Goal: Task Accomplishment & Management: Manage account settings

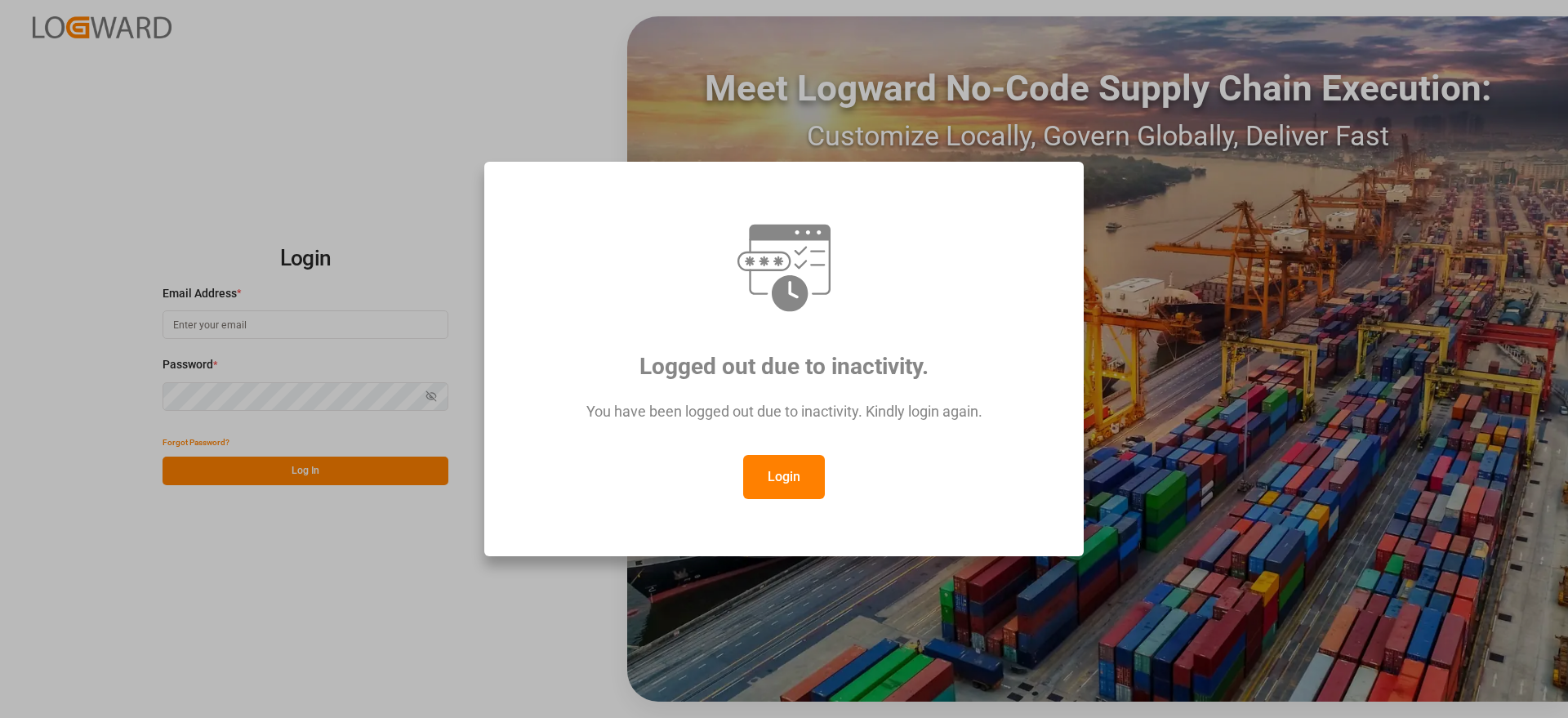
type input "[EMAIL_ADDRESS][DOMAIN_NAME]"
click at [796, 479] on button "Login" at bounding box center [783, 477] width 81 height 44
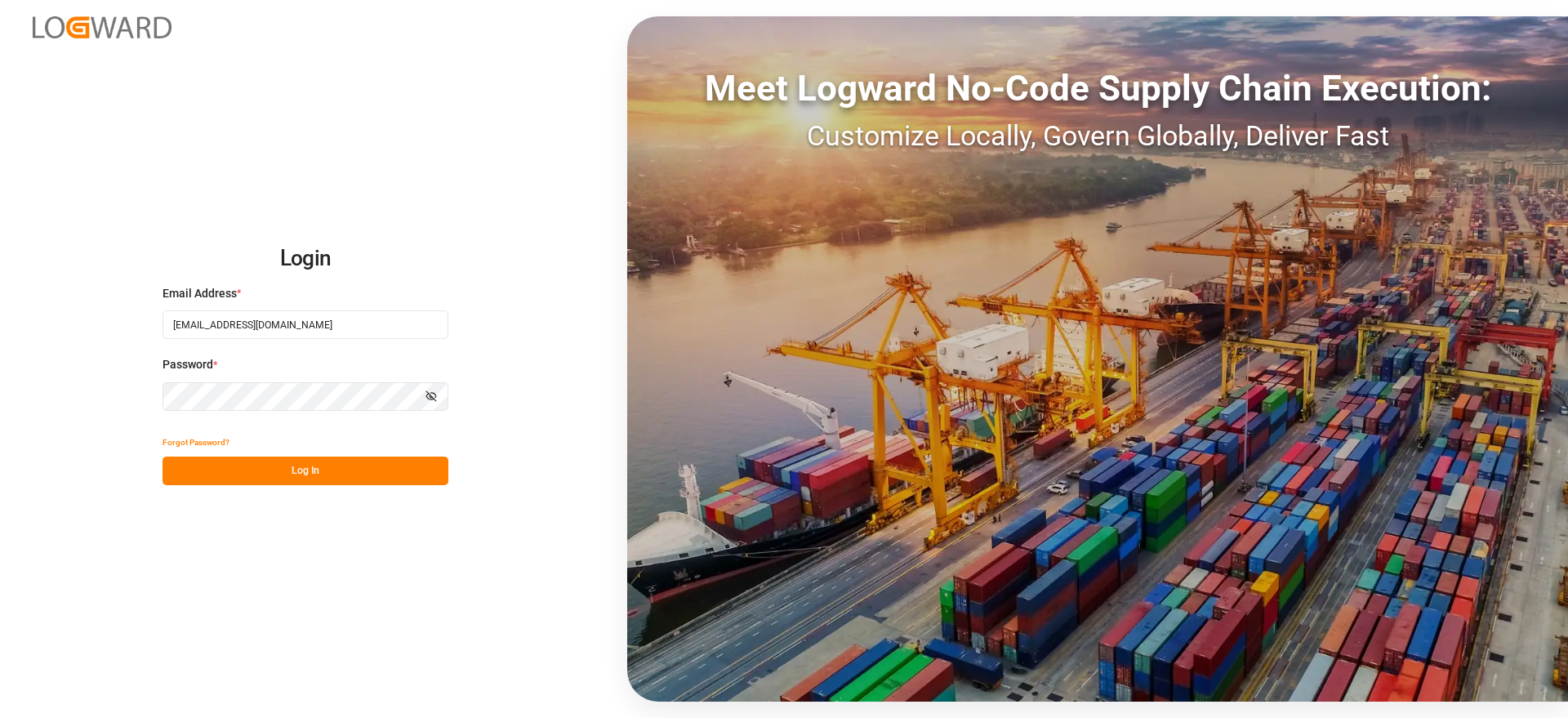
click at [264, 462] on button "Log In" at bounding box center [305, 471] width 286 height 29
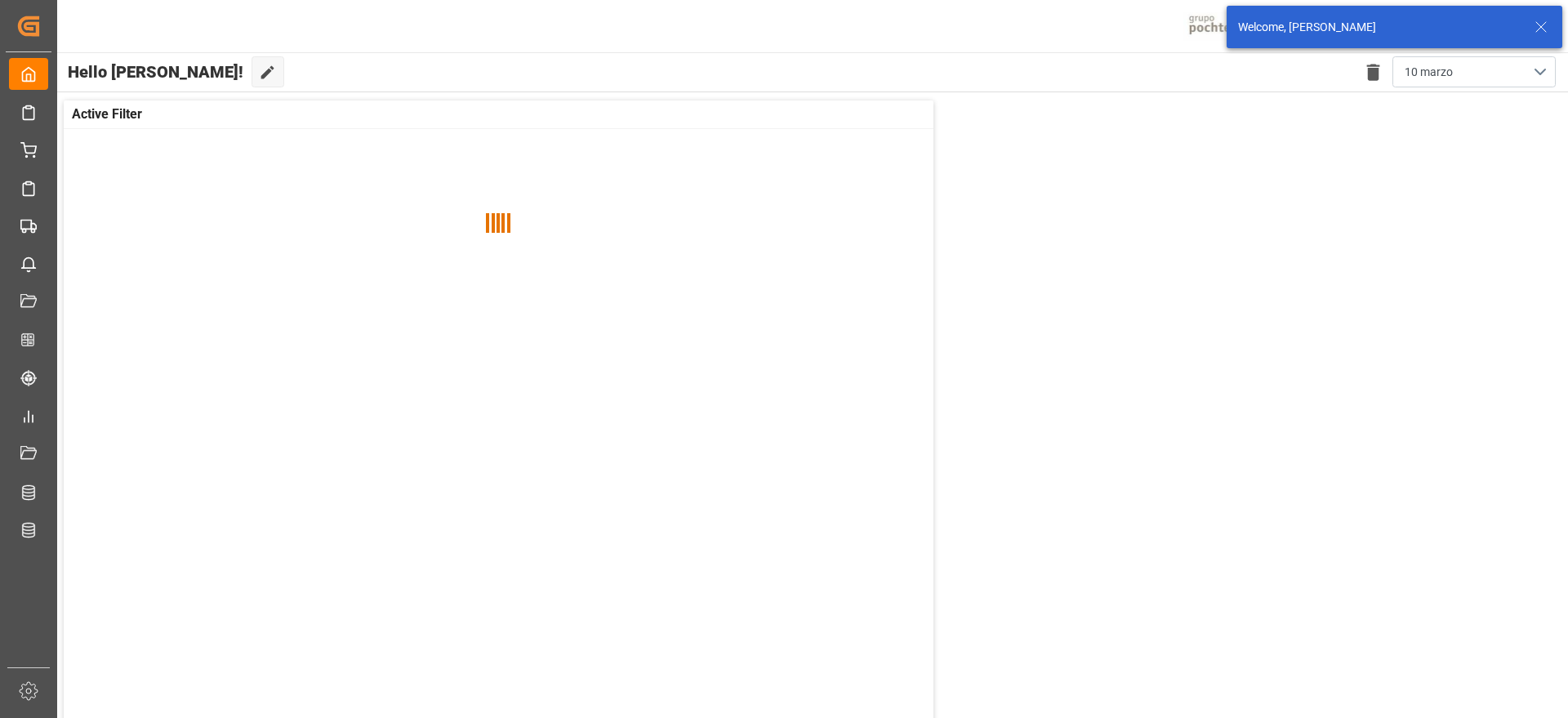
click at [1540, 28] on icon at bounding box center [1541, 27] width 20 height 20
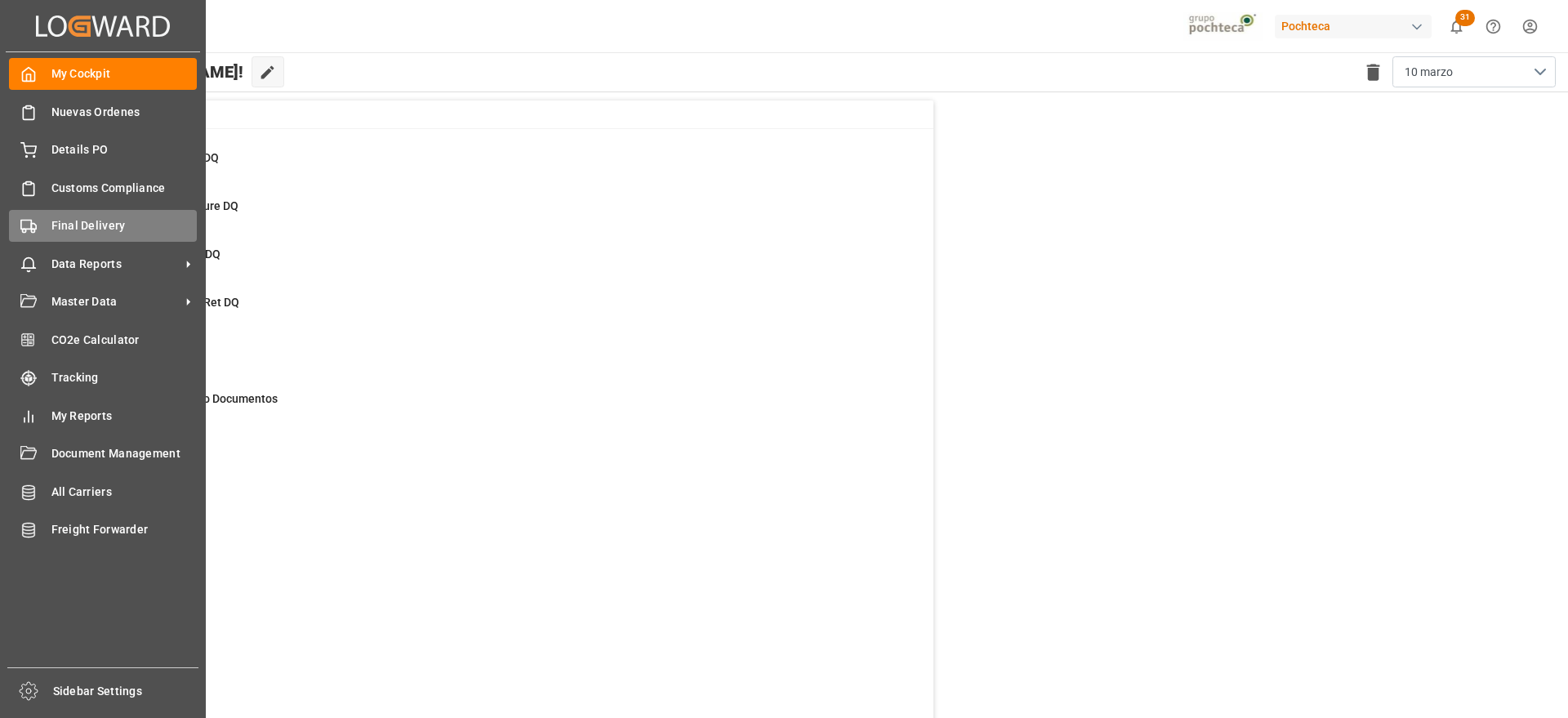
click at [39, 219] on div "Final Delivery Final Delivery" at bounding box center [103, 226] width 188 height 32
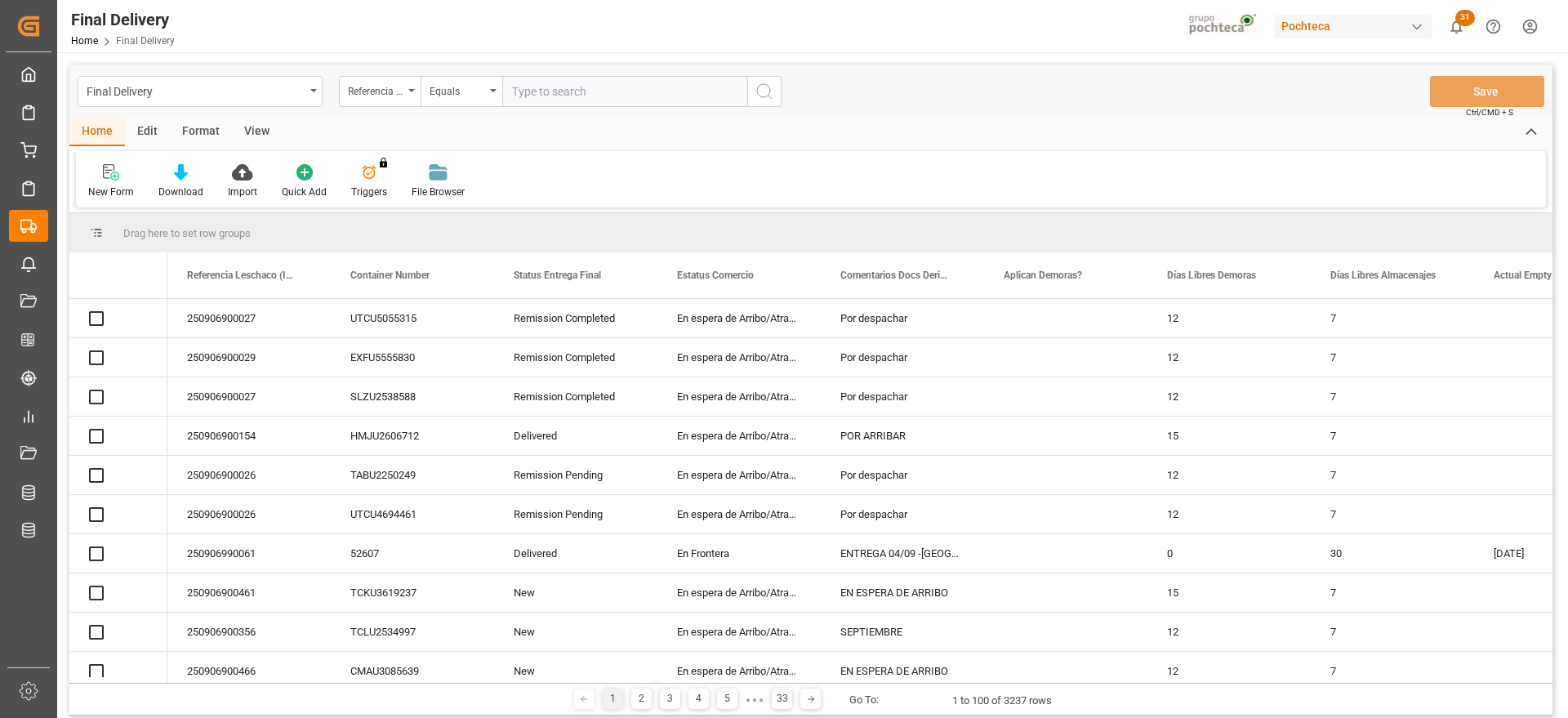
click at [574, 90] on input "text" at bounding box center [625, 92] width 245 height 31
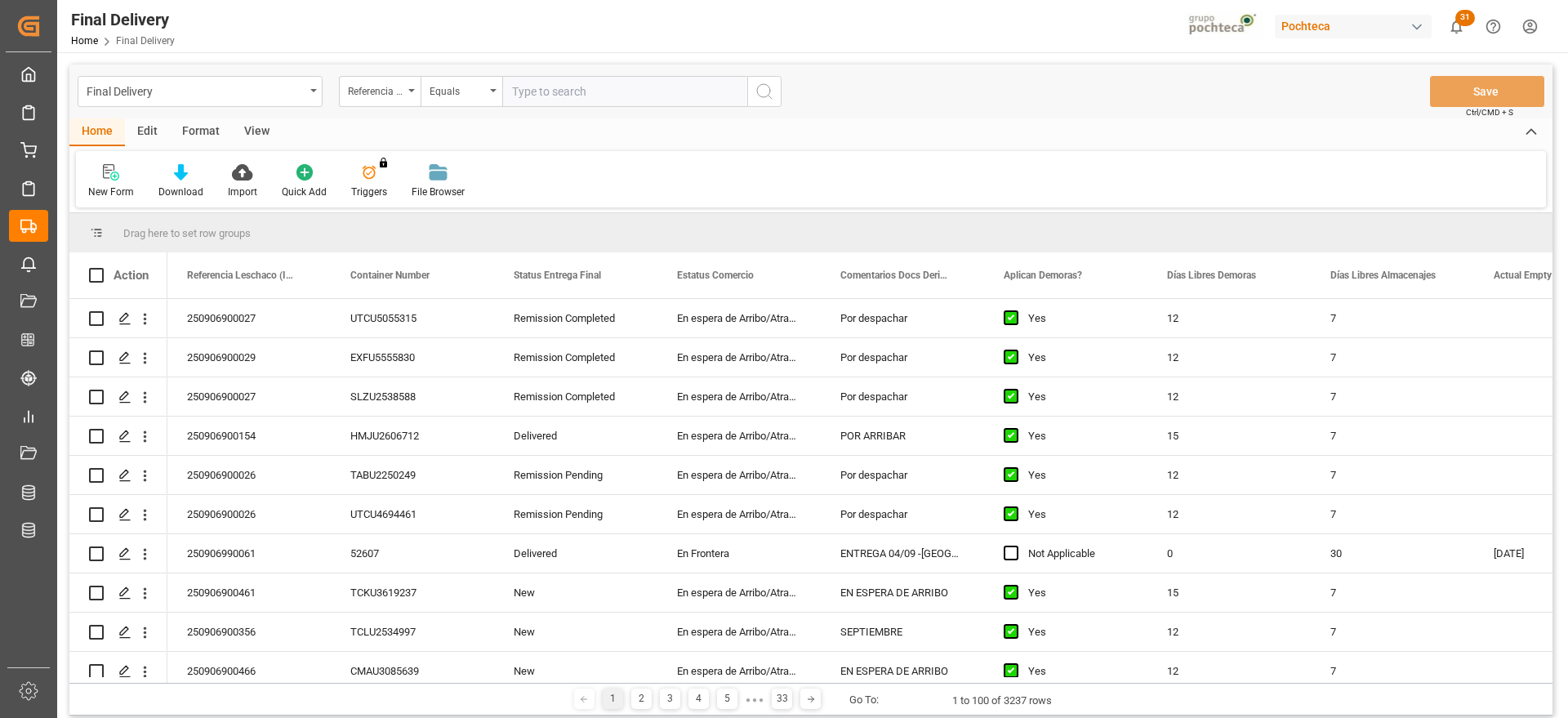
type input "250906900199"
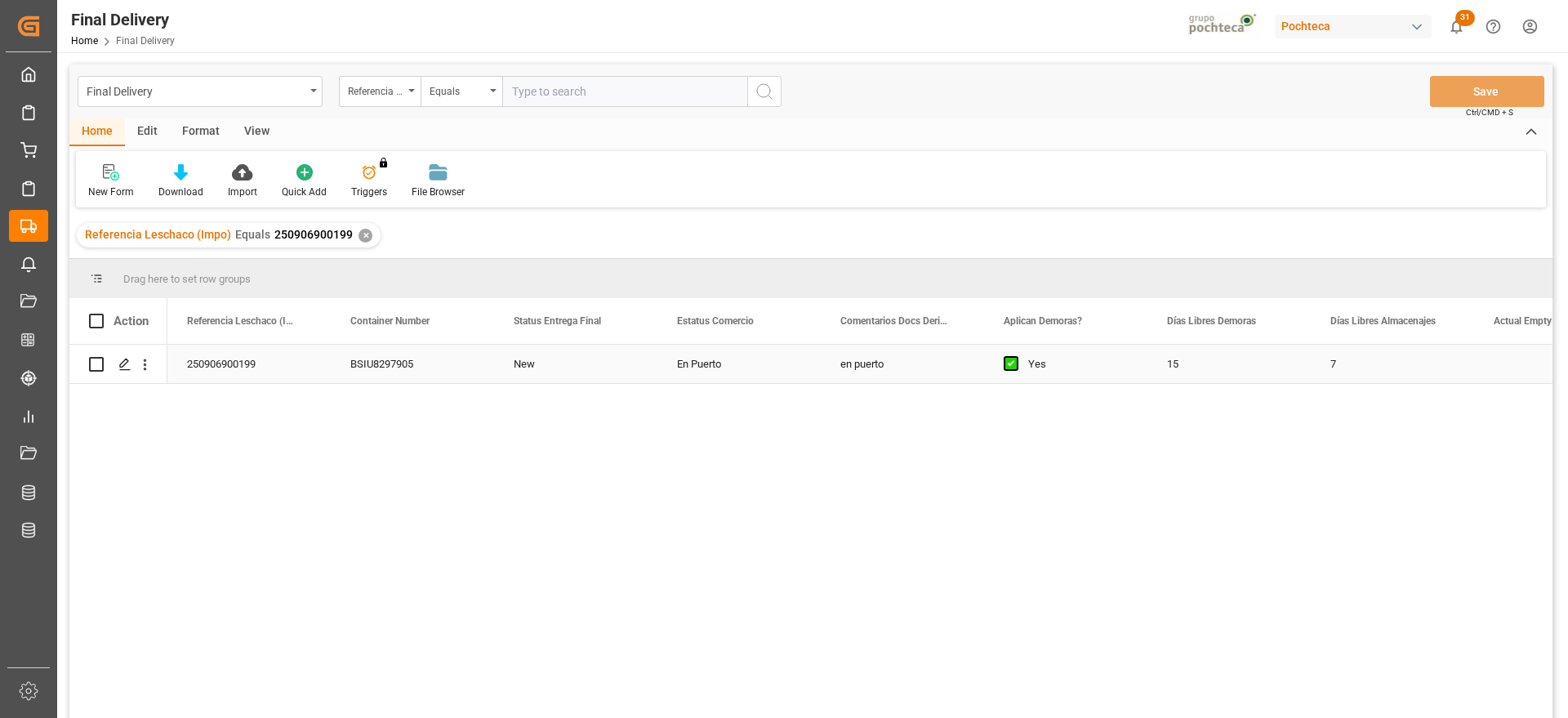
click at [222, 367] on div "250906900199" at bounding box center [249, 364] width 163 height 39
click at [119, 365] on icon "Press SPACE to select this row." at bounding box center [125, 365] width 13 height 13
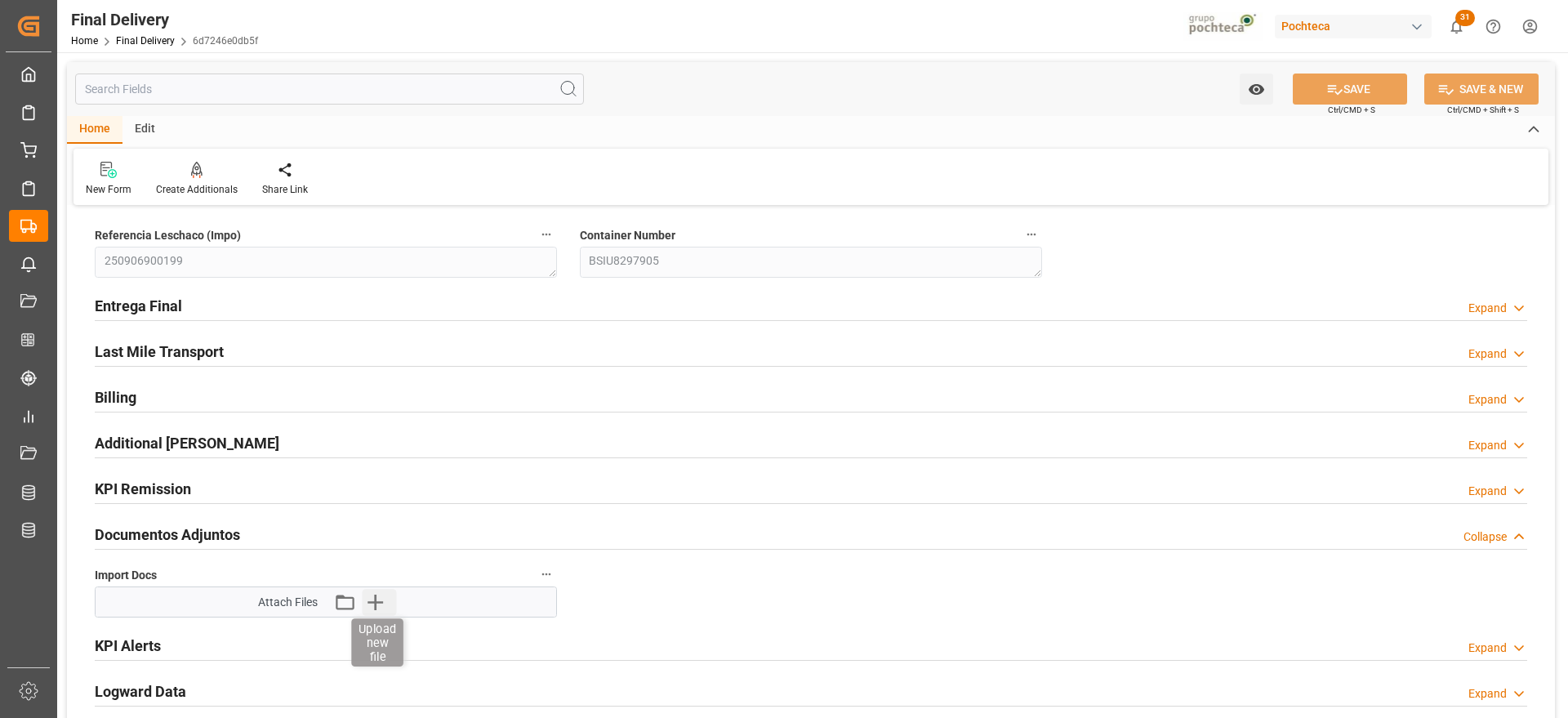
click at [369, 609] on icon "button" at bounding box center [375, 602] width 26 height 26
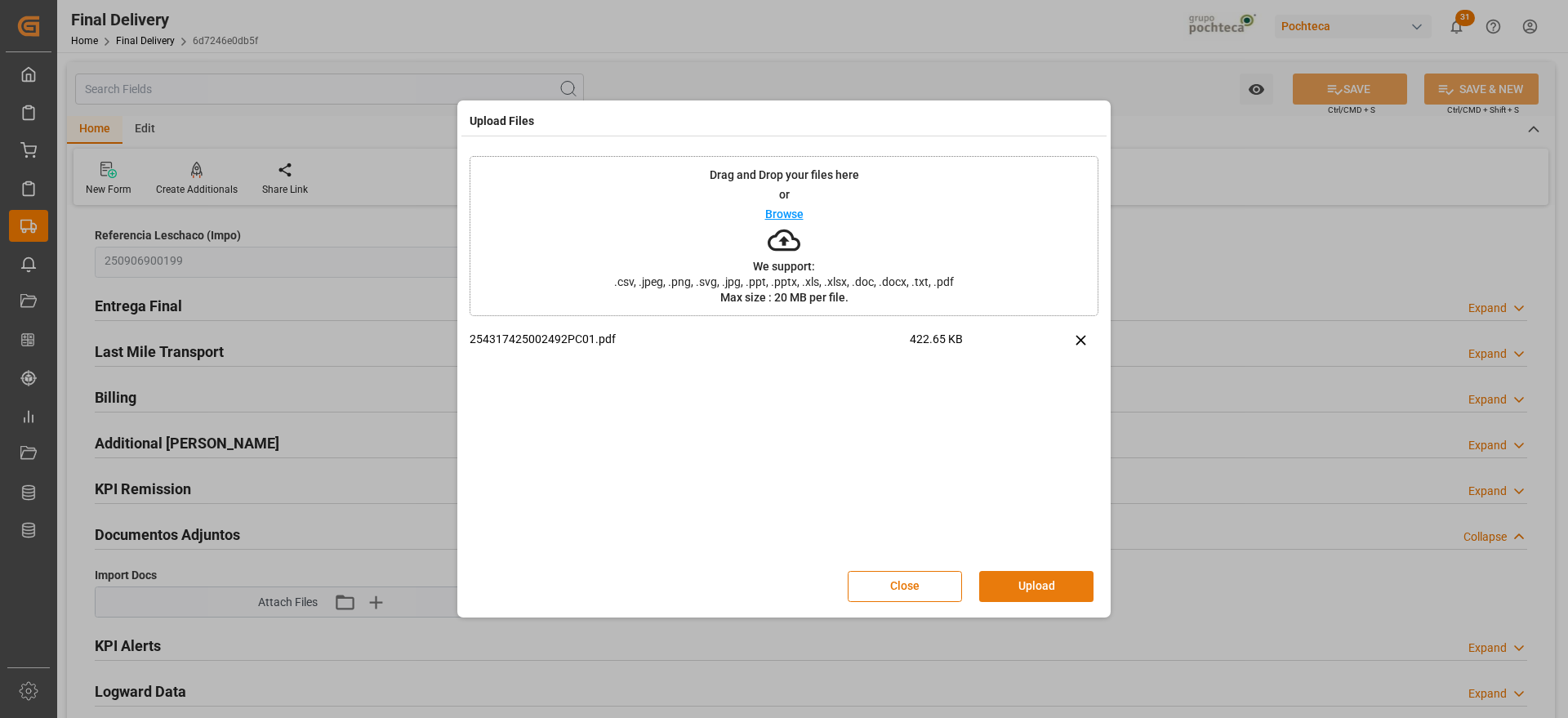
click at [1036, 586] on button "Upload" at bounding box center [1036, 587] width 114 height 31
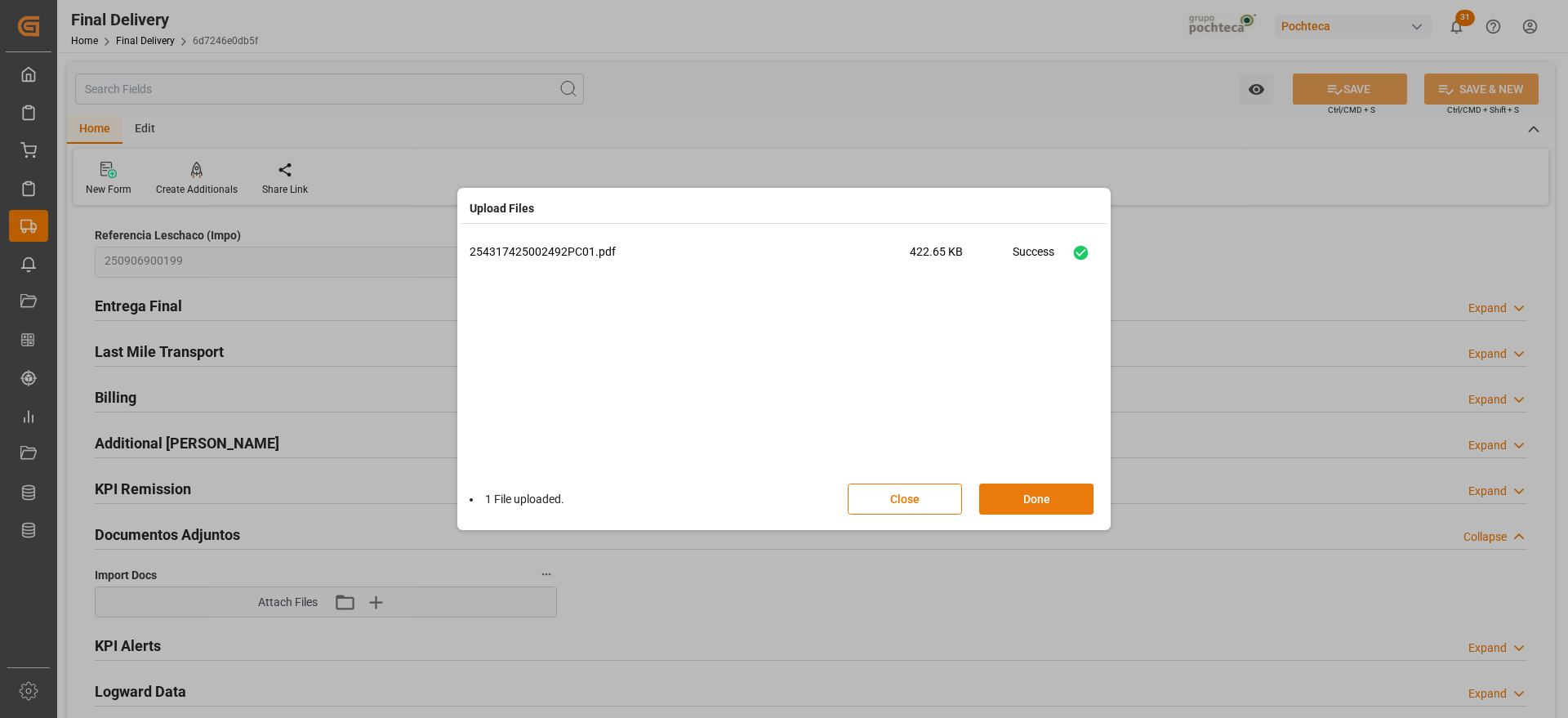
click at [1010, 490] on button "Done" at bounding box center [1036, 499] width 114 height 31
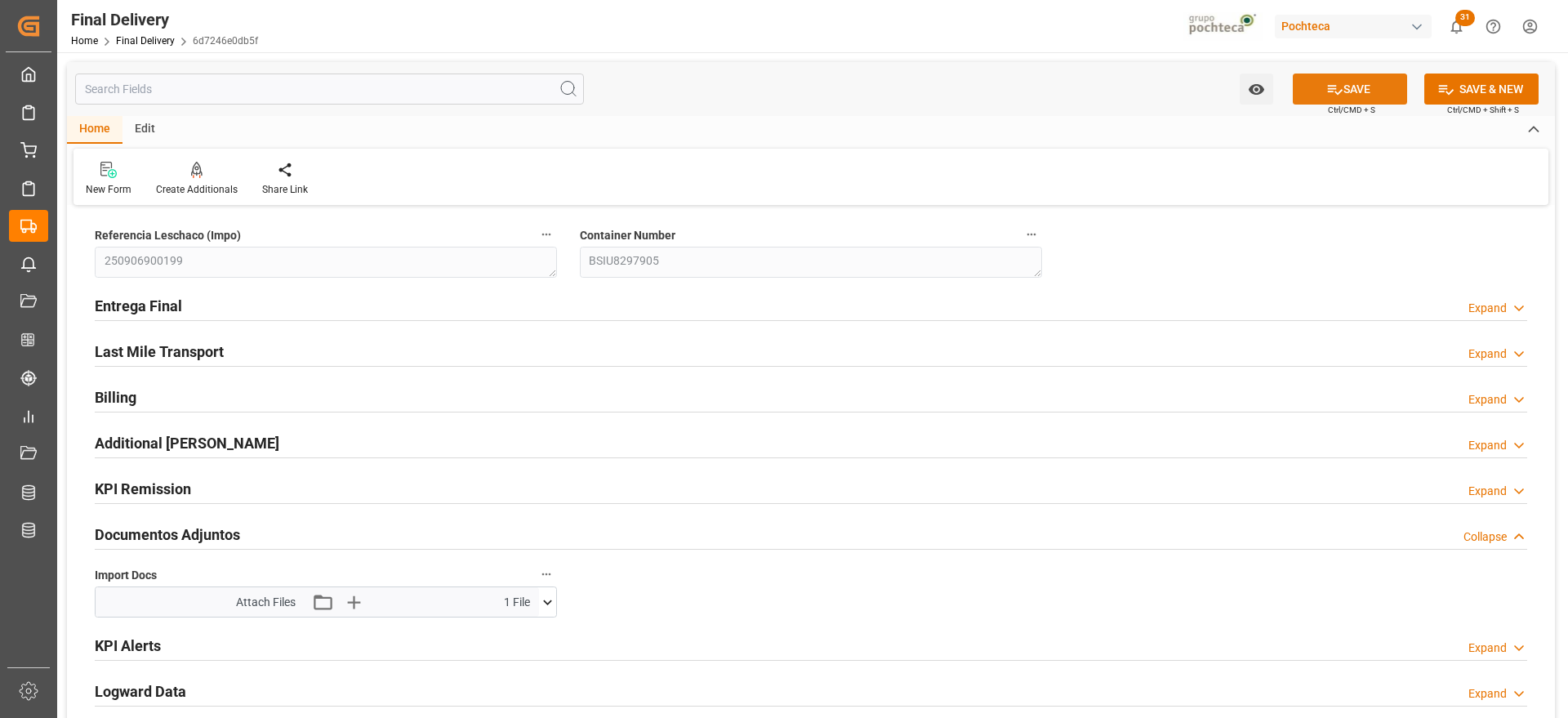
click at [1376, 81] on button "SAVE" at bounding box center [1350, 90] width 114 height 31
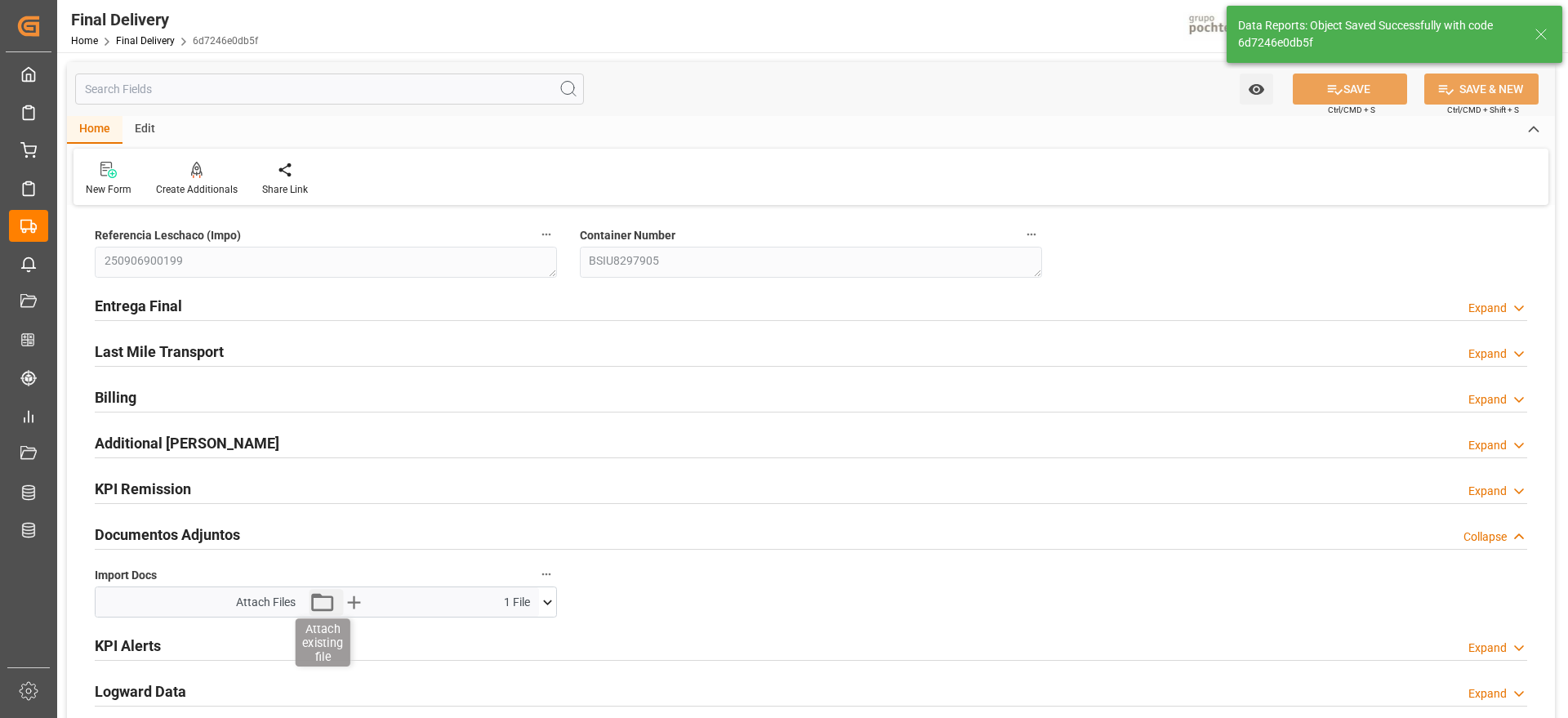
click at [319, 604] on icon "button" at bounding box center [323, 602] width 26 height 26
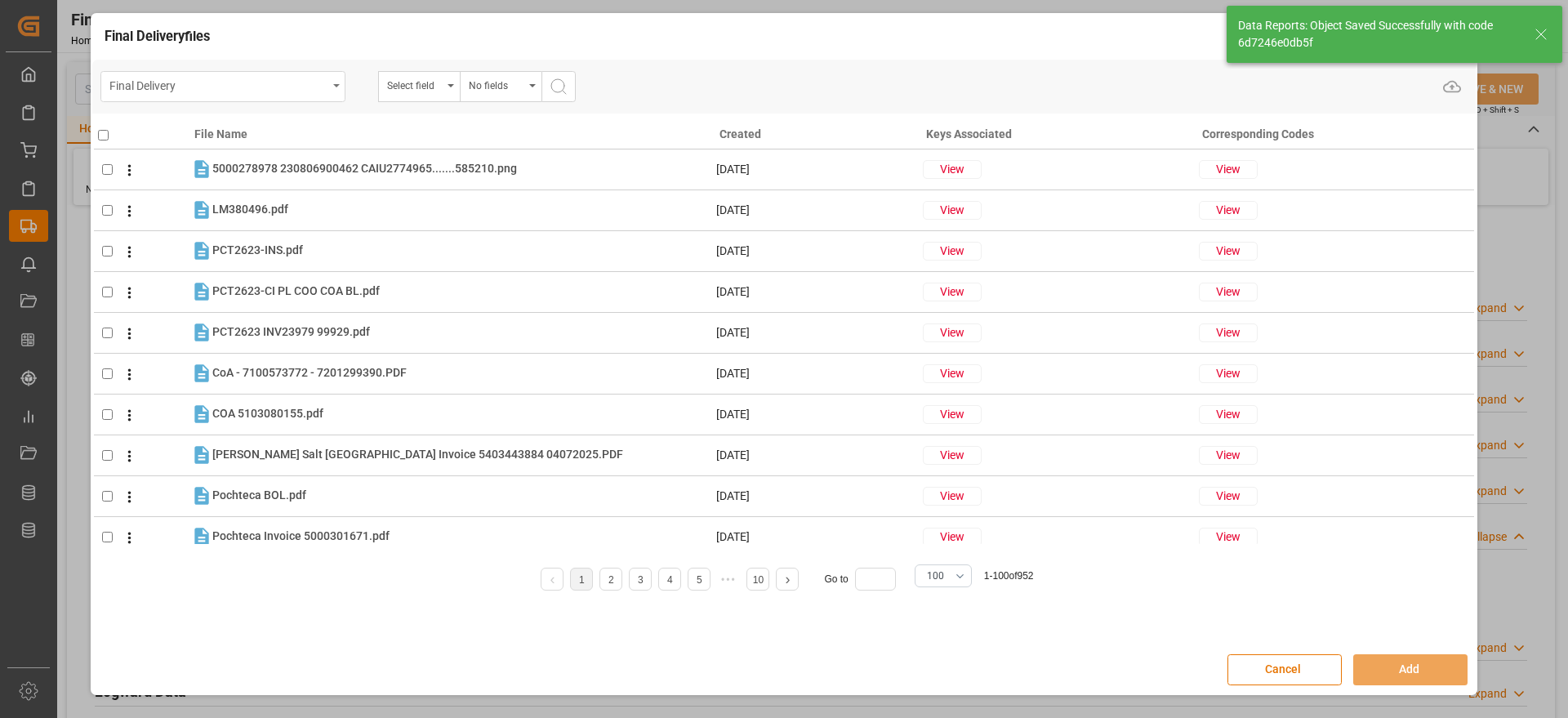
click at [309, 87] on div "Final Delivery" at bounding box center [218, 85] width 218 height 21
click at [337, 84] on icon "open menu" at bounding box center [337, 85] width 7 height 3
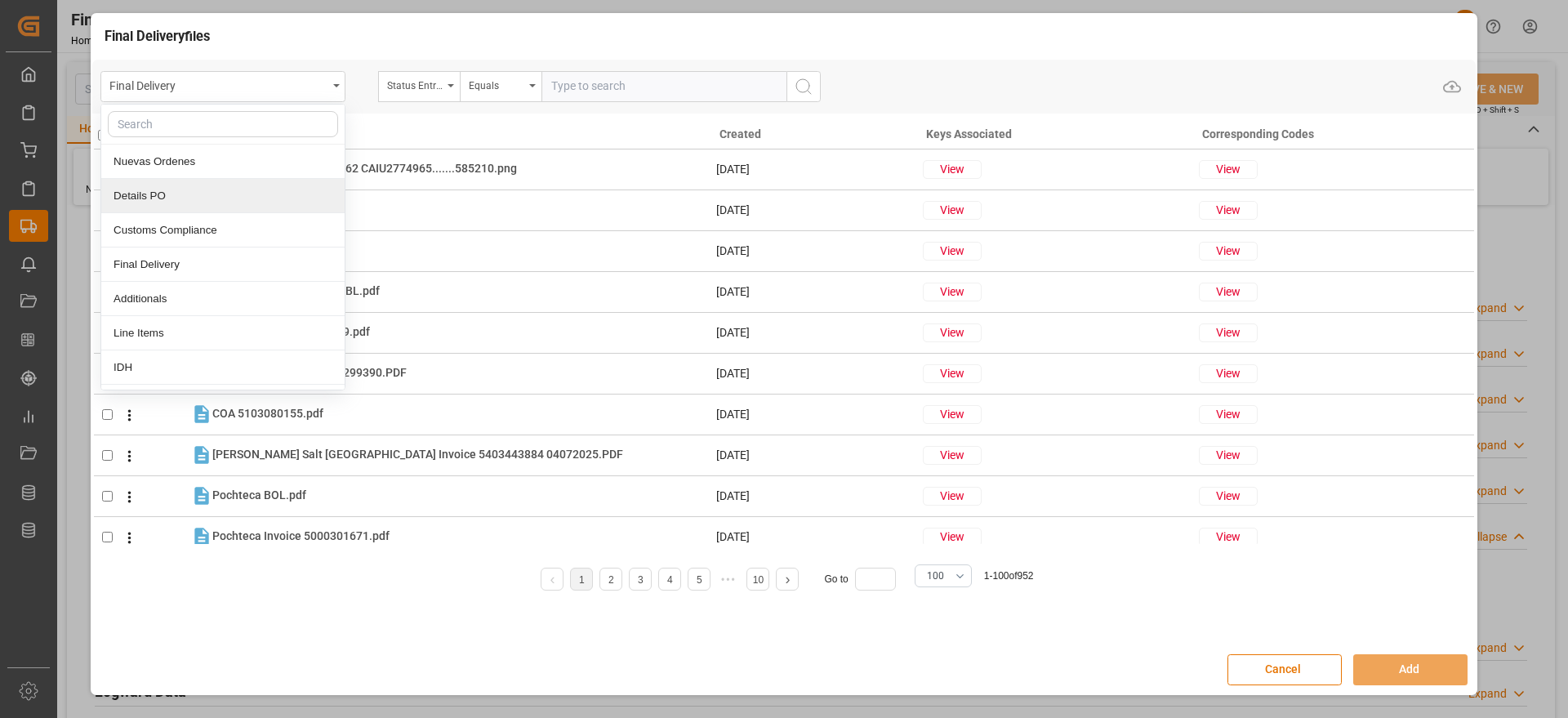
click at [228, 204] on div "Details PO" at bounding box center [222, 196] width 243 height 35
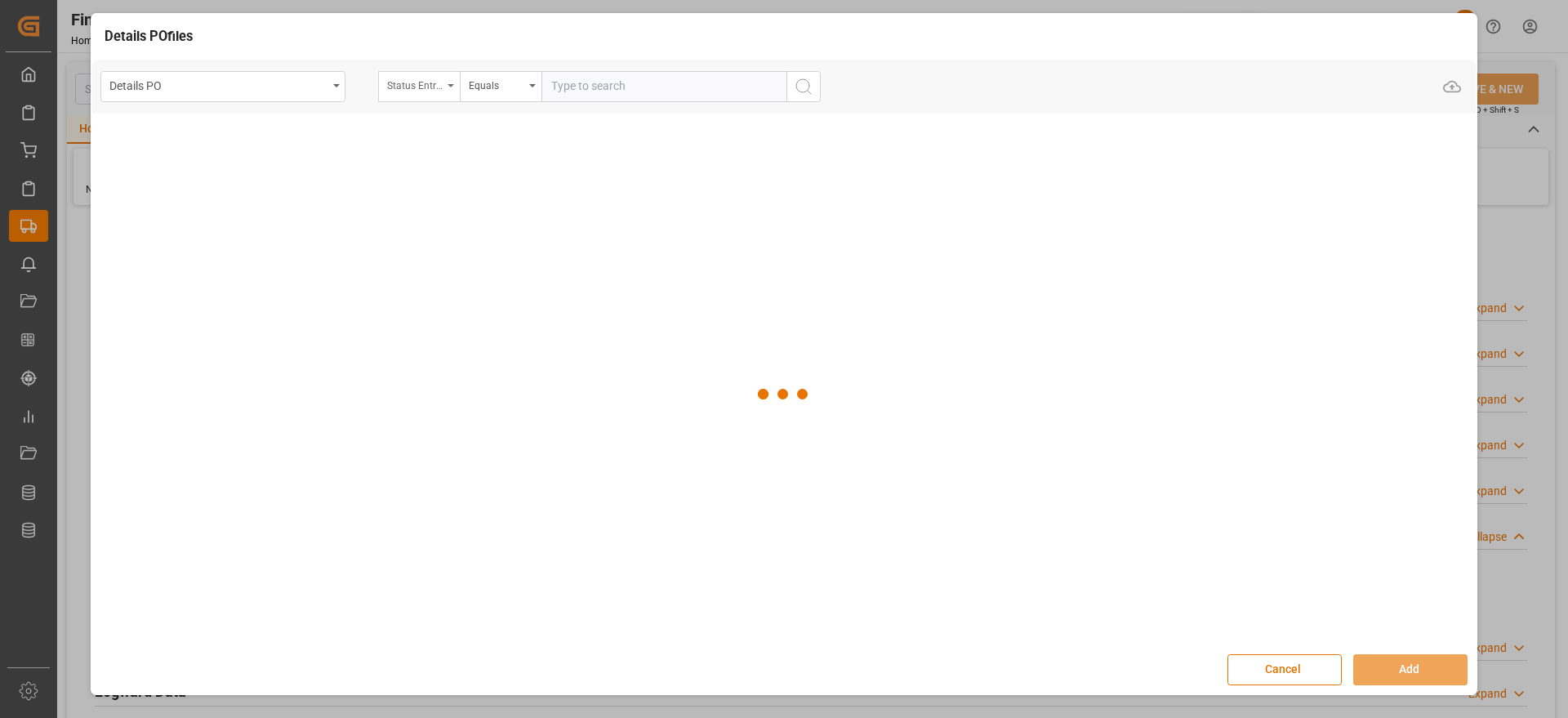
click at [413, 79] on div "Status Entrega Final" at bounding box center [415, 84] width 56 height 19
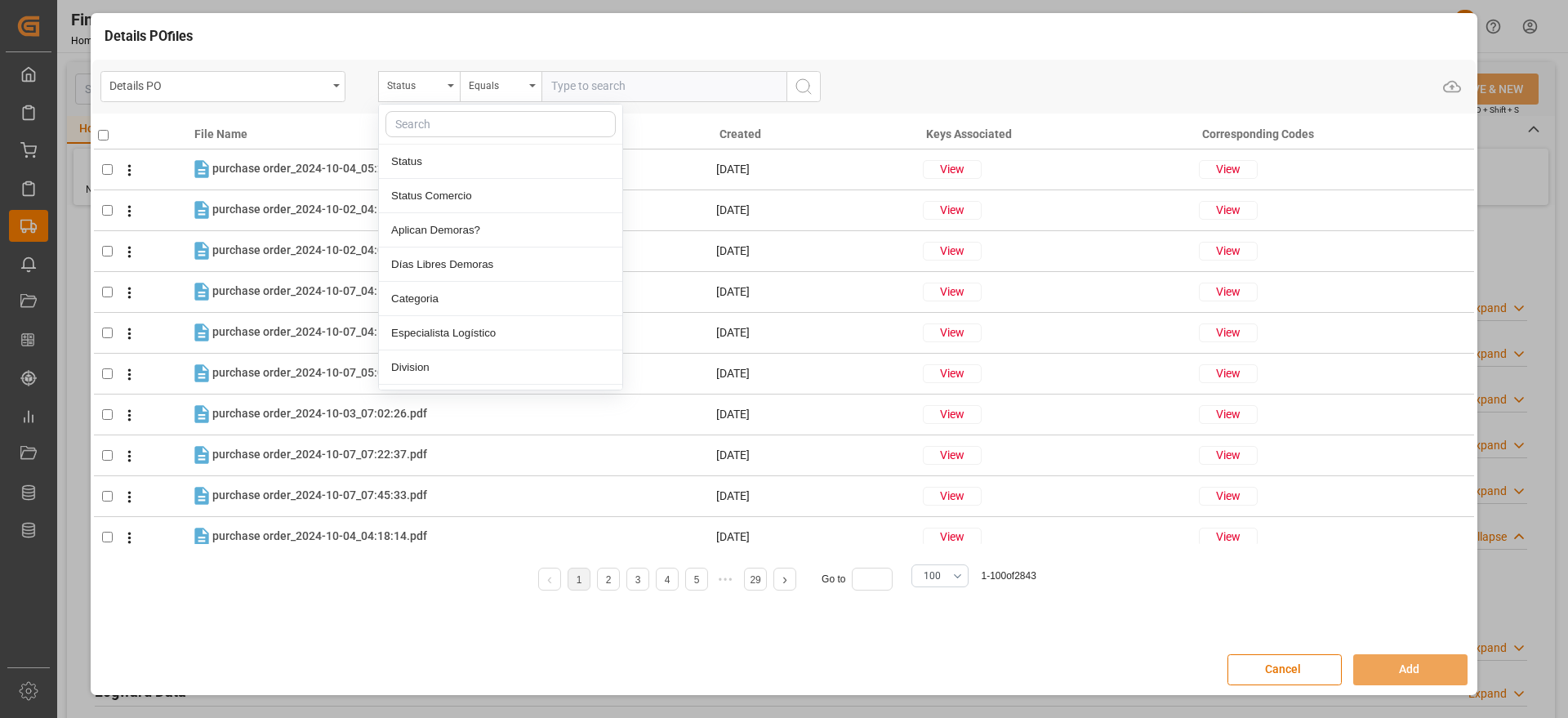
click at [453, 131] on input "text" at bounding box center [501, 124] width 231 height 26
click at [436, 128] on input "text" at bounding box center [501, 124] width 231 height 26
type input "ord"
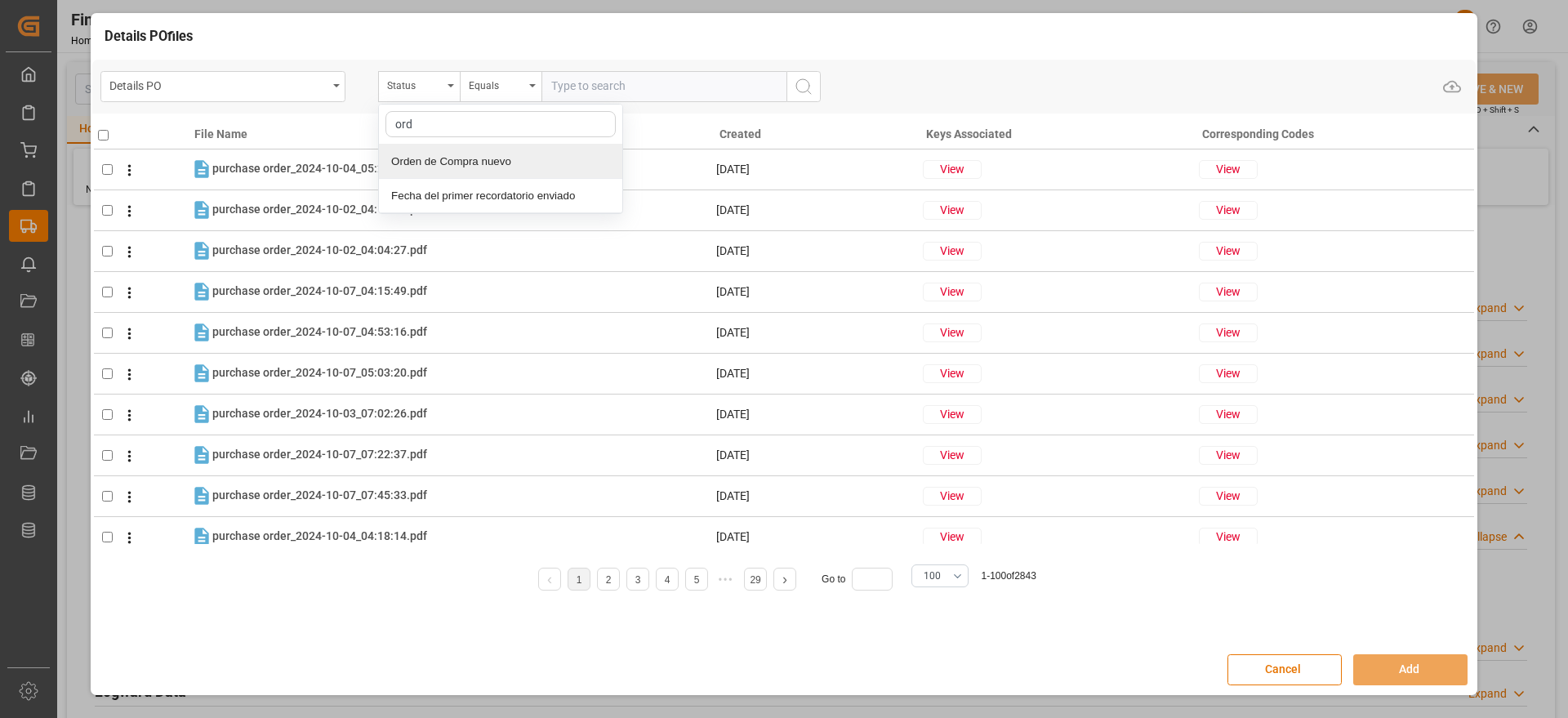
click at [536, 158] on div "Orden de Compra nuevo" at bounding box center [501, 162] width 243 height 35
click at [594, 86] on input "text" at bounding box center [664, 87] width 245 height 31
paste input "5000305847"
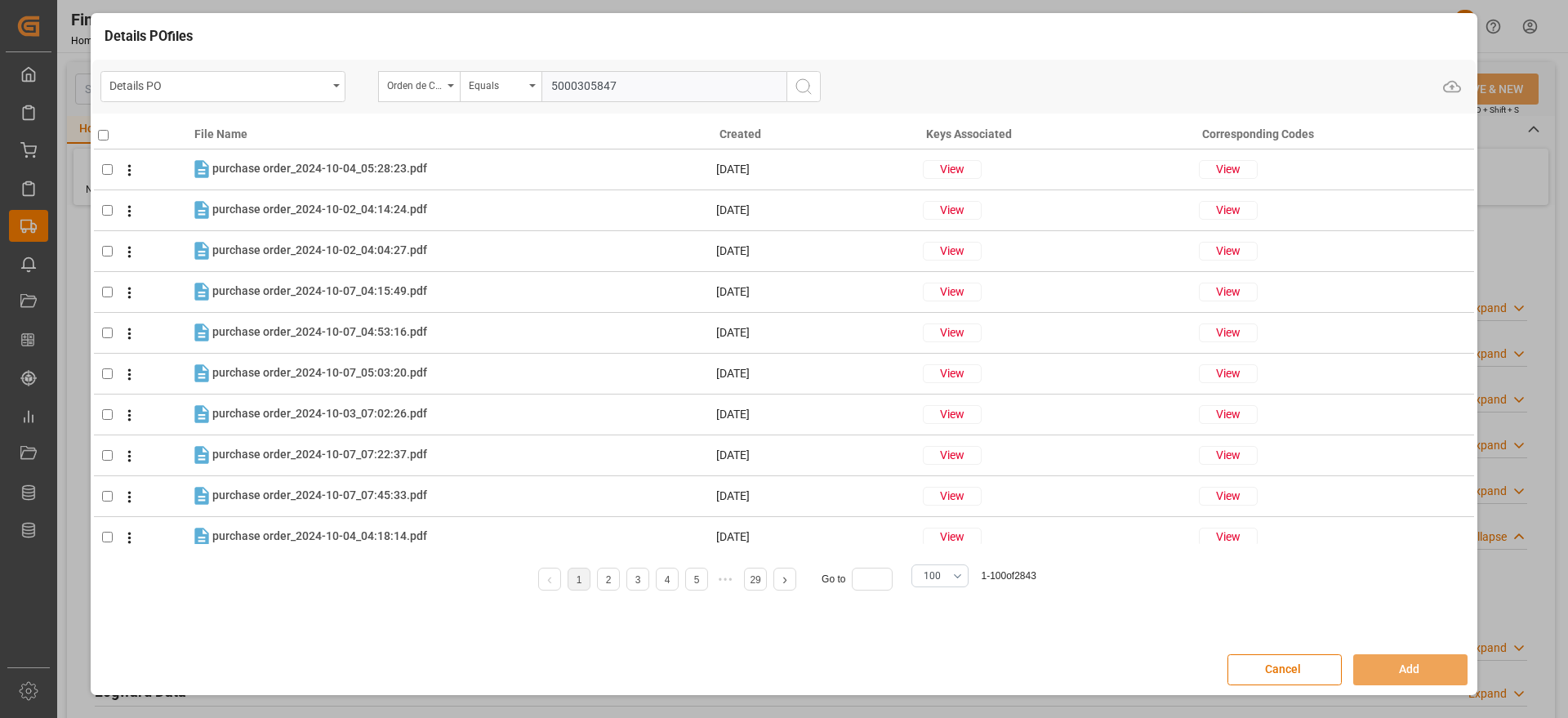
type input "5000305847"
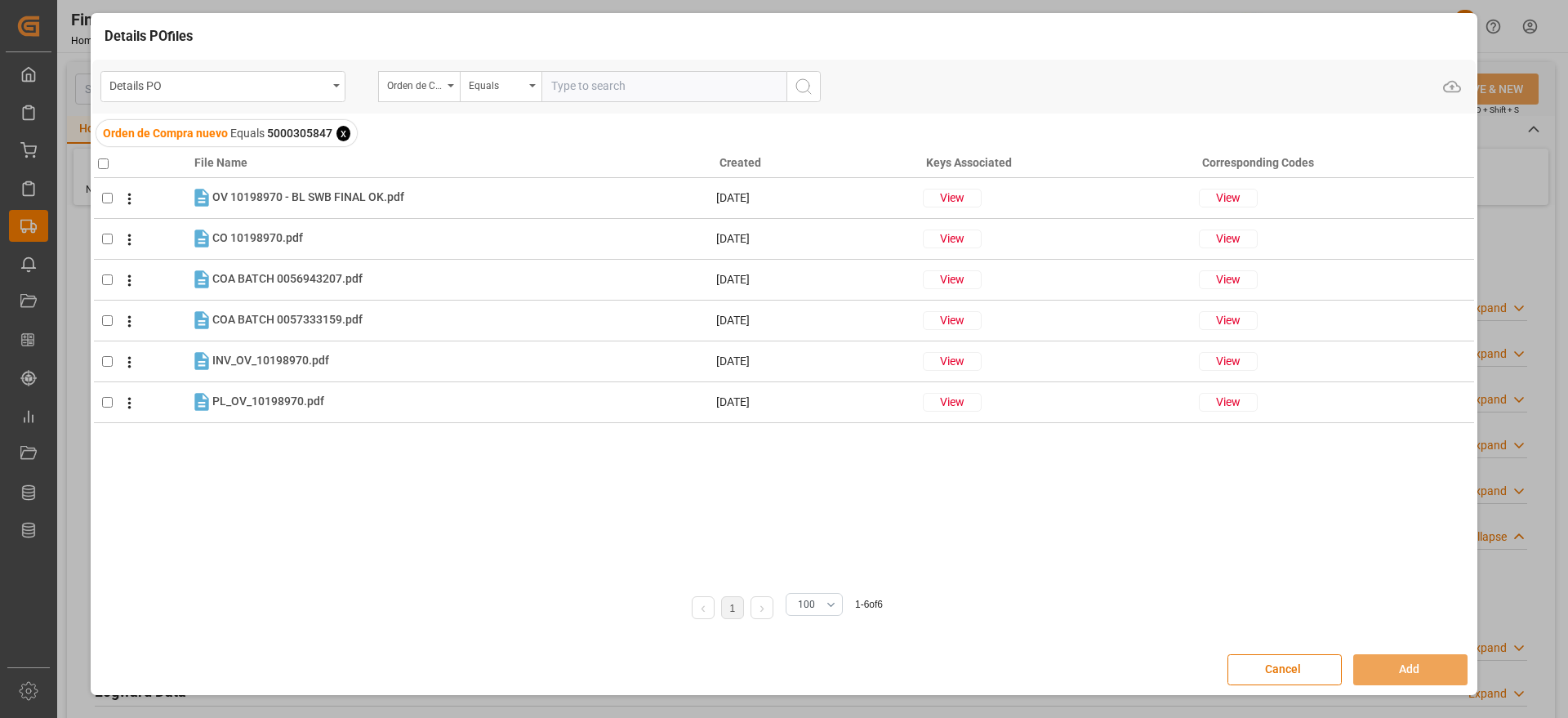
click at [103, 159] on input "checkbox" at bounding box center [103, 163] width 11 height 11
checkbox input "true"
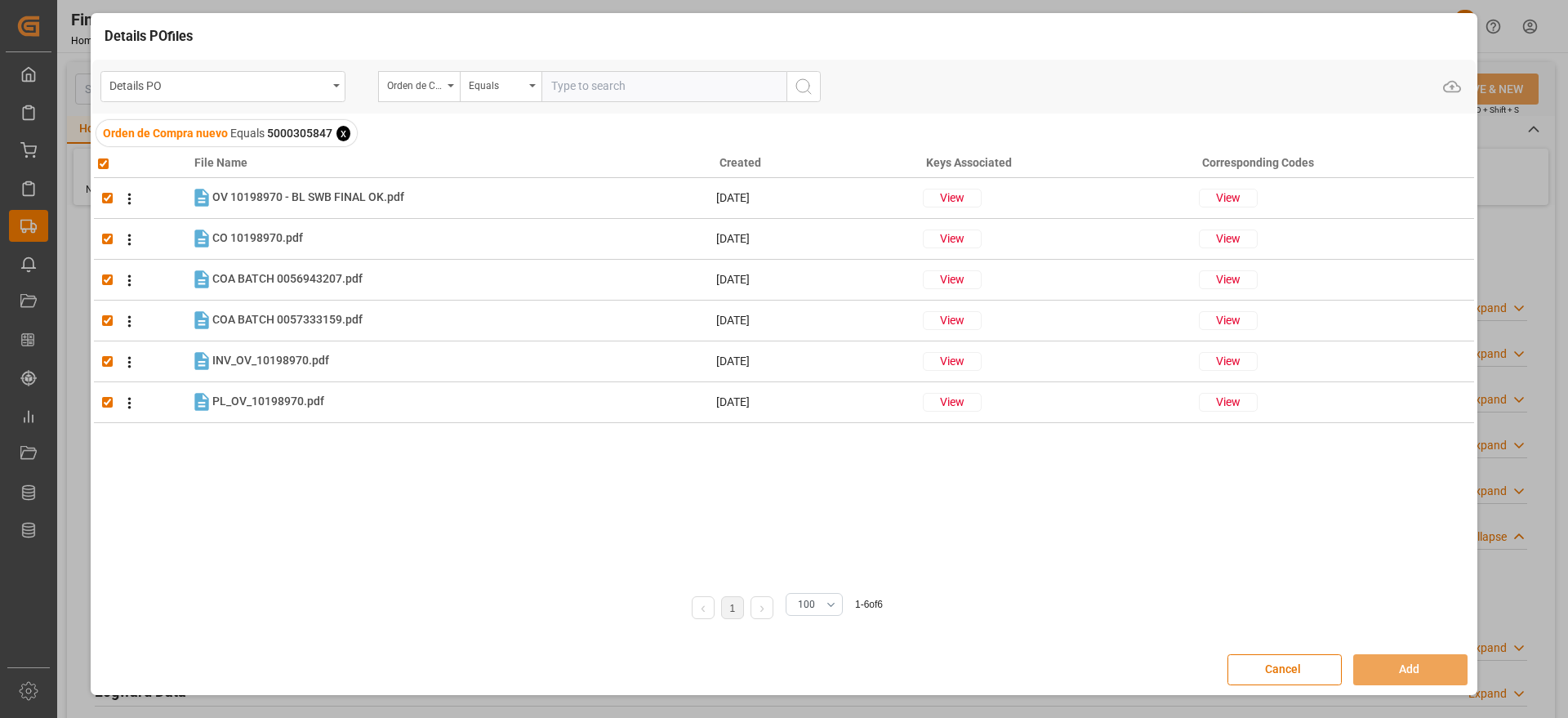
checkbox input "true"
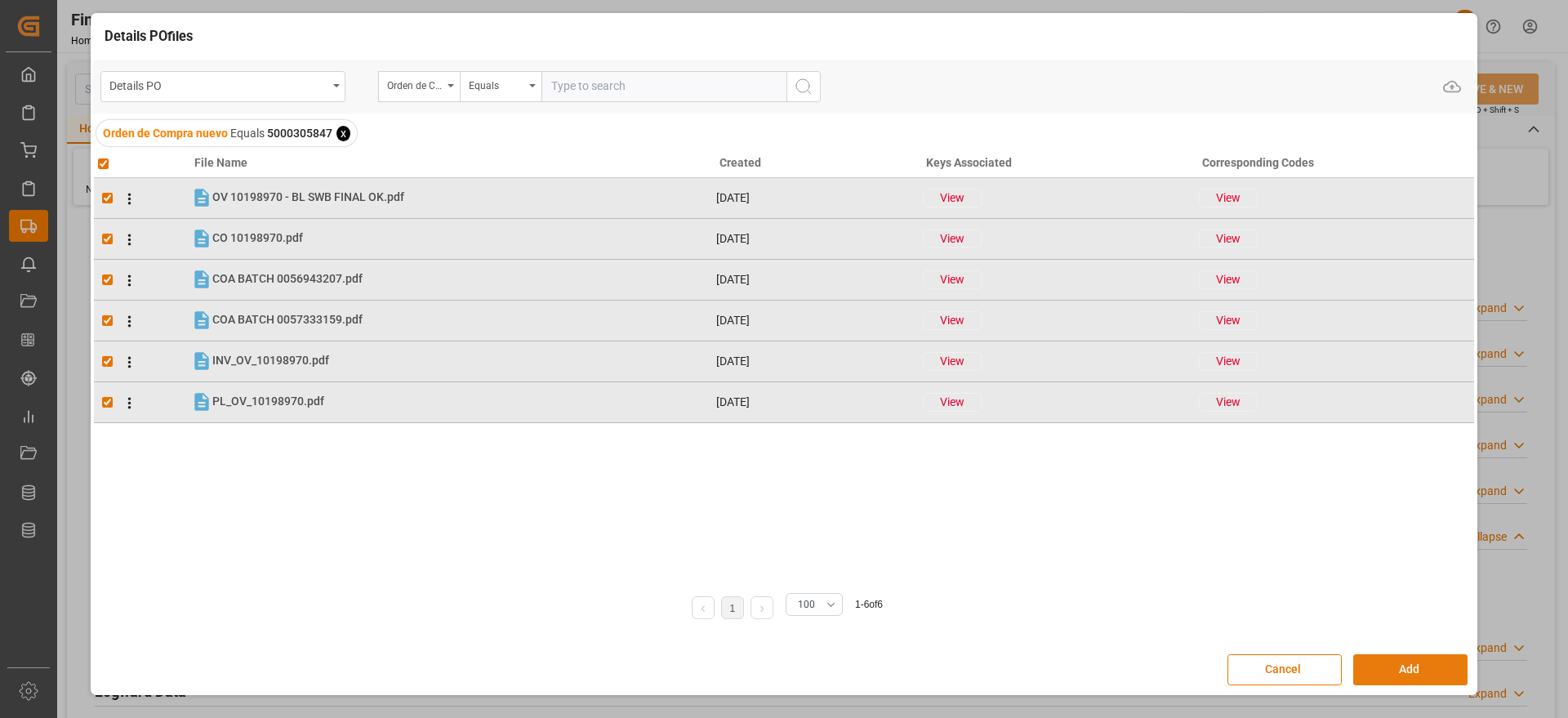
click at [1410, 656] on button "Add" at bounding box center [1410, 670] width 114 height 31
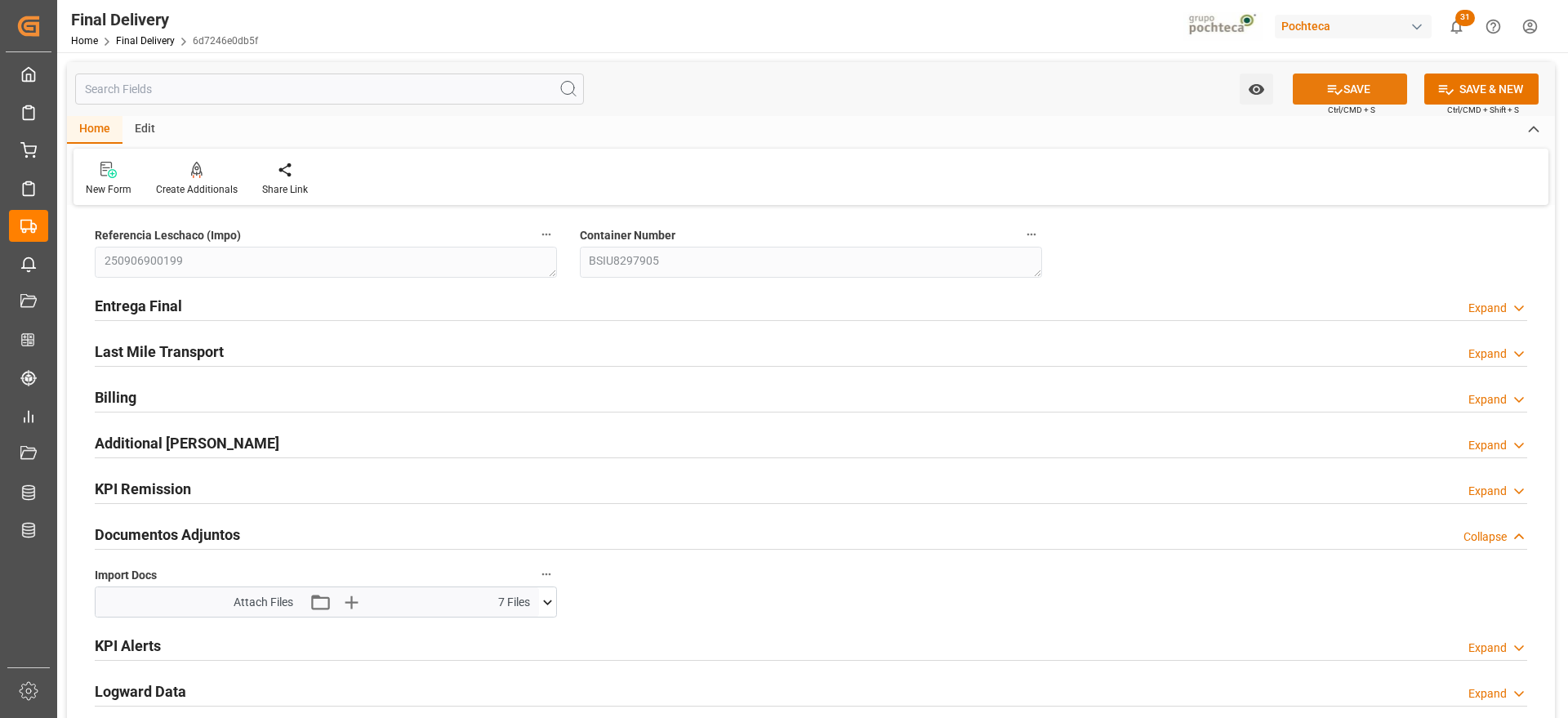
click at [1365, 80] on button "SAVE" at bounding box center [1350, 90] width 114 height 31
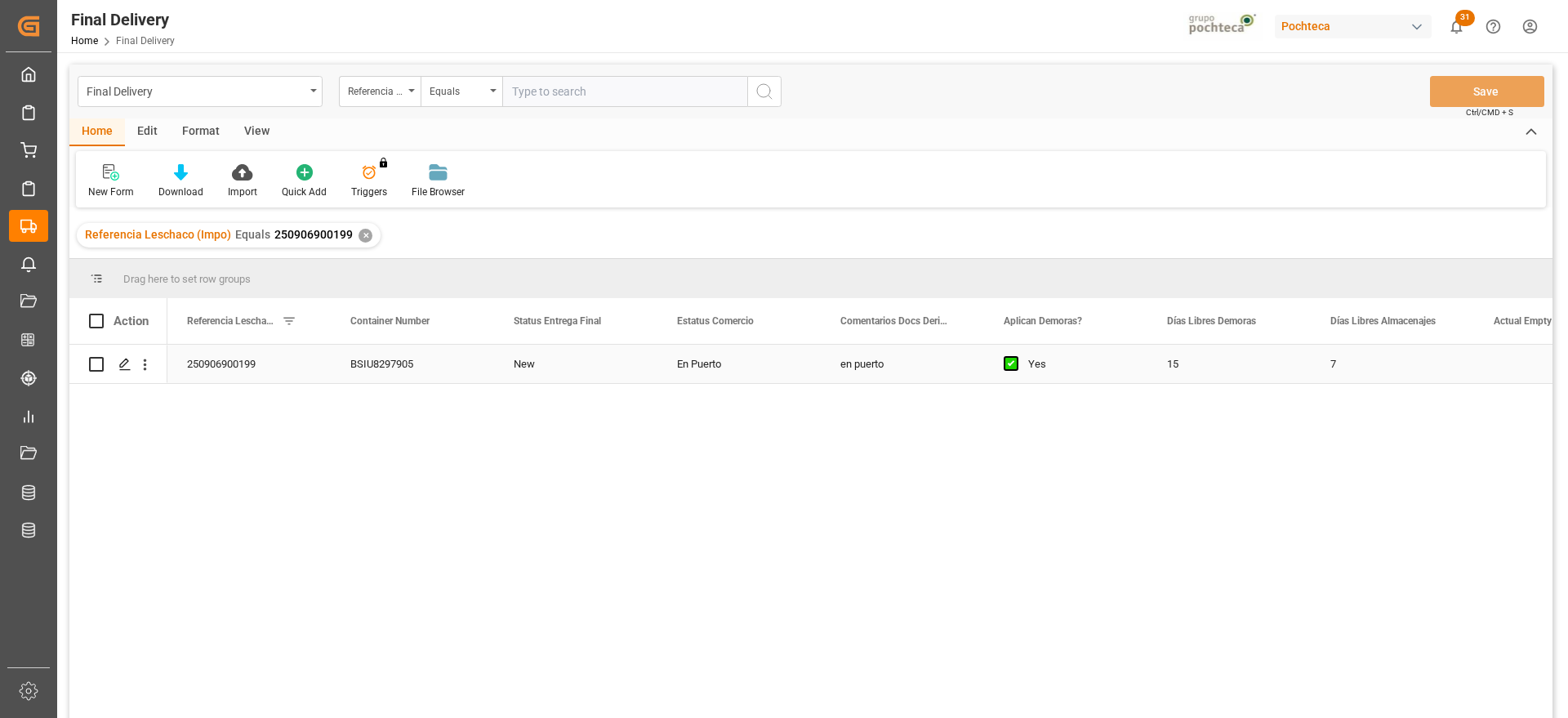
click at [1309, 376] on div "15" at bounding box center [1229, 364] width 163 height 39
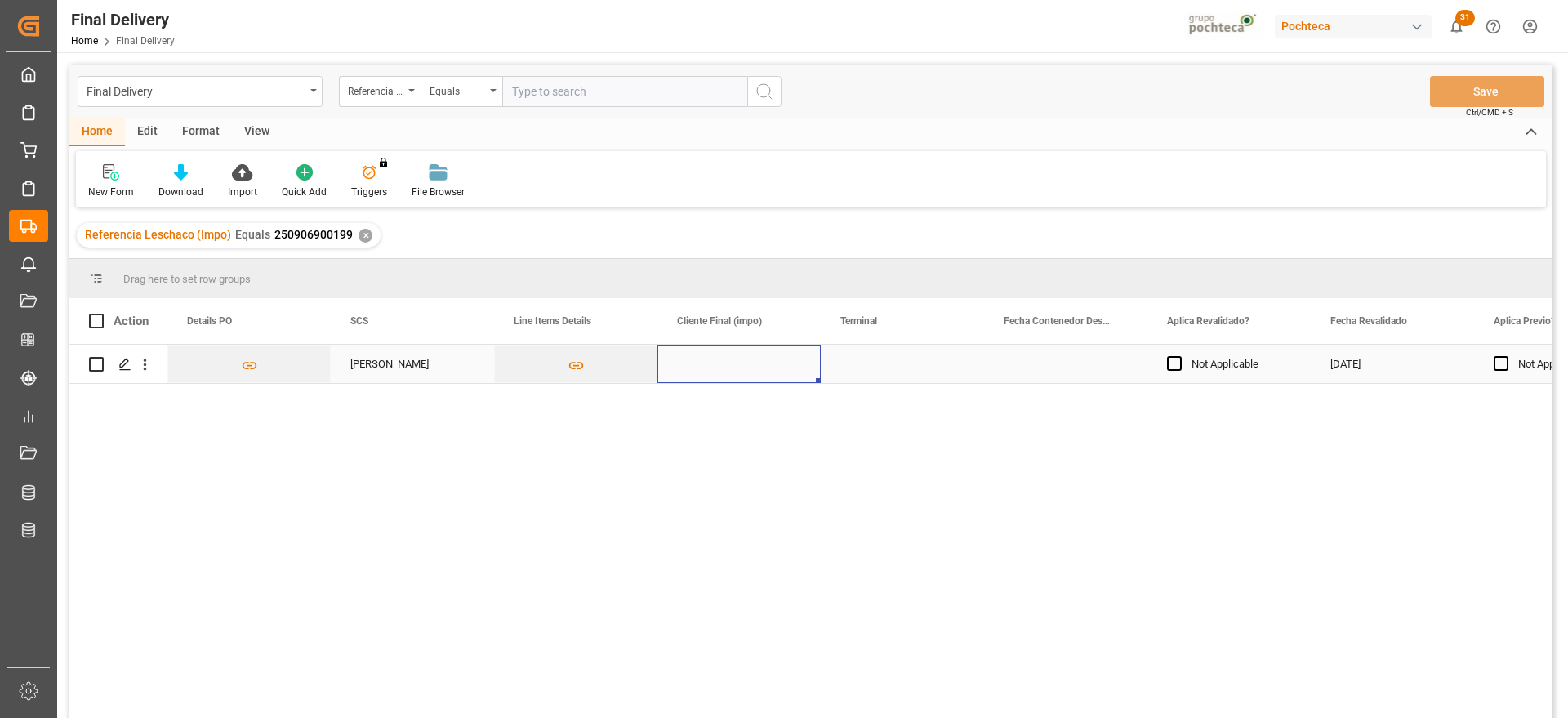
click at [738, 369] on div "Press SPACE to select this row." at bounding box center [739, 364] width 163 height 39
click at [731, 358] on div "Press SPACE to select this row." at bounding box center [739, 364] width 163 height 39
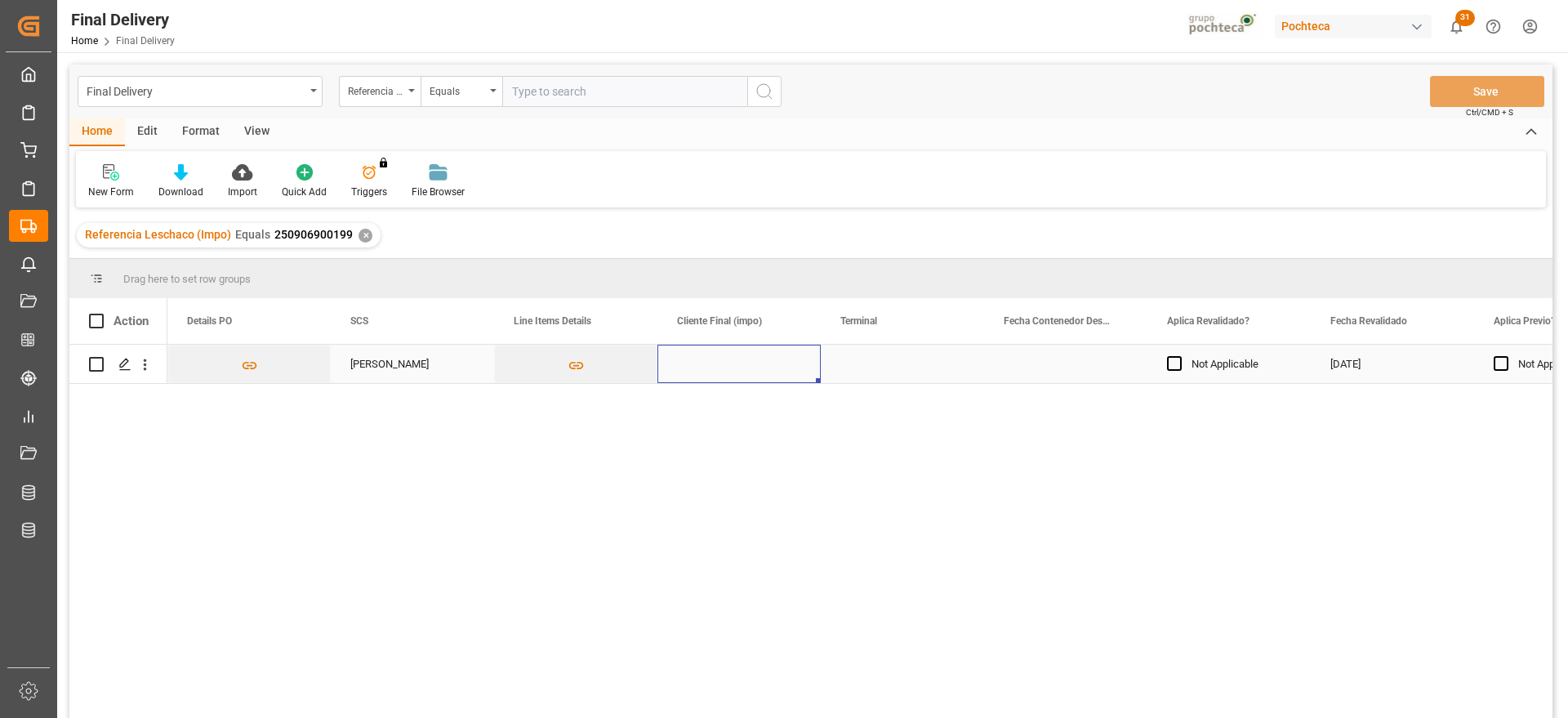
click at [731, 358] on div "Press SPACE to select this row." at bounding box center [739, 364] width 163 height 39
click at [685, 361] on div "Press SPACE to select this row." at bounding box center [739, 364] width 163 height 39
click at [690, 364] on div "Press SPACE to select this row." at bounding box center [739, 364] width 163 height 39
click at [925, 373] on div "Press SPACE to select this row." at bounding box center [902, 364] width 163 height 39
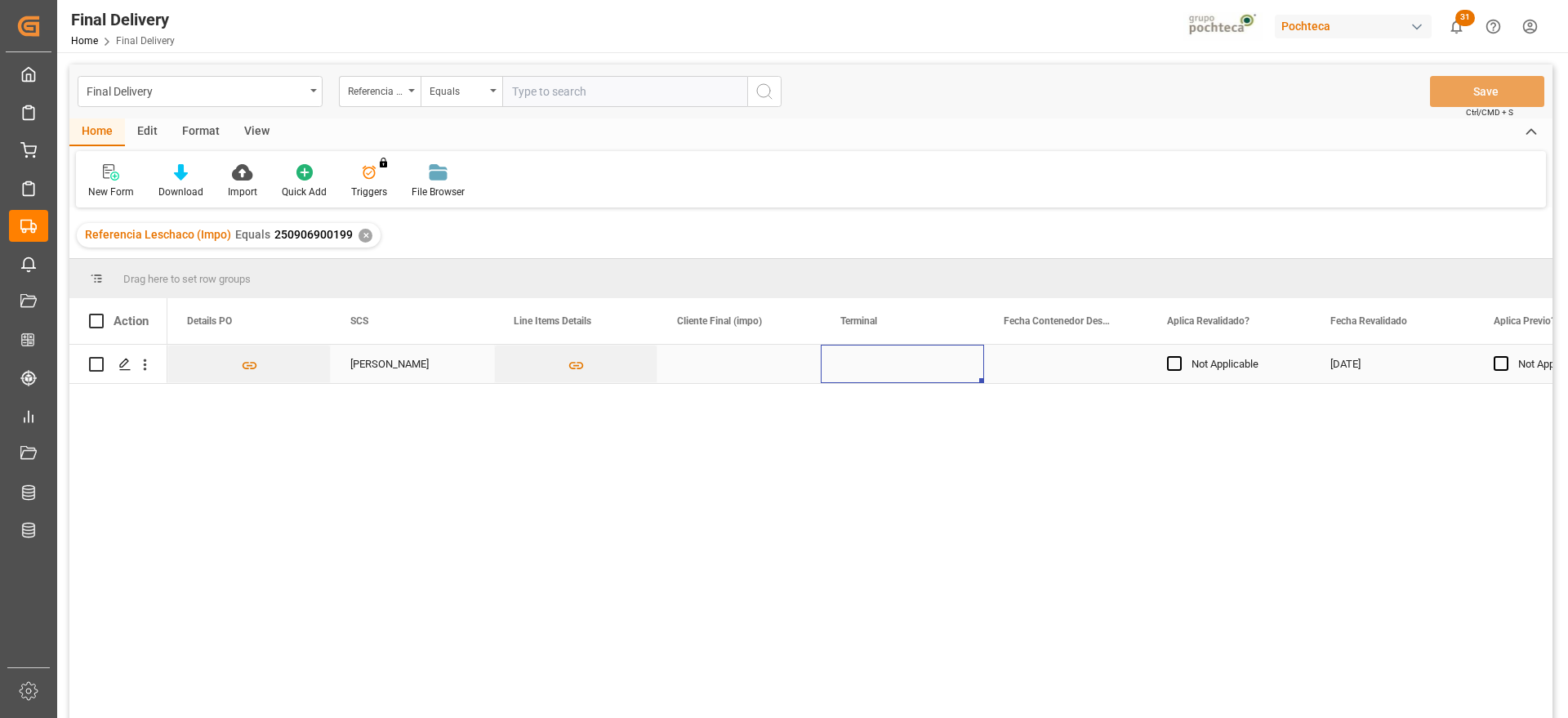
click at [887, 370] on div "Press SPACE to select this row." at bounding box center [902, 364] width 163 height 39
click at [887, 370] on input "Press SPACE to select this row." at bounding box center [902, 374] width 137 height 31
click at [883, 410] on div "ICAVE" at bounding box center [902, 421] width 135 height 58
type input "ICAVE"
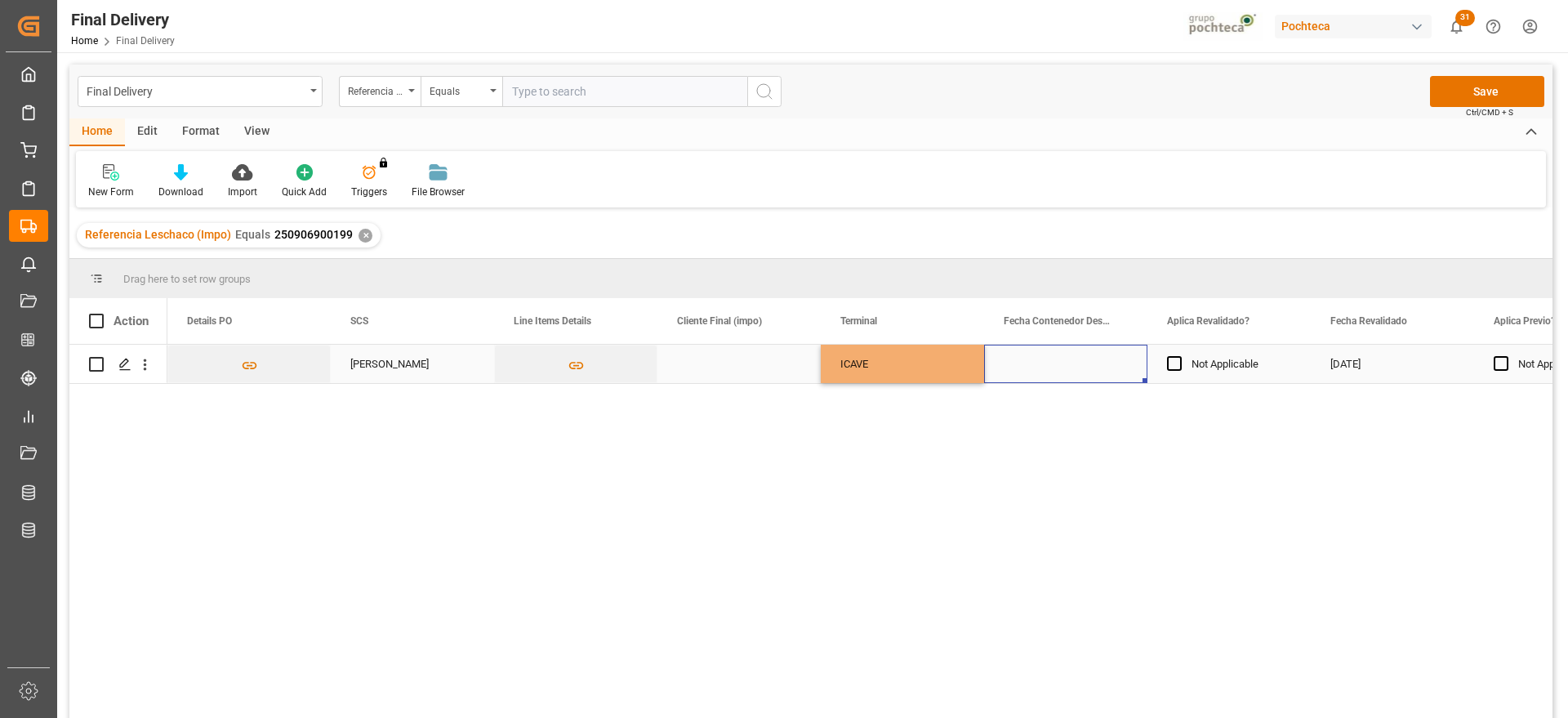
click at [1073, 371] on div "Press SPACE to select this row." at bounding box center [1066, 364] width 163 height 39
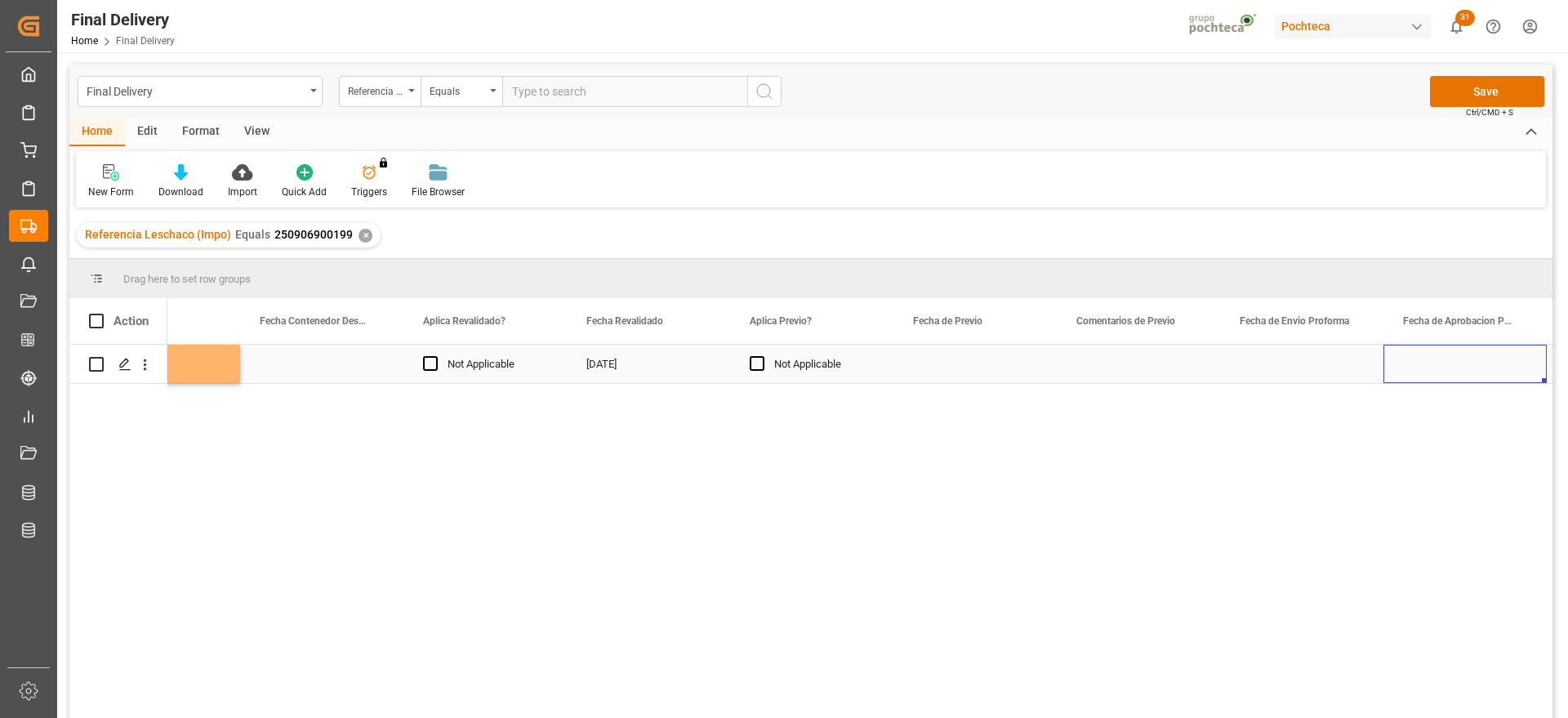
scroll to position [0, 0]
click at [657, 364] on div "Press SPACE to select this row." at bounding box center [648, 364] width 163 height 39
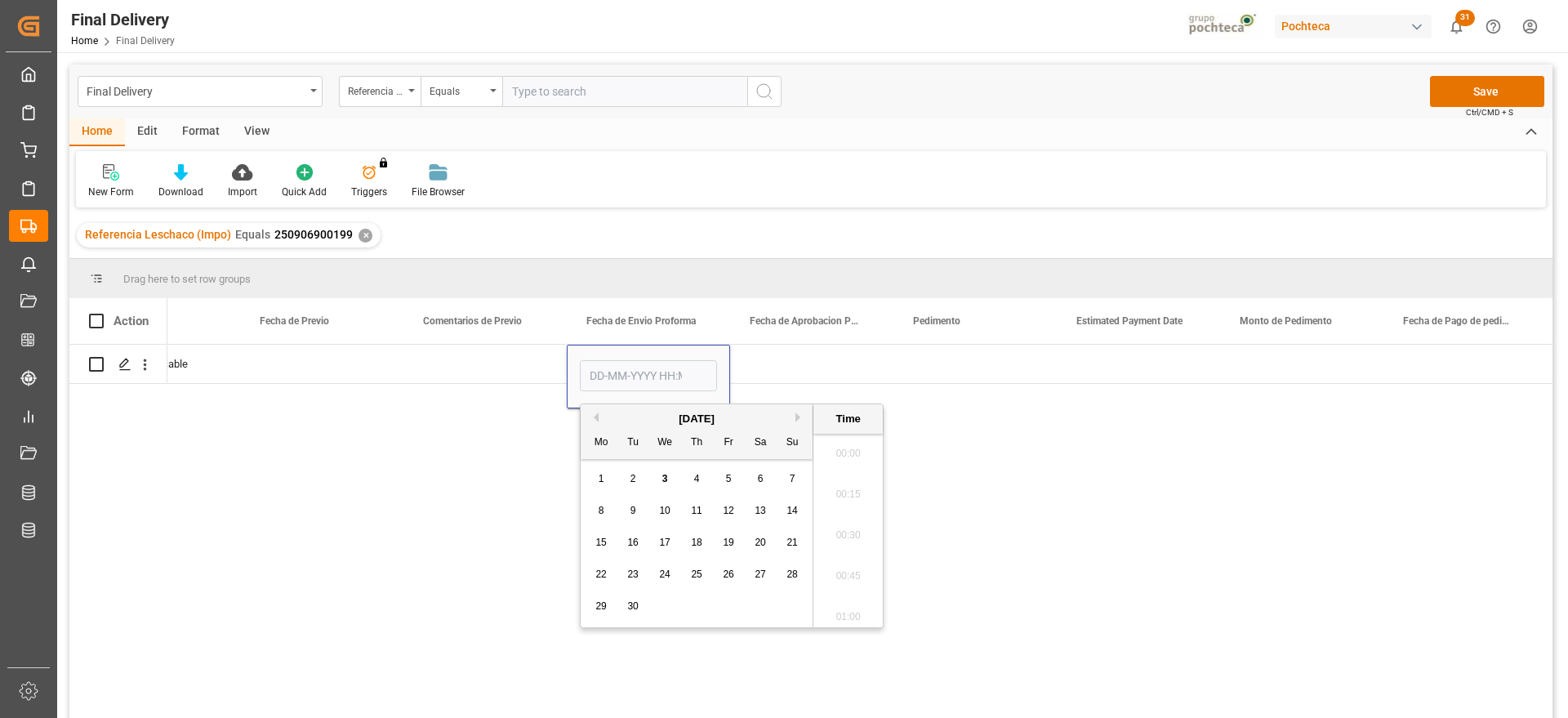
scroll to position [2539, 0]
click at [598, 417] on div "[DATE]" at bounding box center [696, 419] width 232 height 16
click at [596, 418] on button "Previous Month" at bounding box center [594, 417] width 10 height 10
click at [602, 576] on span "18" at bounding box center [600, 574] width 11 height 12
type input "[DATE] 00:00"
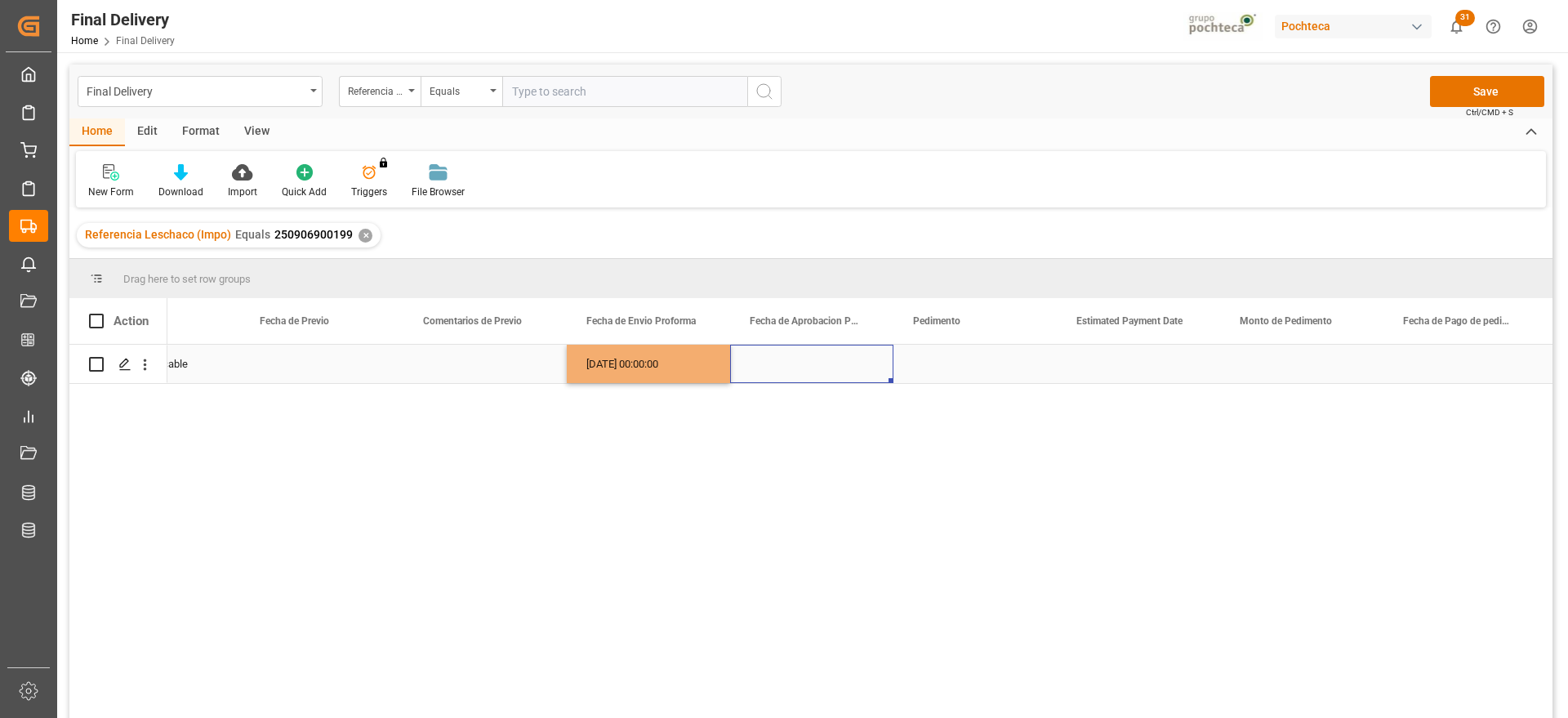
click at [754, 365] on div "Press SPACE to select this row." at bounding box center [811, 364] width 163 height 39
click at [654, 365] on div "[DATE] 00:00:00" at bounding box center [648, 364] width 163 height 39
click at [827, 369] on div "Press SPACE to select this row." at bounding box center [811, 364] width 163 height 39
click at [970, 367] on div "Press SPACE to select this row." at bounding box center [974, 364] width 163 height 39
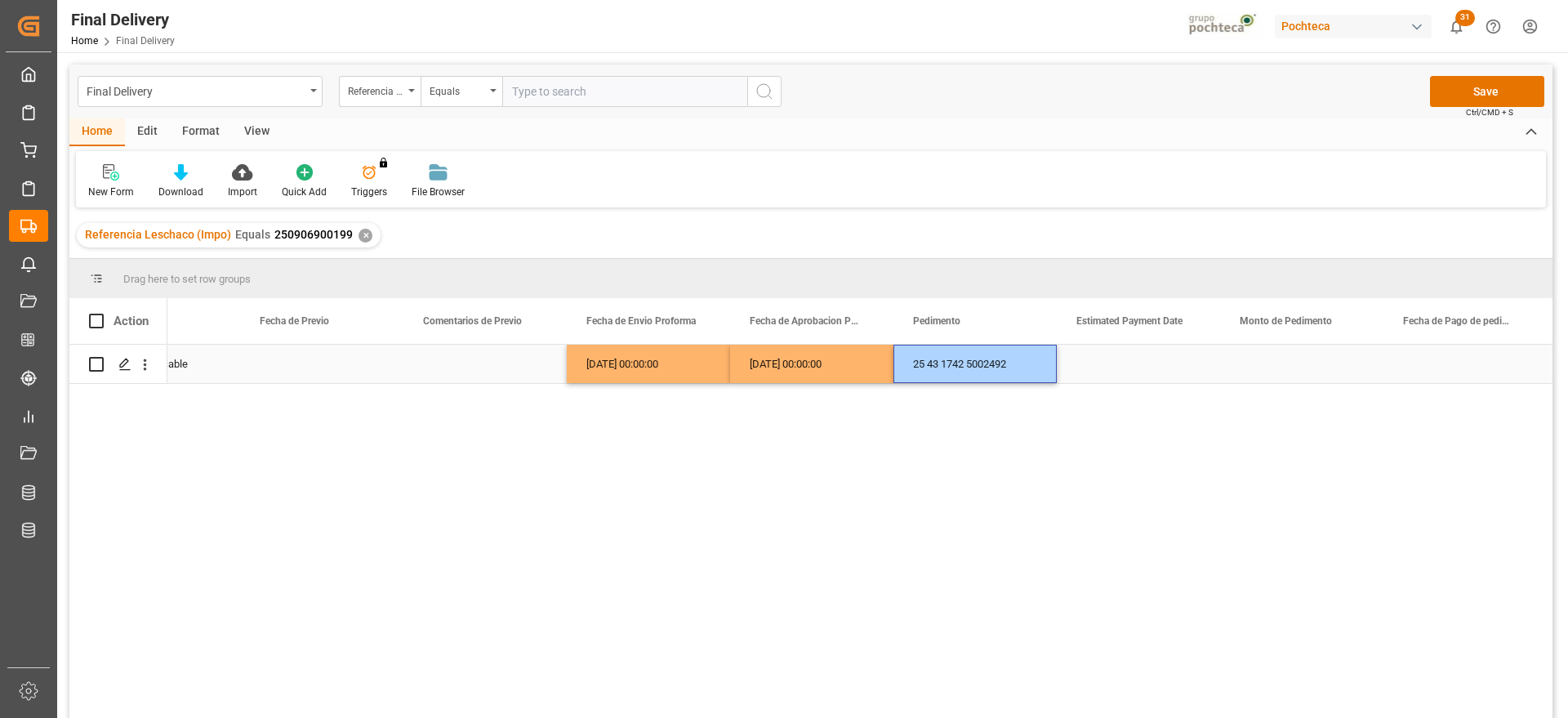
click at [1136, 369] on div "Press SPACE to select this row." at bounding box center [1138, 364] width 163 height 39
click at [1158, 365] on div "Press SPACE to select this row." at bounding box center [1138, 364] width 163 height 39
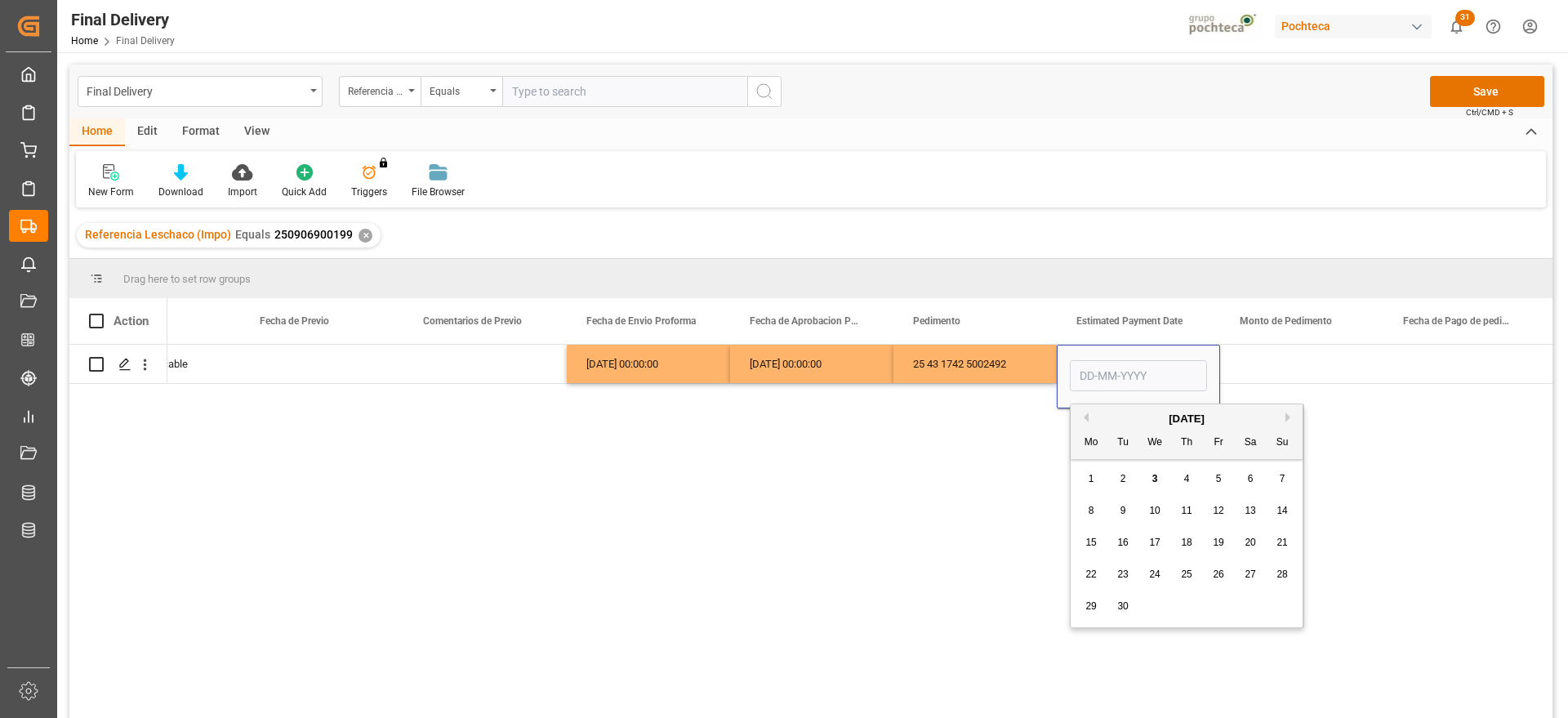
click at [1158, 471] on div "3" at bounding box center [1155, 480] width 21 height 20
type input "[DATE]"
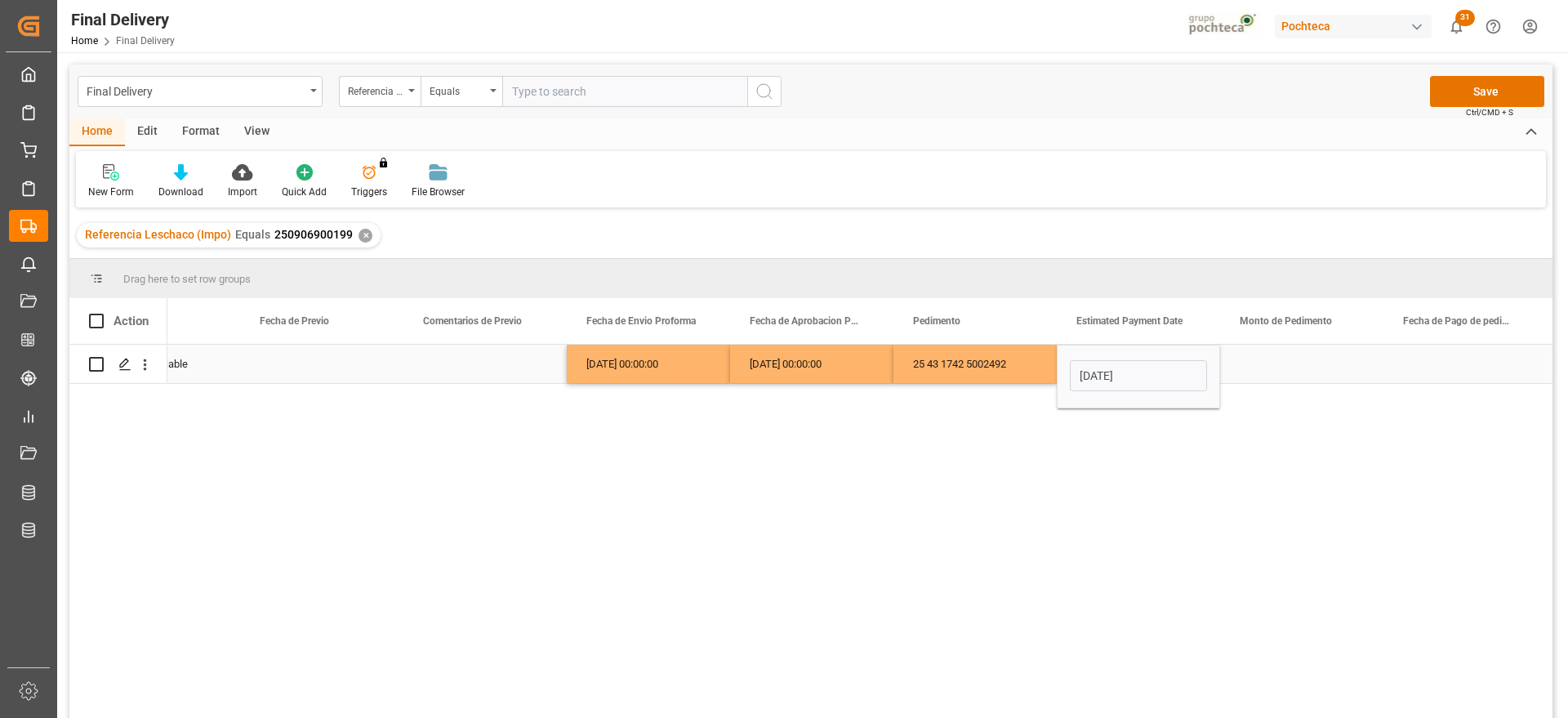
click at [1301, 357] on div "Press SPACE to select this row." at bounding box center [1301, 364] width 163 height 39
click at [1311, 364] on div "Press SPACE to select this row." at bounding box center [1301, 364] width 163 height 39
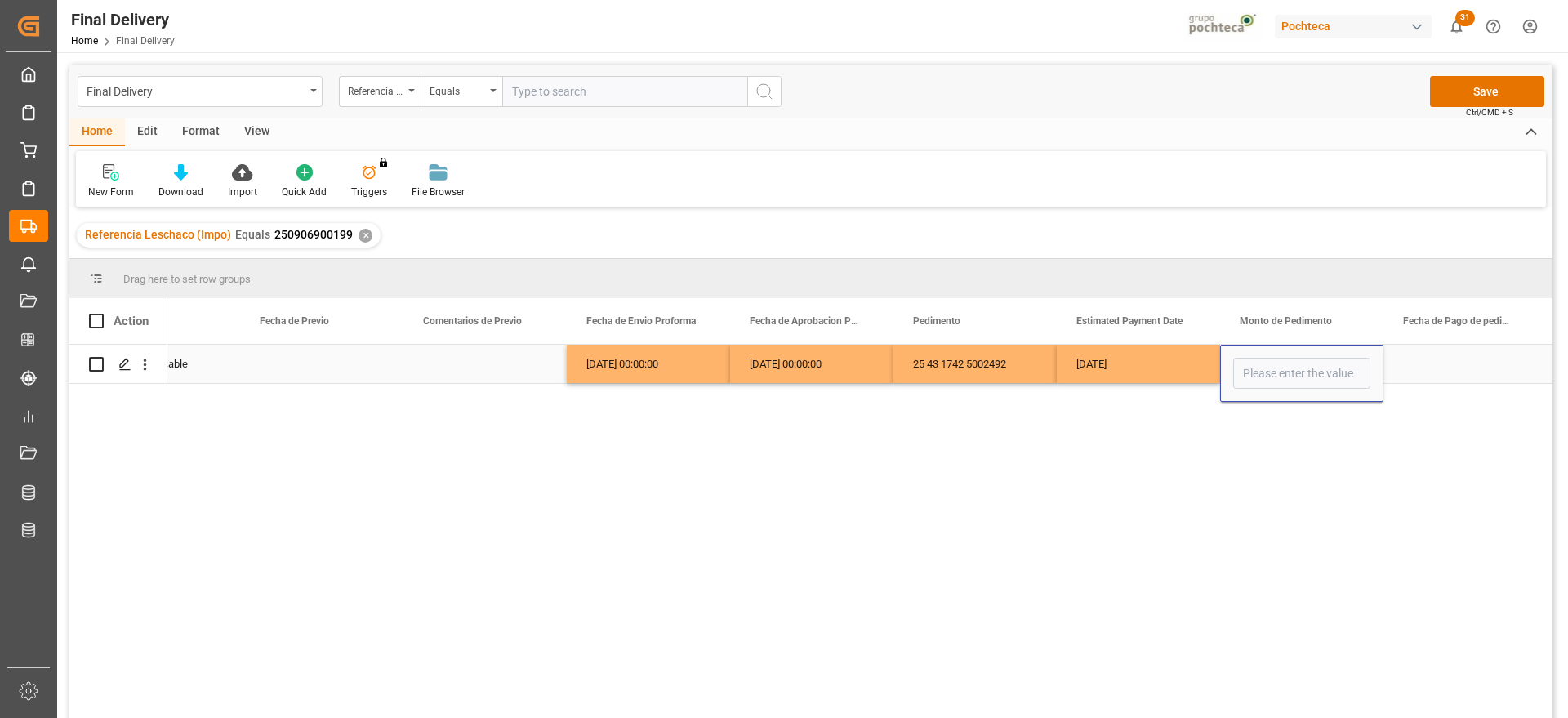
click at [1296, 371] on input "Press SPACE to select this row." at bounding box center [1301, 374] width 137 height 31
type input "2461"
click at [1447, 369] on div "Press SPACE to select this row." at bounding box center [1465, 364] width 163 height 39
click at [1205, 369] on div "[DATE]" at bounding box center [1138, 364] width 163 height 39
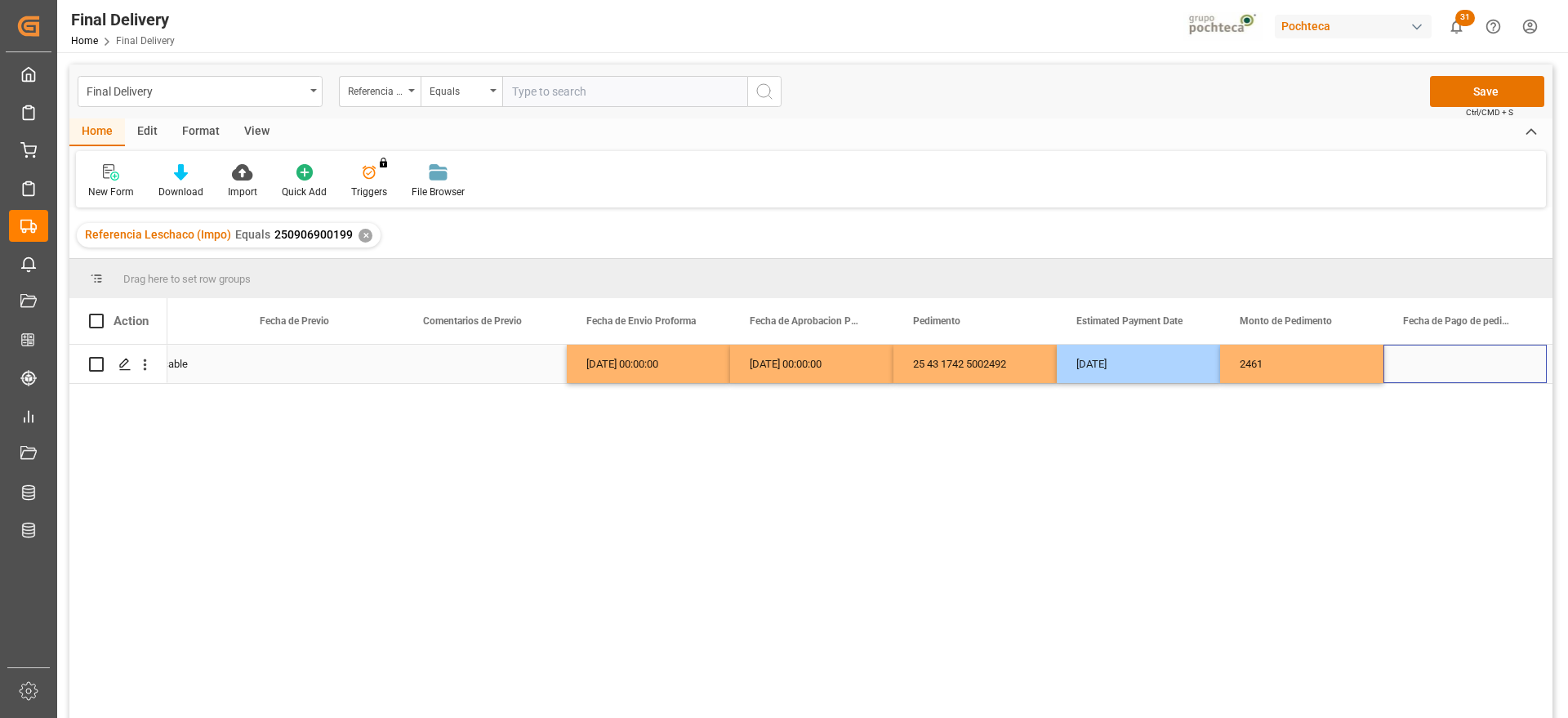
click at [1441, 361] on div "Press SPACE to select this row." at bounding box center [1465, 364] width 163 height 39
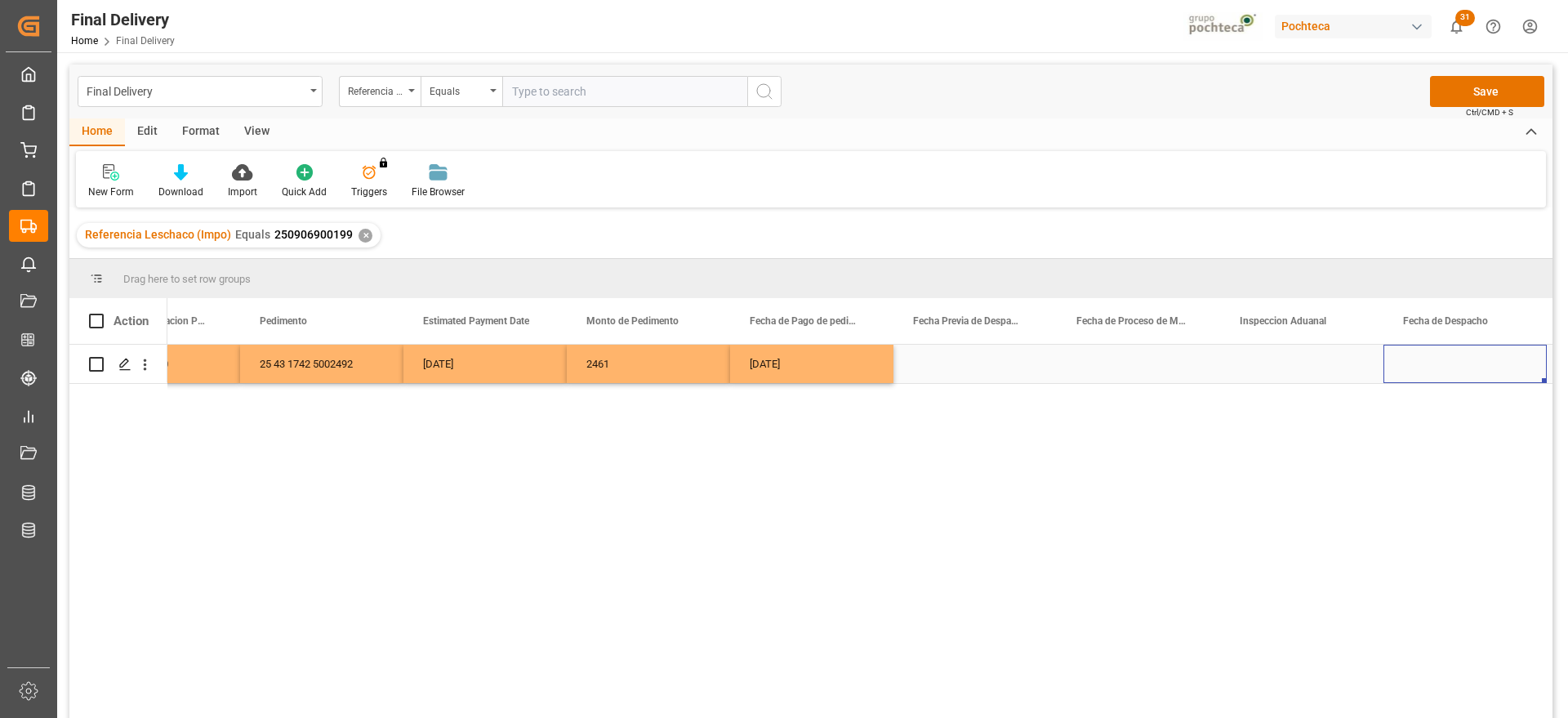
scroll to position [0, 3847]
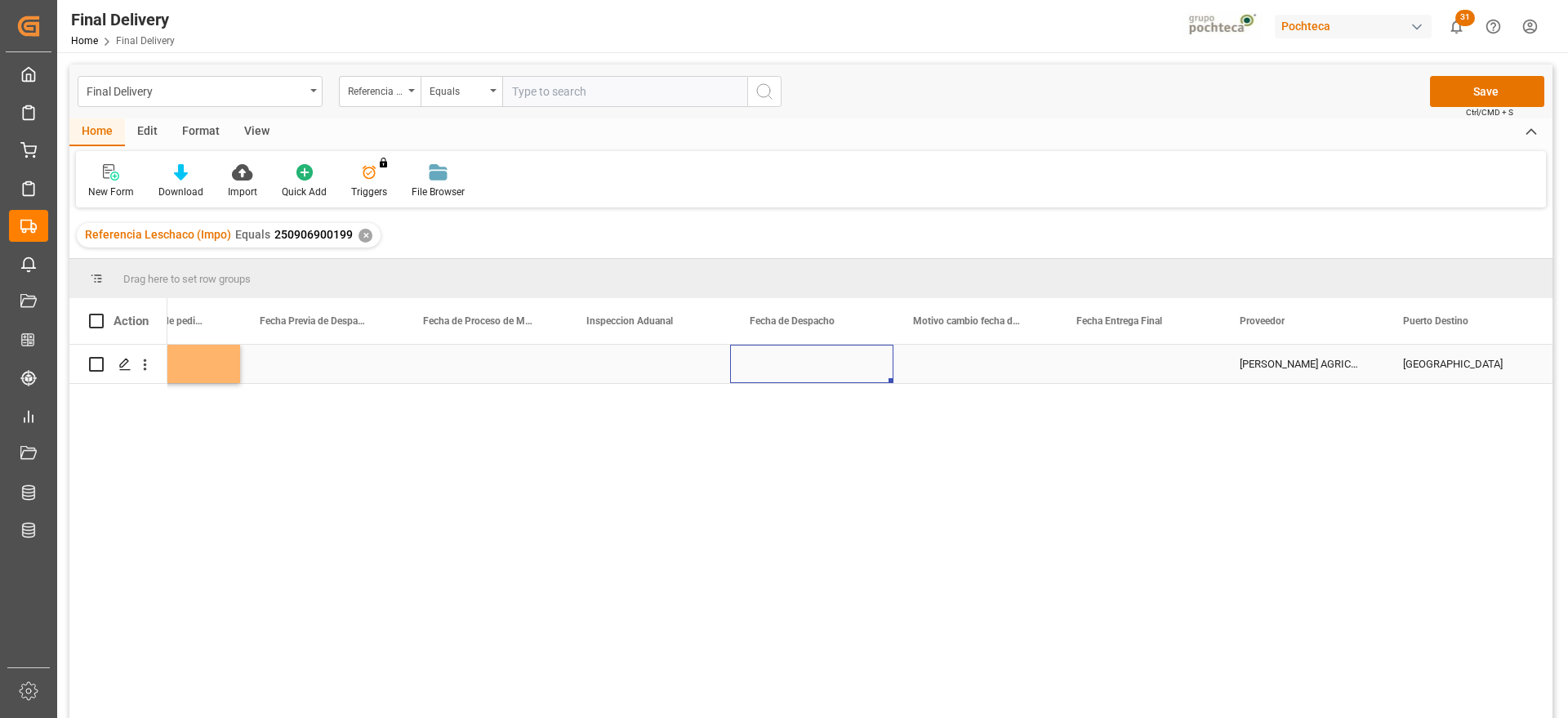
click at [811, 358] on div "Press SPACE to select this row." at bounding box center [811, 364] width 163 height 39
click at [1142, 370] on div "Press SPACE to select this row." at bounding box center [1138, 364] width 163 height 39
click at [990, 360] on div "Press SPACE to select this row." at bounding box center [974, 364] width 163 height 39
click at [1158, 366] on div "FCL" at bounding box center [1138, 364] width 163 height 39
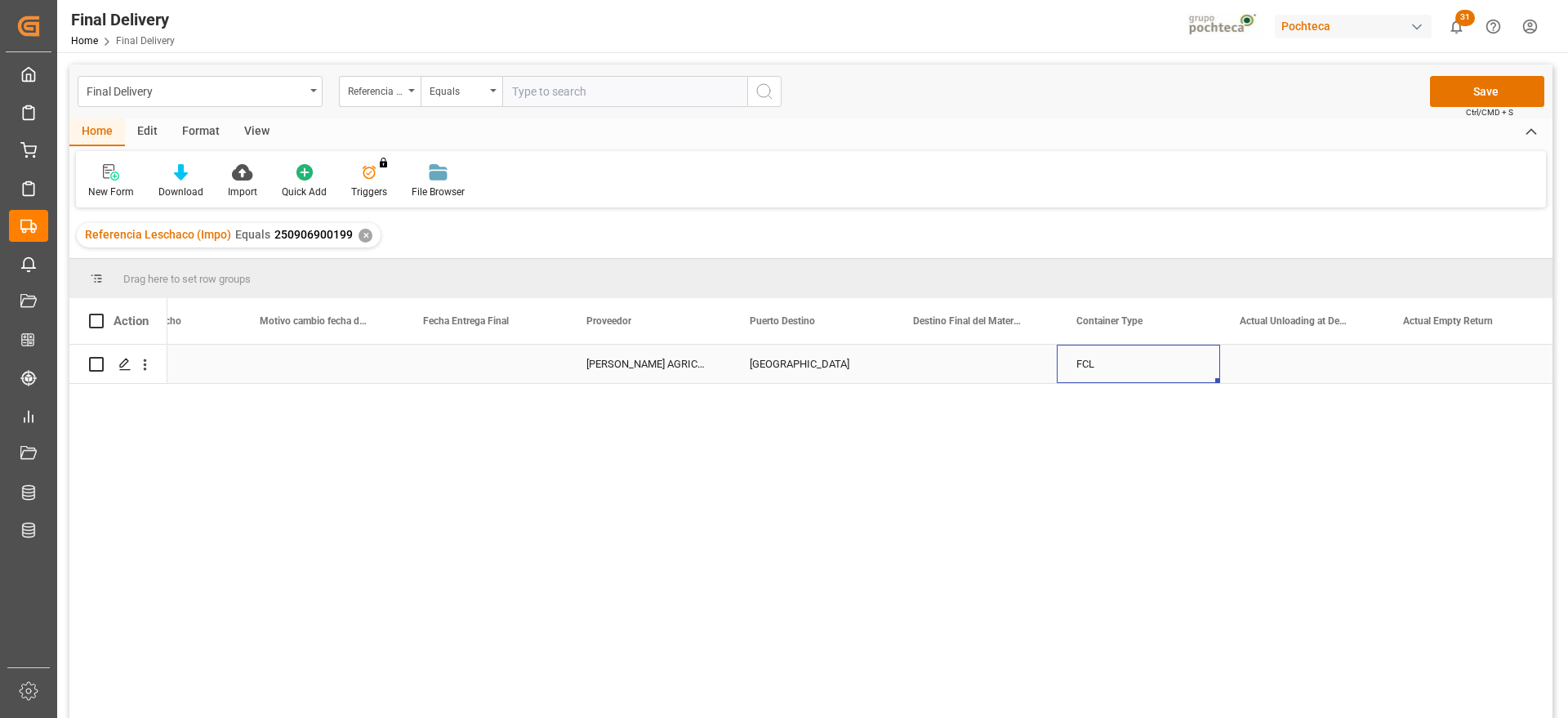
click at [1158, 366] on div "FCL" at bounding box center [1138, 364] width 163 height 39
click at [1286, 366] on div "Press SPACE to select this row." at bounding box center [1301, 364] width 163 height 39
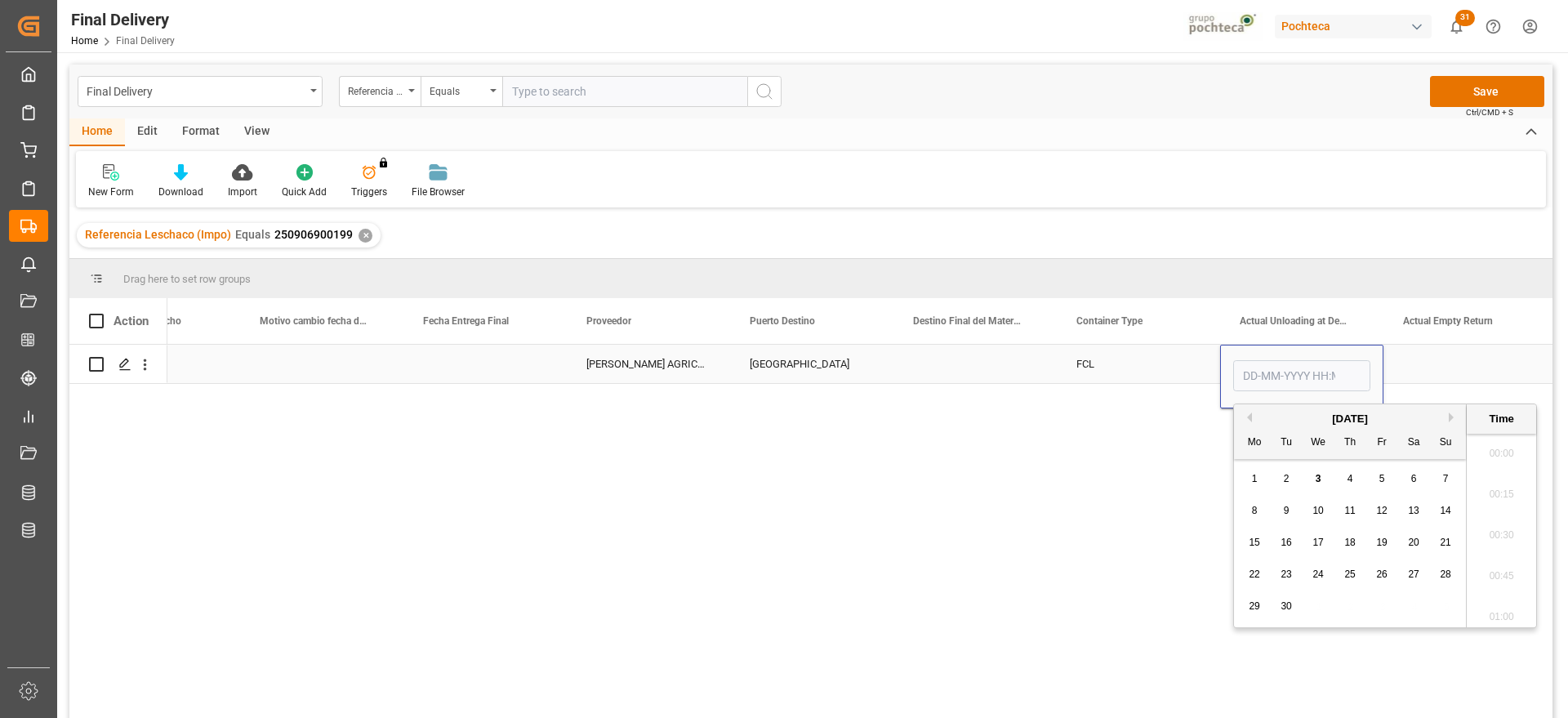
scroll to position [2580, 0]
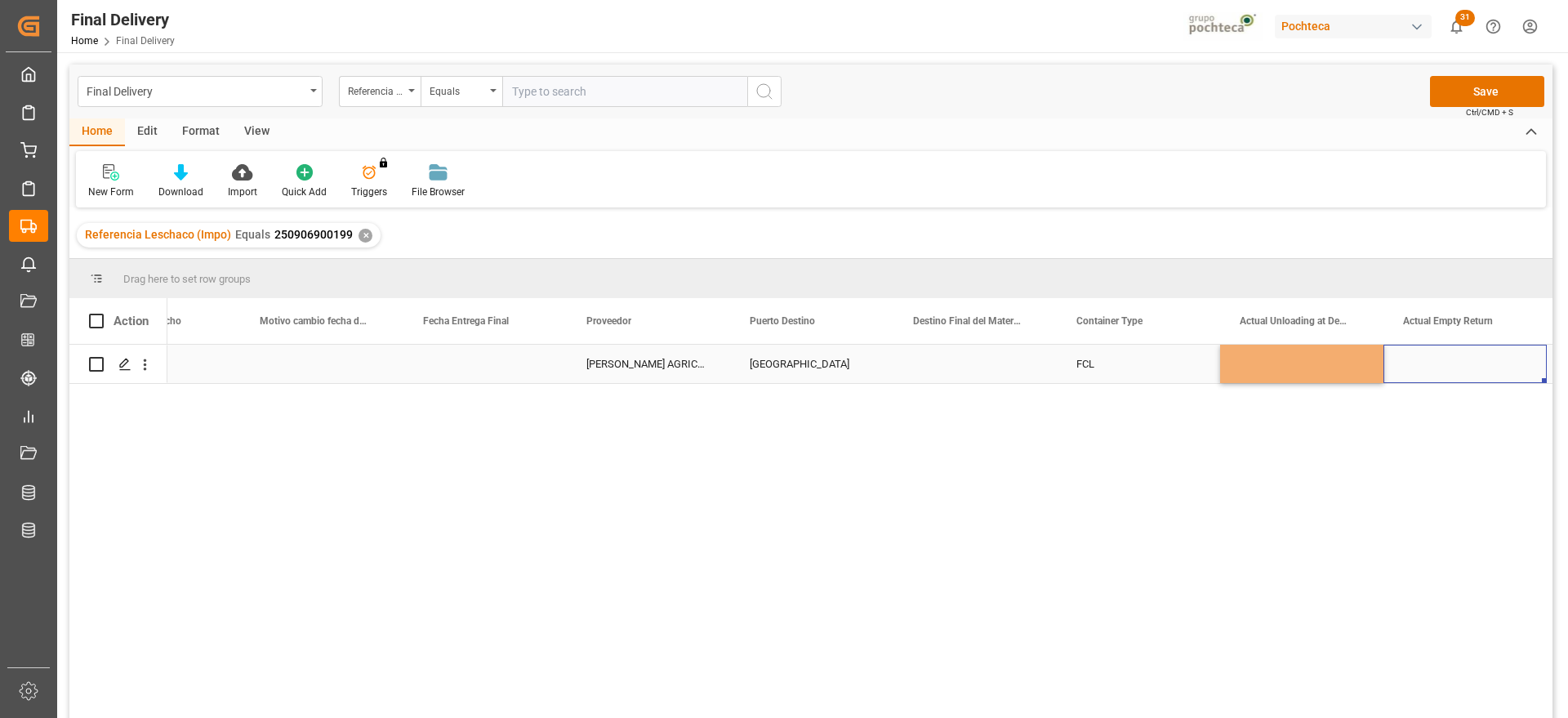
click at [1404, 367] on div "Press SPACE to select this row." at bounding box center [1465, 364] width 163 height 39
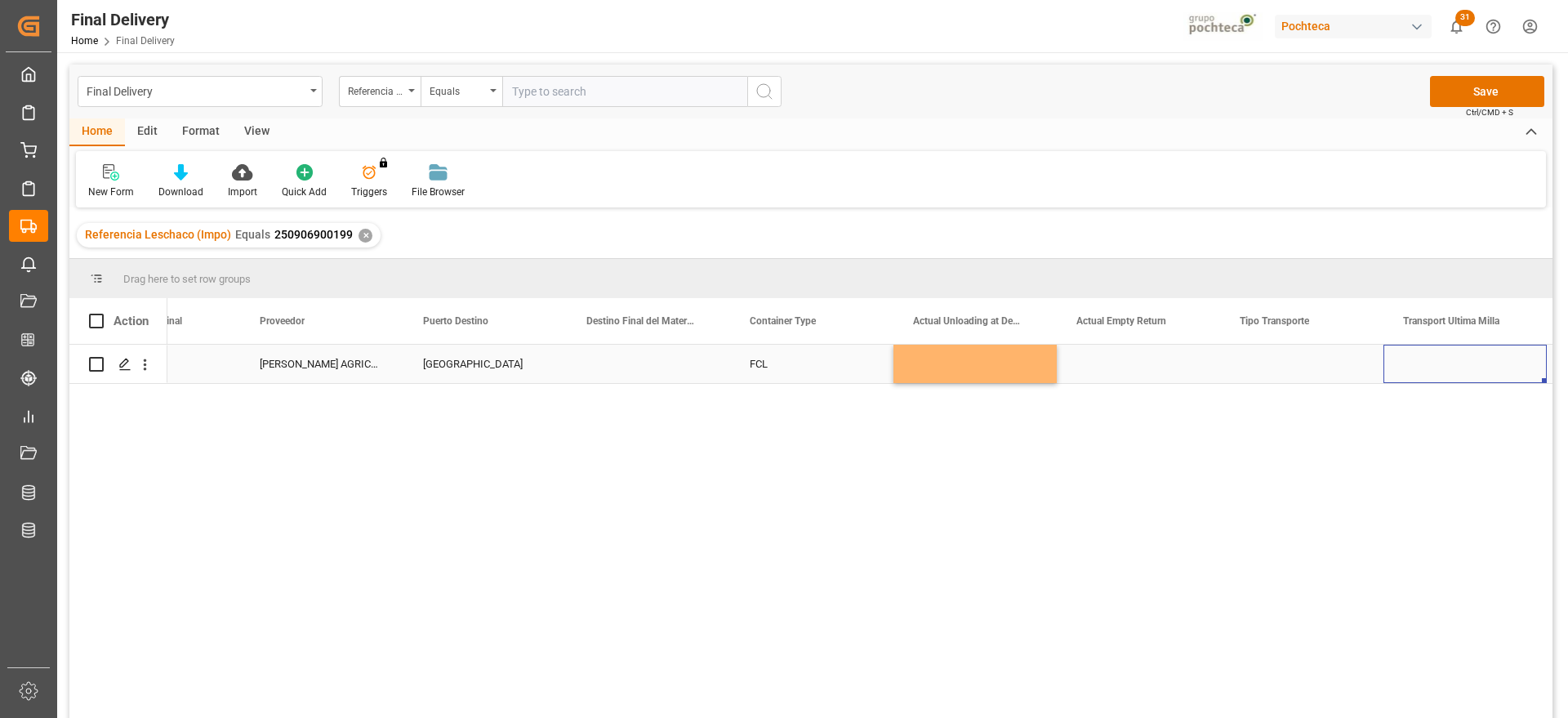
scroll to position [0, 5317]
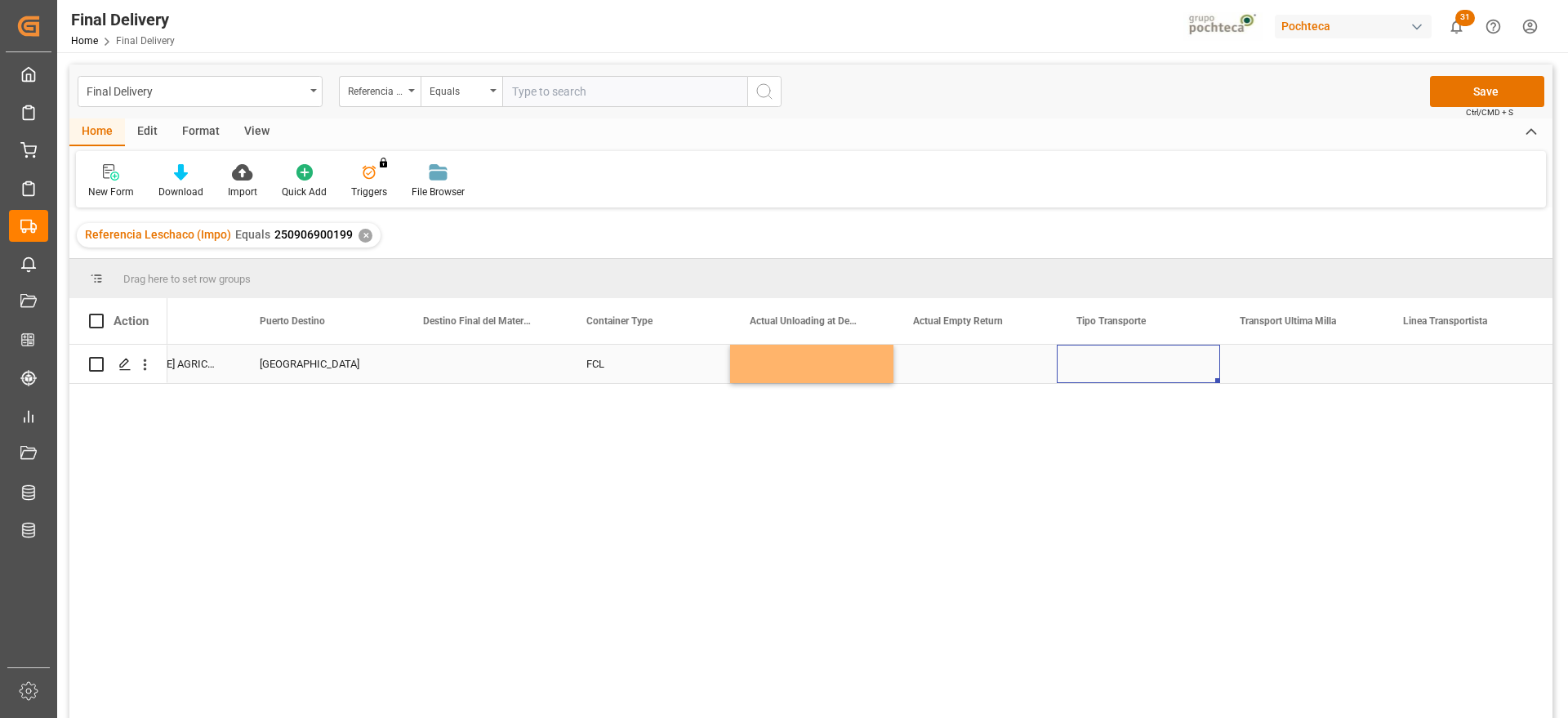
click at [1156, 366] on div "Press SPACE to select this row." at bounding box center [1138, 364] width 163 height 39
click at [1192, 365] on button "Select" at bounding box center [1138, 374] width 137 height 31
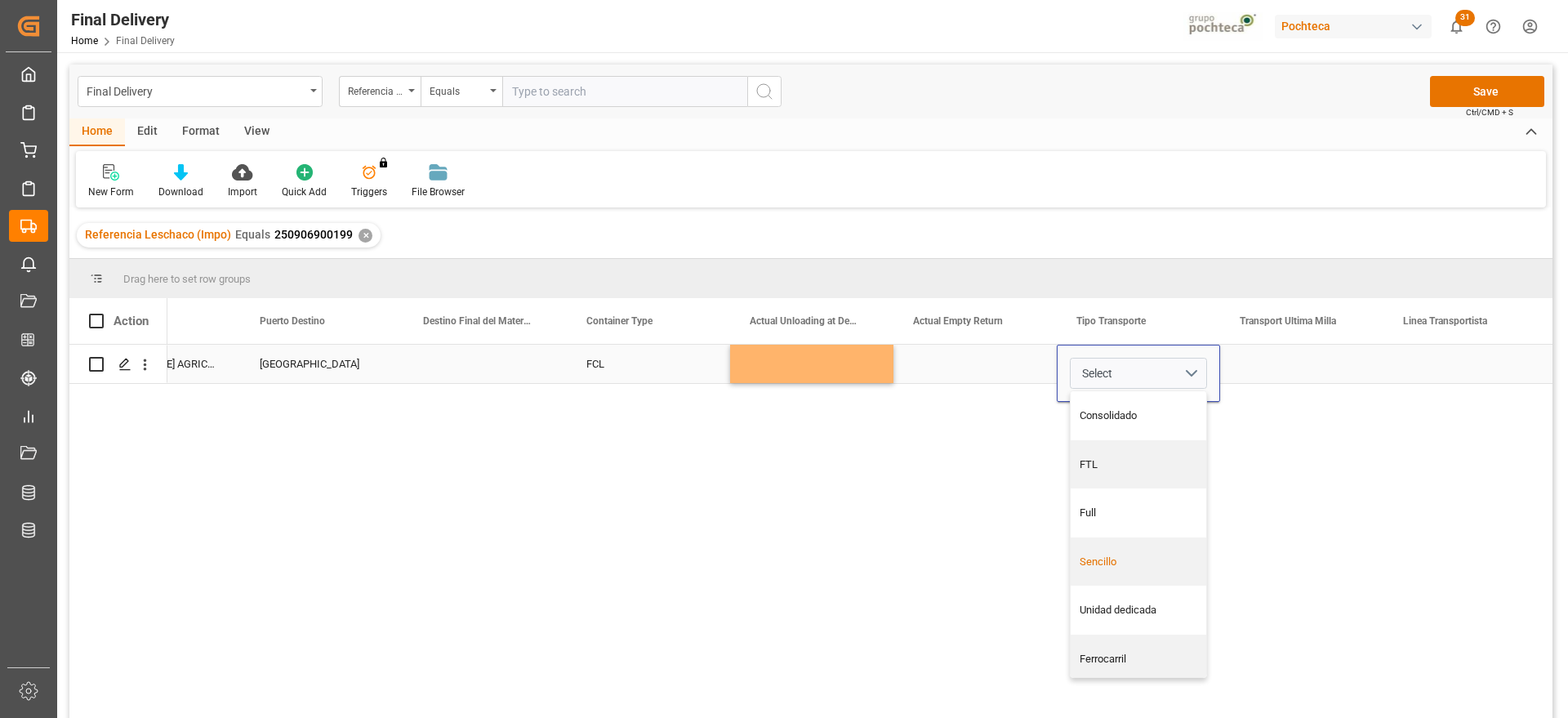
click at [1137, 569] on div "Sencillo" at bounding box center [1138, 563] width 135 height 49
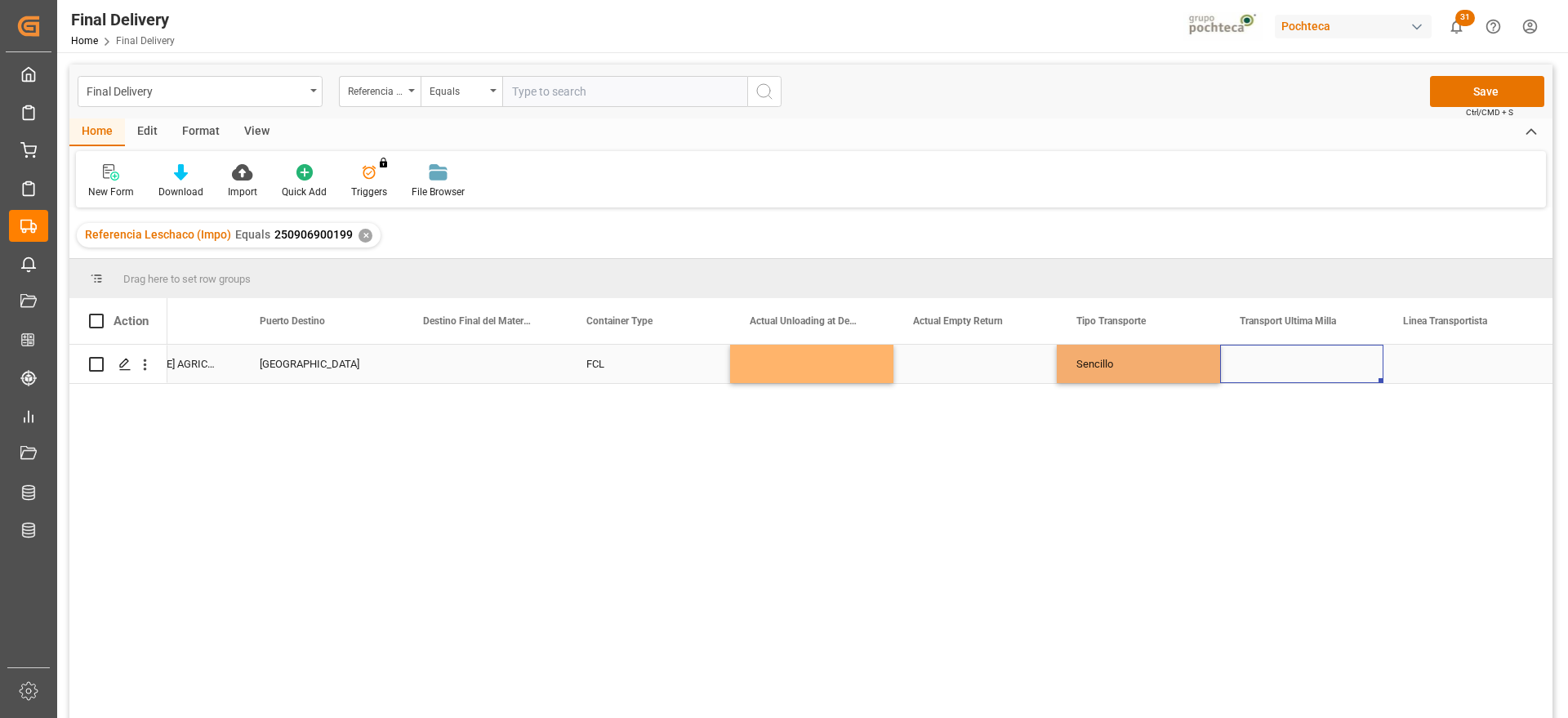
click at [1312, 361] on div "Press SPACE to select this row." at bounding box center [1301, 364] width 163 height 39
click at [1355, 370] on button "Select" at bounding box center [1301, 374] width 137 height 31
click at [1309, 453] on div "Pochteca" at bounding box center [1301, 465] width 135 height 49
click at [1454, 347] on div "Press SPACE to select this row." at bounding box center [1465, 364] width 163 height 39
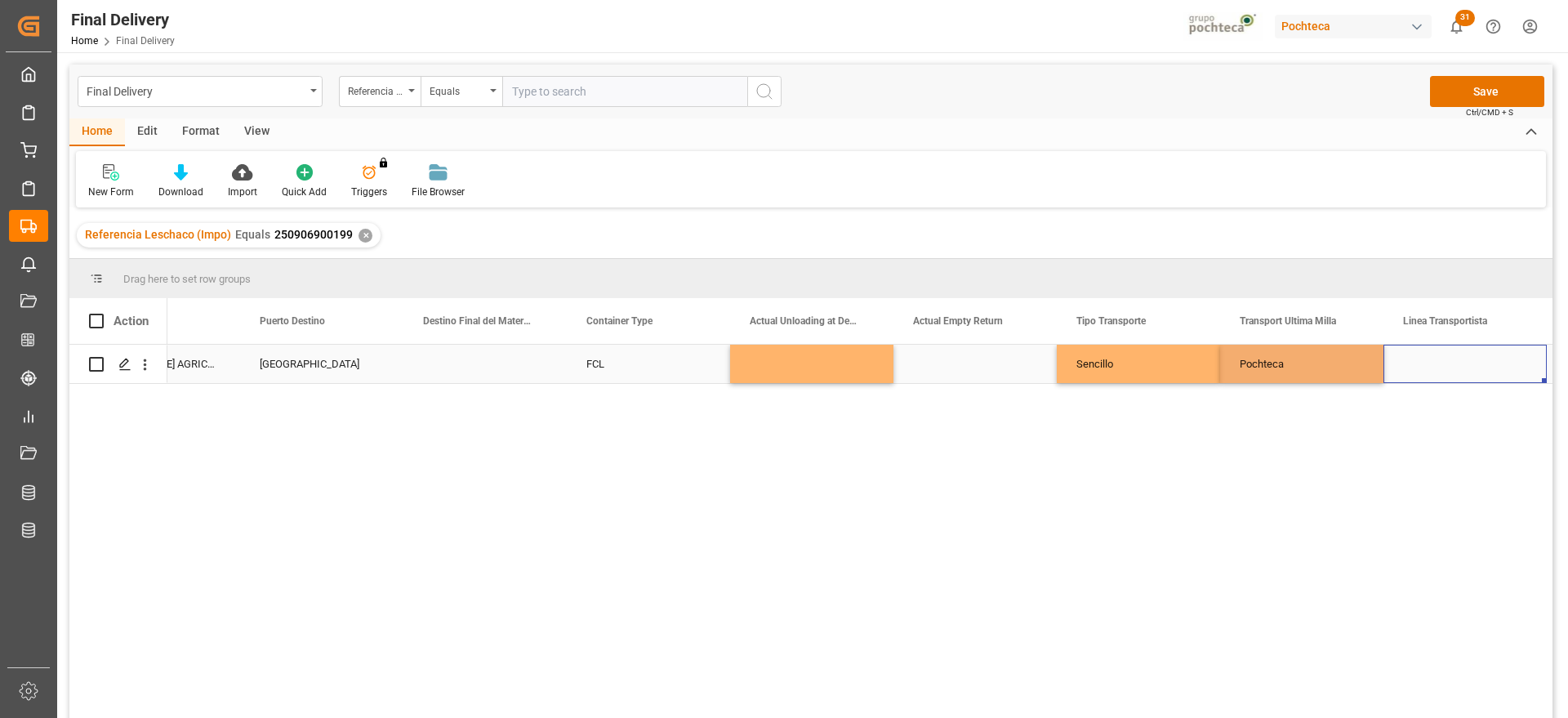
click at [1439, 360] on div "Press SPACE to select this row." at bounding box center [1465, 364] width 163 height 39
click at [1432, 364] on input "Press SPACE to select this row." at bounding box center [1465, 374] width 137 height 31
click at [1427, 429] on div "LNX CARGO" at bounding box center [1465, 421] width 135 height 58
type input "LNX CARGO"
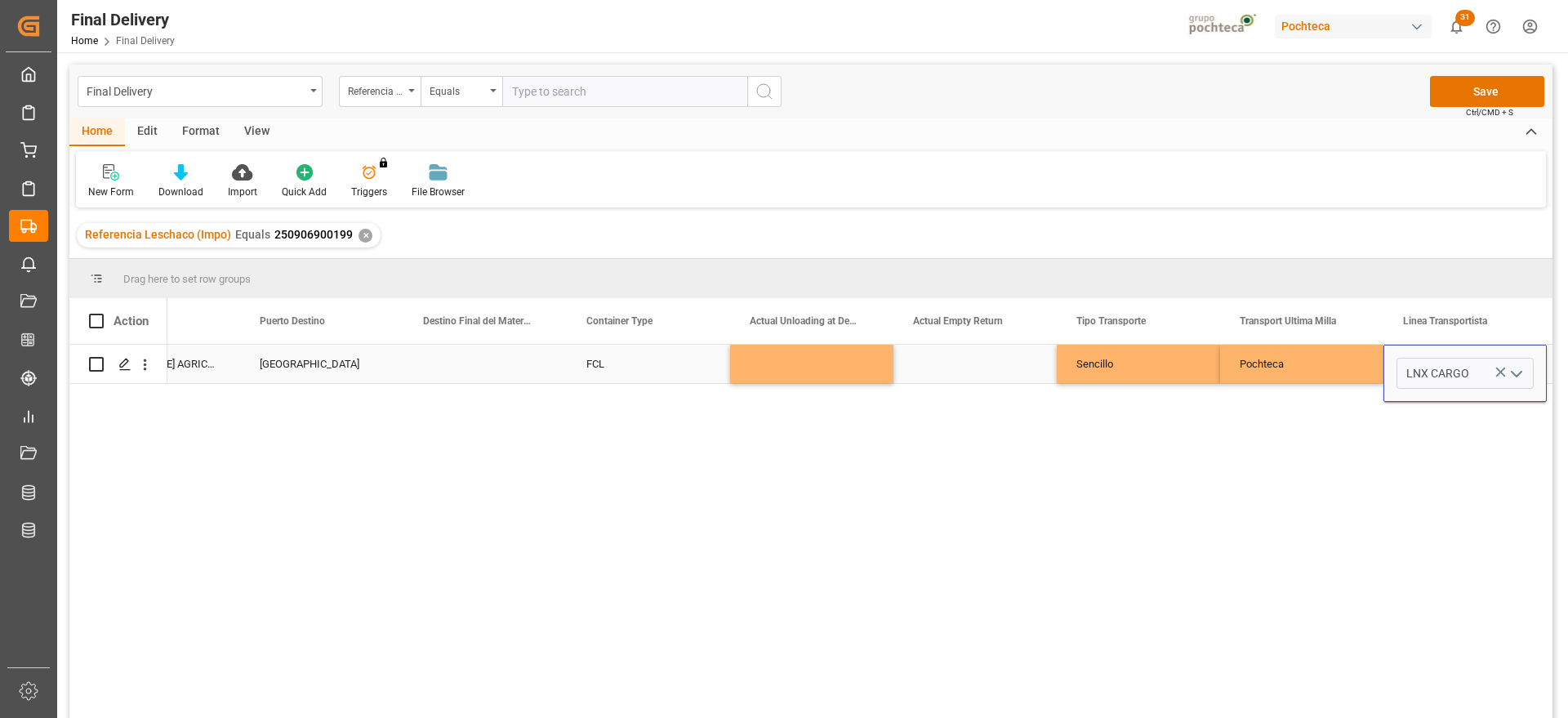
click at [985, 374] on div "Press SPACE to select this row." at bounding box center [974, 364] width 163 height 39
click at [1269, 376] on div "Pochteca" at bounding box center [1301, 364] width 163 height 39
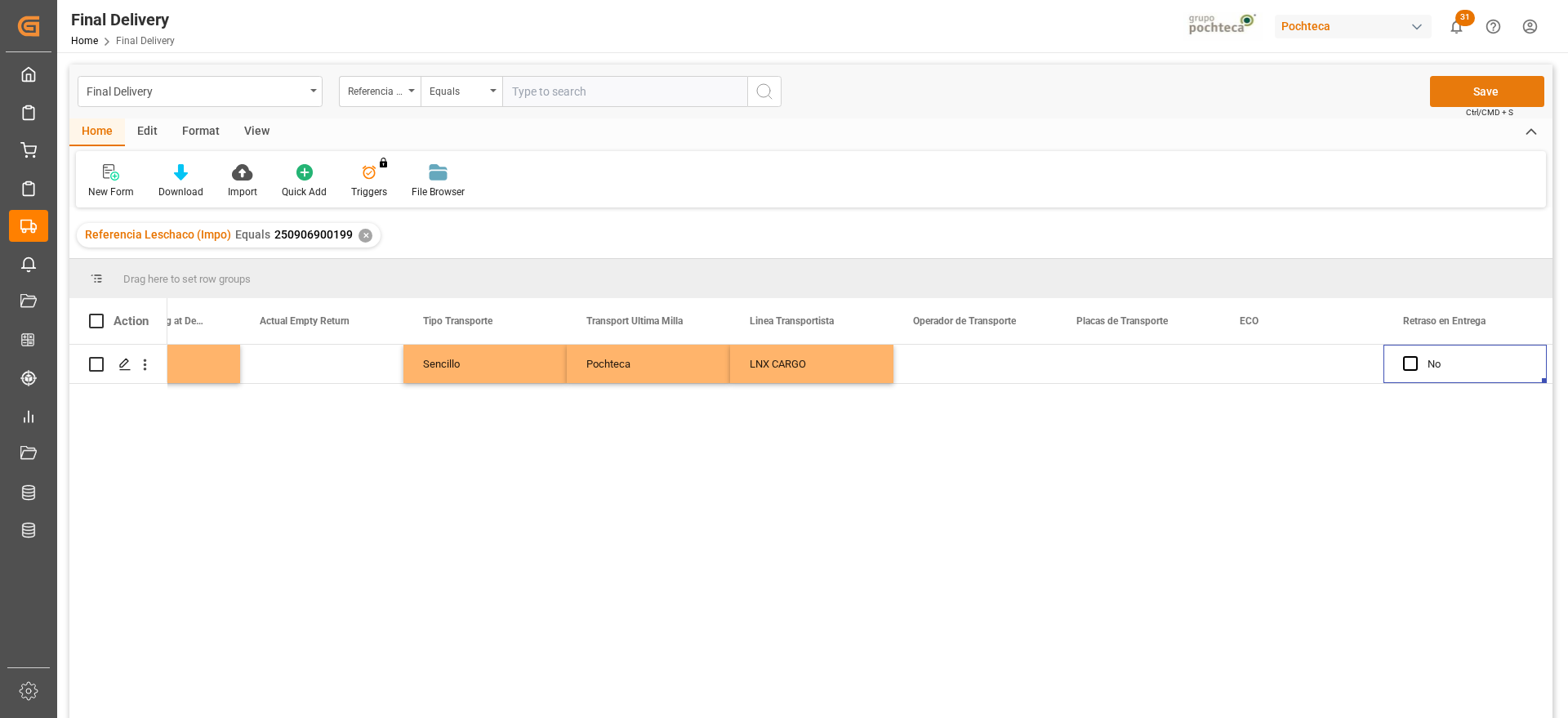
click at [1471, 81] on button "Save" at bounding box center [1487, 92] width 114 height 31
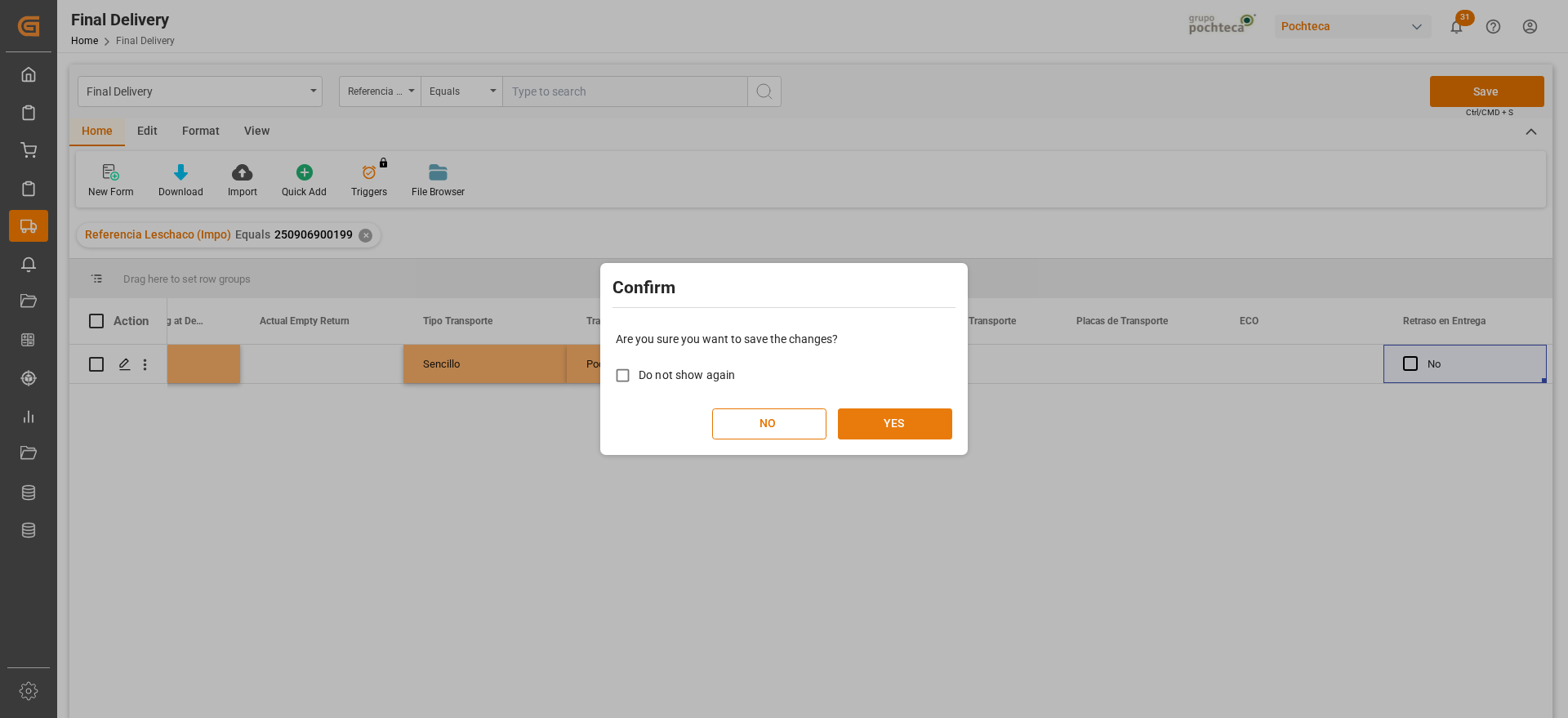
click at [912, 412] on button "YES" at bounding box center [895, 424] width 114 height 31
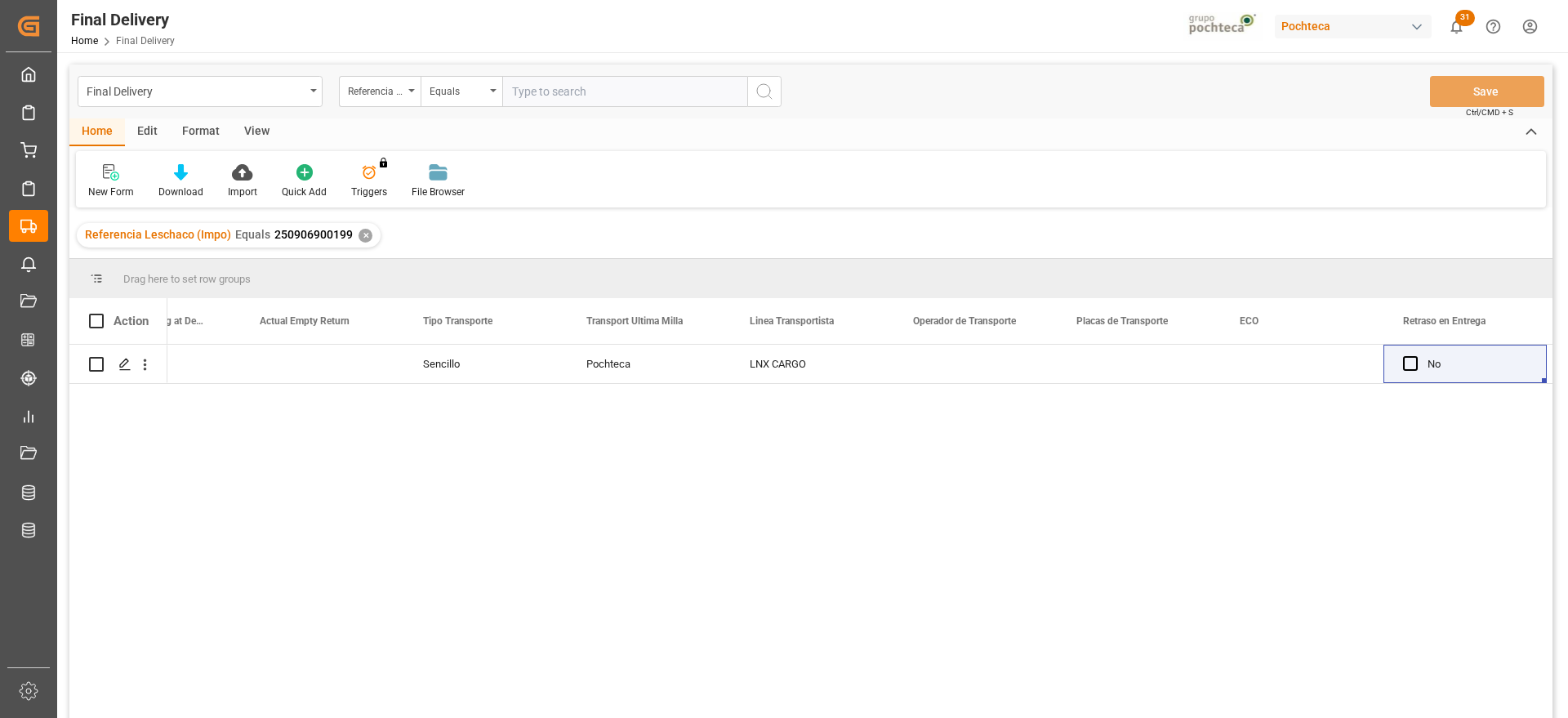
click at [361, 232] on div "✕" at bounding box center [365, 236] width 14 height 14
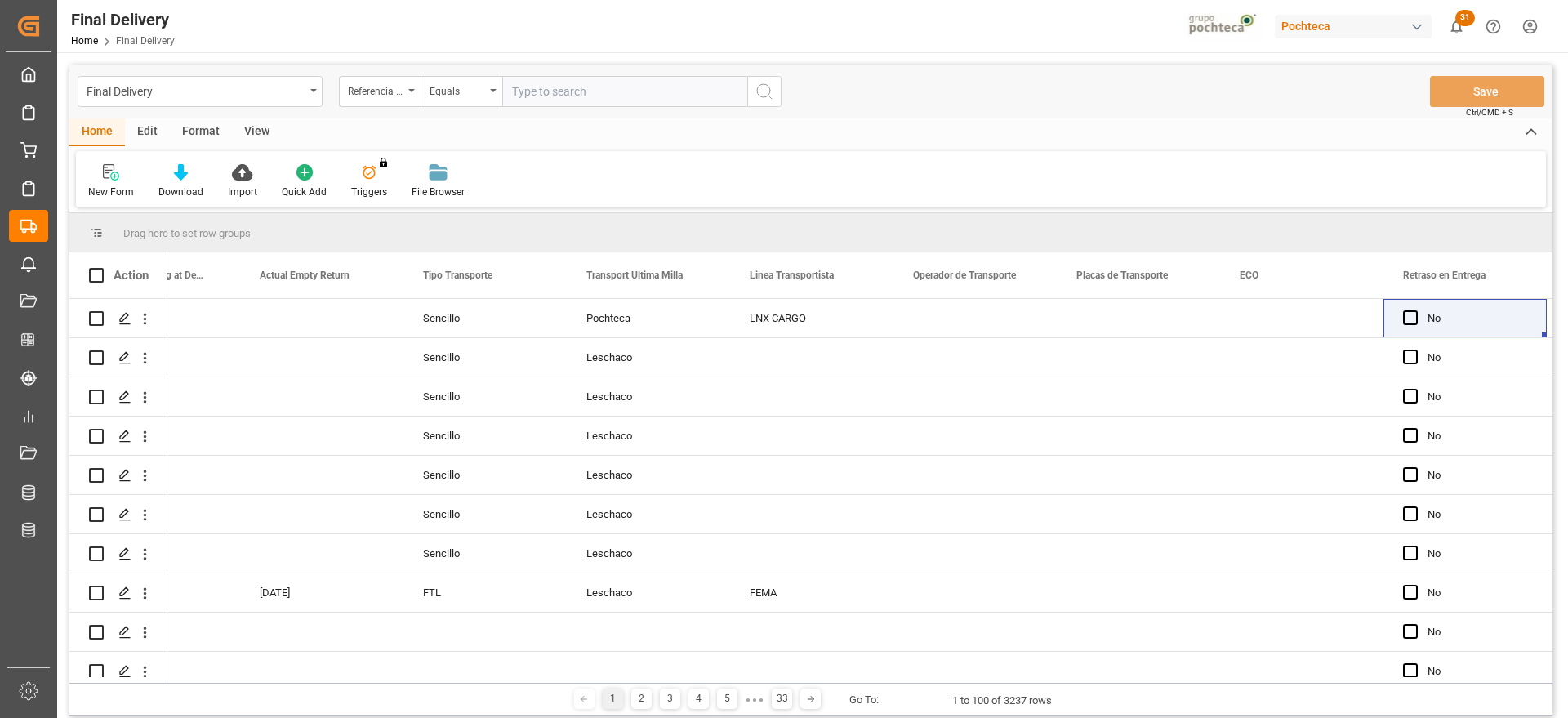
click at [530, 83] on input "text" at bounding box center [625, 92] width 245 height 31
paste input "250906900196"
type input "250906900196"
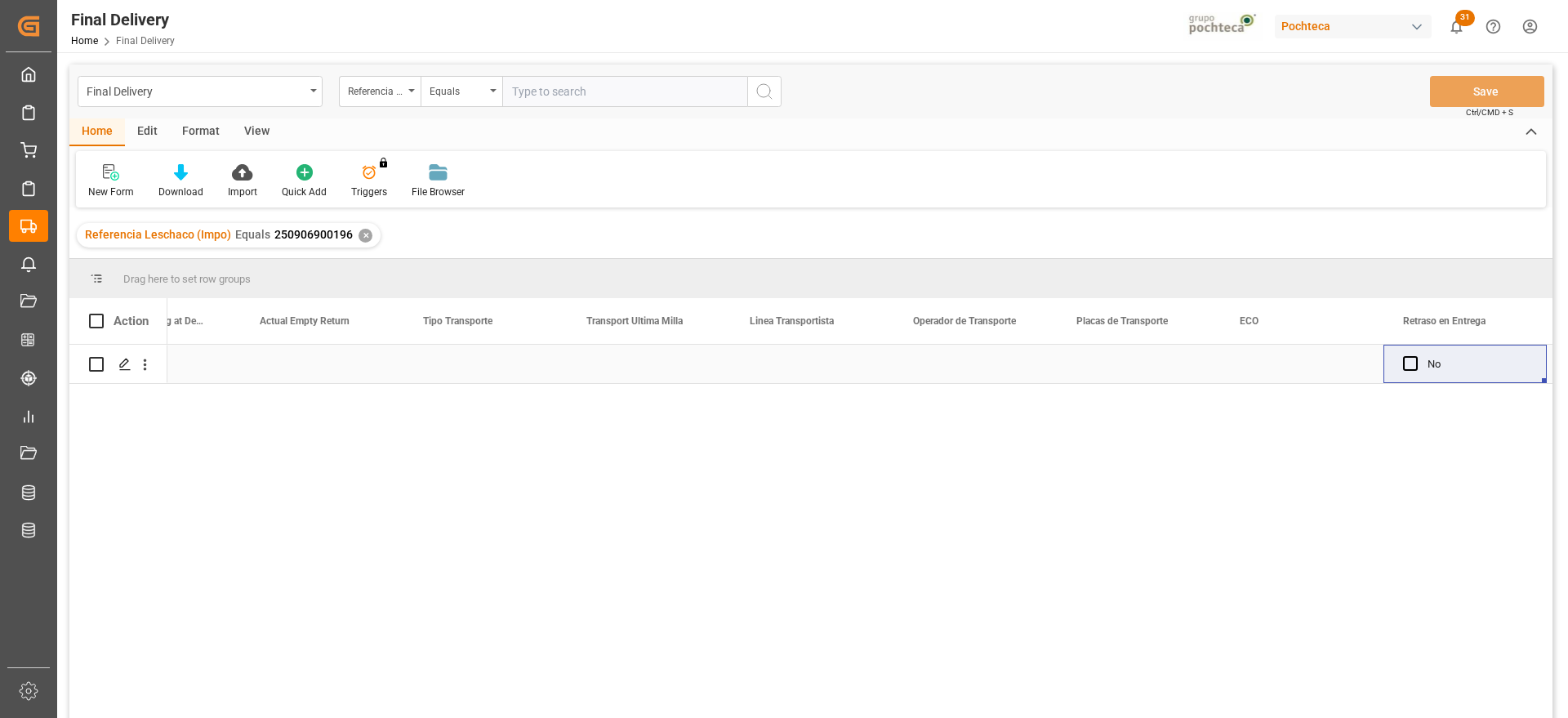
click at [264, 373] on div "Press SPACE to select this row." at bounding box center [321, 364] width 163 height 39
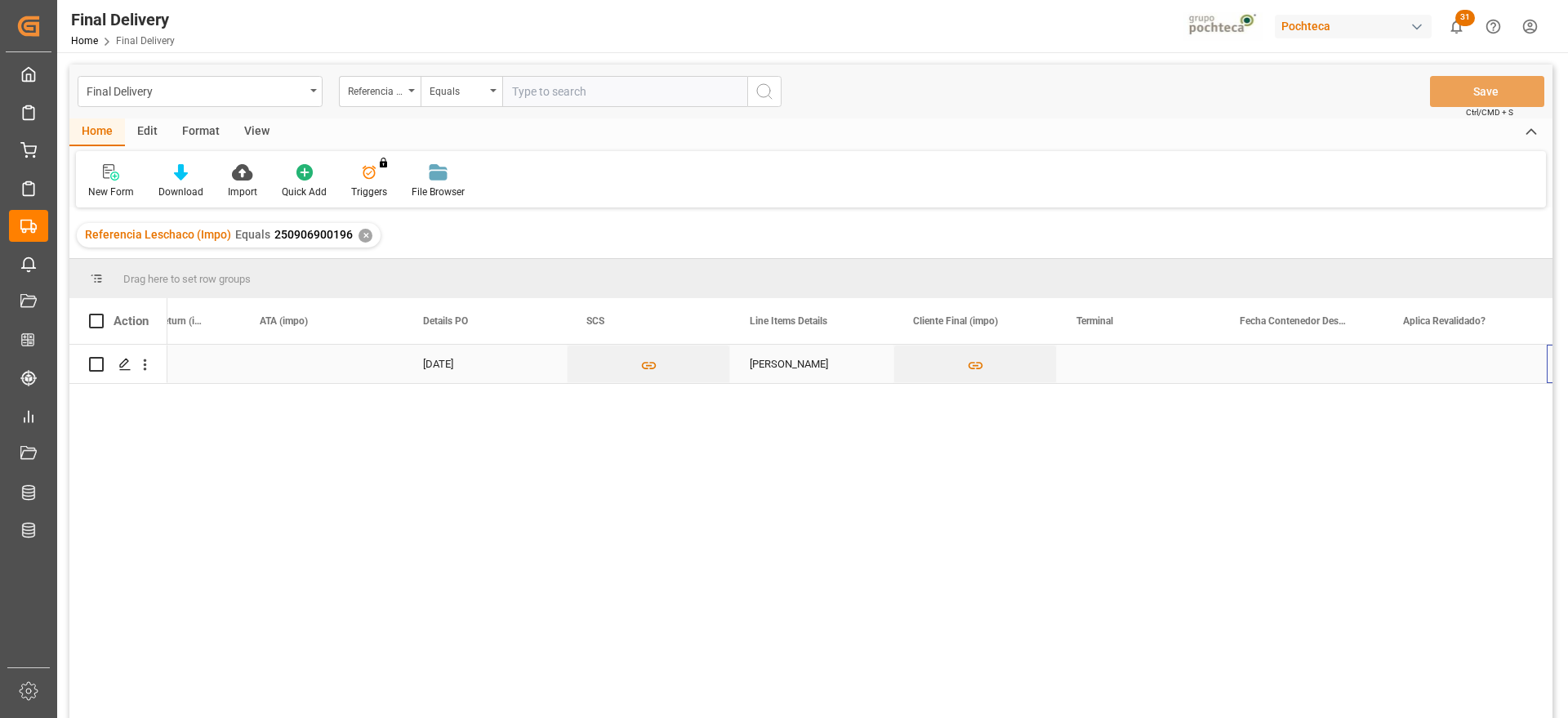
scroll to position [0, 1397]
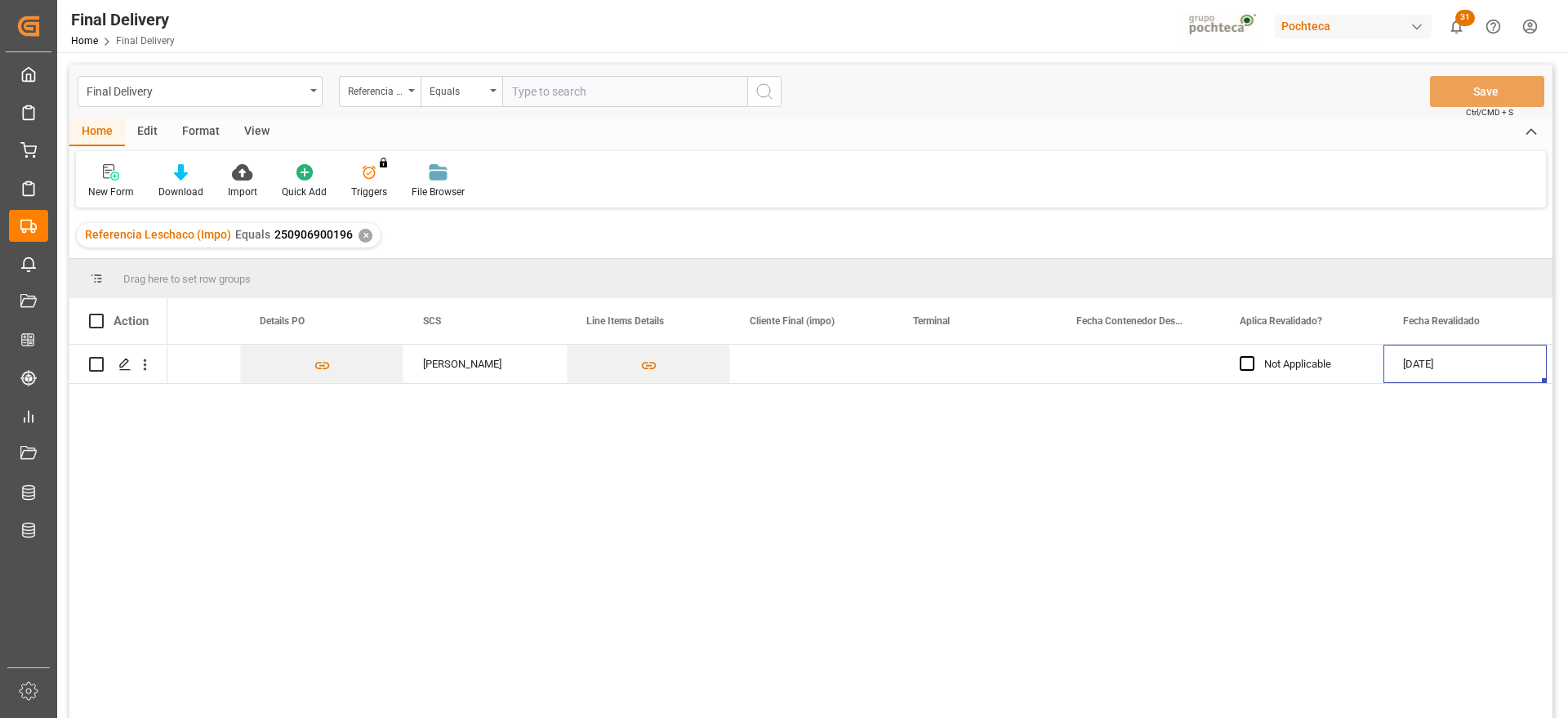
click at [938, 372] on div "Press SPACE to select this row." at bounding box center [974, 364] width 163 height 39
click at [940, 370] on input "Press SPACE to select this row." at bounding box center [974, 374] width 137 height 31
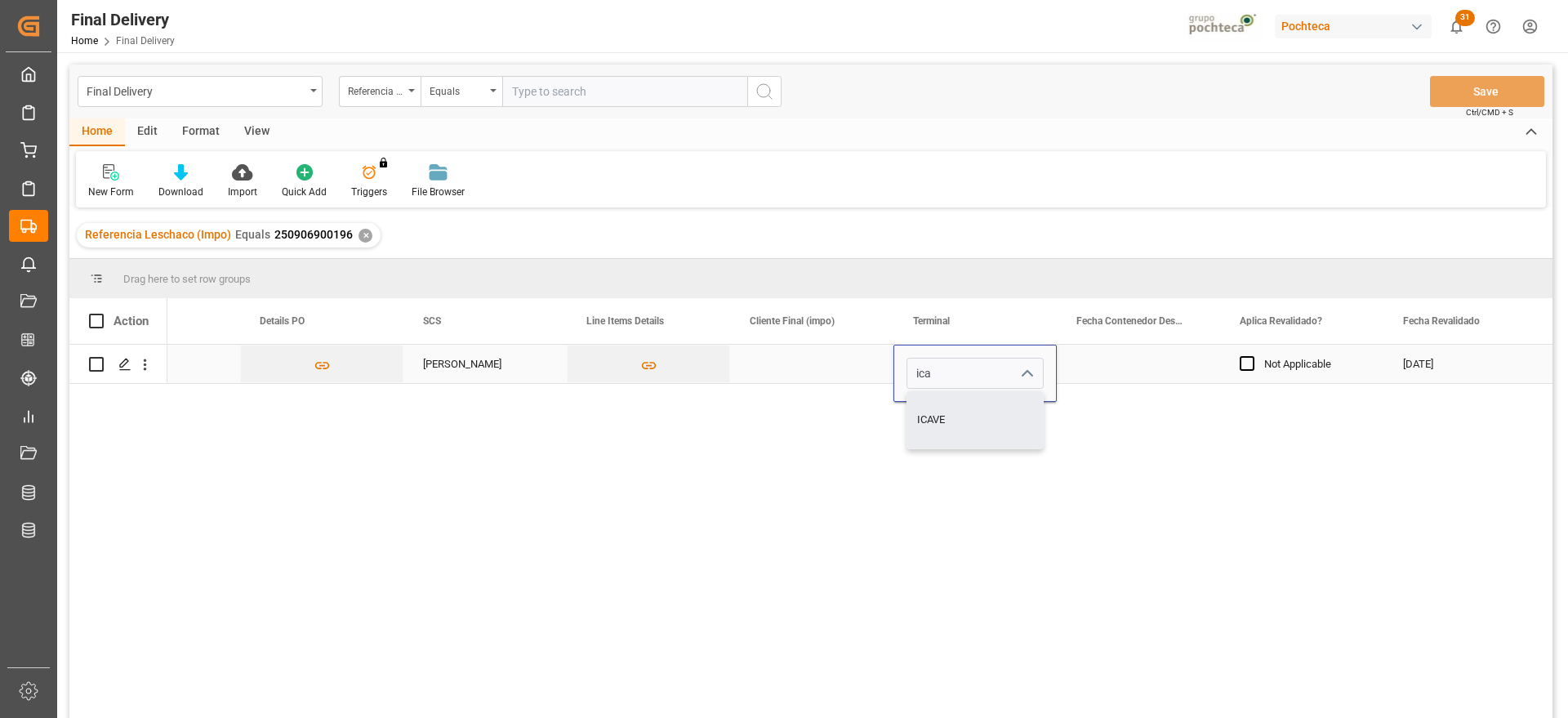
type input "ICAVE"
click at [1114, 355] on div "Press SPACE to select this row." at bounding box center [1138, 364] width 163 height 39
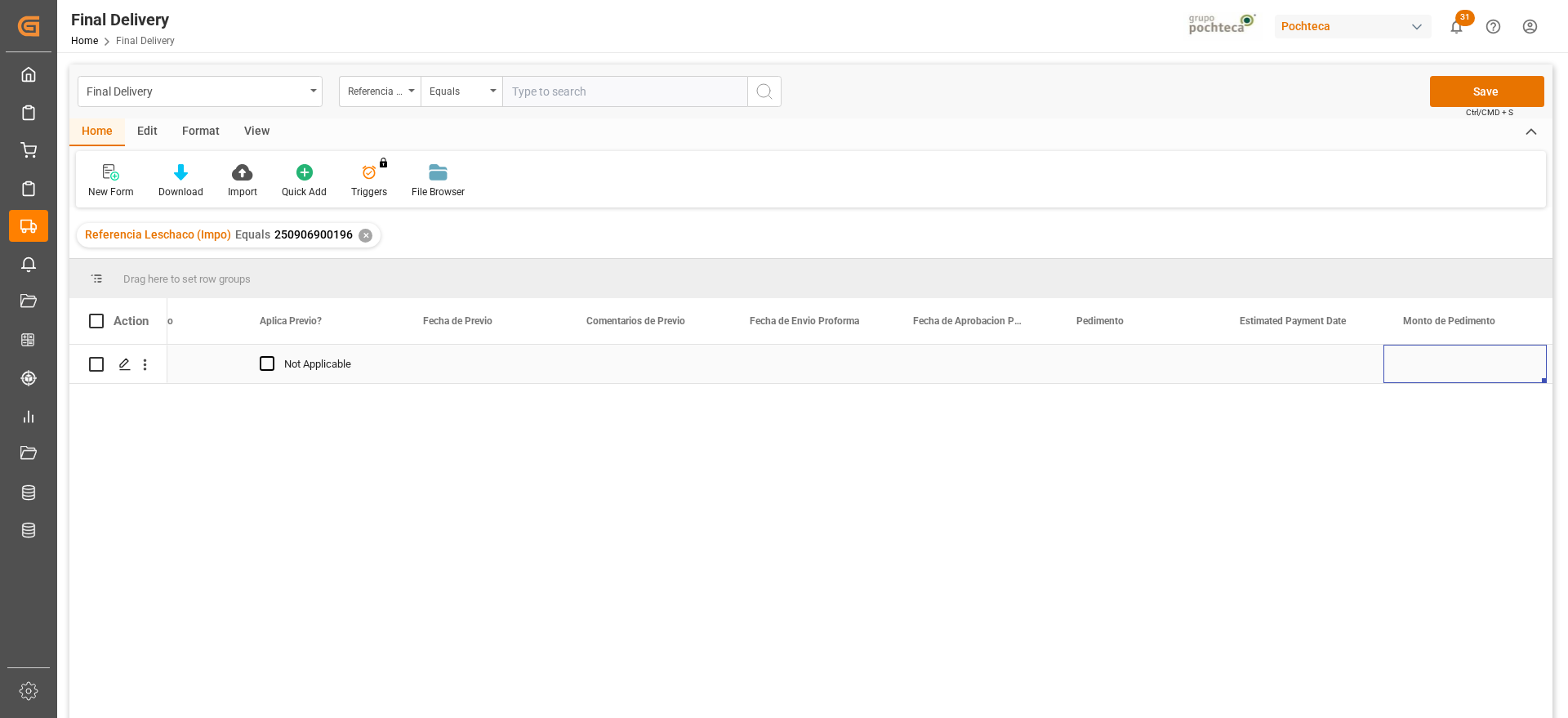
click at [1113, 366] on div "Press SPACE to select this row." at bounding box center [1138, 364] width 163 height 39
click at [392, 449] on div "Not Applicable [DATE] Not Applicable" at bounding box center [860, 537] width 1385 height 384
click at [1520, 90] on button "Save" at bounding box center [1487, 92] width 114 height 31
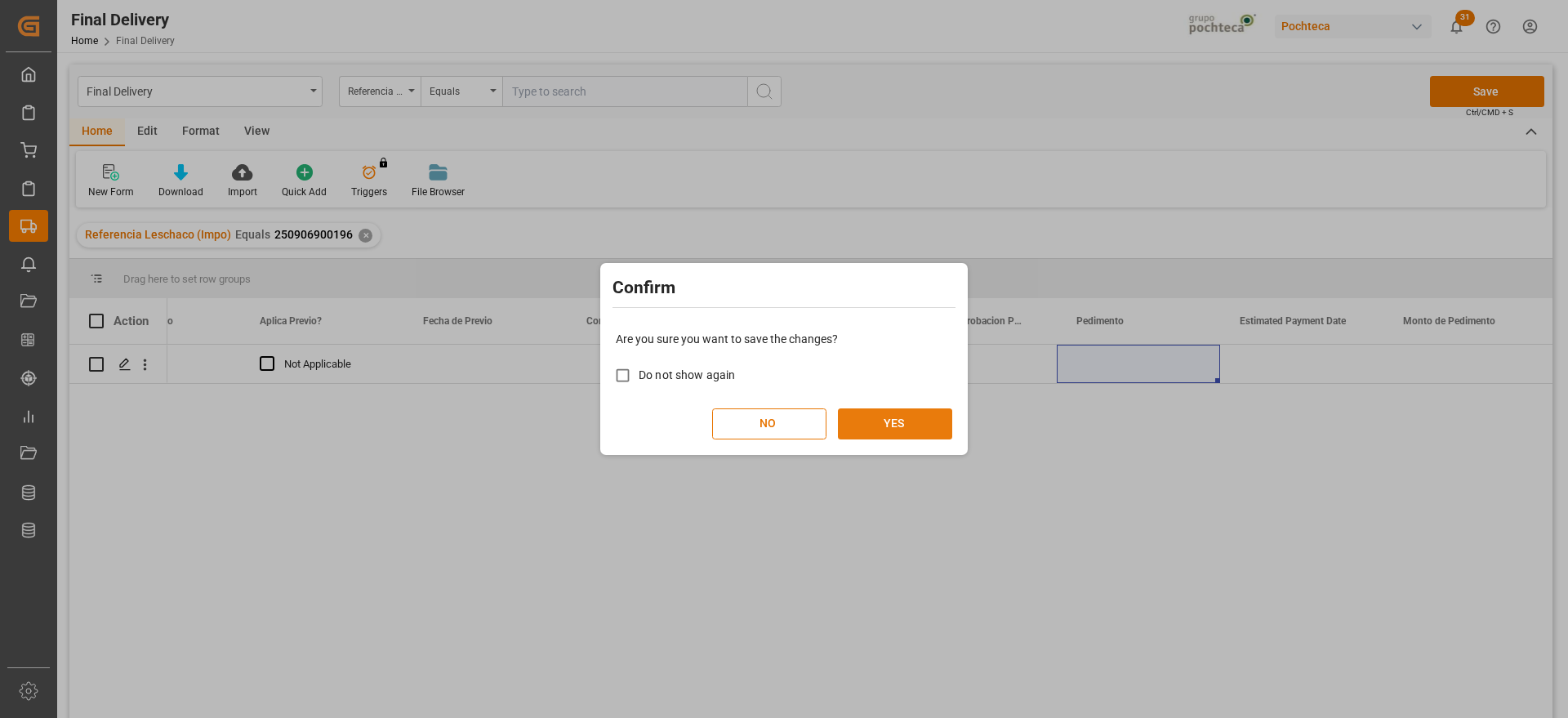
click at [891, 426] on button "YES" at bounding box center [895, 424] width 114 height 31
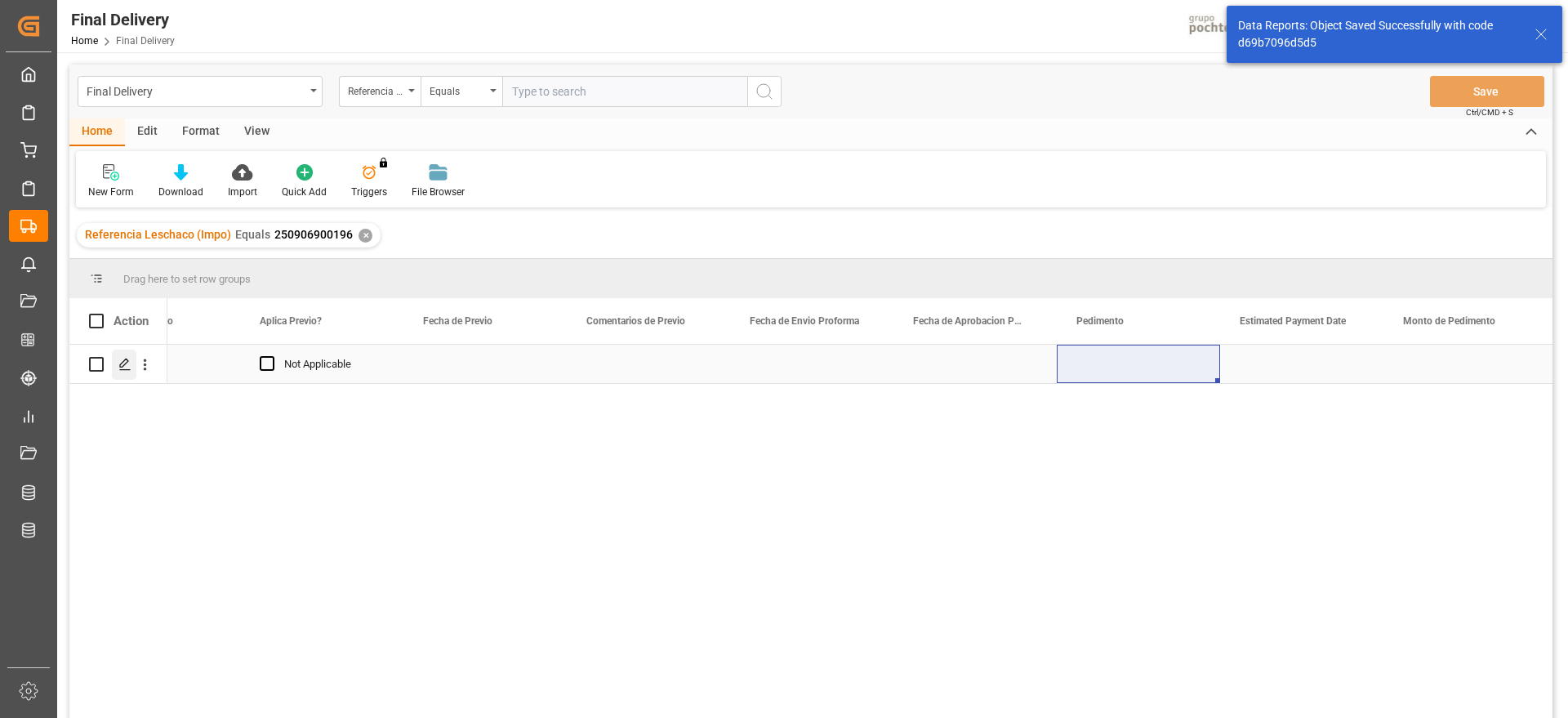
click at [118, 368] on icon "Press SPACE to select this row." at bounding box center [125, 365] width 13 height 13
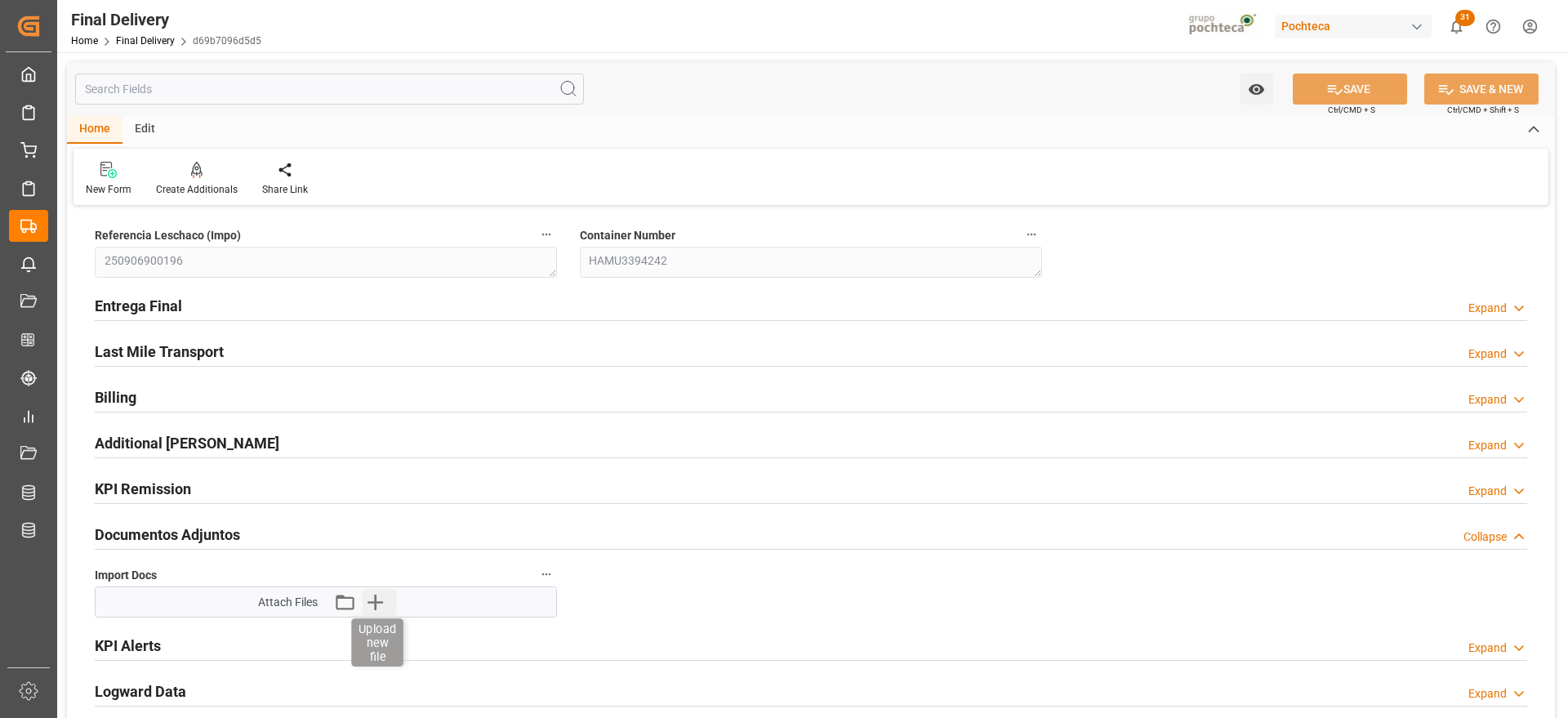
click at [375, 602] on icon "button" at bounding box center [375, 602] width 16 height 16
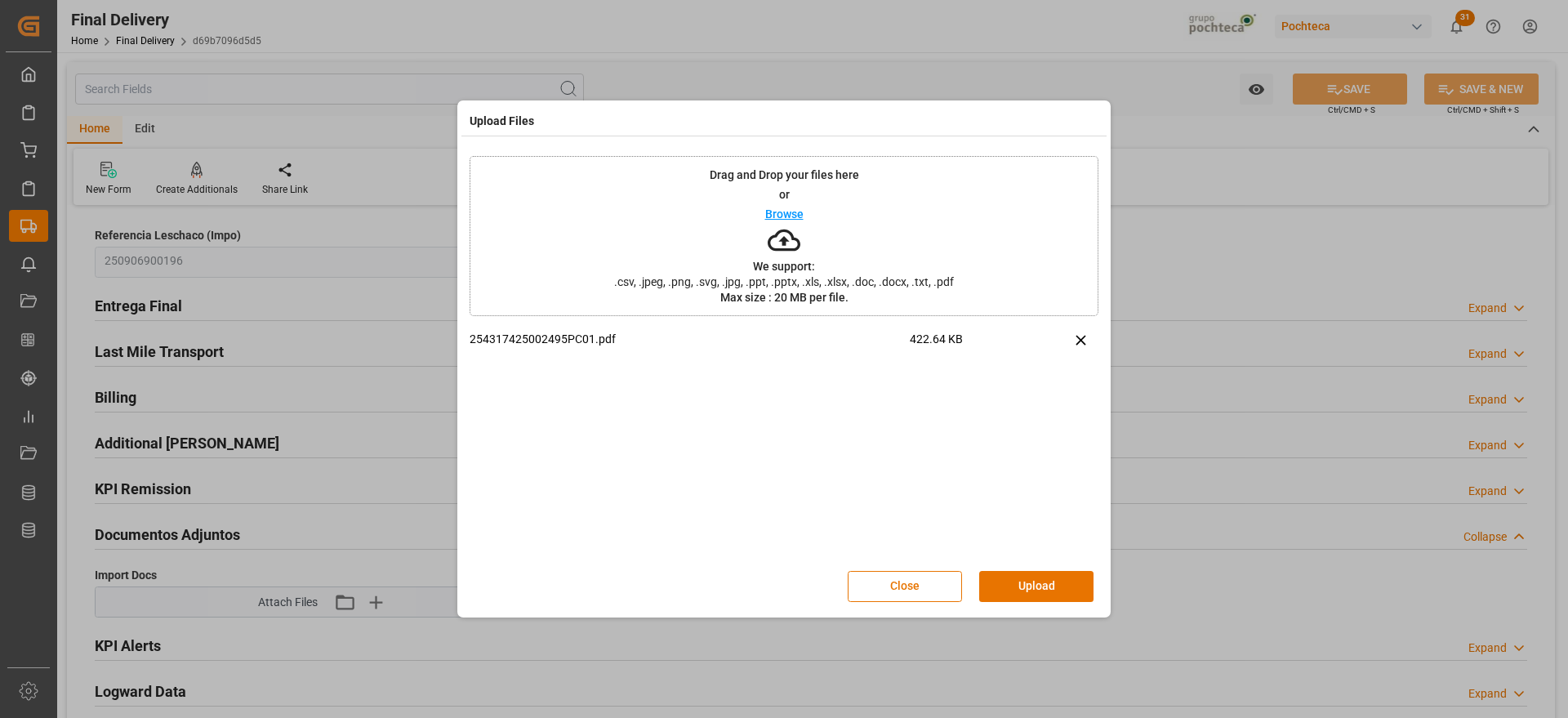
click at [1037, 568] on div "Close Upload" at bounding box center [784, 587] width 629 height 54
click at [1037, 579] on button "Upload" at bounding box center [1036, 587] width 114 height 31
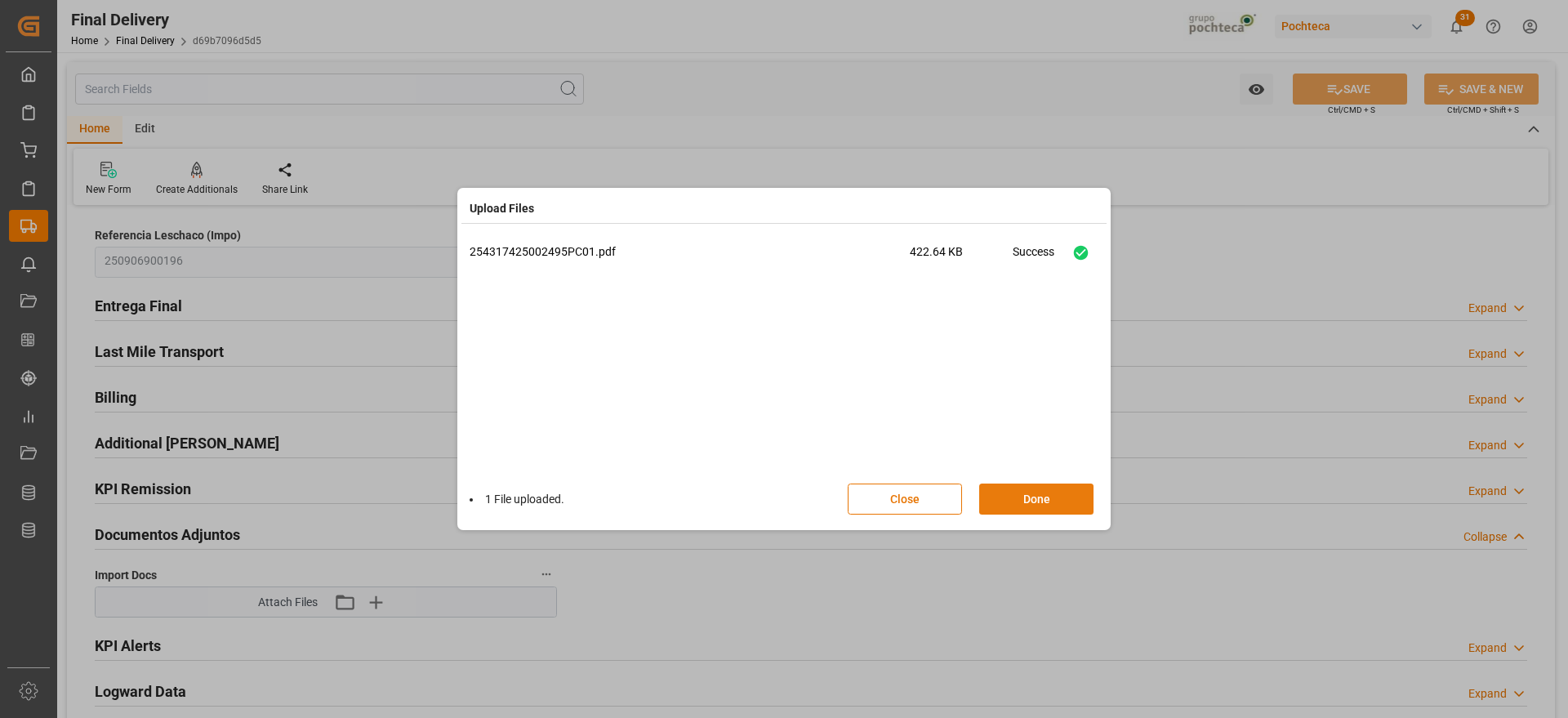
click at [1040, 499] on button "Done" at bounding box center [1036, 499] width 114 height 31
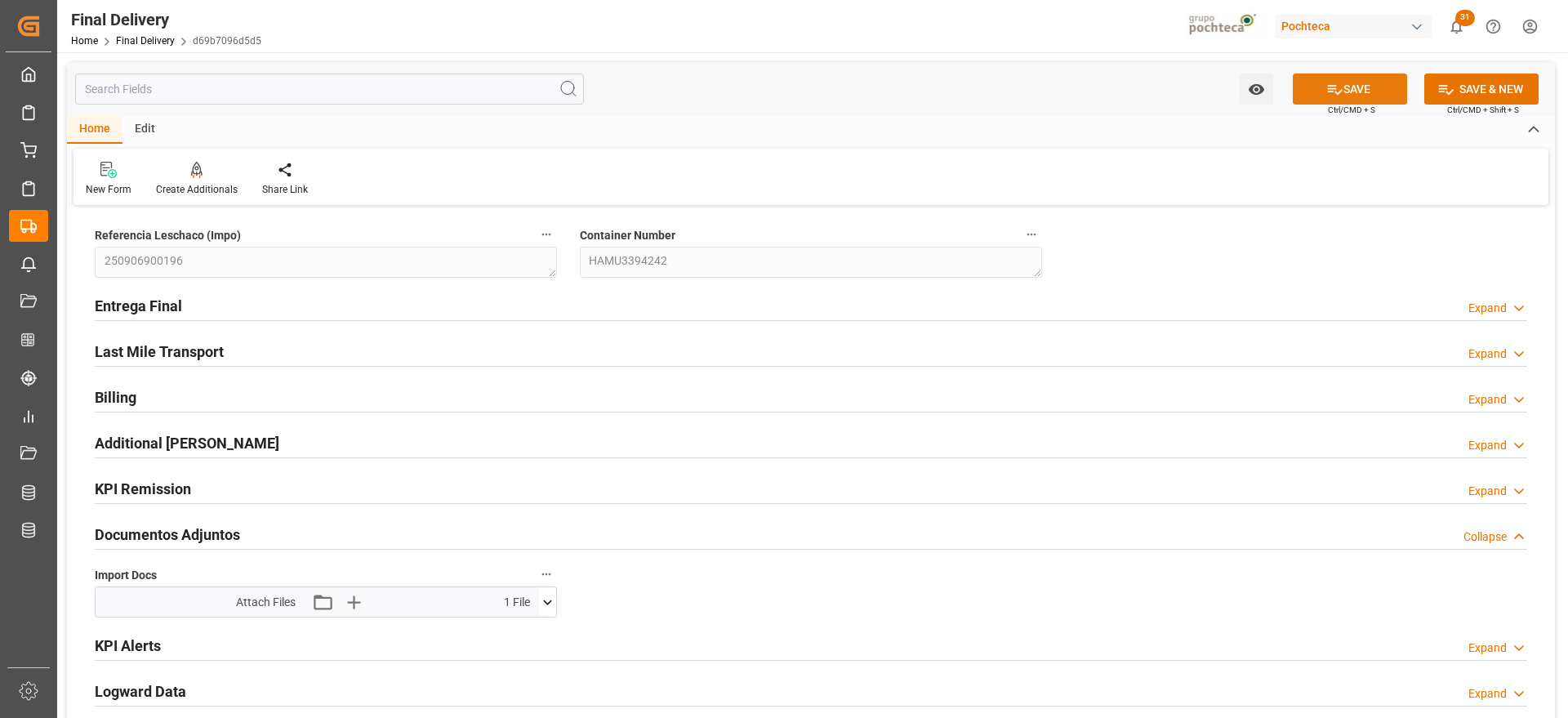
click at [1377, 76] on button "SAVE" at bounding box center [1350, 90] width 114 height 31
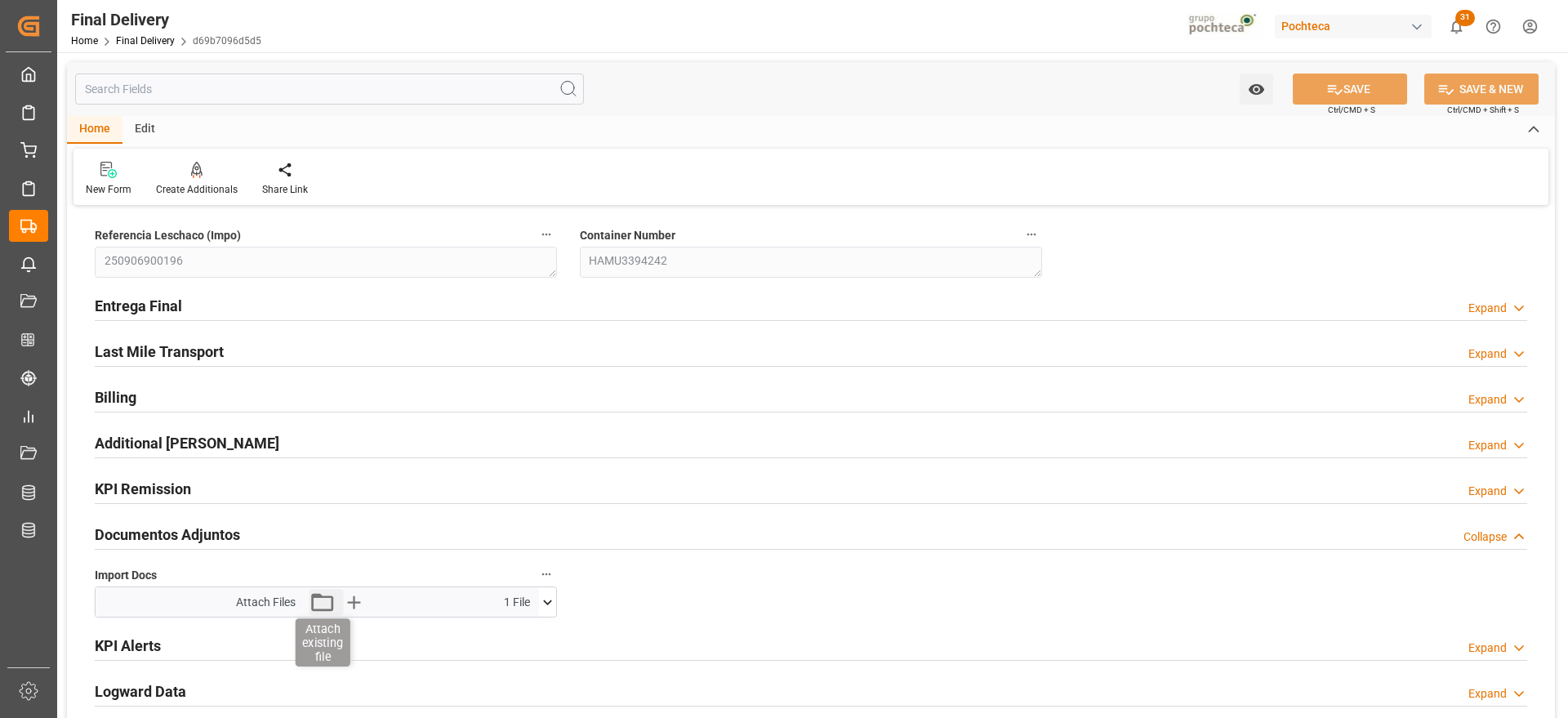
click at [323, 606] on icon "button" at bounding box center [323, 602] width 26 height 26
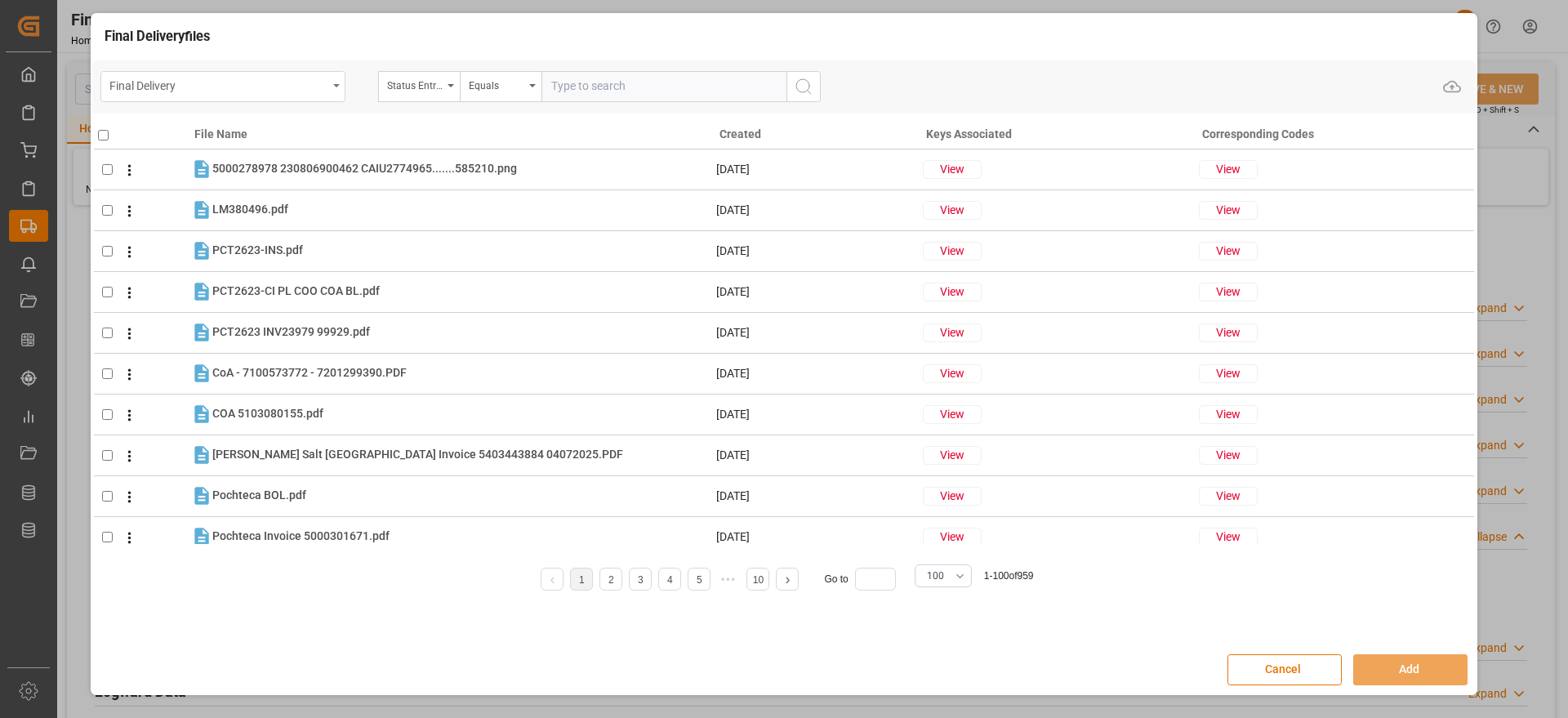
click at [263, 83] on div "Final Delivery" at bounding box center [218, 85] width 218 height 21
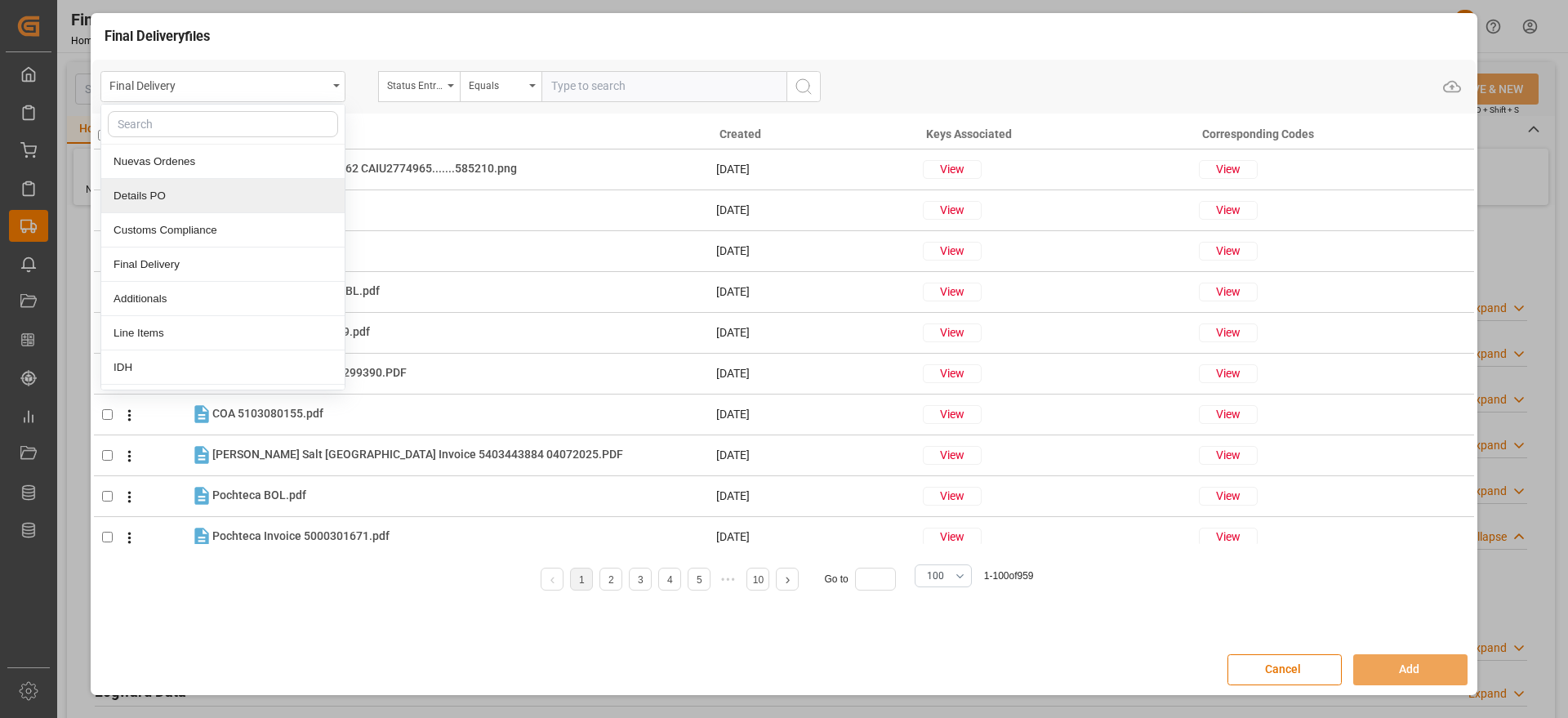
click at [192, 205] on div "Details PO" at bounding box center [222, 196] width 243 height 35
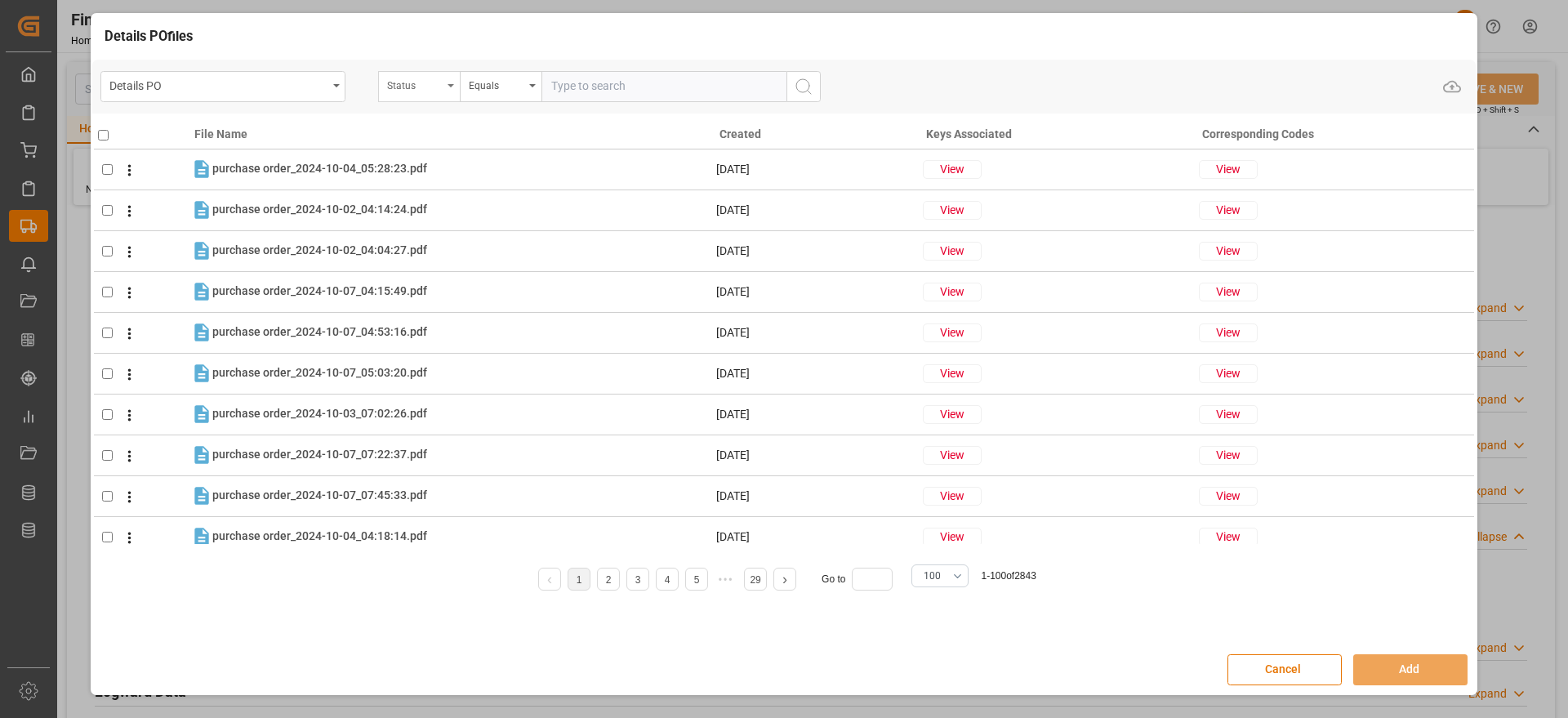
click at [431, 82] on div "Status" at bounding box center [415, 84] width 56 height 19
click at [427, 117] on input "text" at bounding box center [501, 124] width 231 height 26
type input "ord"
click at [518, 168] on div "Orden de Compra nuevo" at bounding box center [501, 162] width 243 height 35
click at [599, 94] on input "text" at bounding box center [664, 87] width 245 height 31
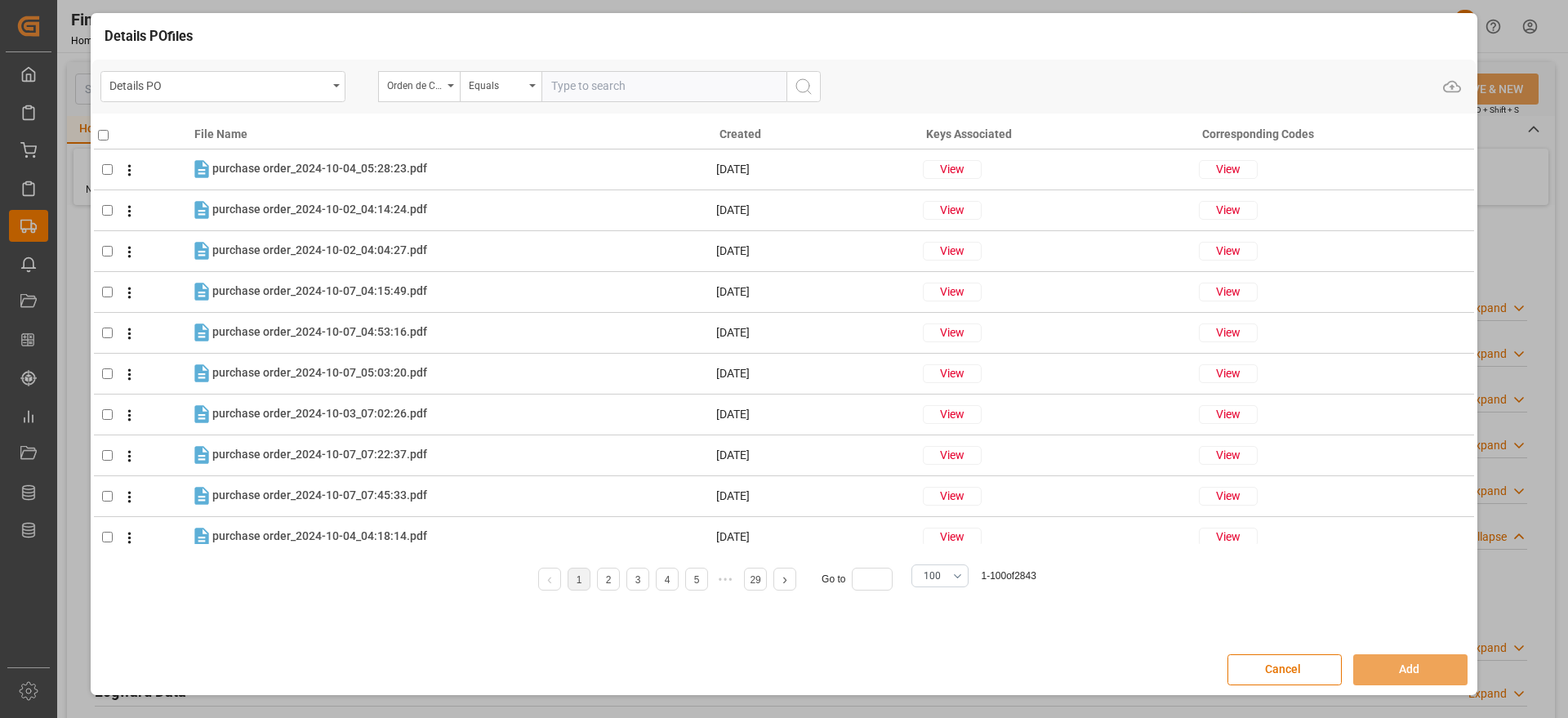
paste input "5000305849"
type input "5000305849"
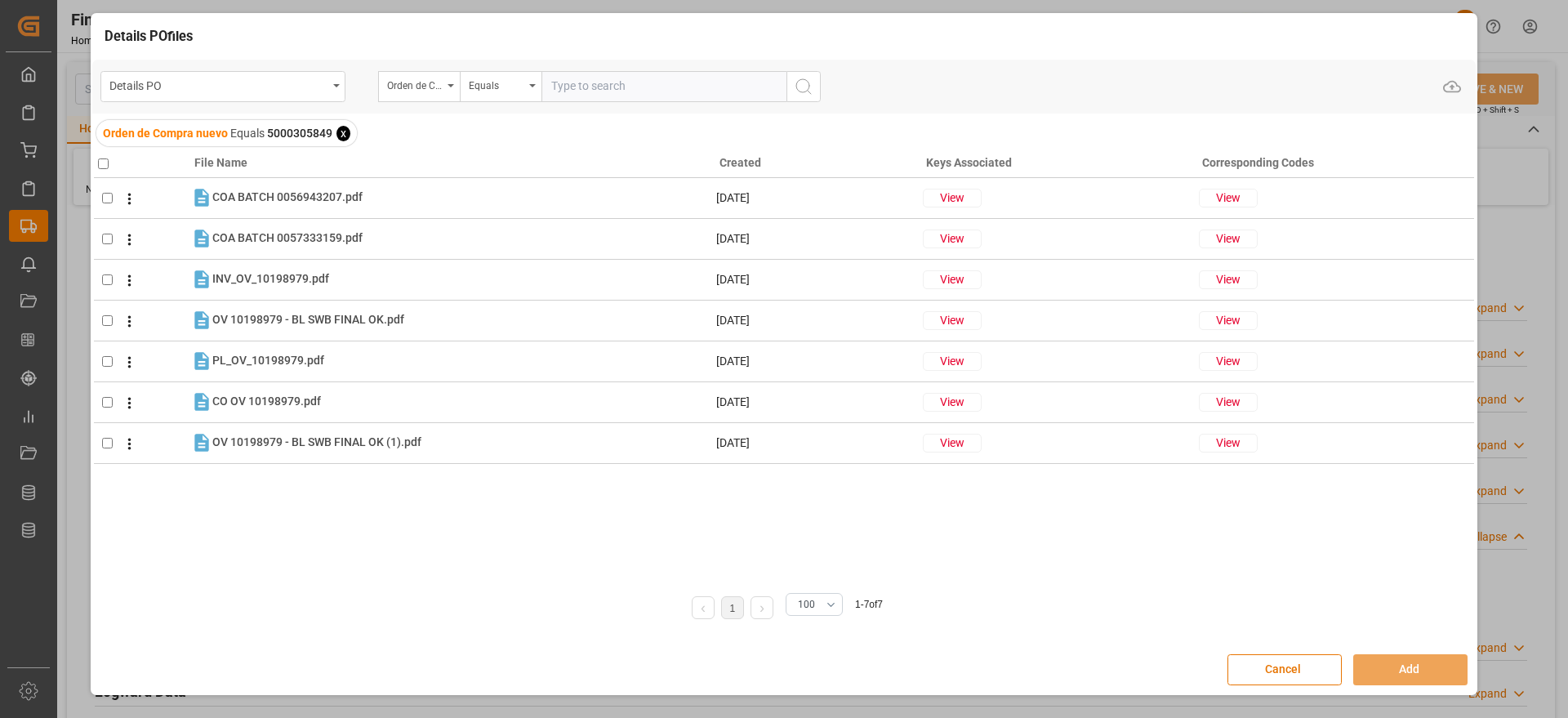
click at [103, 159] on input "checkbox" at bounding box center [103, 163] width 11 height 11
checkbox input "true"
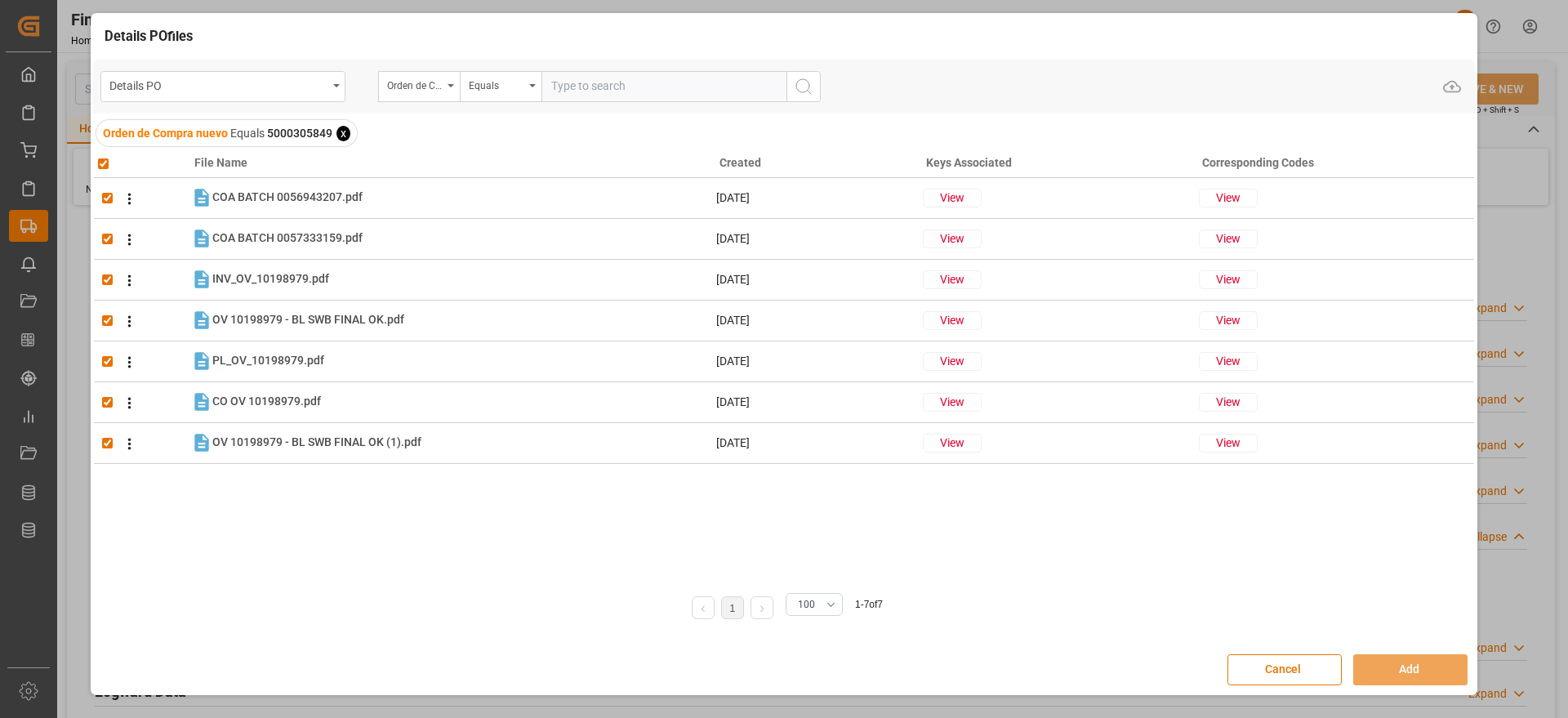
checkbox input "true"
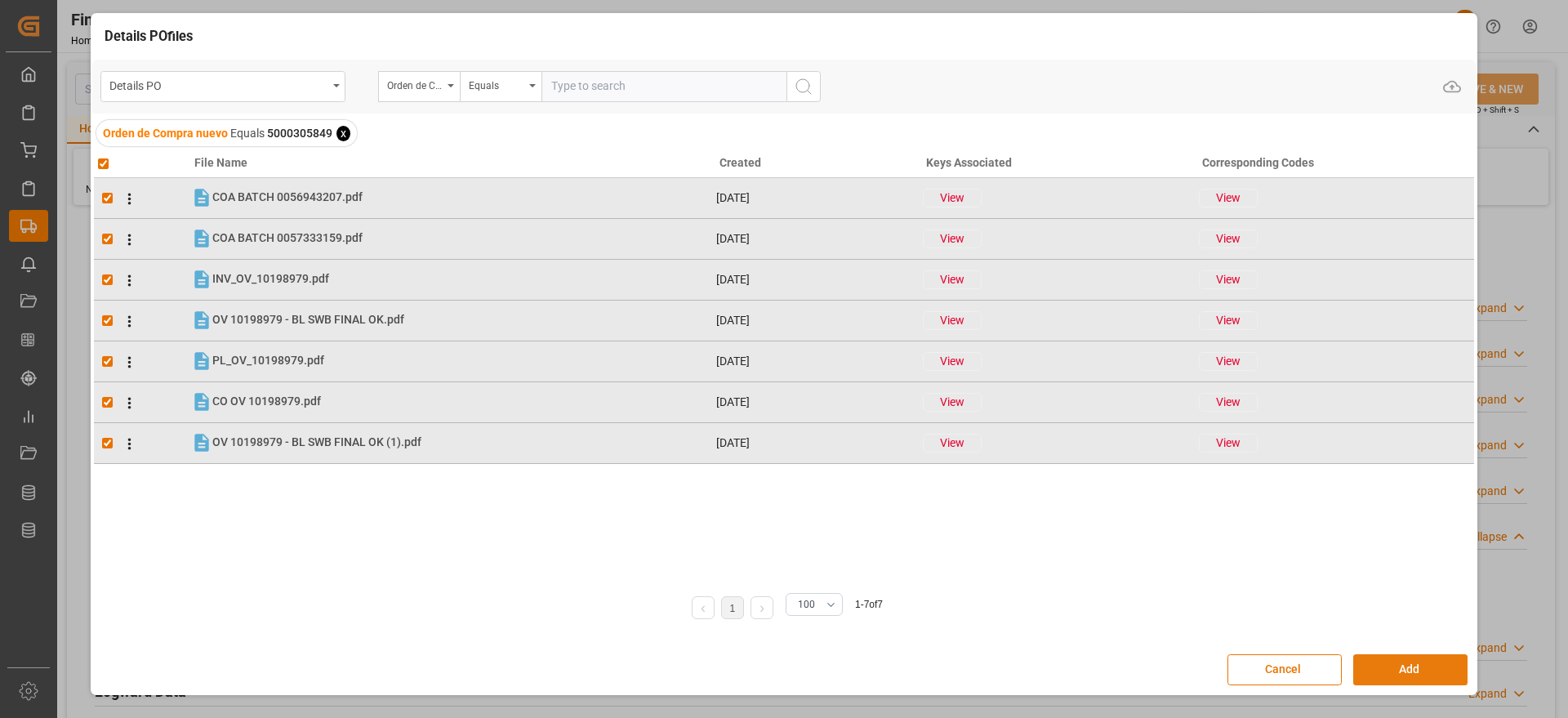
click at [1442, 661] on button "Add" at bounding box center [1410, 670] width 114 height 31
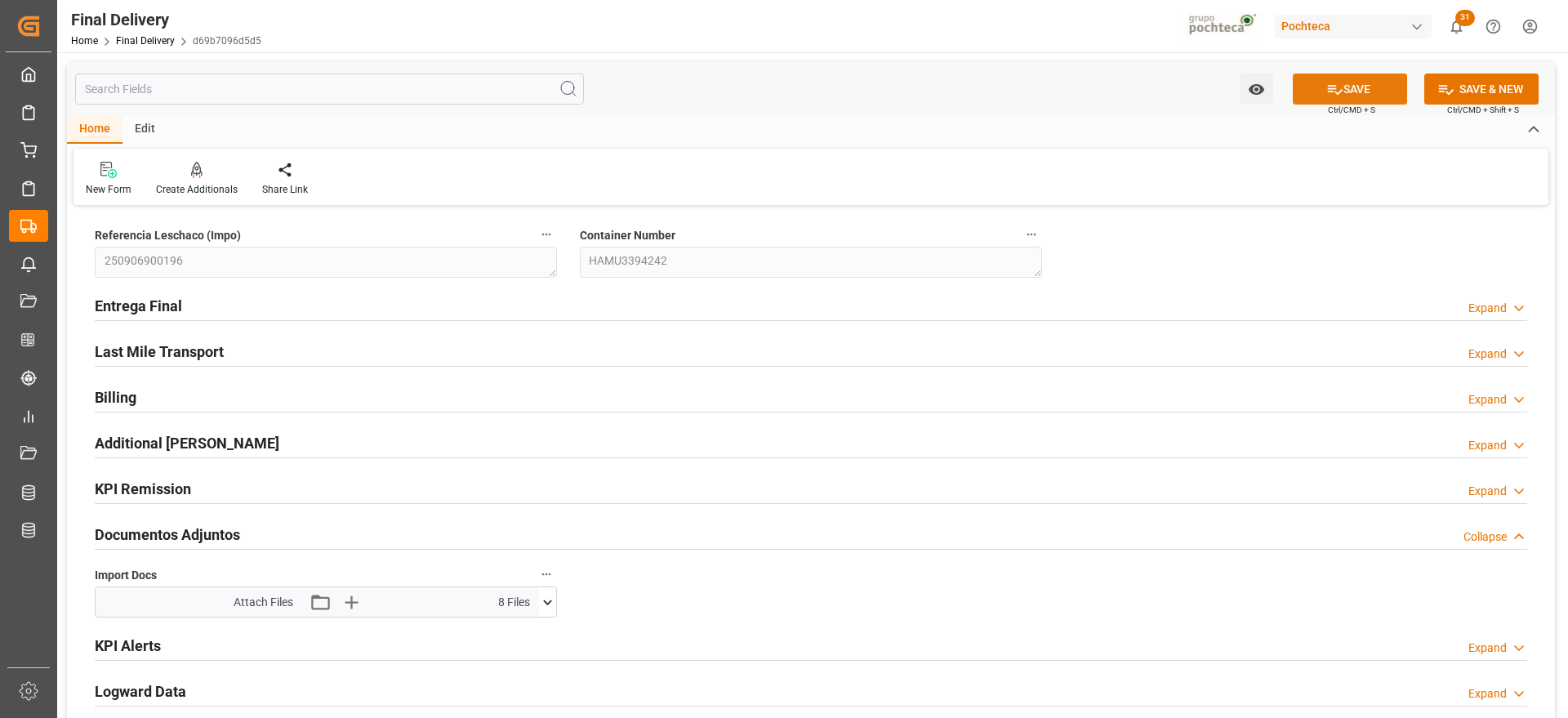
click at [1348, 82] on button "SAVE" at bounding box center [1350, 90] width 114 height 31
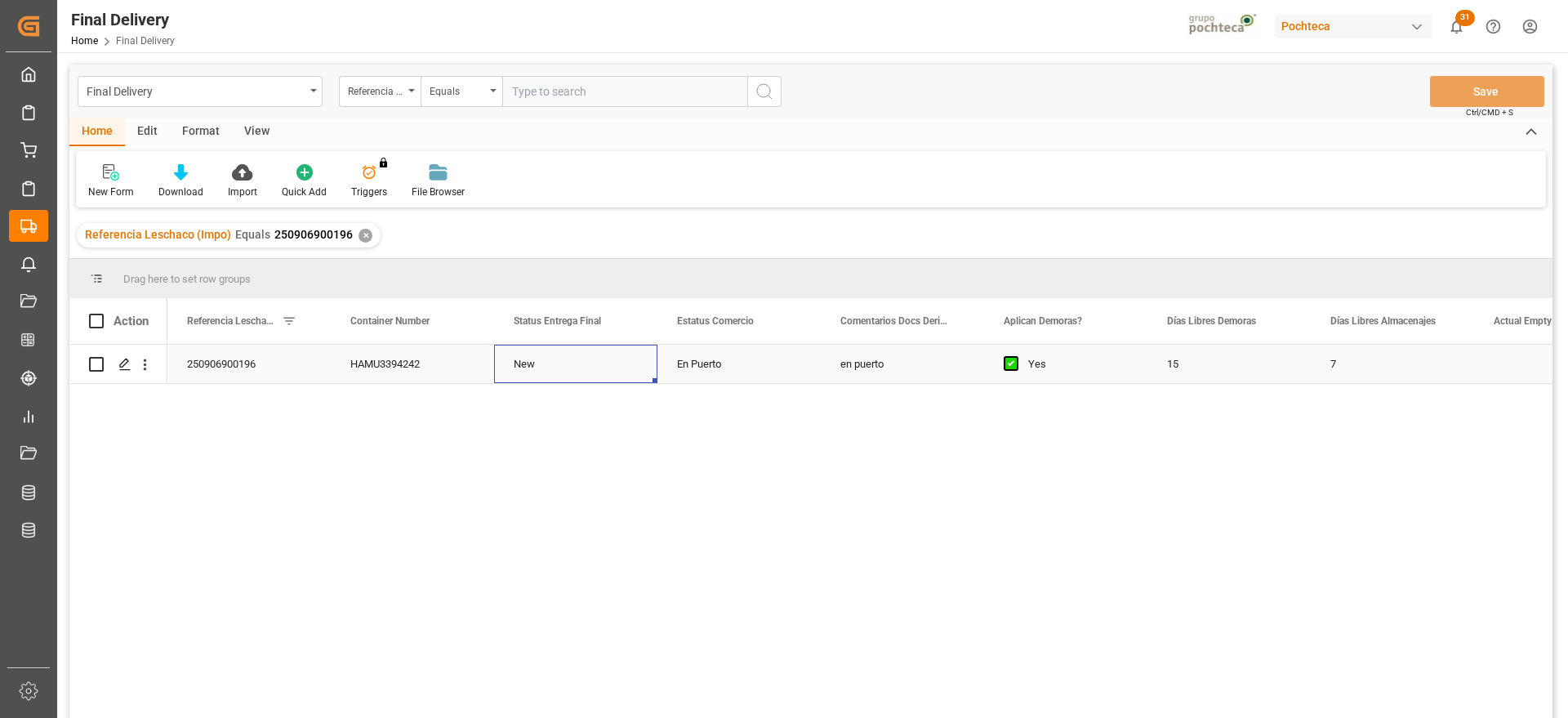
click at [558, 371] on div "New" at bounding box center [575, 364] width 163 height 39
click at [915, 381] on div "en puerto" at bounding box center [902, 364] width 163 height 39
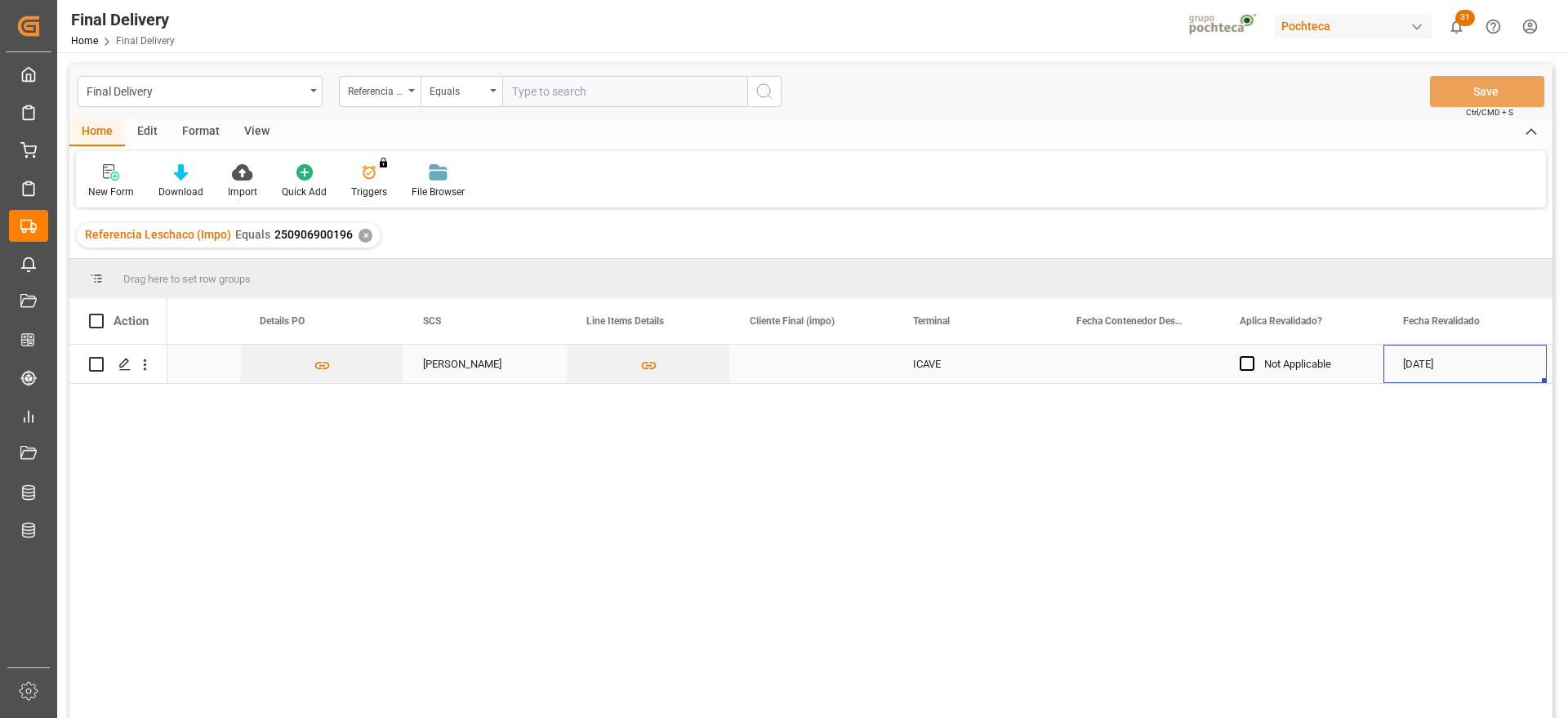
scroll to position [0, 1724]
click at [846, 352] on div "Press SPACE to select this row." at bounding box center [811, 364] width 163 height 39
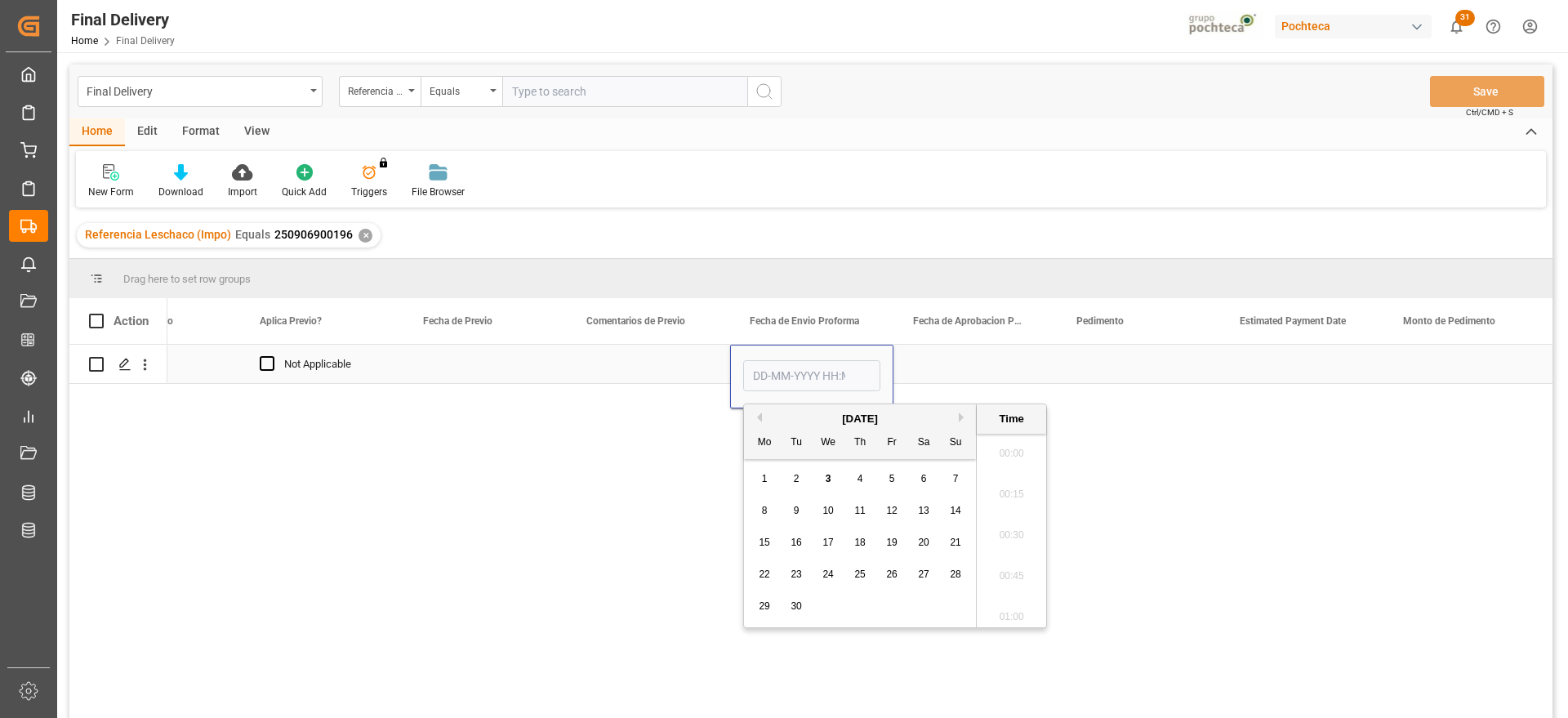
scroll to position [2580, 0]
click at [862, 538] on span "18" at bounding box center [860, 543] width 11 height 12
type input "[DATE] 00:00"
click at [927, 376] on div "Press SPACE to select this row." at bounding box center [974, 364] width 163 height 39
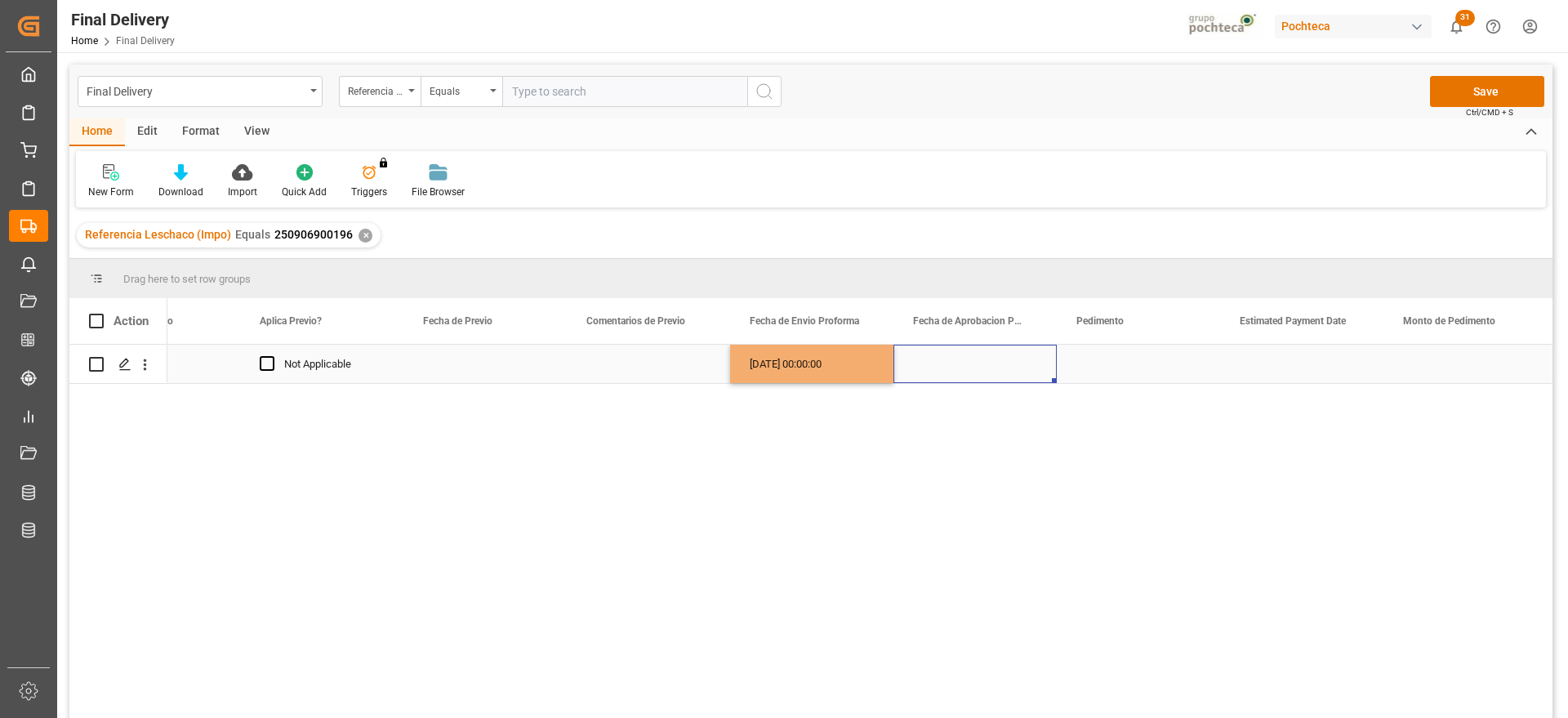
click at [817, 368] on div "[DATE] 00:00:00" at bounding box center [811, 364] width 163 height 39
click at [842, 366] on div "[DATE] 00:00:00" at bounding box center [811, 364] width 163 height 39
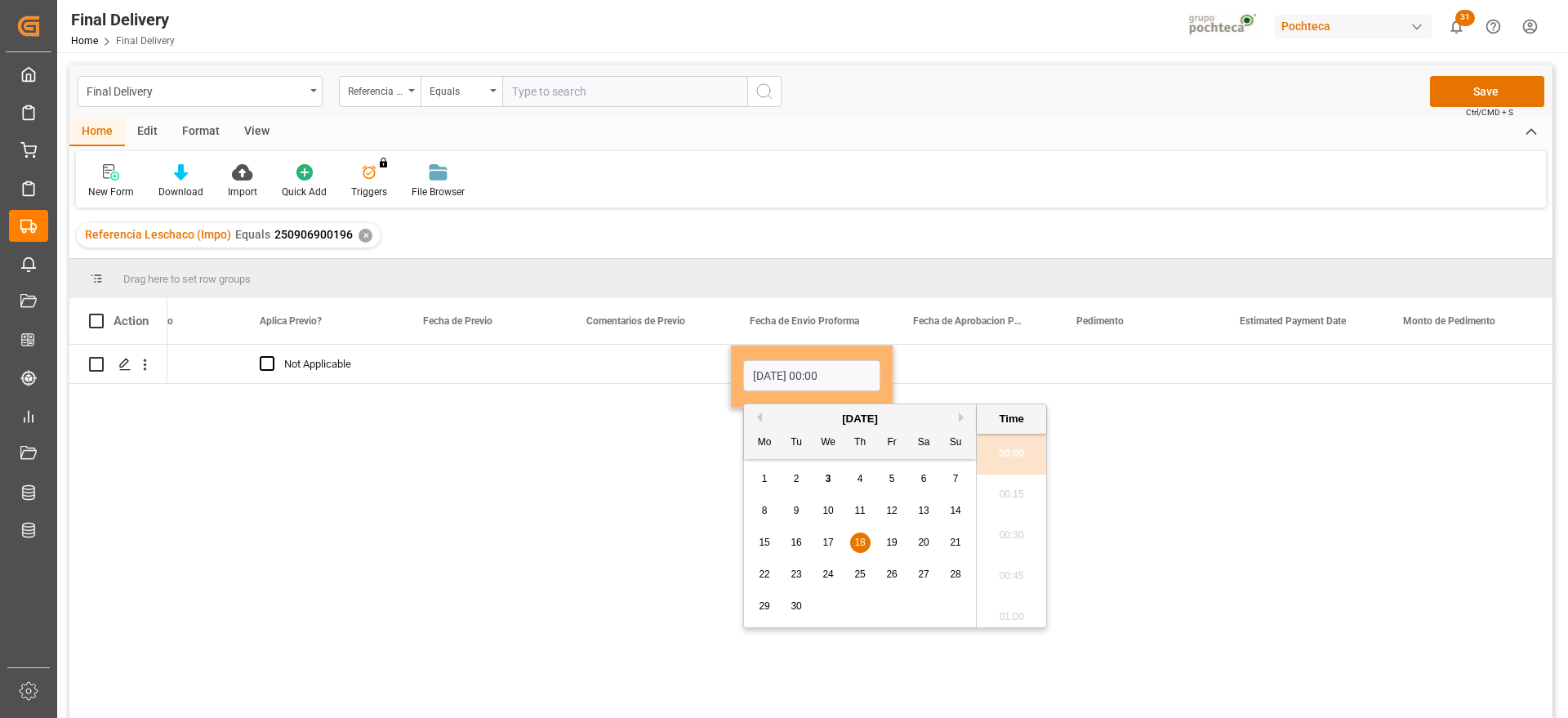
click at [760, 416] on button "Previous Month" at bounding box center [757, 417] width 10 height 10
click at [768, 568] on span "18" at bounding box center [763, 574] width 11 height 12
type input "[DATE] 00:00"
click at [945, 368] on div "Press SPACE to select this row." at bounding box center [974, 364] width 163 height 39
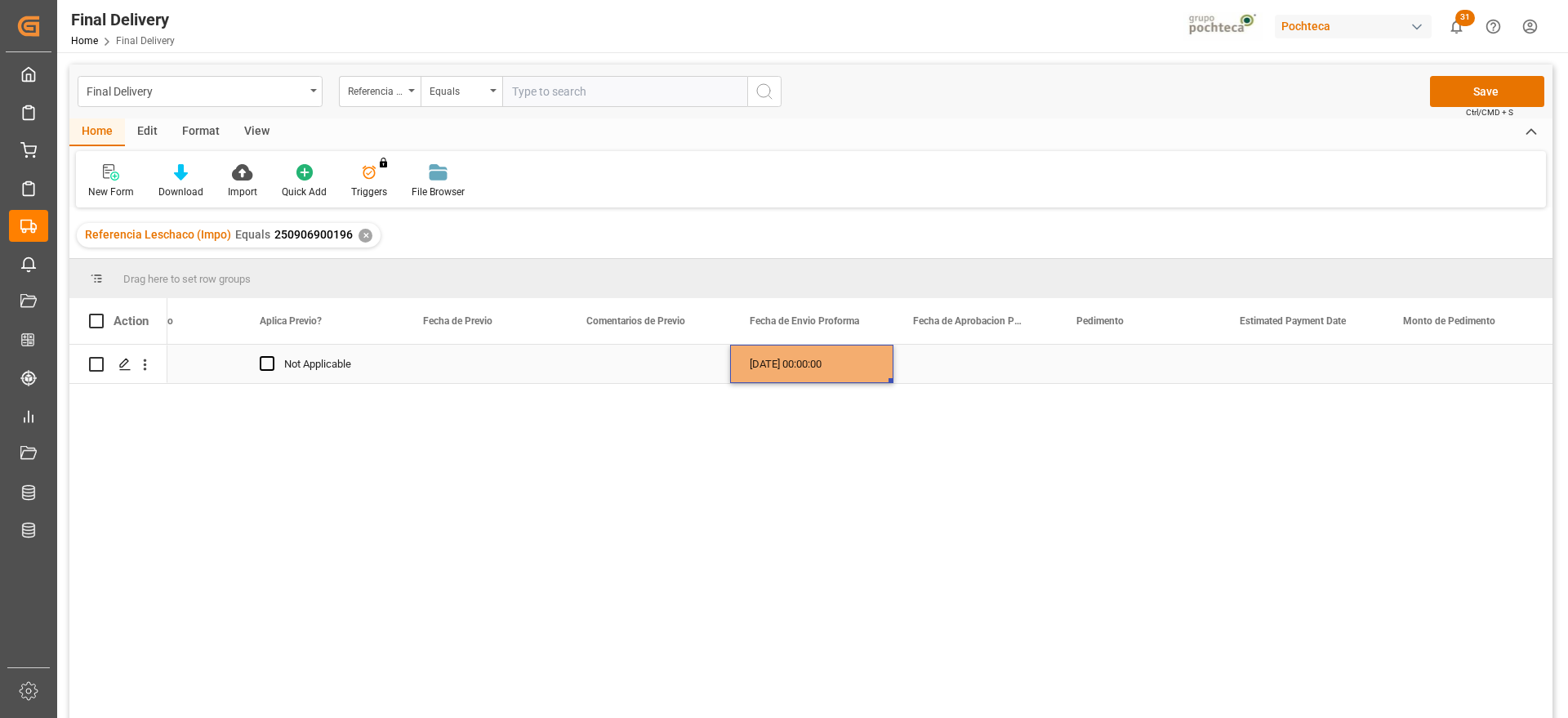
click at [814, 380] on div "[DATE] 00:00:00" at bounding box center [811, 364] width 163 height 39
click at [985, 367] on div "Press SPACE to select this row." at bounding box center [974, 364] width 163 height 39
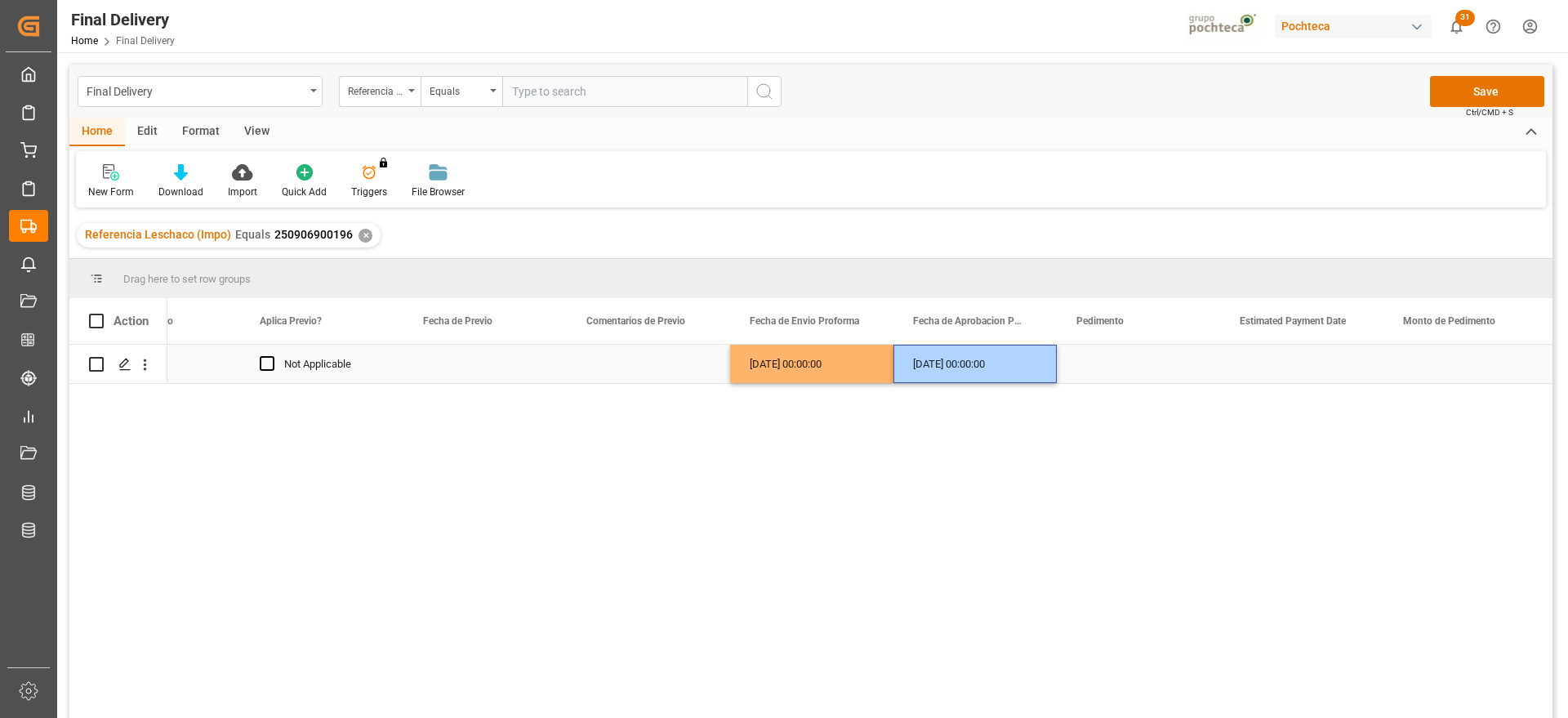
click at [1076, 371] on div "Press SPACE to select this row." at bounding box center [1138, 364] width 163 height 39
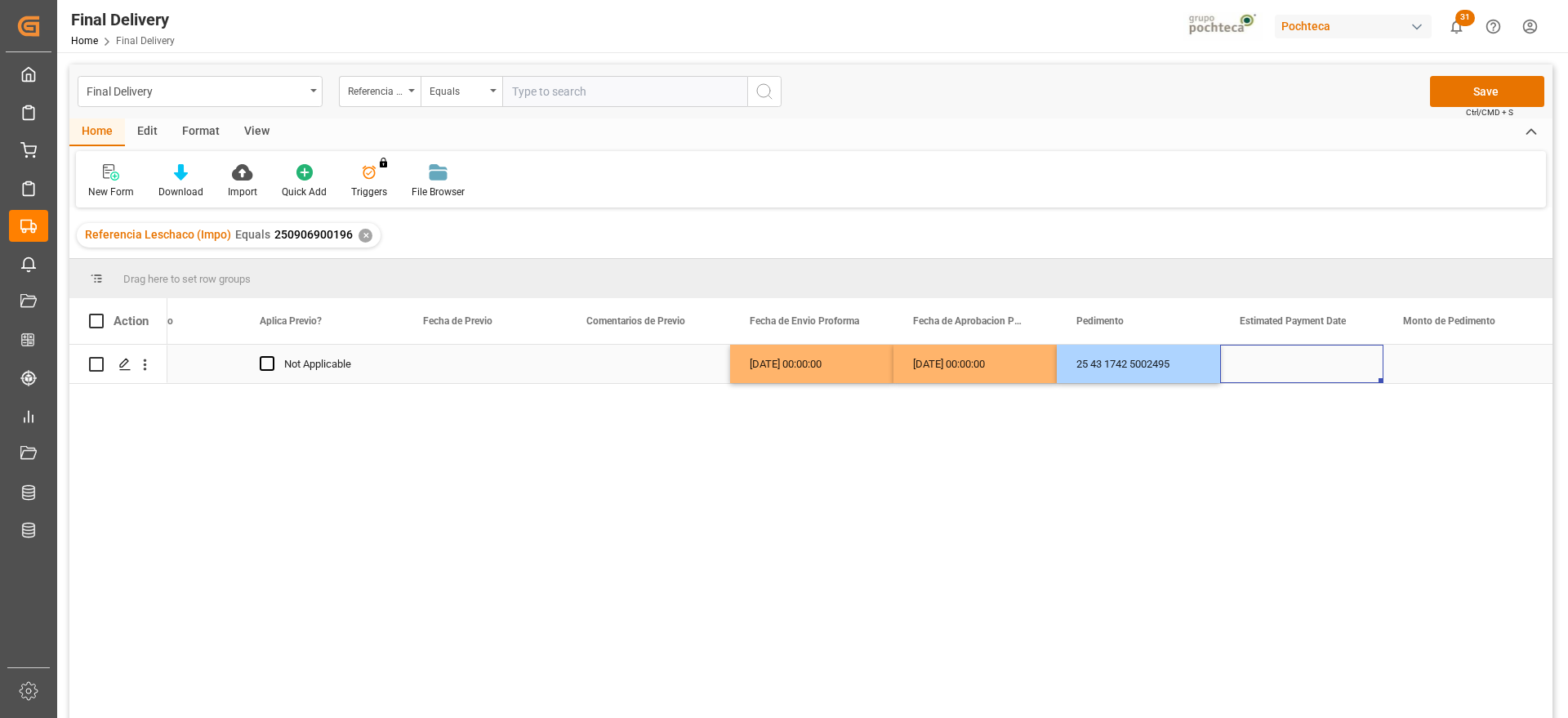
click at [1325, 372] on div "Press SPACE to select this row." at bounding box center [1301, 364] width 163 height 39
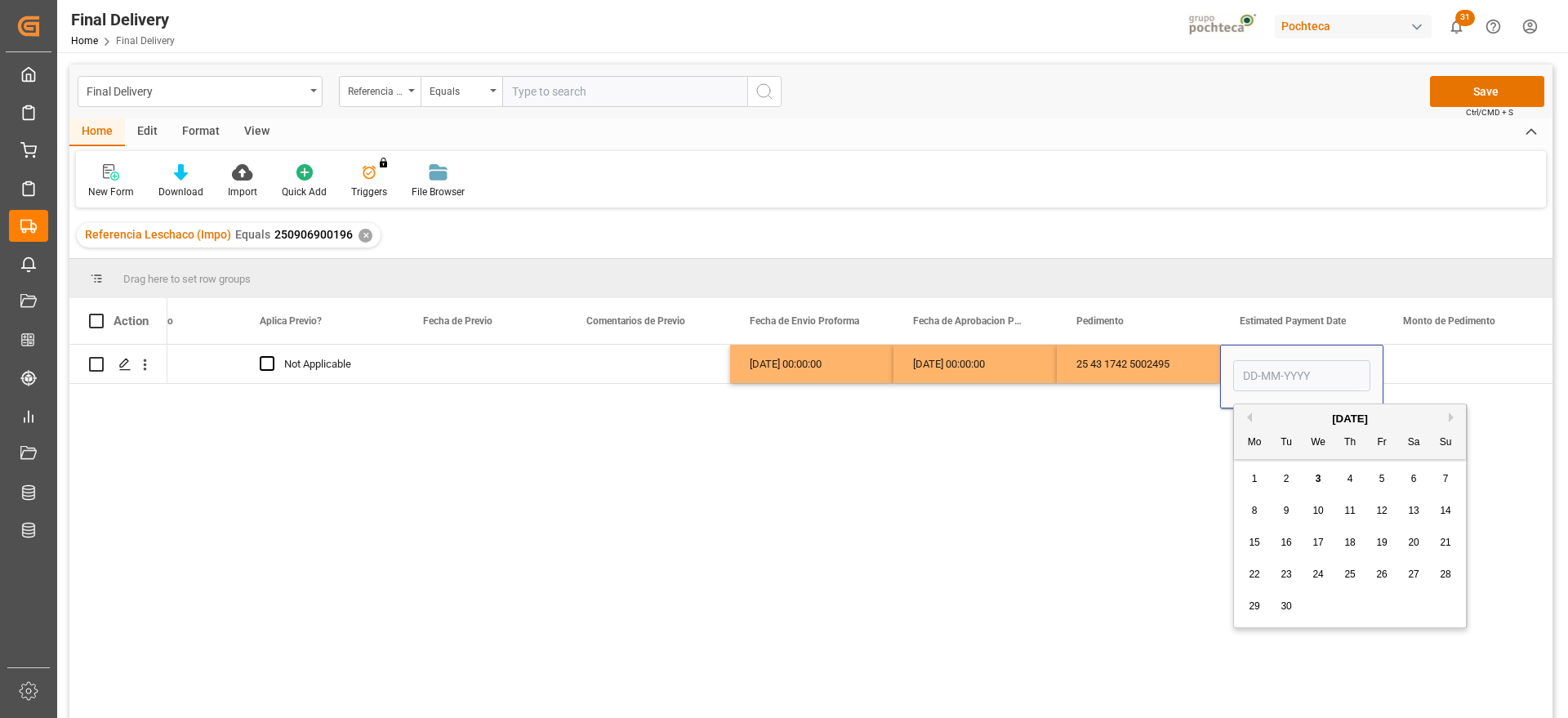
click at [1318, 477] on span "3" at bounding box center [1318, 479] width 6 height 12
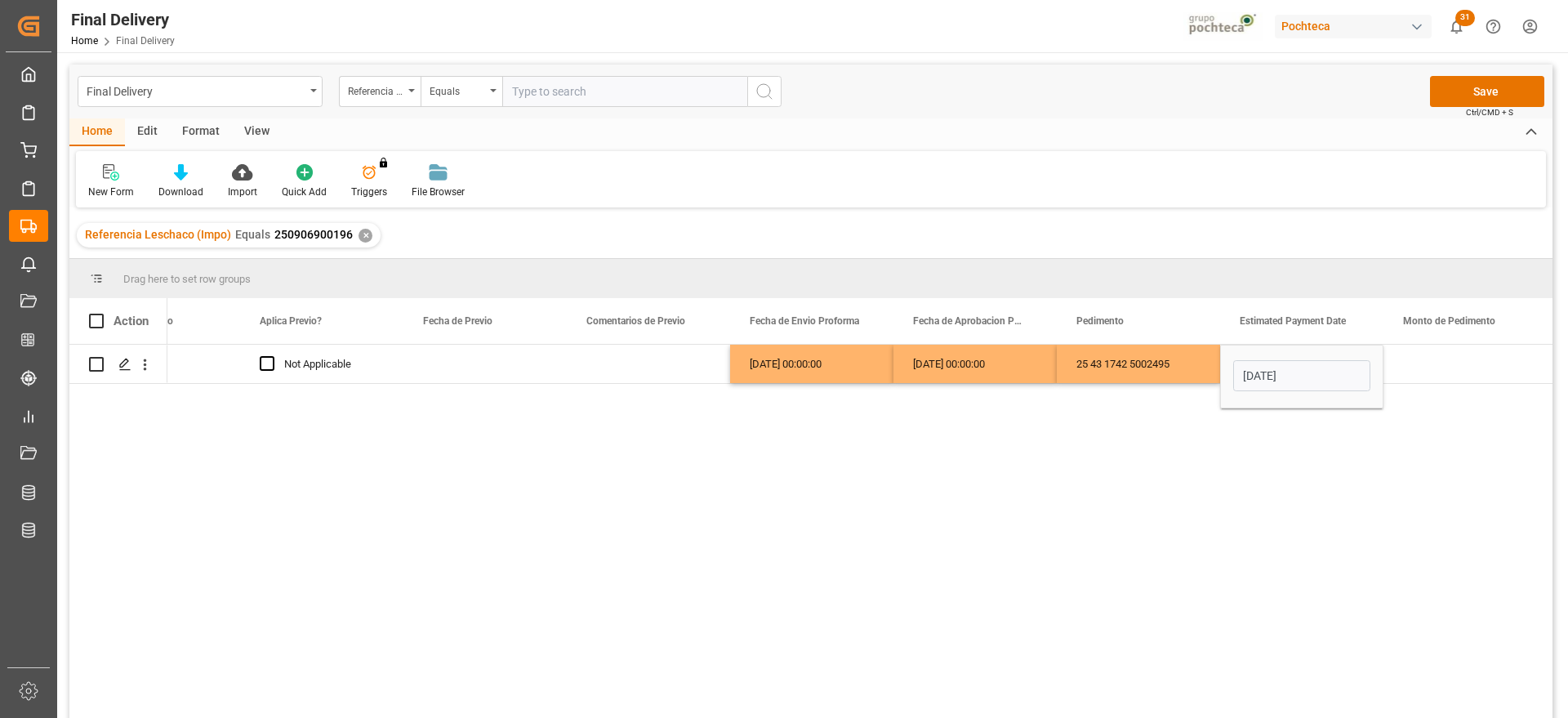
type input "[DATE]"
click at [1425, 366] on div "Press SPACE to select this row." at bounding box center [1465, 364] width 163 height 39
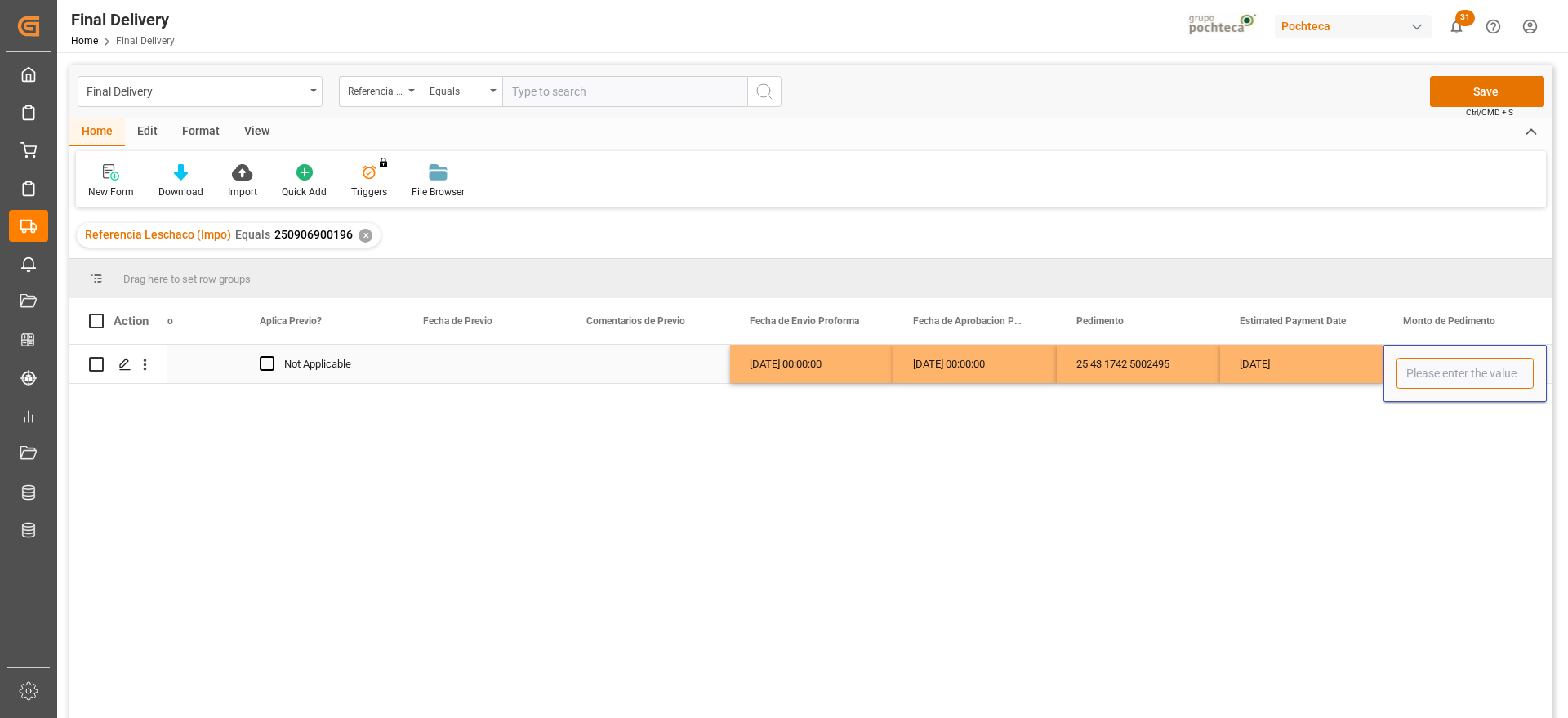
click at [1425, 366] on input "Press SPACE to select this row." at bounding box center [1465, 374] width 137 height 31
type input "2461"
click at [1350, 357] on div "[DATE]" at bounding box center [1301, 364] width 163 height 39
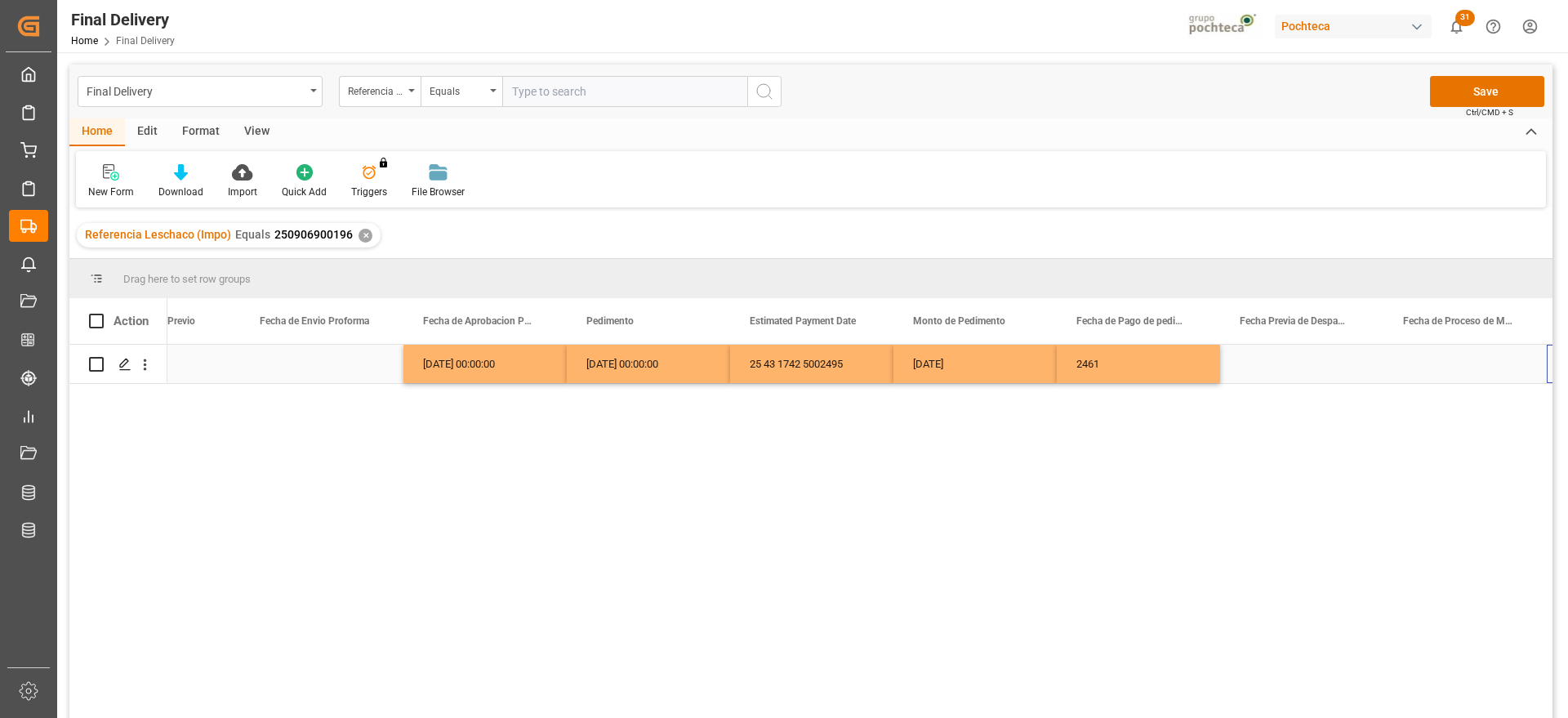
scroll to position [0, 3358]
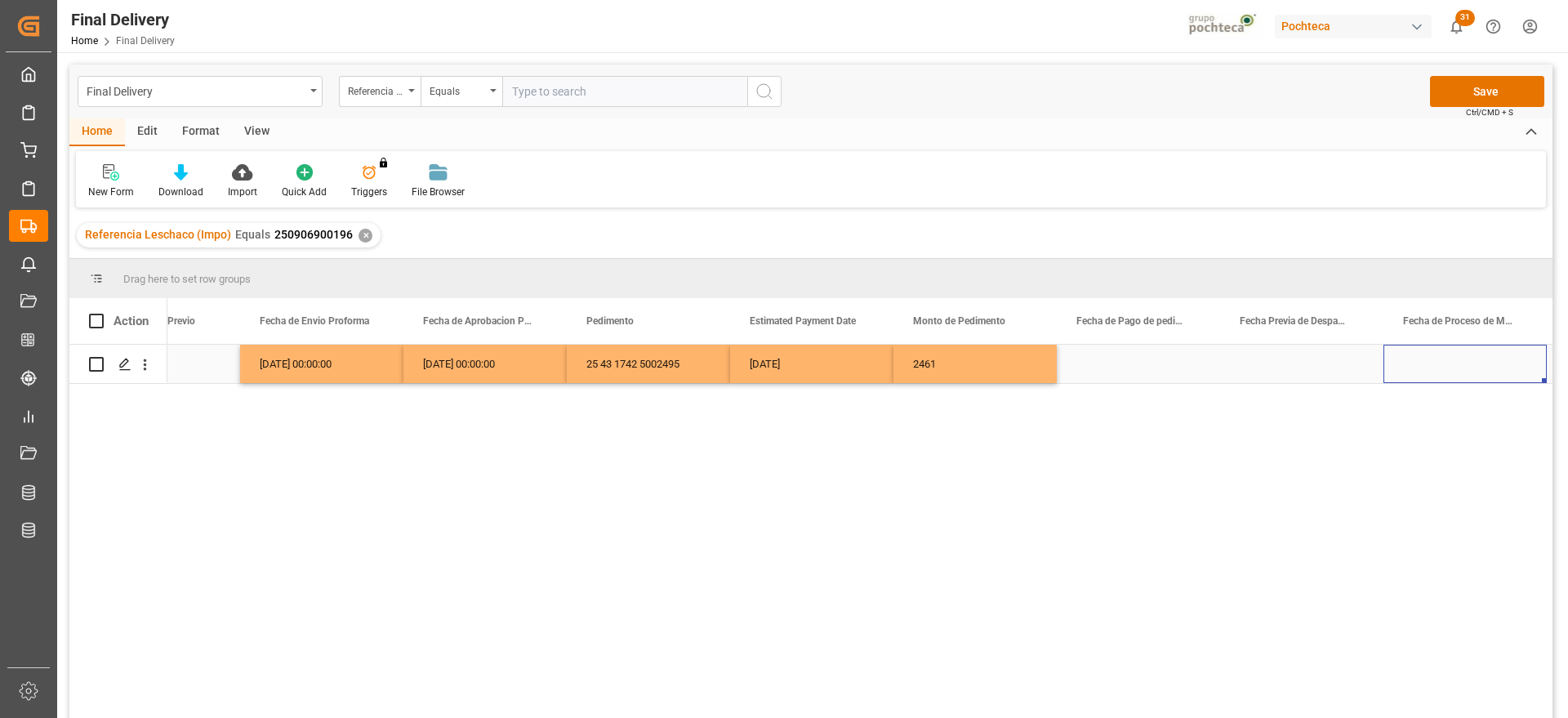
click at [813, 368] on div "[DATE]" at bounding box center [811, 364] width 163 height 39
click at [1174, 366] on div "Press SPACE to select this row." at bounding box center [1138, 364] width 163 height 39
click at [1300, 362] on div "Press SPACE to select this row." at bounding box center [1301, 364] width 163 height 39
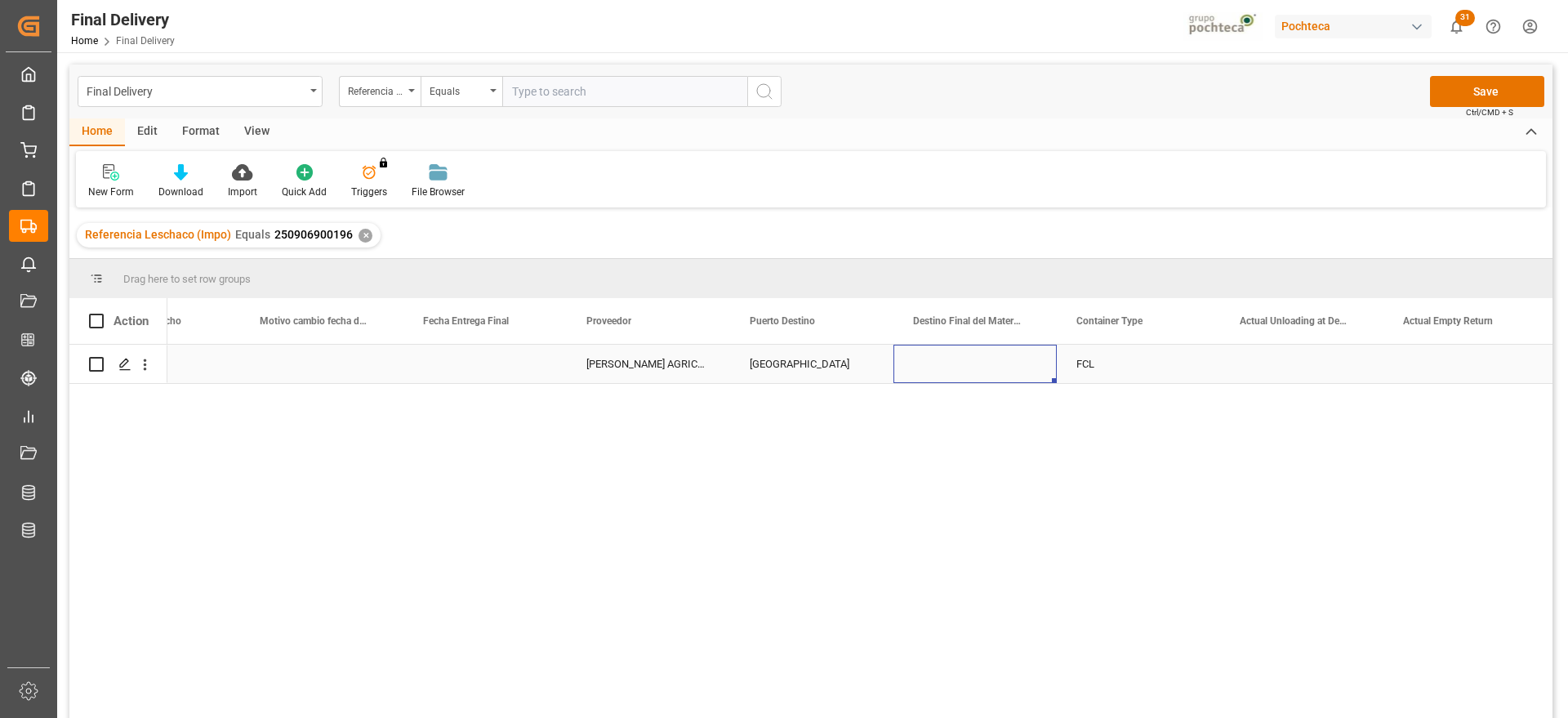
click at [1019, 364] on div "Press SPACE to select this row." at bounding box center [974, 364] width 163 height 39
click at [1016, 371] on div "Press SPACE to select this row." at bounding box center [974, 364] width 163 height 39
click at [1135, 358] on div "FCL" at bounding box center [1138, 364] width 163 height 39
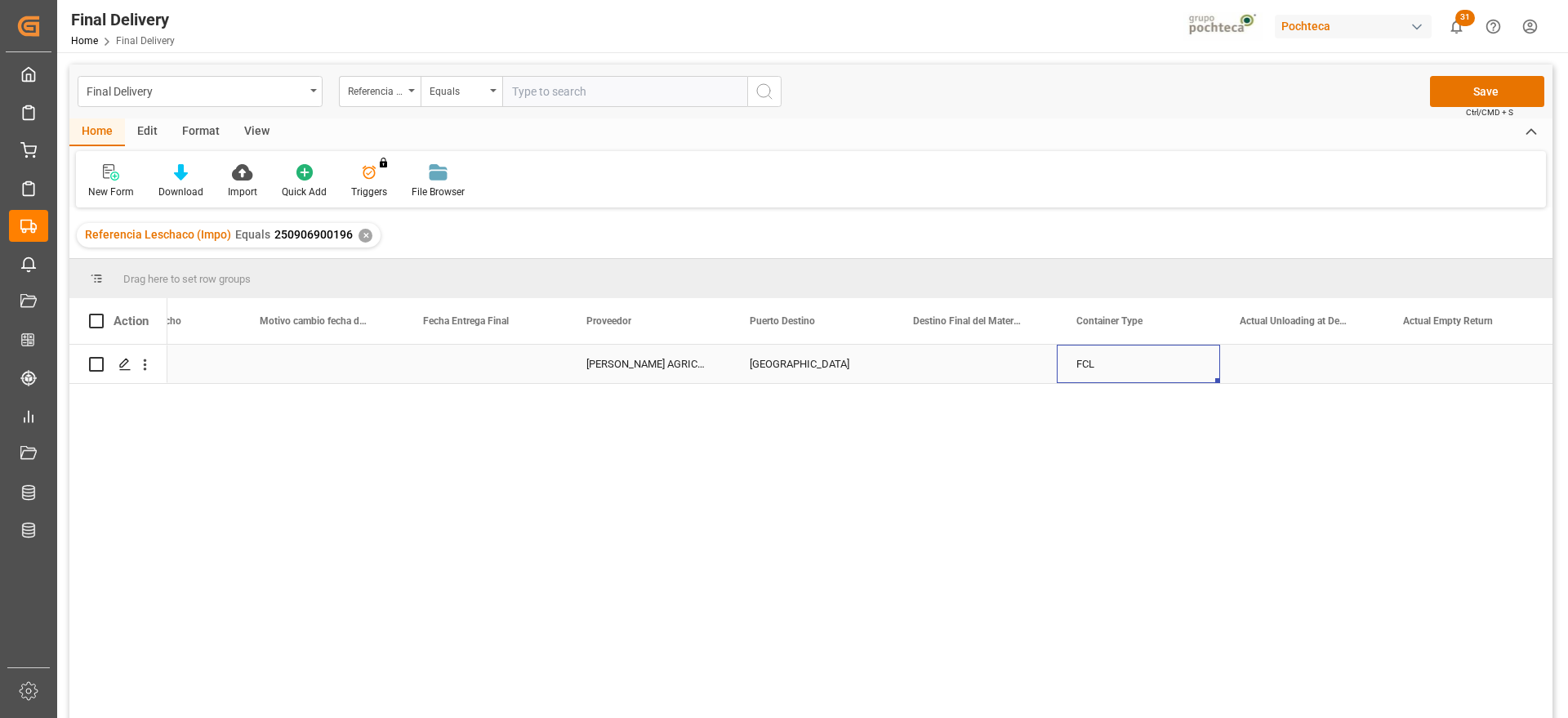
click at [1315, 365] on div "Press SPACE to select this row." at bounding box center [1301, 364] width 163 height 39
click at [1410, 367] on div "Press SPACE to select this row." at bounding box center [1465, 364] width 163 height 39
click at [1406, 371] on div "Press SPACE to select this row." at bounding box center [1465, 364] width 163 height 39
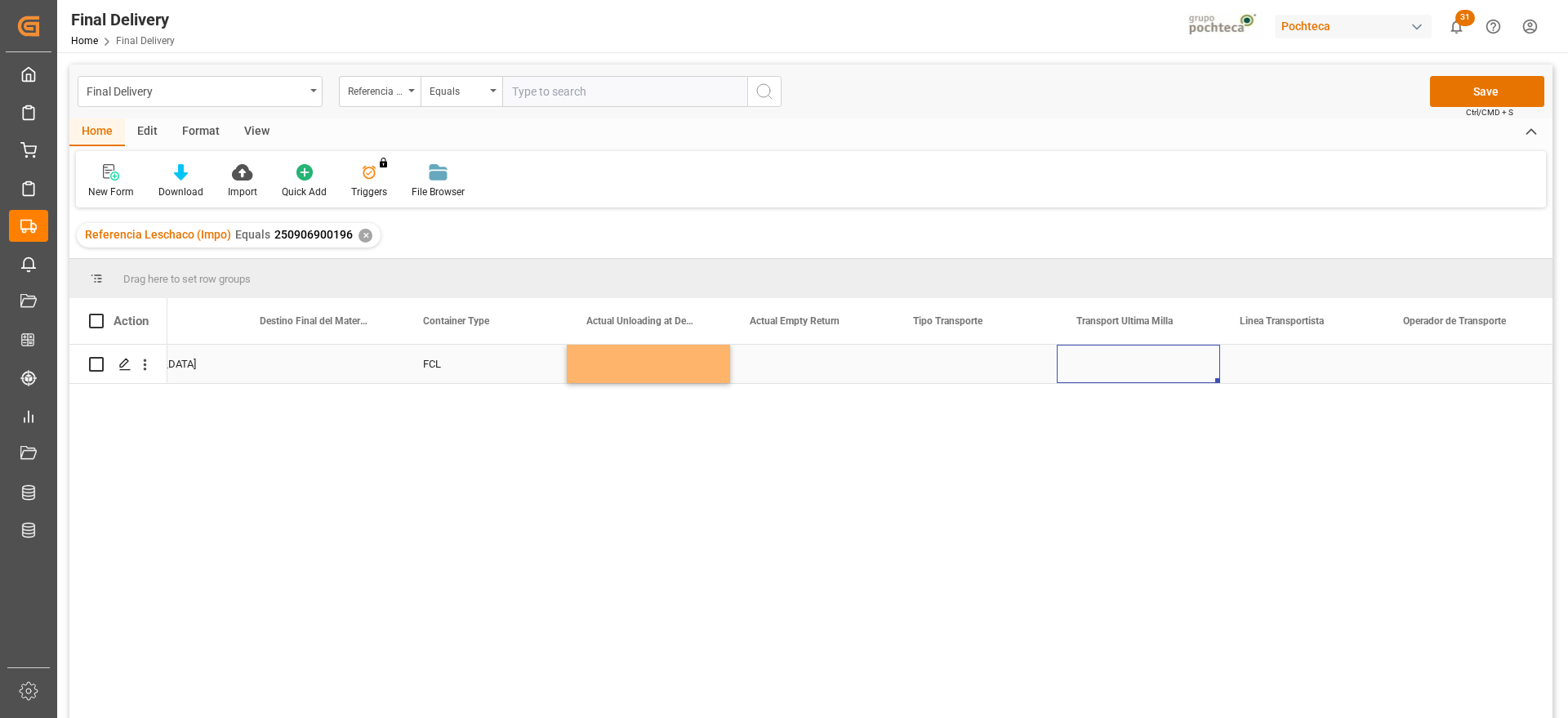
click at [1149, 371] on div "Press SPACE to select this row." at bounding box center [1138, 364] width 163 height 39
click at [1190, 371] on button "Select" at bounding box center [1138, 374] width 137 height 31
click at [1136, 421] on div "Leschaco" at bounding box center [1139, 416] width 118 height 16
click at [1367, 355] on div "Press SPACE to select this row." at bounding box center [1301, 364] width 163 height 39
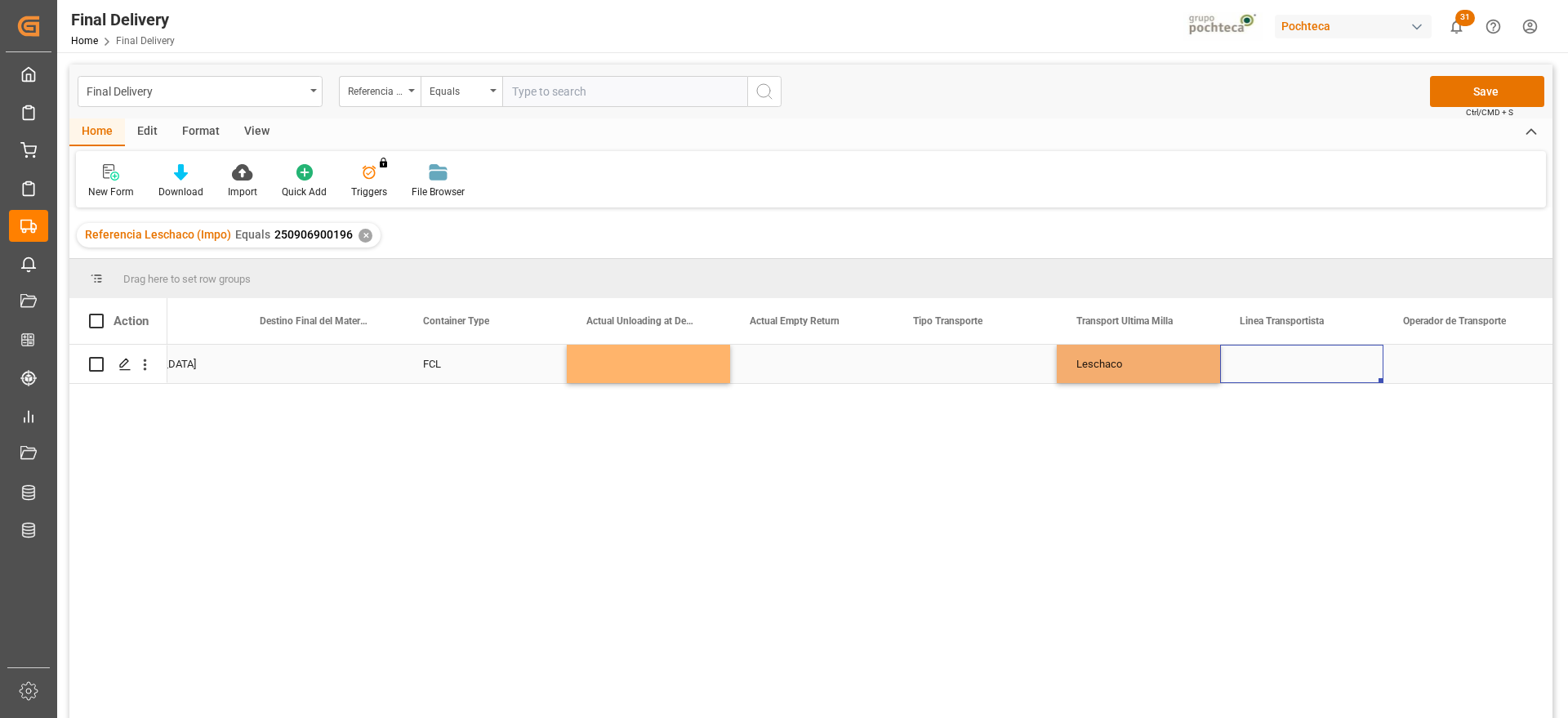
click at [1367, 355] on div "Press SPACE to select this row." at bounding box center [1301, 364] width 163 height 39
click at [1357, 367] on icon "open menu" at bounding box center [1353, 375] width 20 height 20
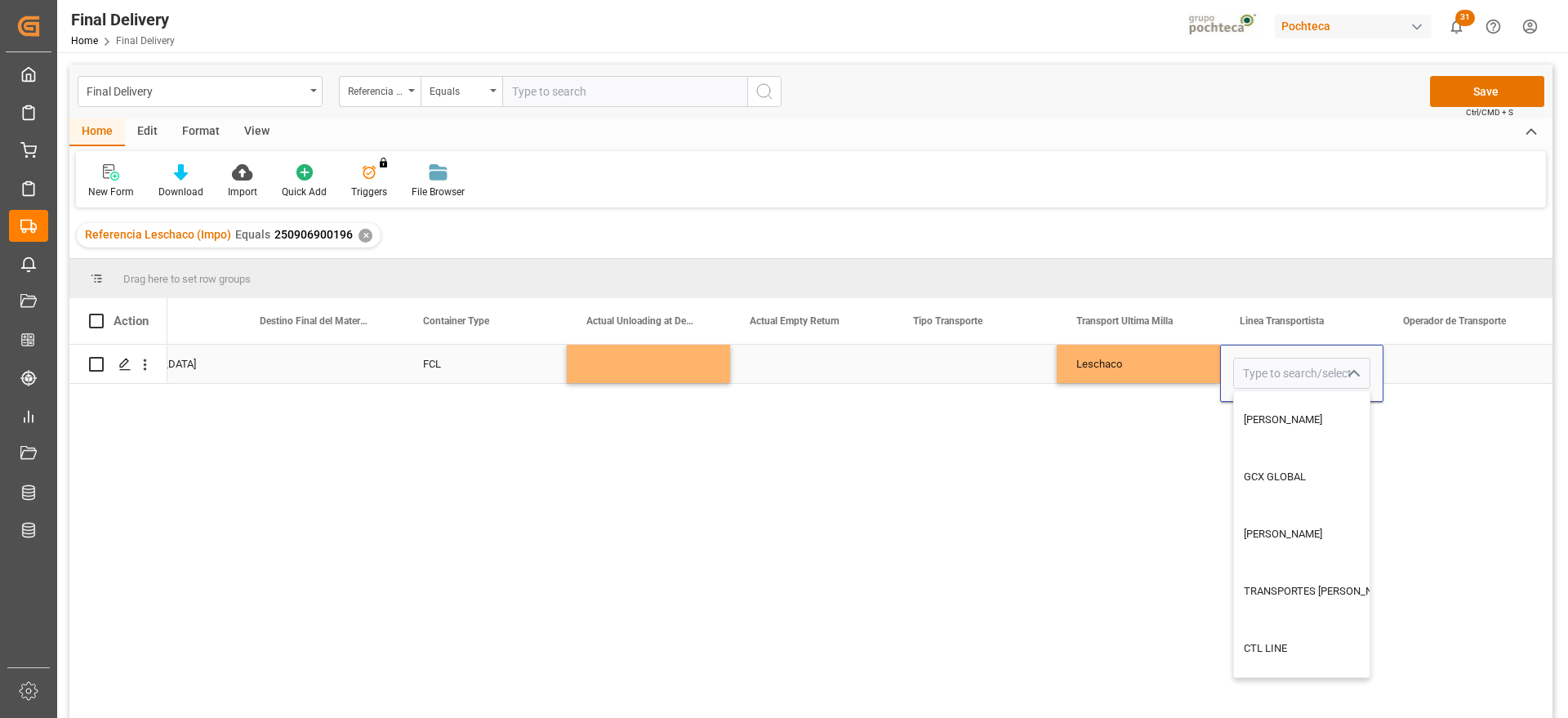
click at [1356, 369] on icon "close menu" at bounding box center [1353, 375] width 20 height 20
click at [1352, 371] on icon "open menu" at bounding box center [1353, 375] width 20 height 20
click at [1121, 380] on div "Leschaco" at bounding box center [1138, 364] width 163 height 39
click at [1121, 361] on div "Leschaco" at bounding box center [1138, 364] width 163 height 39
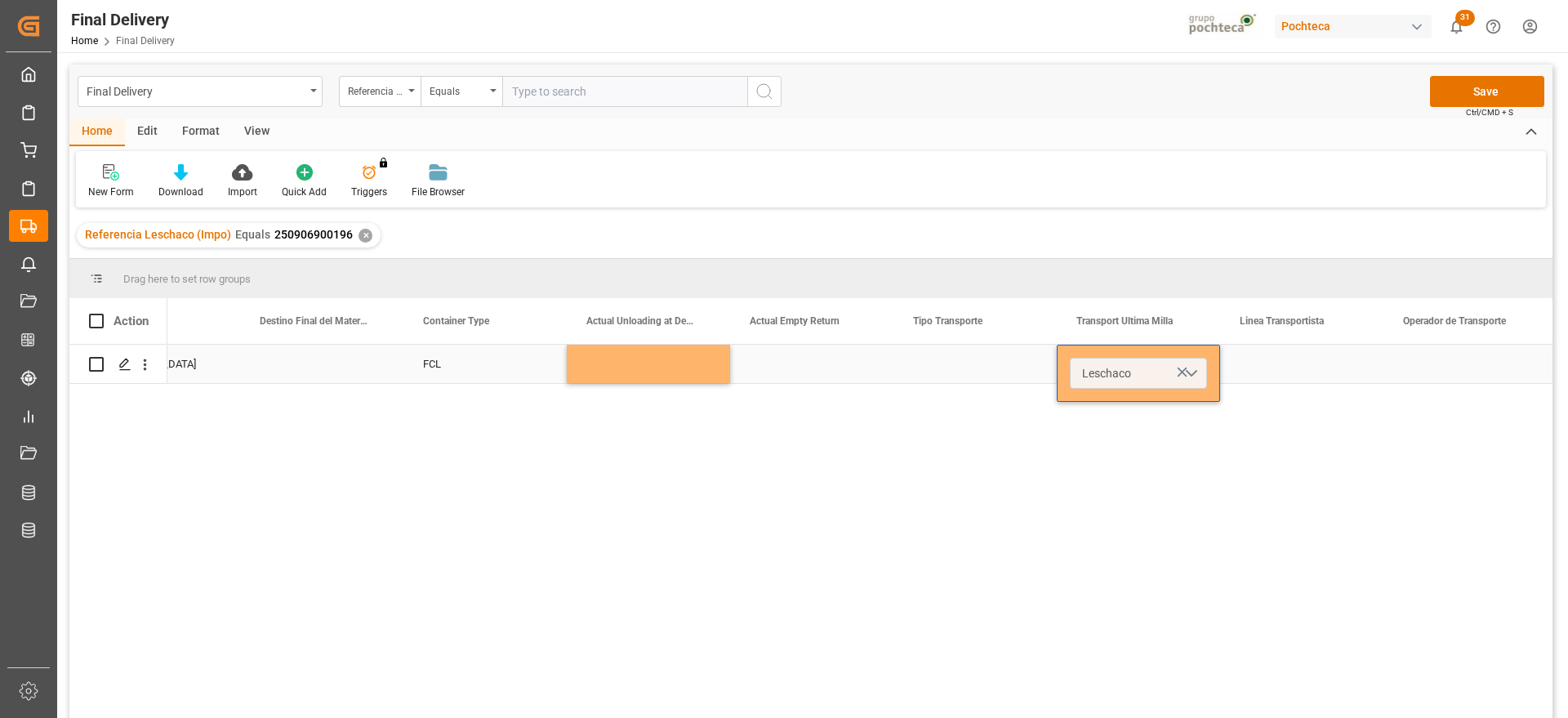
click at [1192, 370] on button "Leschaco" at bounding box center [1138, 374] width 137 height 31
drag, startPoint x: 1137, startPoint y: 467, endPoint x: 1127, endPoint y: 456, distance: 14.9
click at [1136, 467] on div "Pochteca" at bounding box center [1139, 465] width 118 height 16
click at [1011, 366] on div "Press SPACE to select this row." at bounding box center [974, 364] width 163 height 39
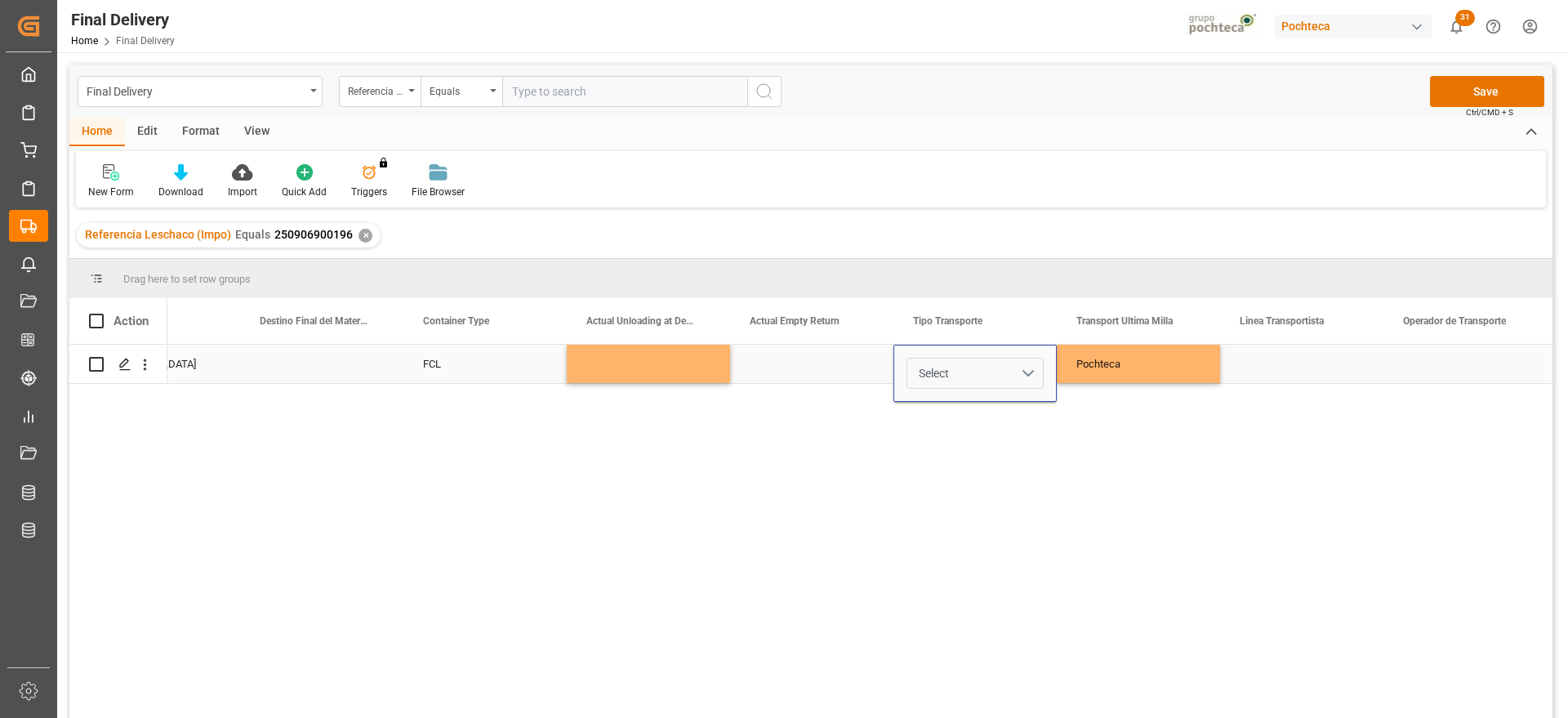
click at [1023, 364] on button "Select" at bounding box center [974, 374] width 137 height 31
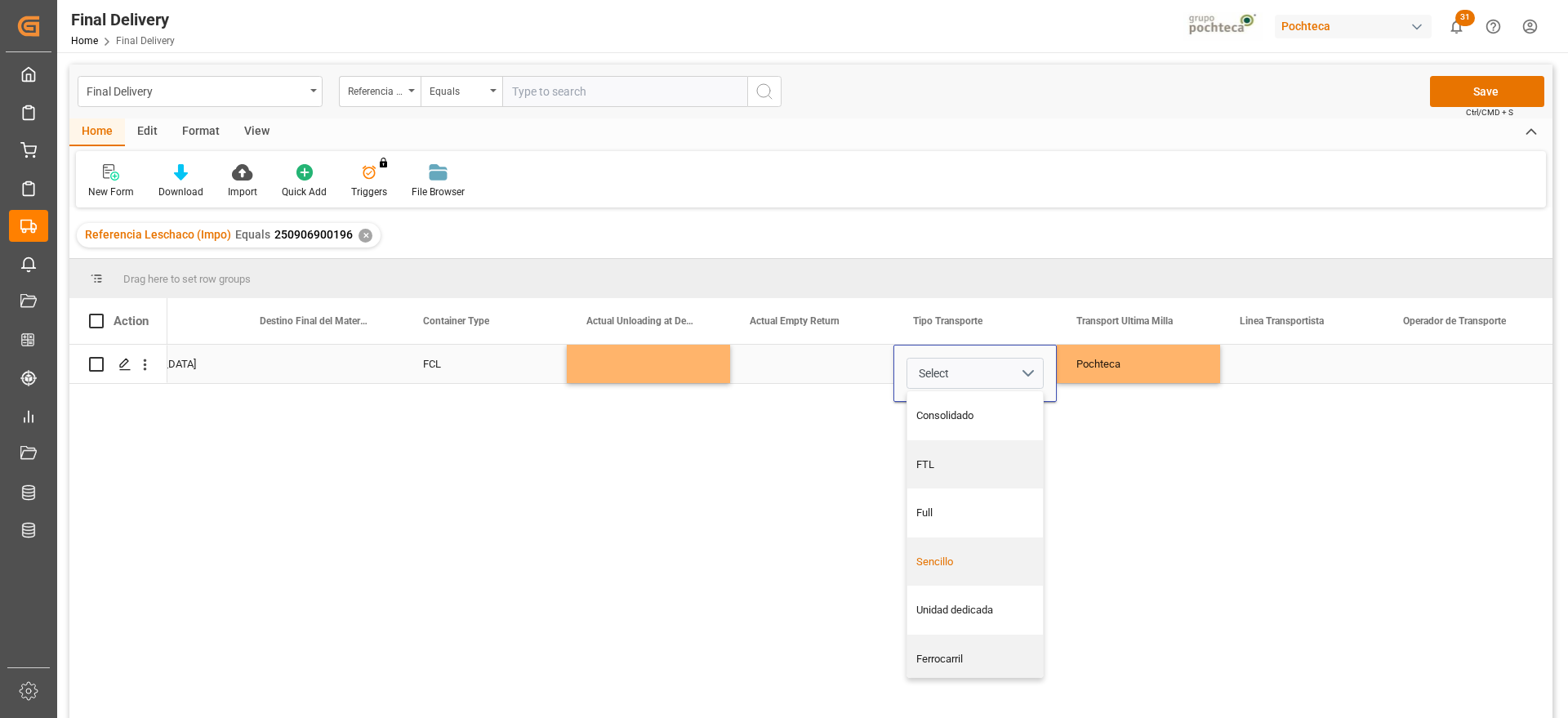
drag, startPoint x: 961, startPoint y: 568, endPoint x: 1347, endPoint y: 394, distance: 423.4
click at [958, 567] on div "Sencillo" at bounding box center [975, 562] width 118 height 16
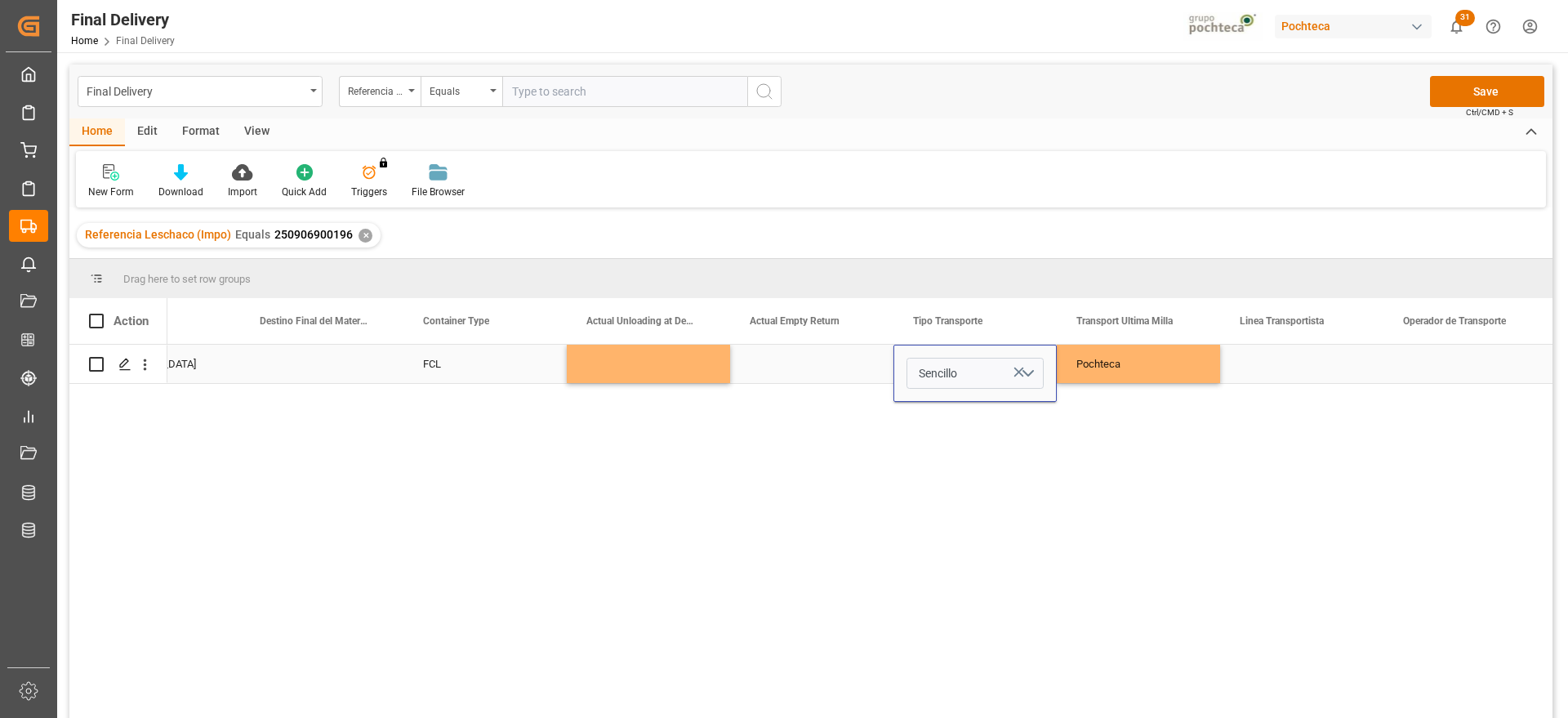
click at [1351, 360] on div "Press SPACE to select this row." at bounding box center [1301, 364] width 163 height 39
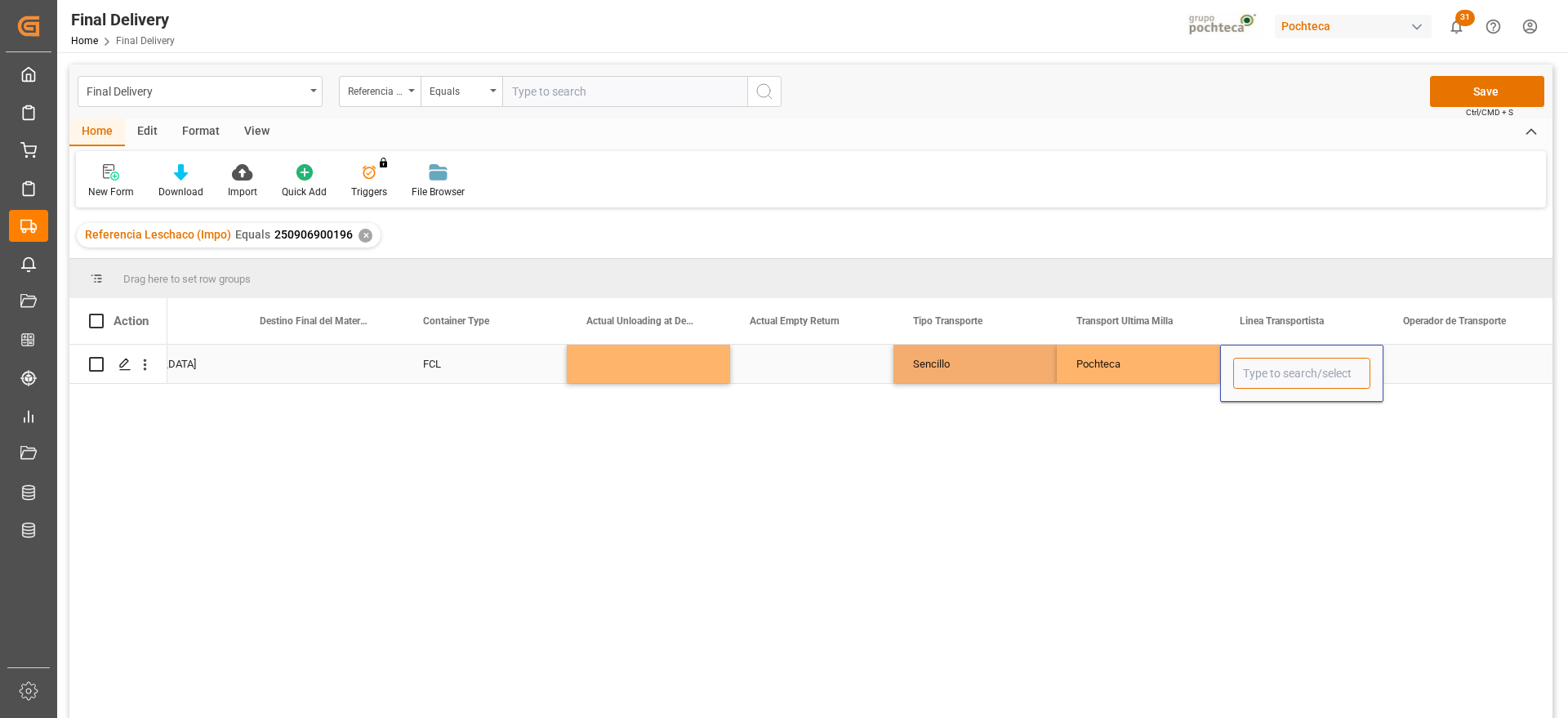
click at [1332, 364] on input "Press SPACE to select this row." at bounding box center [1301, 374] width 137 height 31
click at [1269, 424] on div "LNX CARGO" at bounding box center [1301, 421] width 135 height 58
type input "LNX CARGO"
click at [1433, 352] on div "Press SPACE to select this row." at bounding box center [1465, 364] width 163 height 39
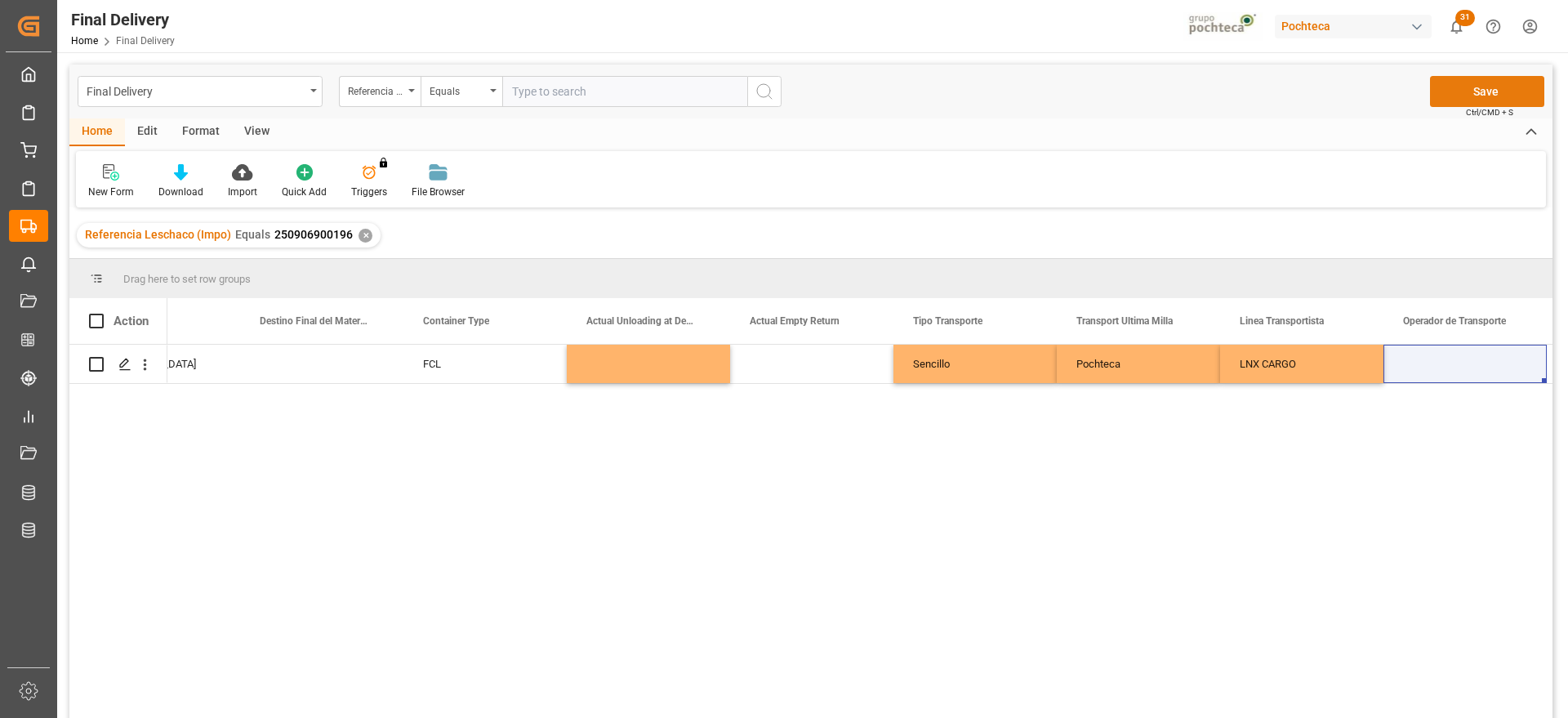
click at [1490, 90] on button "Save" at bounding box center [1487, 92] width 114 height 31
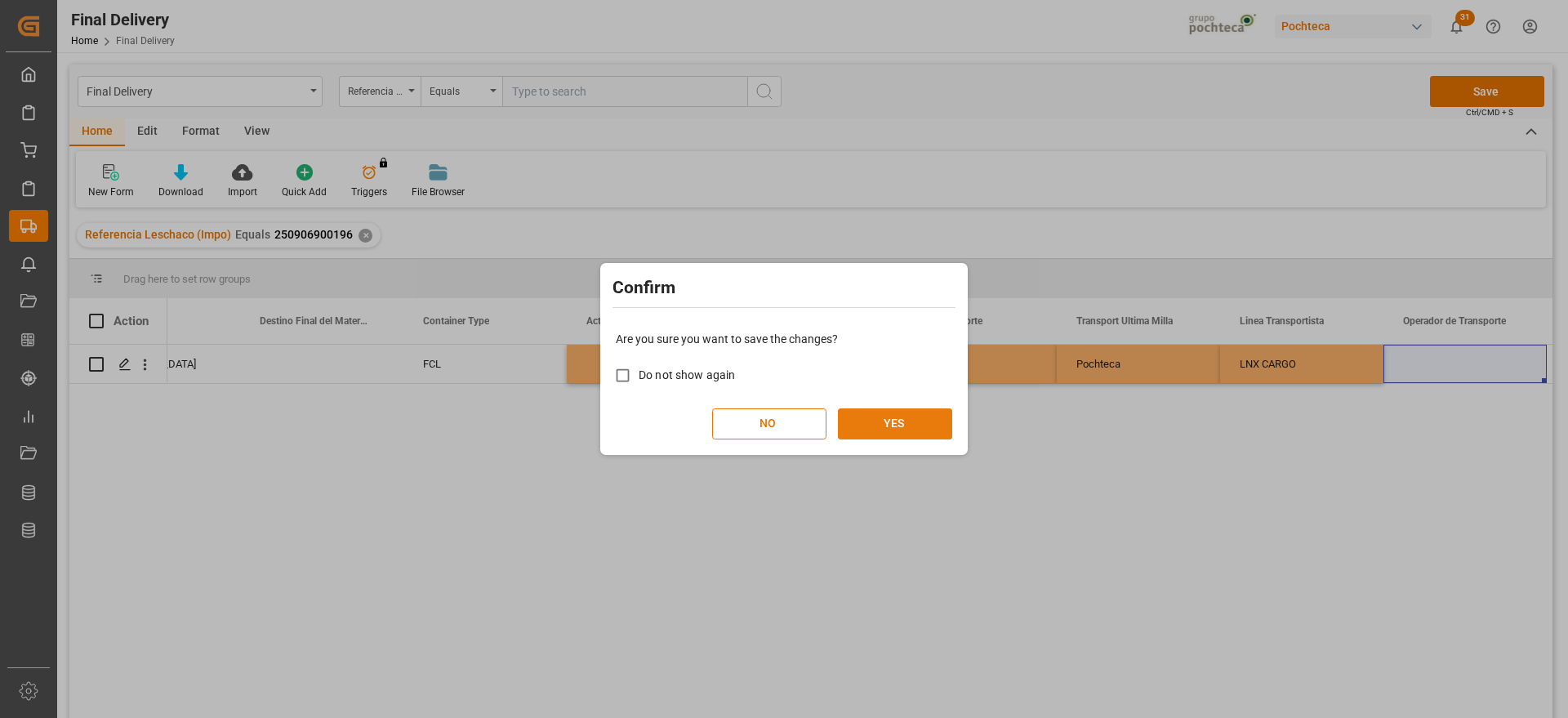
click at [905, 430] on button "YES" at bounding box center [895, 424] width 114 height 31
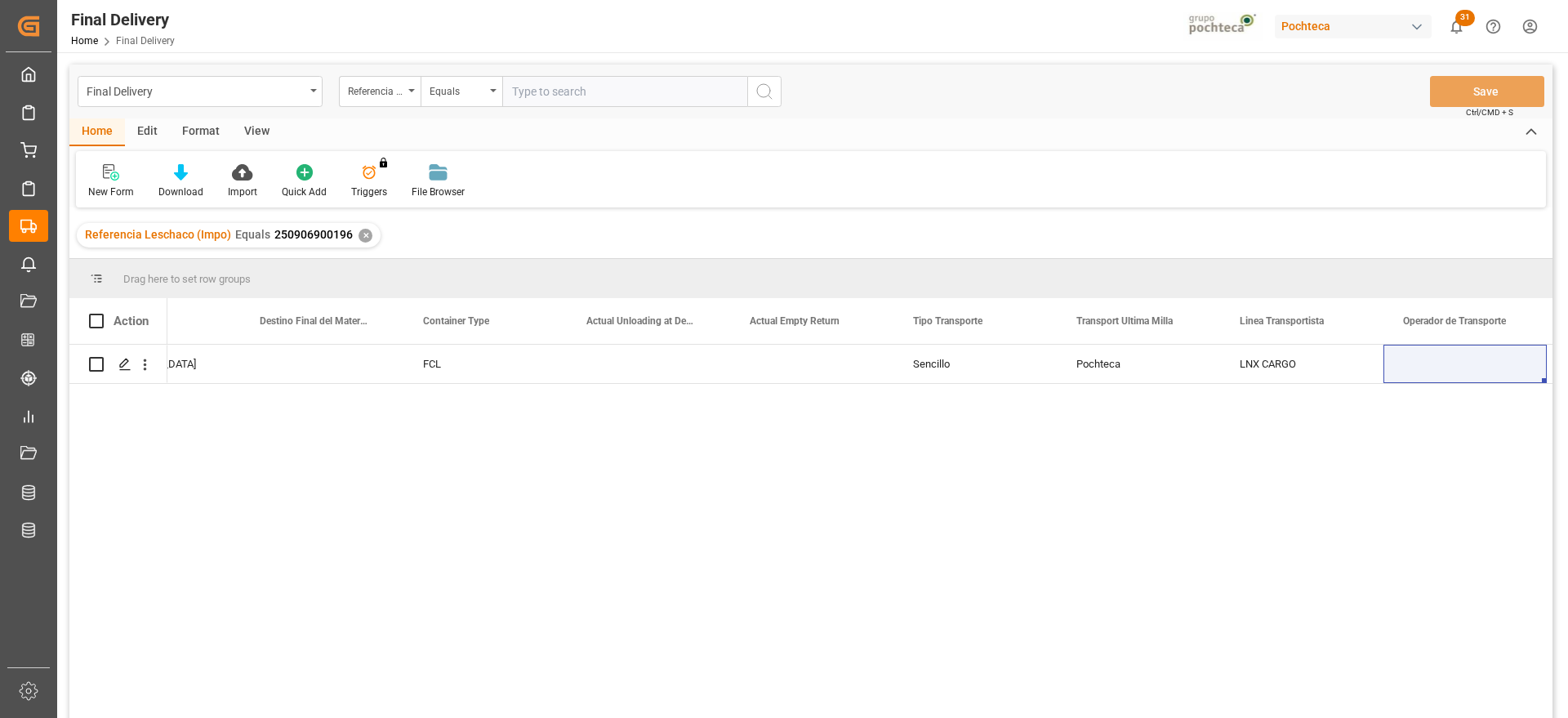
click at [364, 239] on div "✕" at bounding box center [365, 236] width 14 height 14
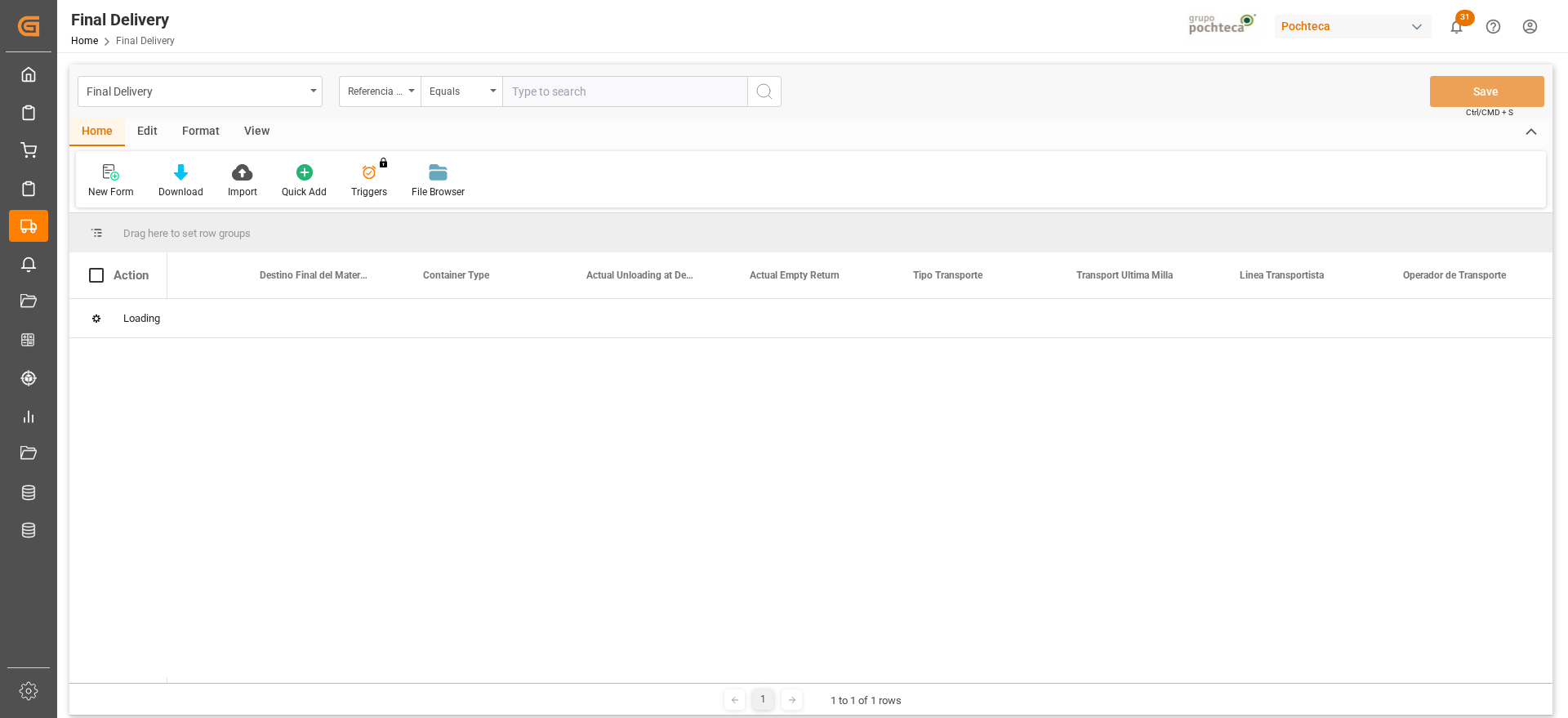
click at [553, 91] on input "text" at bounding box center [625, 92] width 245 height 31
paste input "250906900198"
type input "250906900198"
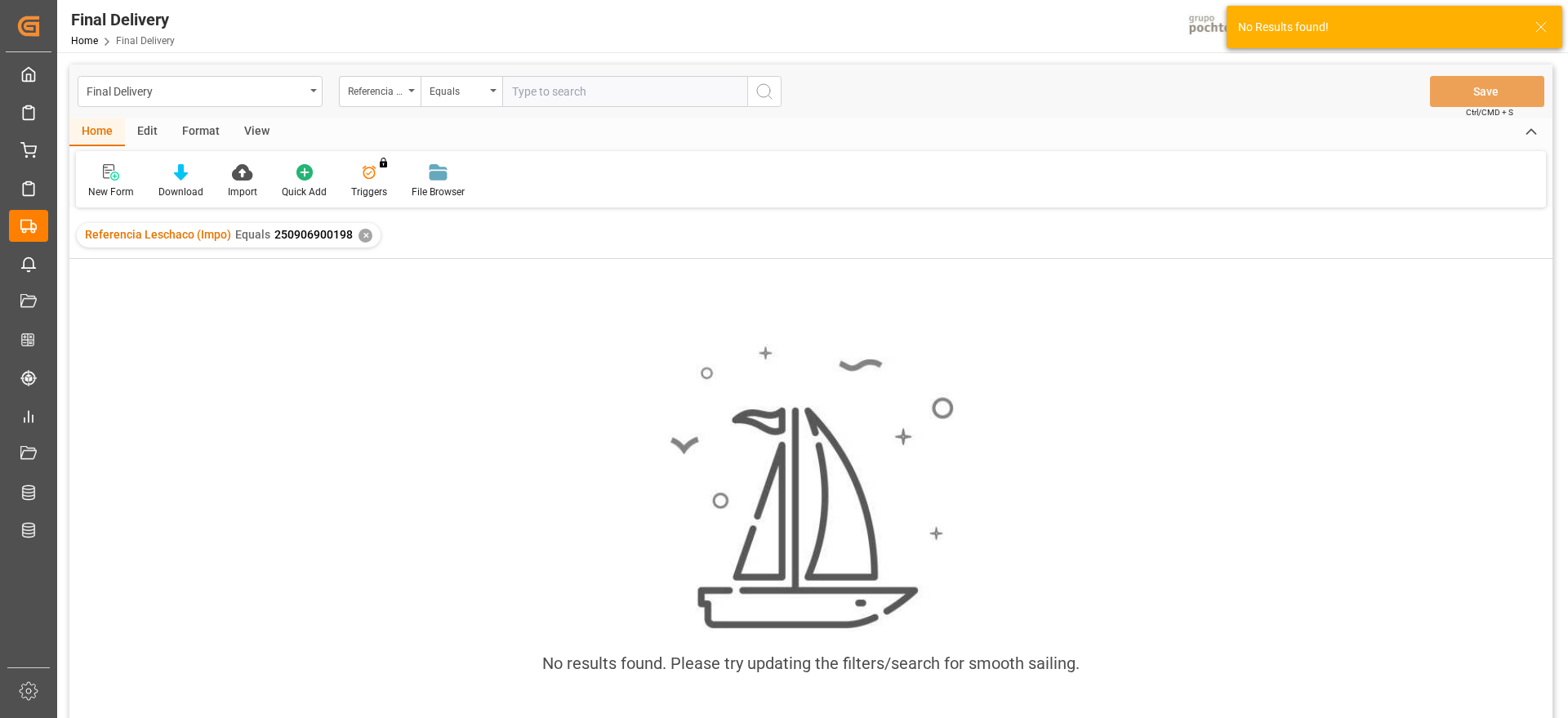
click at [361, 238] on div "✕" at bounding box center [365, 236] width 14 height 14
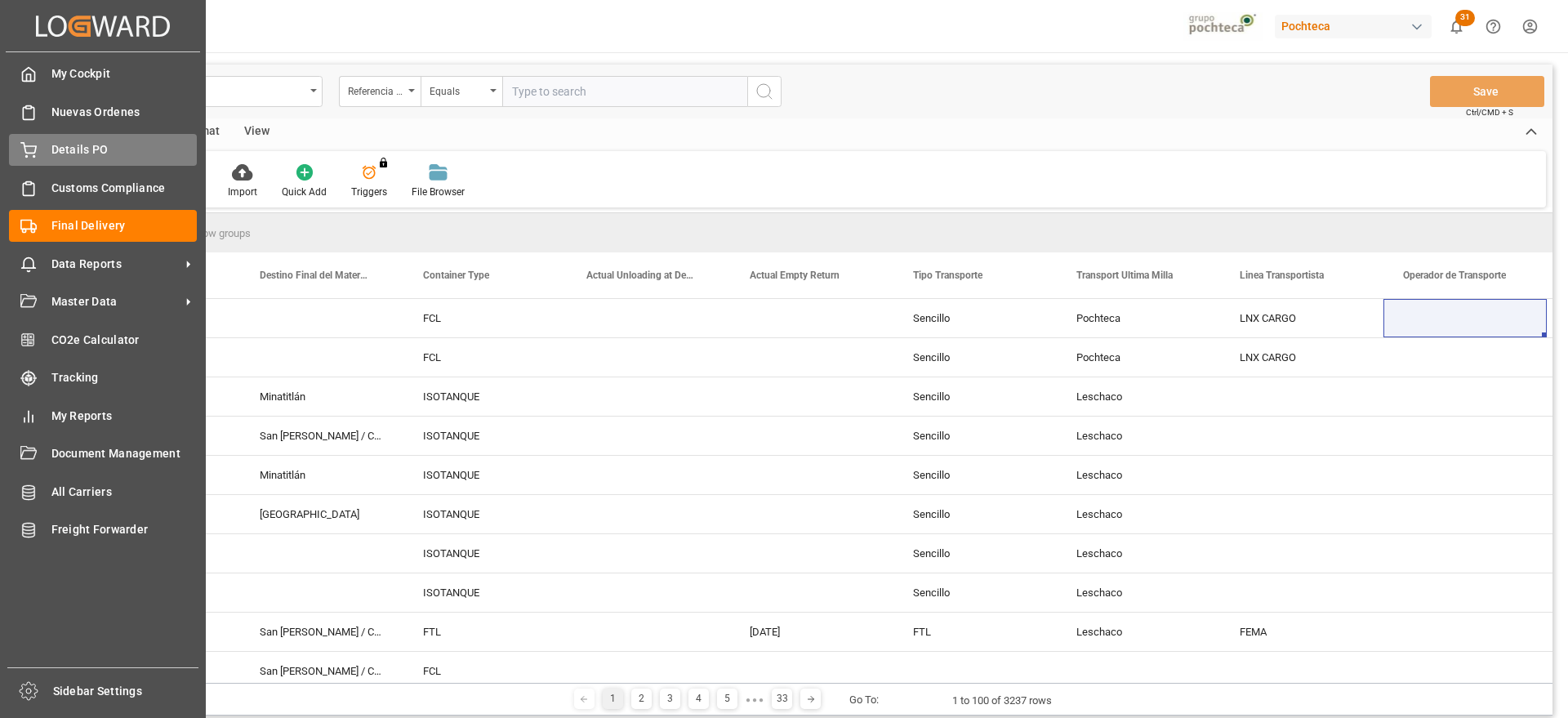
click at [60, 145] on span "Details PO" at bounding box center [125, 150] width 146 height 17
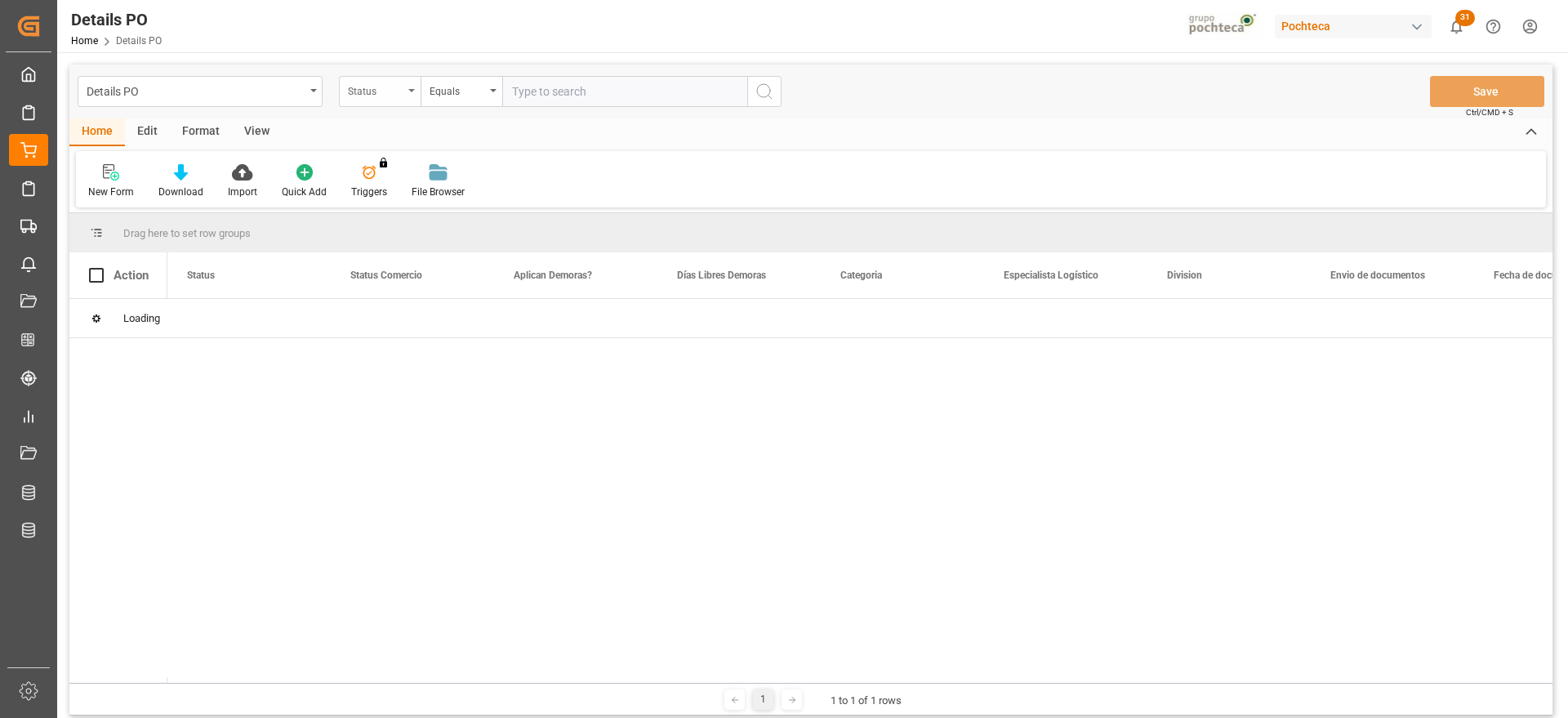
click at [372, 89] on div "Status" at bounding box center [376, 89] width 56 height 19
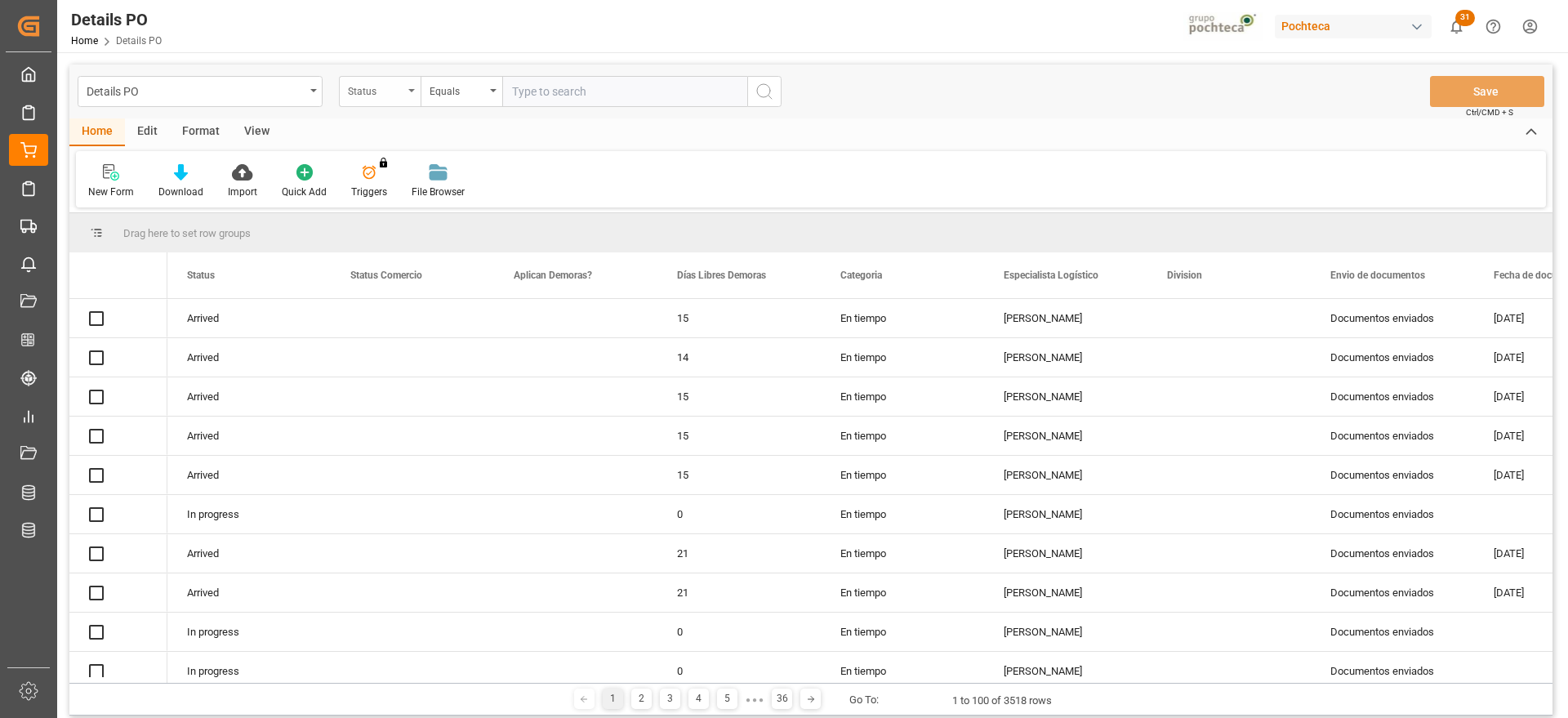
click at [372, 90] on div "Status" at bounding box center [376, 89] width 56 height 19
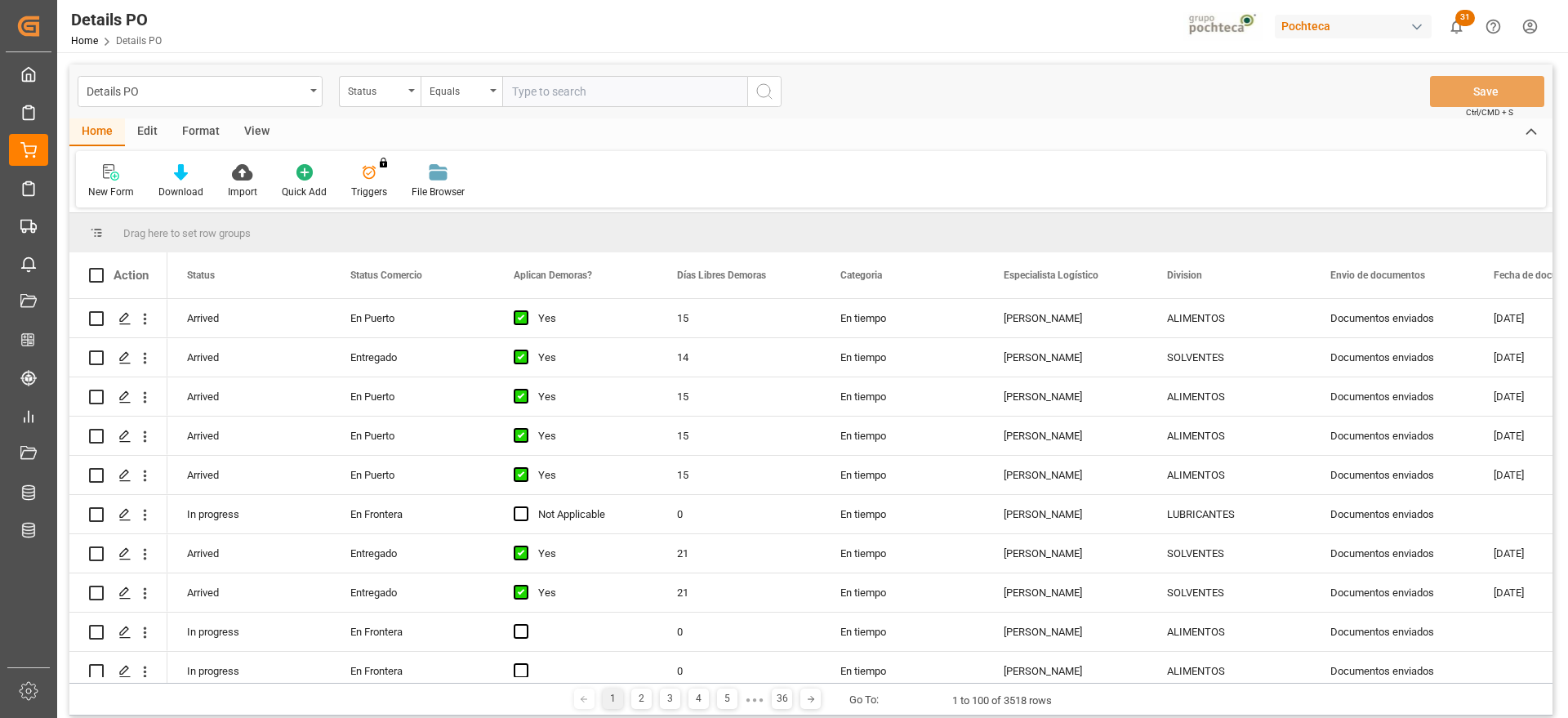
click at [387, 130] on div "Home Edit Format View" at bounding box center [811, 132] width 1483 height 28
click at [383, 89] on div "Status" at bounding box center [376, 89] width 56 height 19
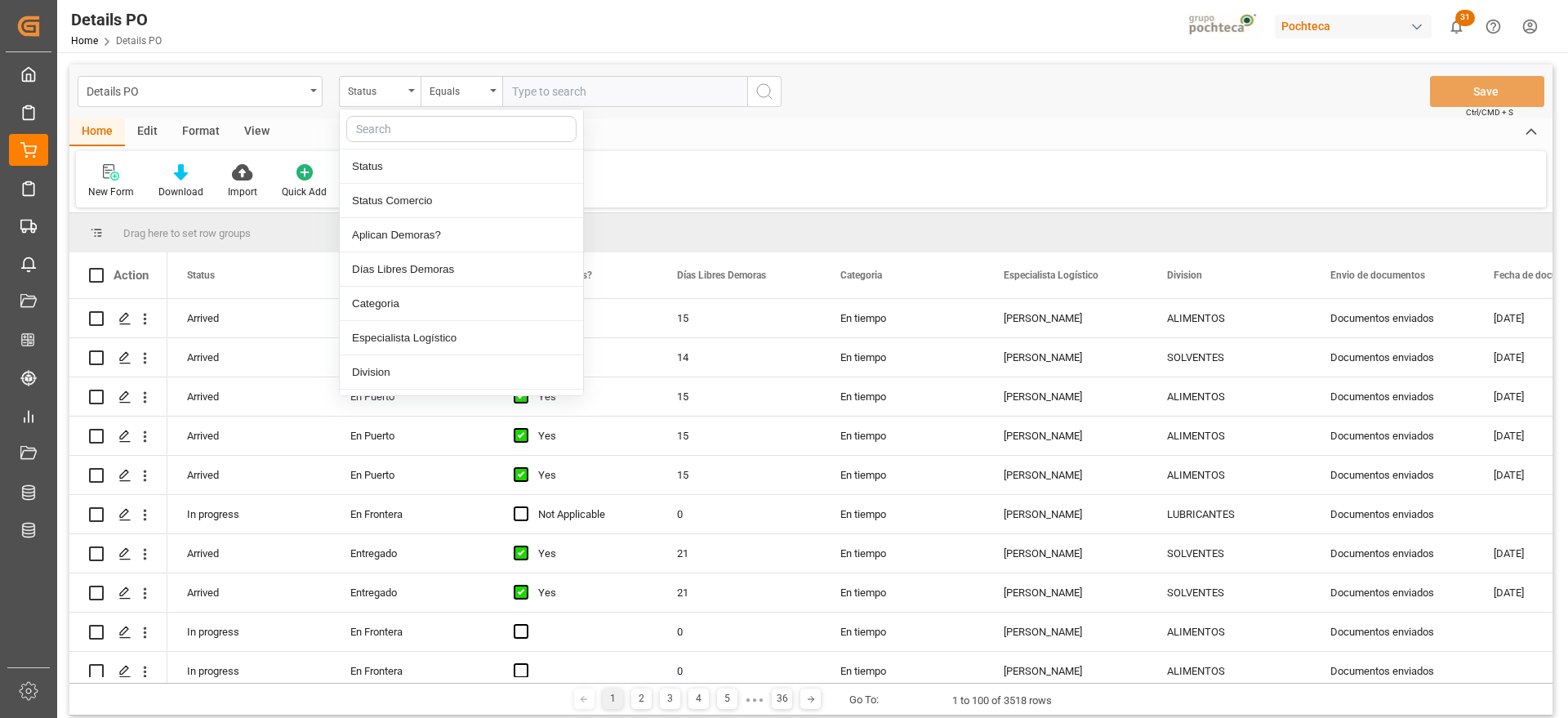
click at [392, 127] on input "text" at bounding box center [461, 129] width 231 height 26
type input "ref"
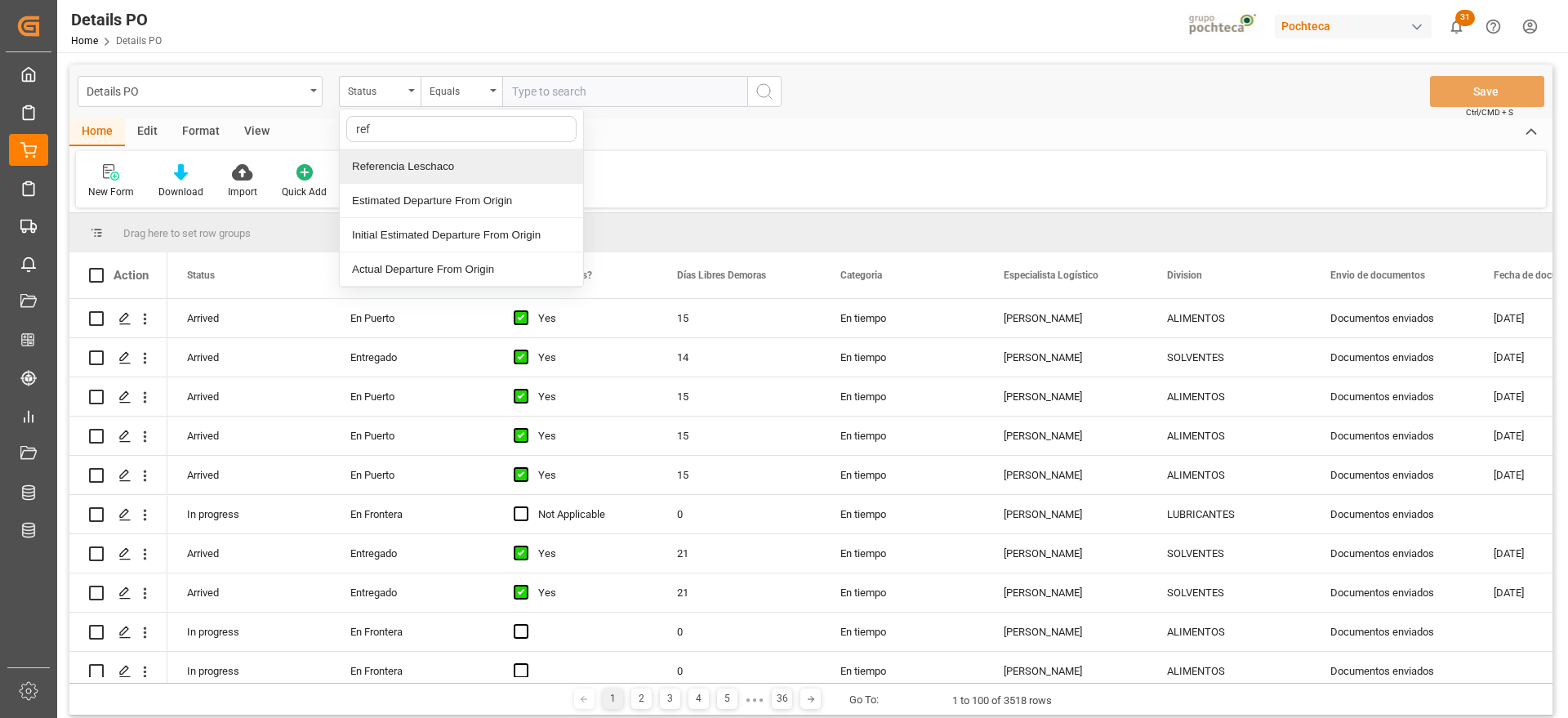
click at [401, 162] on div "Referencia Leschaco" at bounding box center [461, 167] width 243 height 35
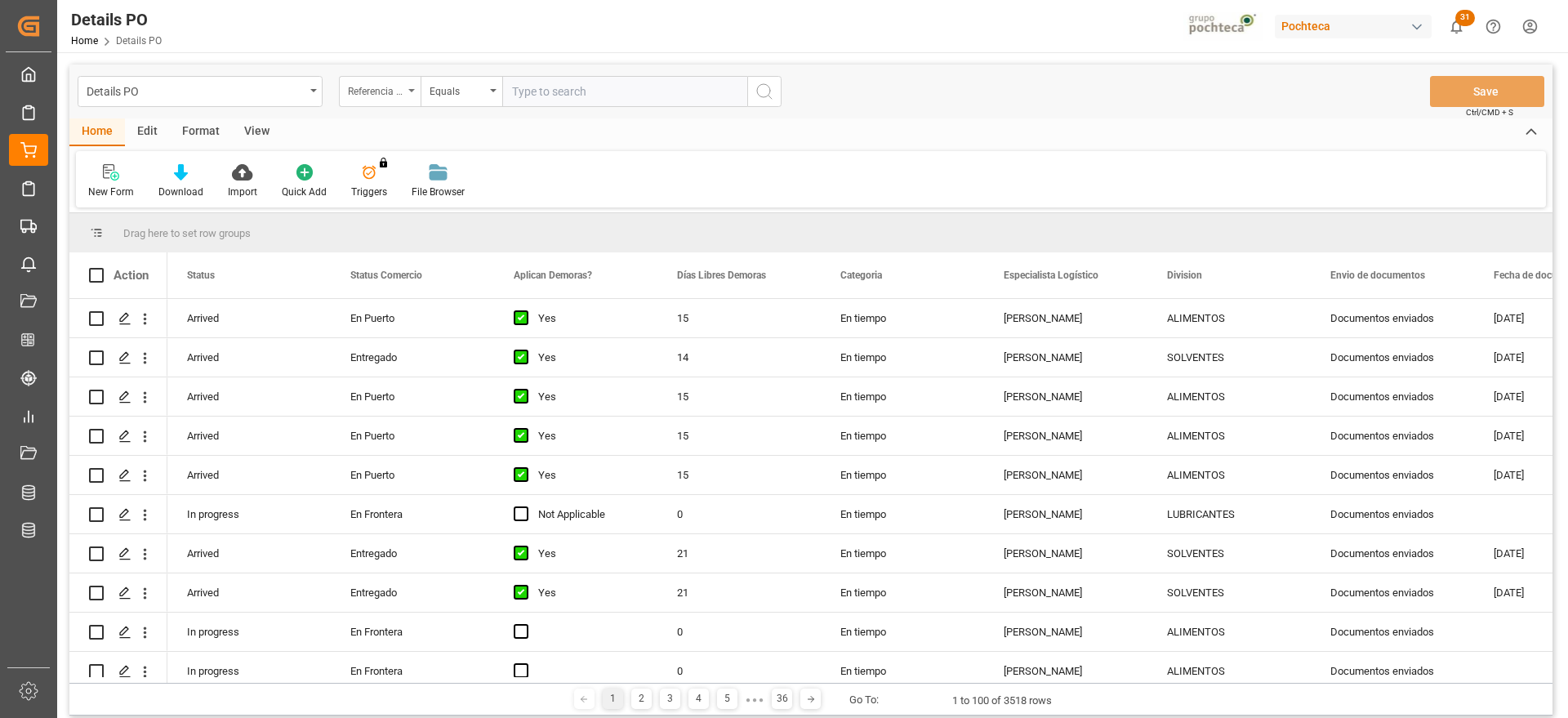
click at [367, 90] on div "Referencia Leschaco" at bounding box center [376, 89] width 56 height 19
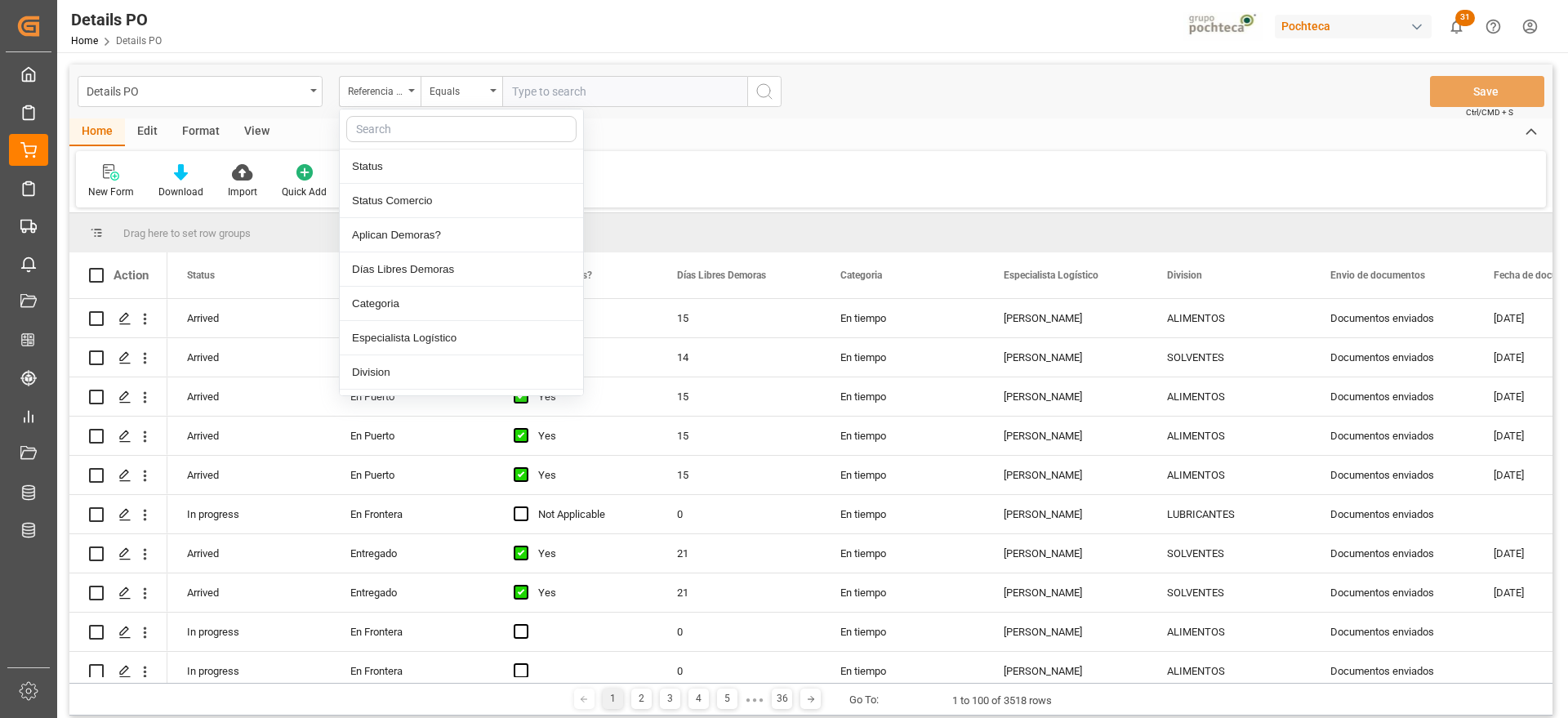
click at [386, 135] on input "text" at bounding box center [461, 129] width 231 height 26
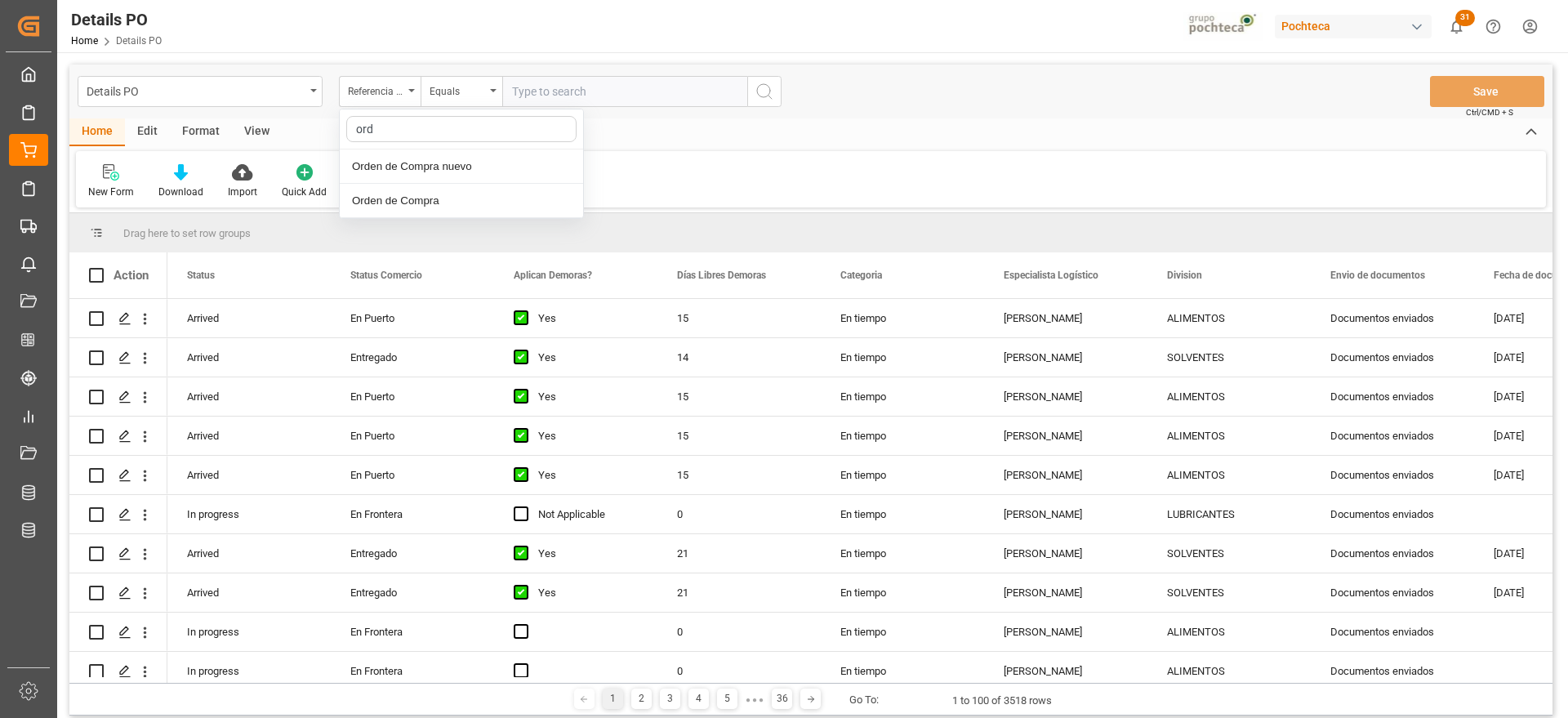
type input "orde"
click at [429, 176] on div "Orden de Compra nuevo" at bounding box center [461, 167] width 243 height 35
click at [571, 91] on input "text" at bounding box center [625, 92] width 245 height 31
paste input "5000305846"
type input "5000305846"
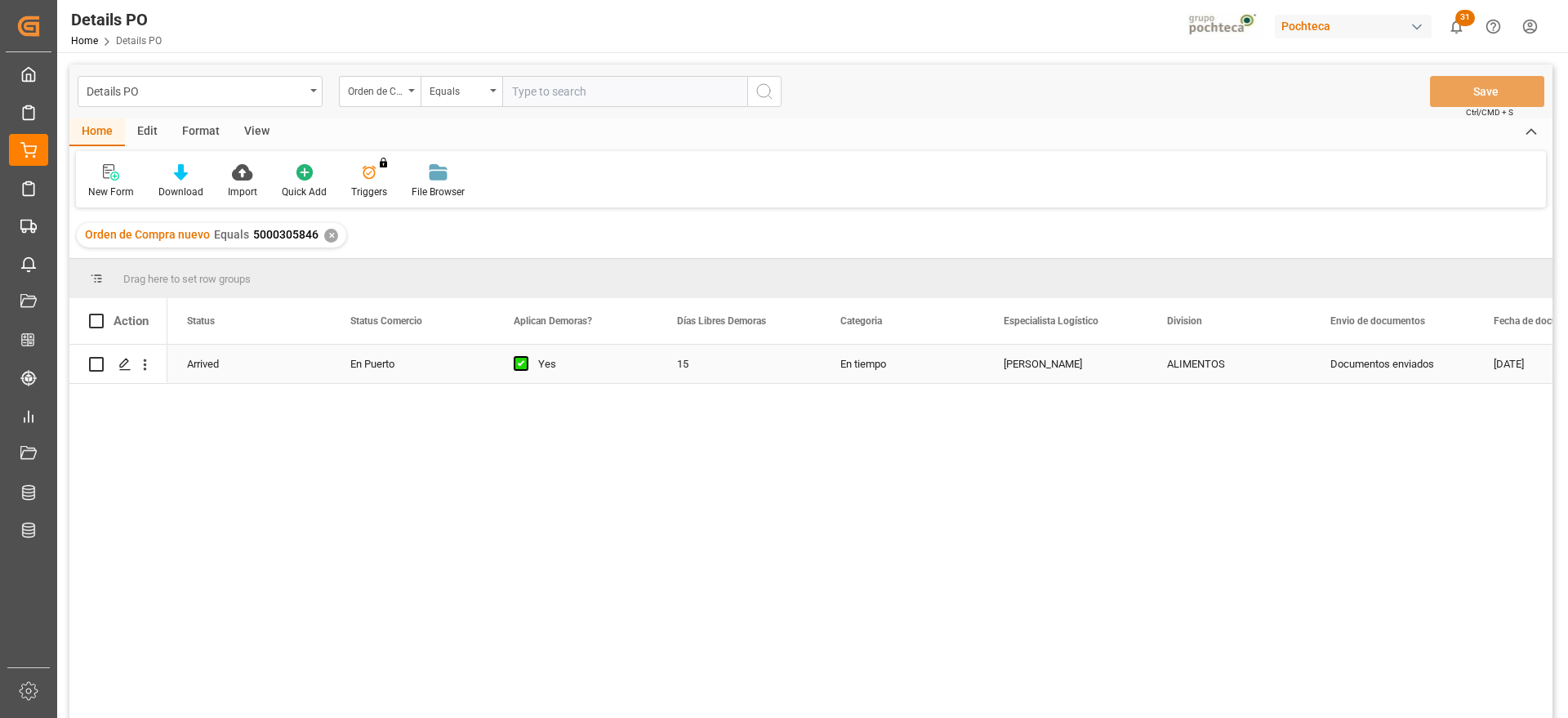
click at [977, 366] on div "En tiempo" at bounding box center [902, 364] width 163 height 39
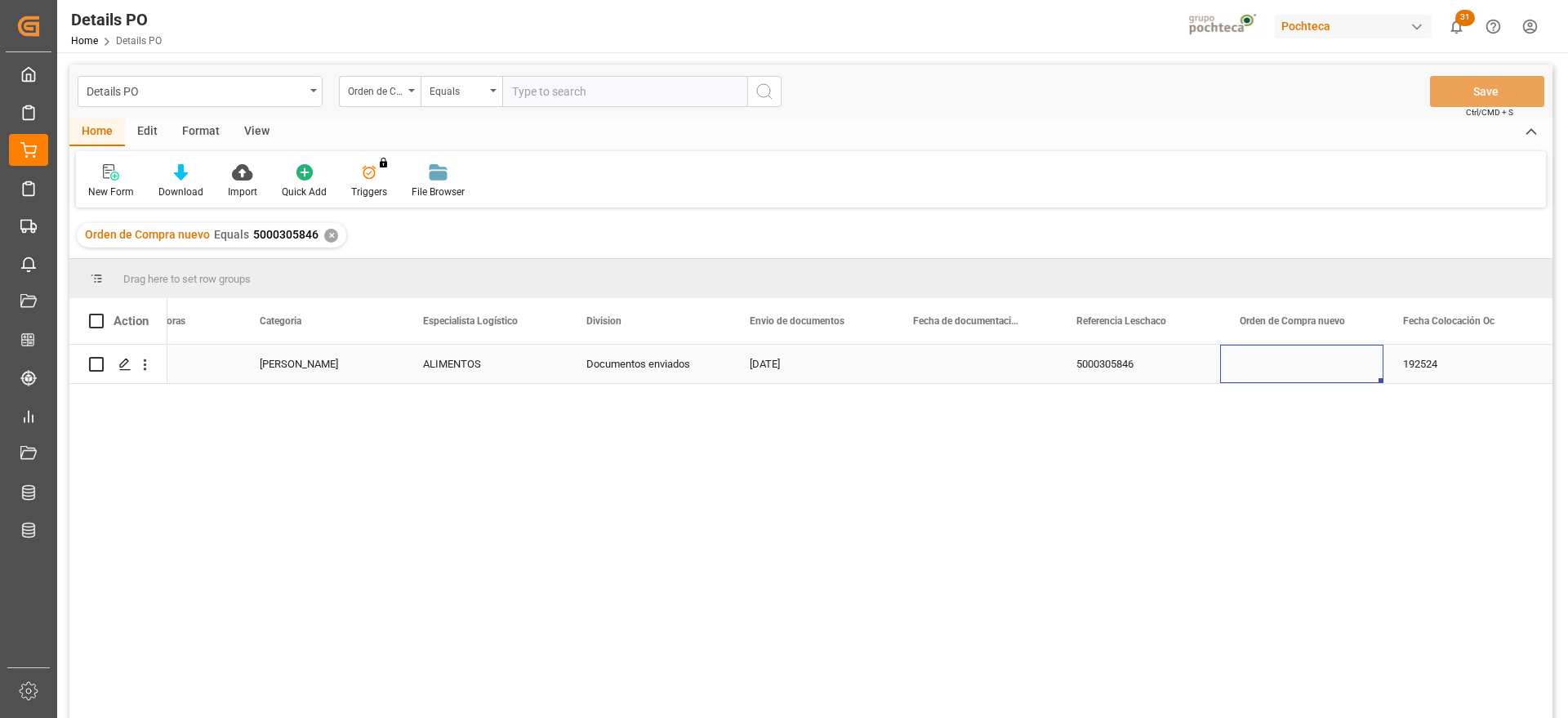
scroll to position [0, 744]
click at [930, 361] on div "Press SPACE to select this row." at bounding box center [974, 364] width 163 height 39
click at [938, 363] on input "Press SPACE to select this row." at bounding box center [974, 374] width 137 height 31
paste input "250906900198"
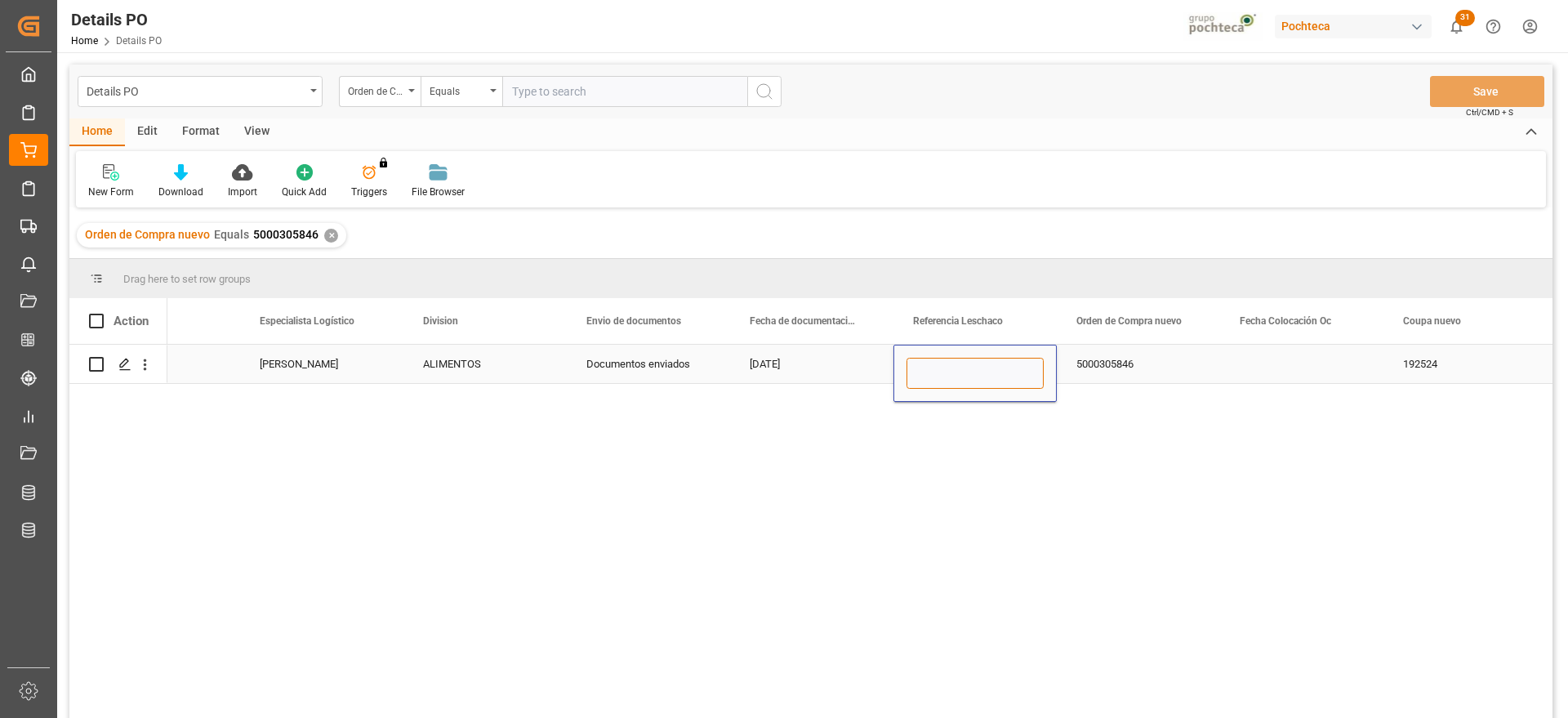
type input "250906900198"
click at [1116, 369] on div "5000305846" at bounding box center [1138, 364] width 163 height 39
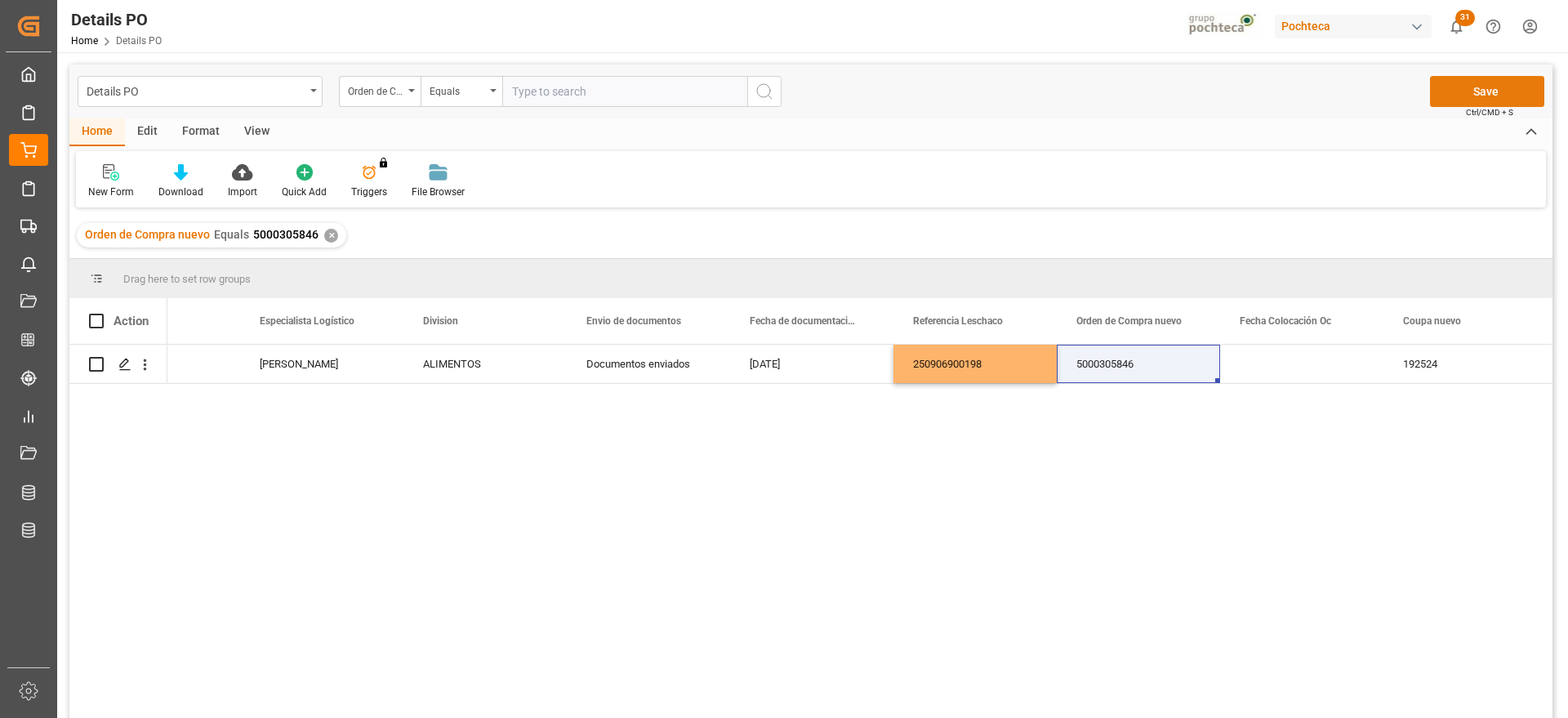
click at [1452, 83] on button "Save" at bounding box center [1487, 92] width 114 height 31
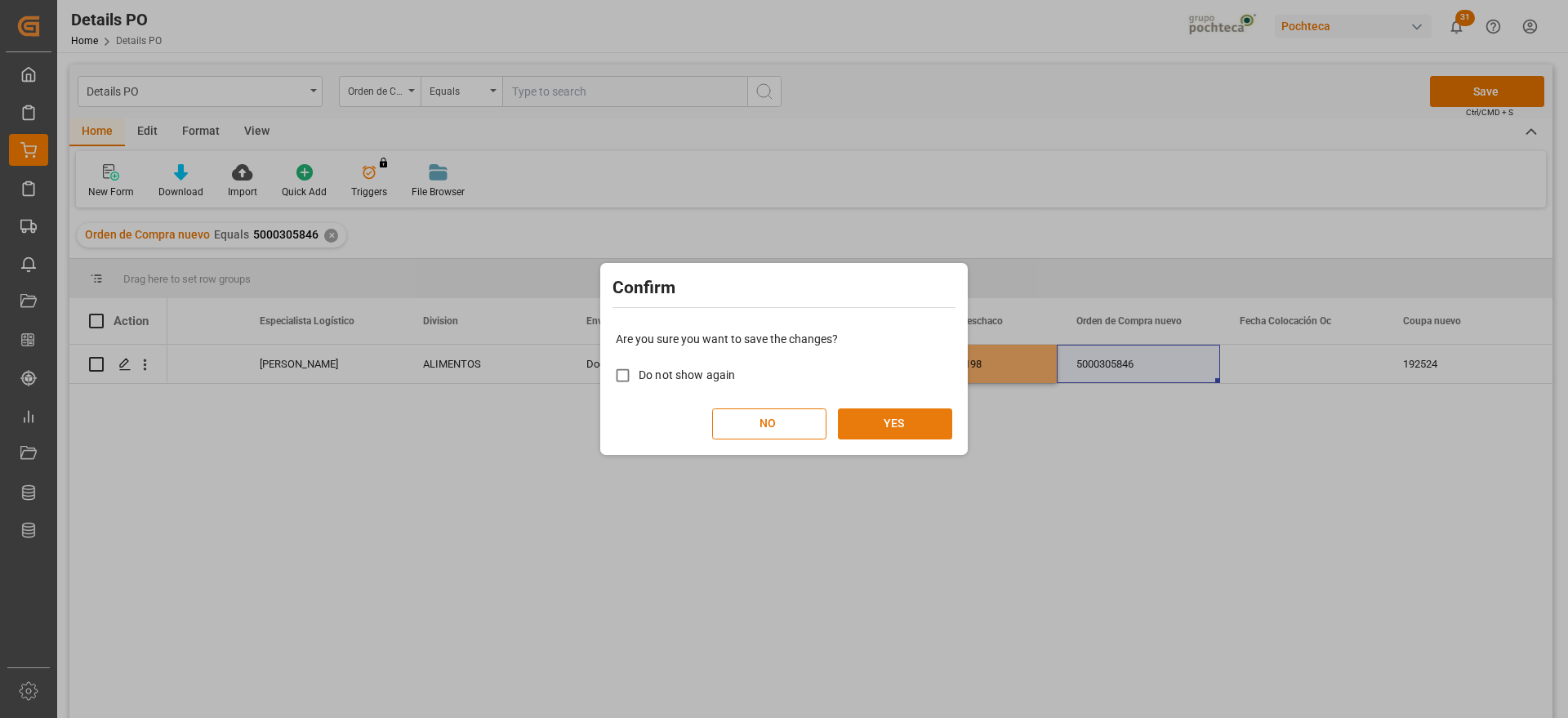
click at [869, 429] on button "YES" at bounding box center [895, 424] width 114 height 31
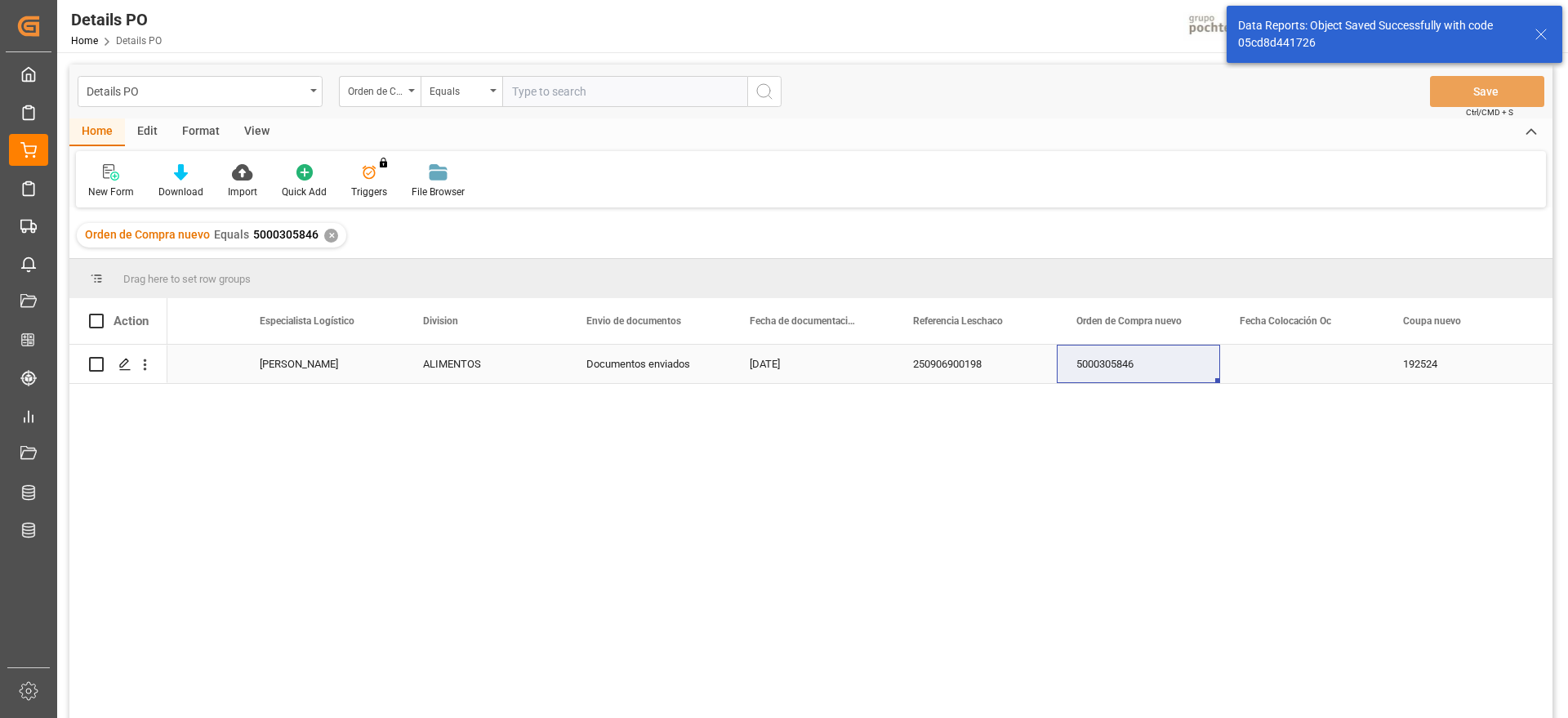
click at [996, 375] on div "250906900198" at bounding box center [974, 364] width 163 height 39
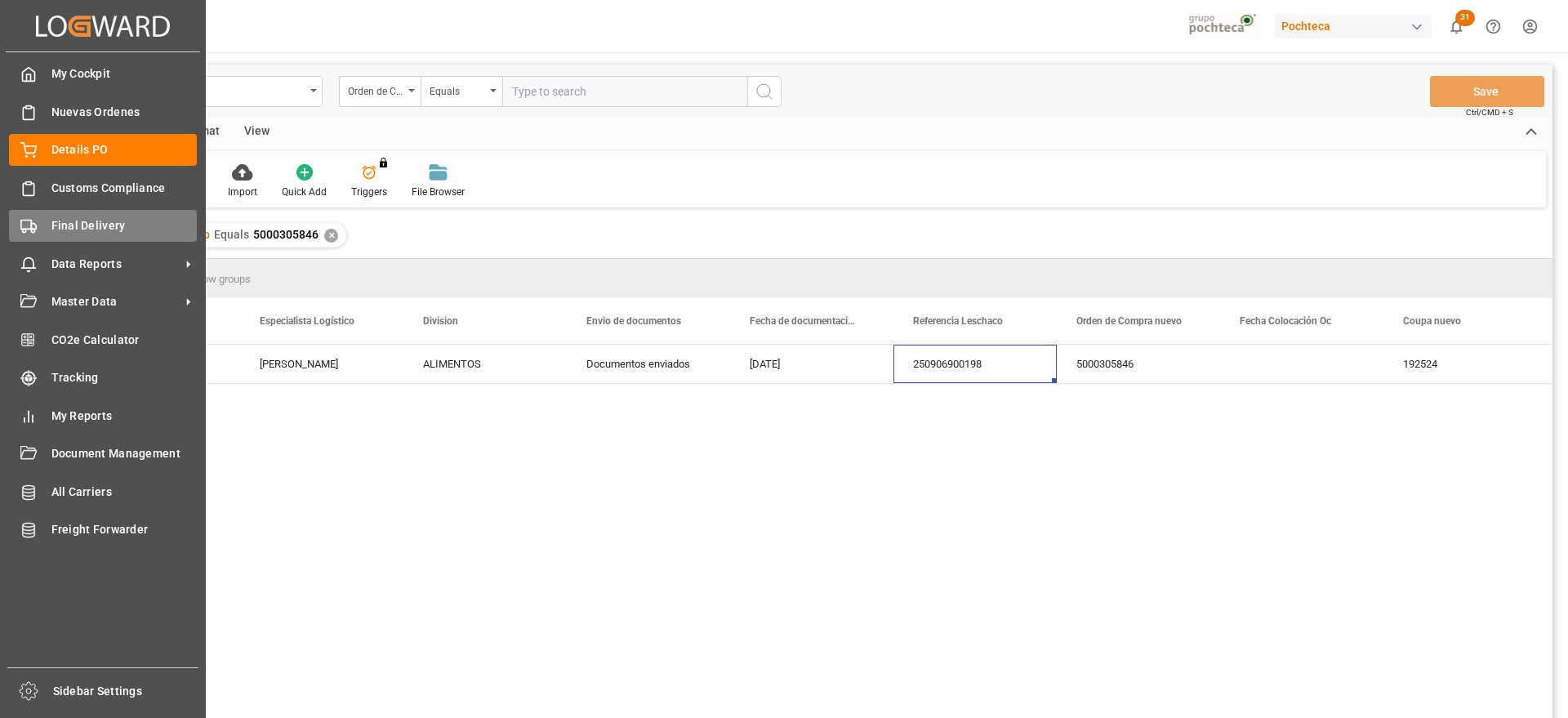
click at [65, 228] on span "Final Delivery" at bounding box center [125, 226] width 146 height 17
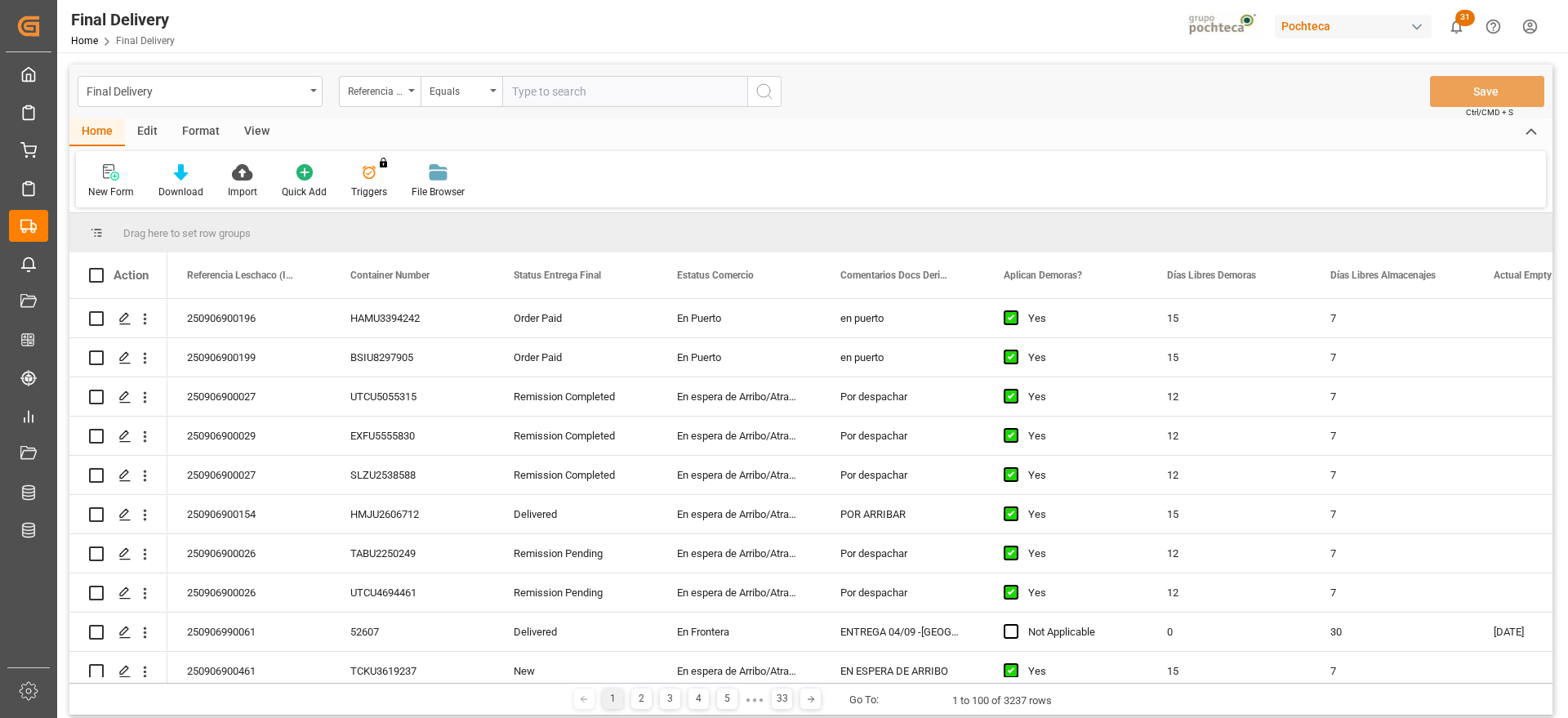
click at [580, 90] on input "text" at bounding box center [625, 92] width 245 height 31
paste input "250906900198"
type input "250906900198"
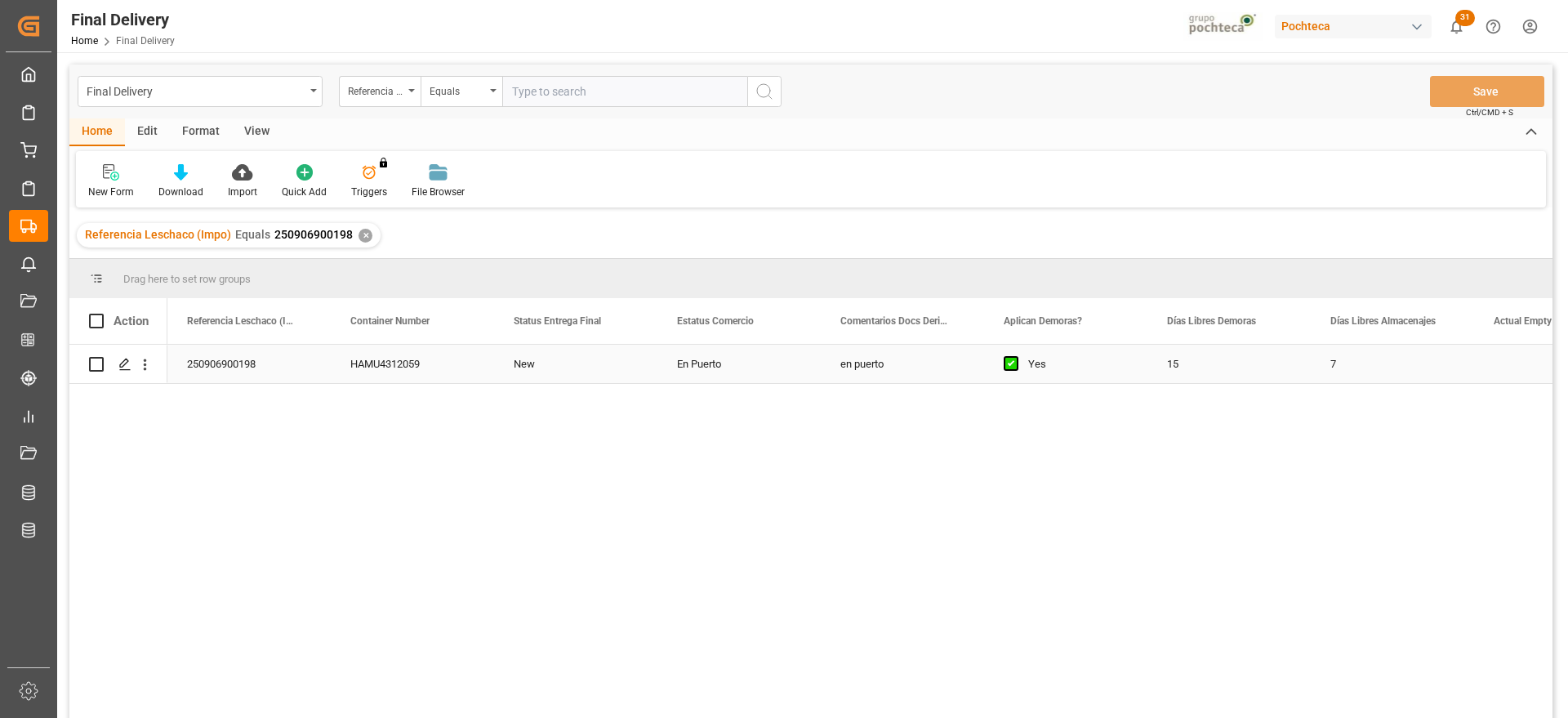
click at [609, 373] on div "New" at bounding box center [575, 364] width 163 height 39
click at [127, 359] on icon "Press SPACE to select this row." at bounding box center [125, 365] width 13 height 13
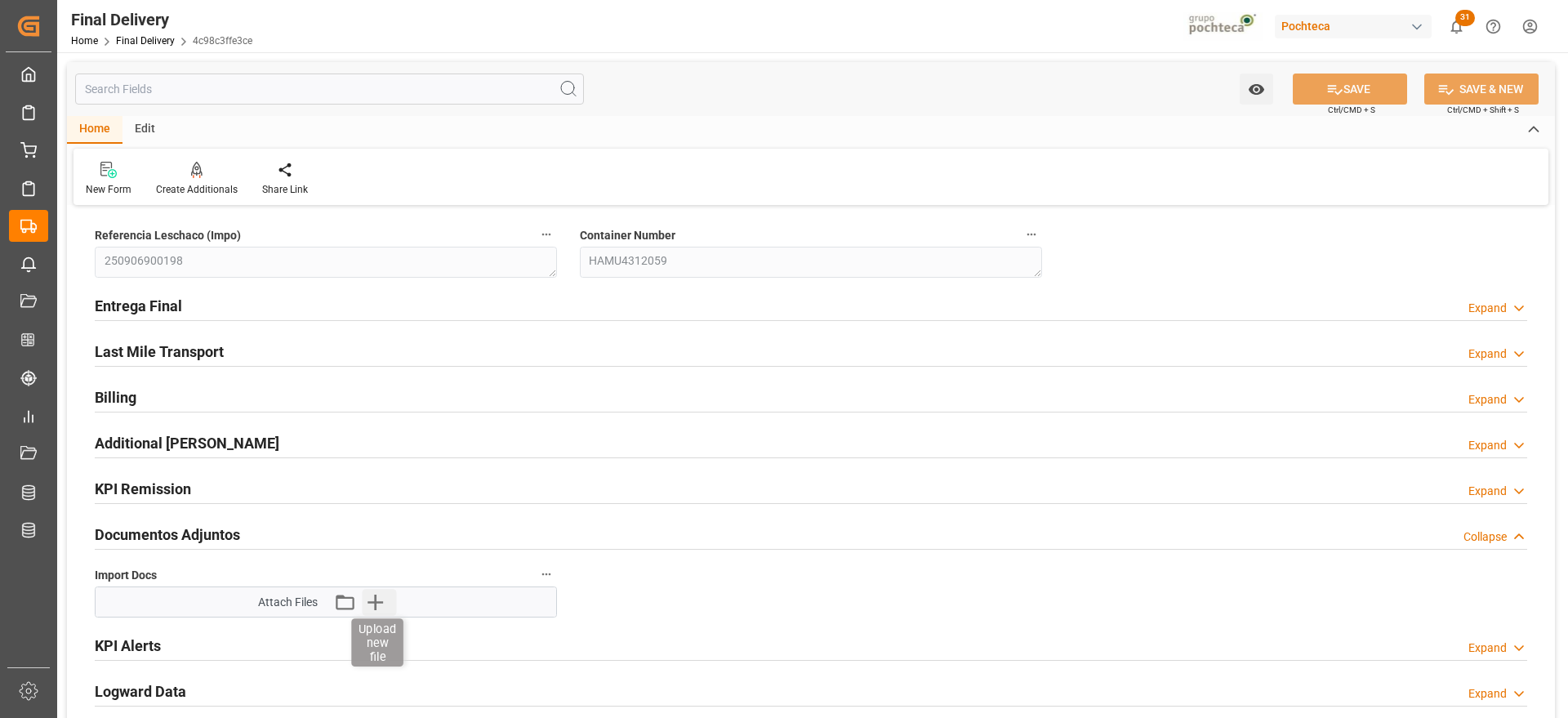
click at [378, 600] on icon "button" at bounding box center [375, 602] width 26 height 26
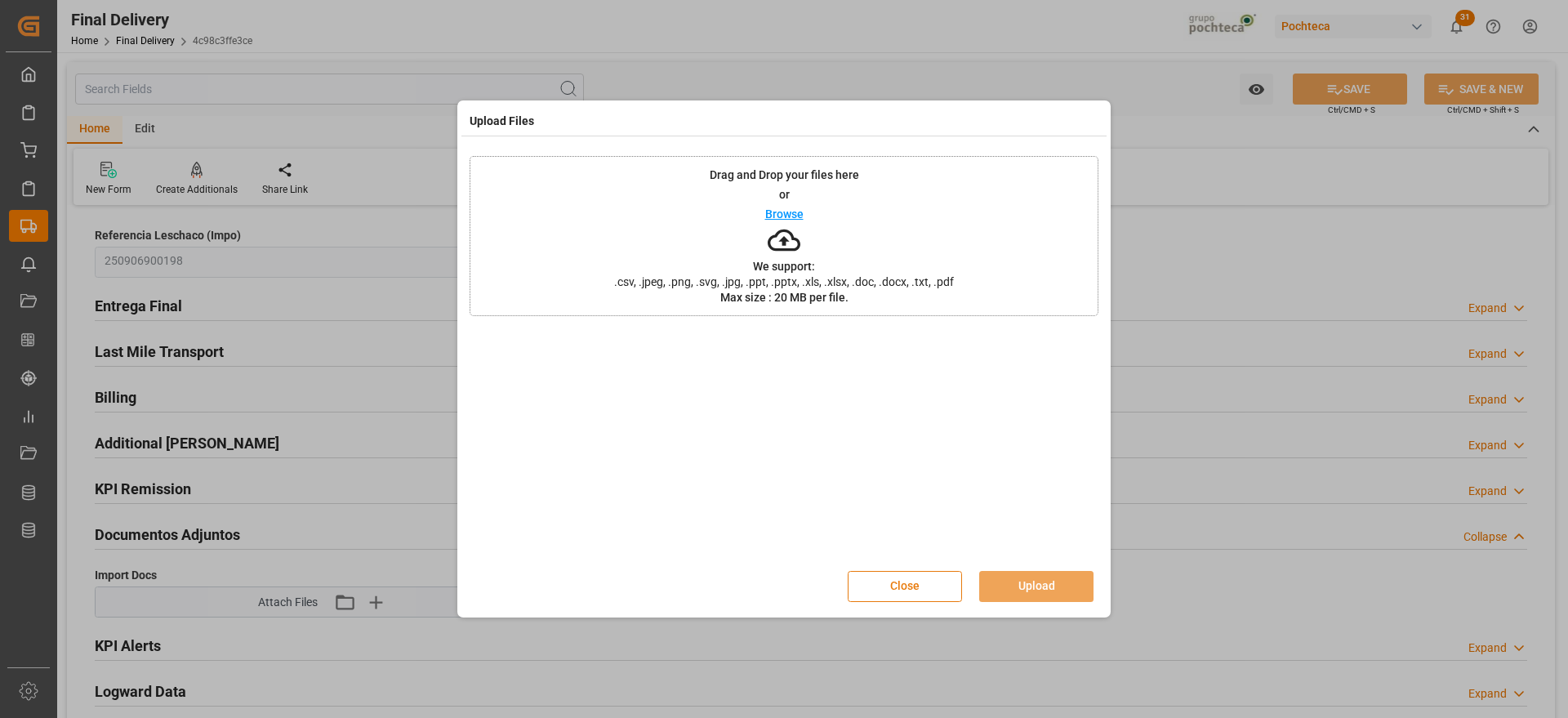
click at [931, 589] on button "Close" at bounding box center [905, 587] width 114 height 31
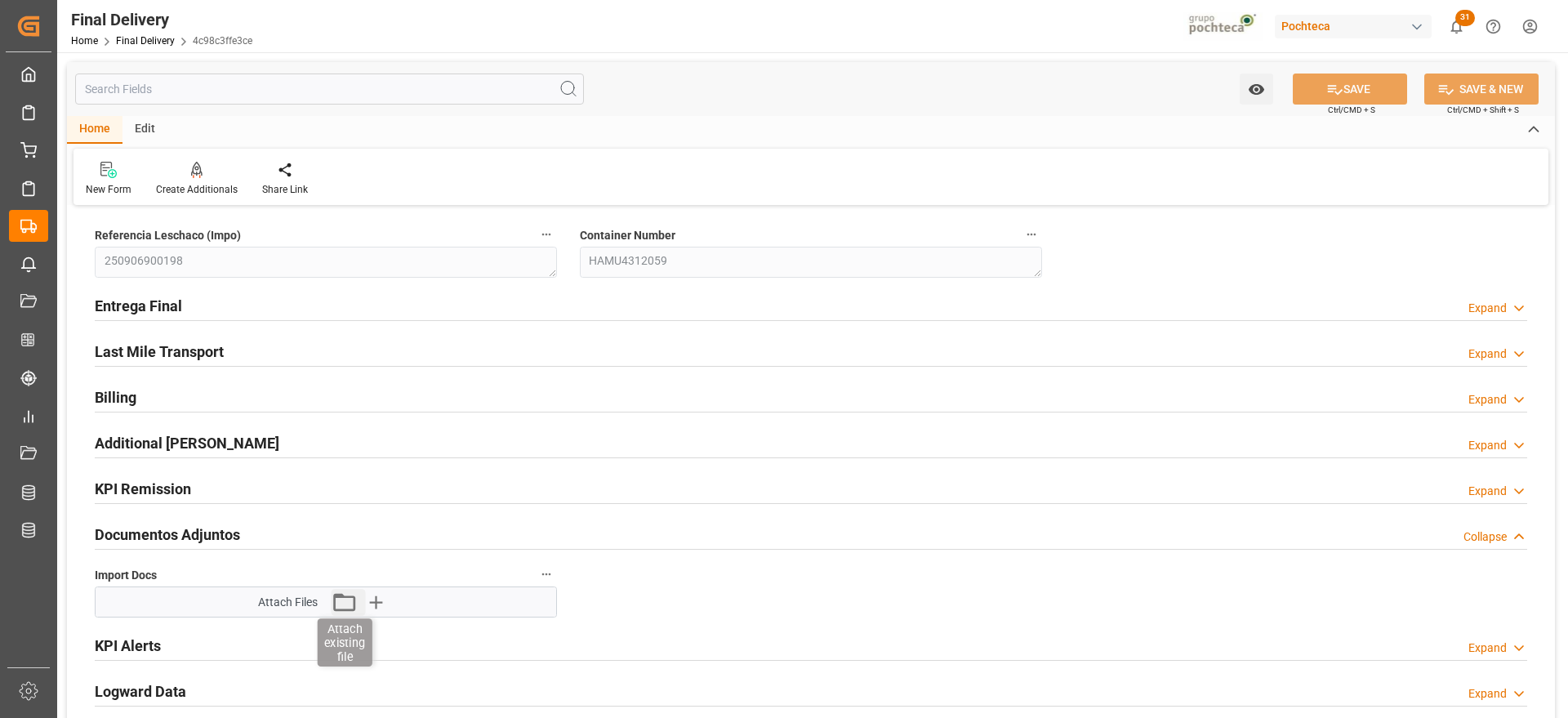
click at [341, 601] on icon "button" at bounding box center [344, 602] width 26 height 26
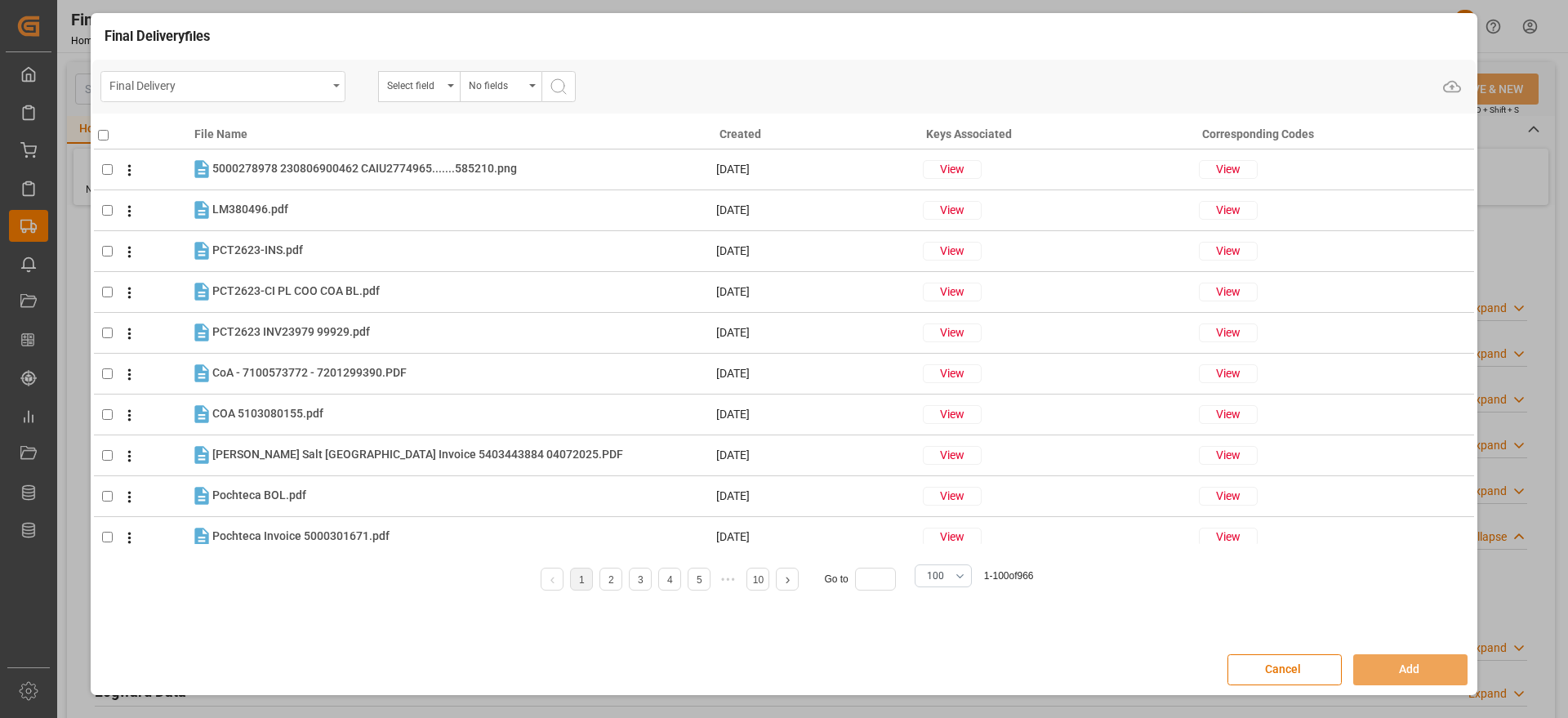
click at [284, 83] on div "Final Delivery" at bounding box center [218, 85] width 218 height 21
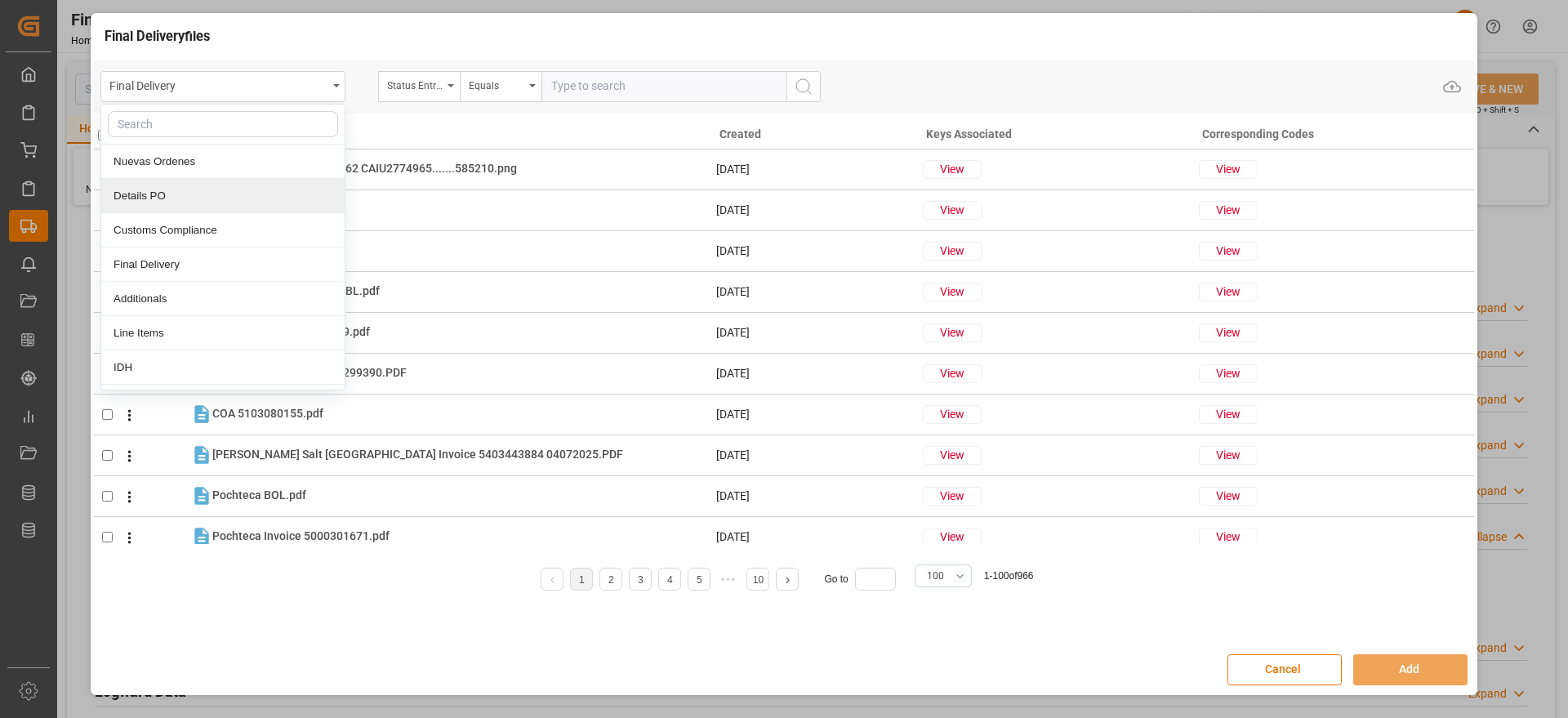
click at [221, 185] on div "Details PO" at bounding box center [222, 196] width 243 height 35
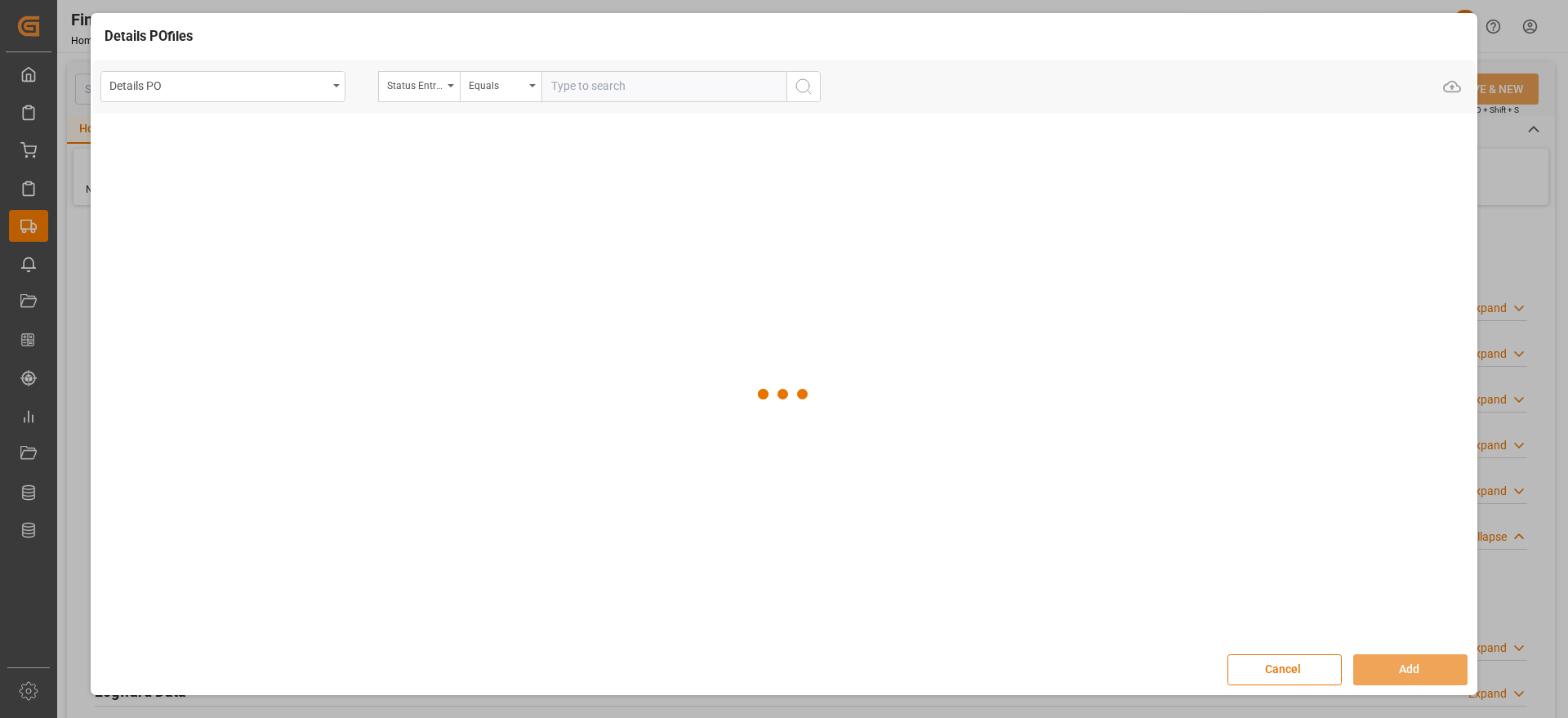
click at [549, 78] on input "text" at bounding box center [664, 87] width 245 height 31
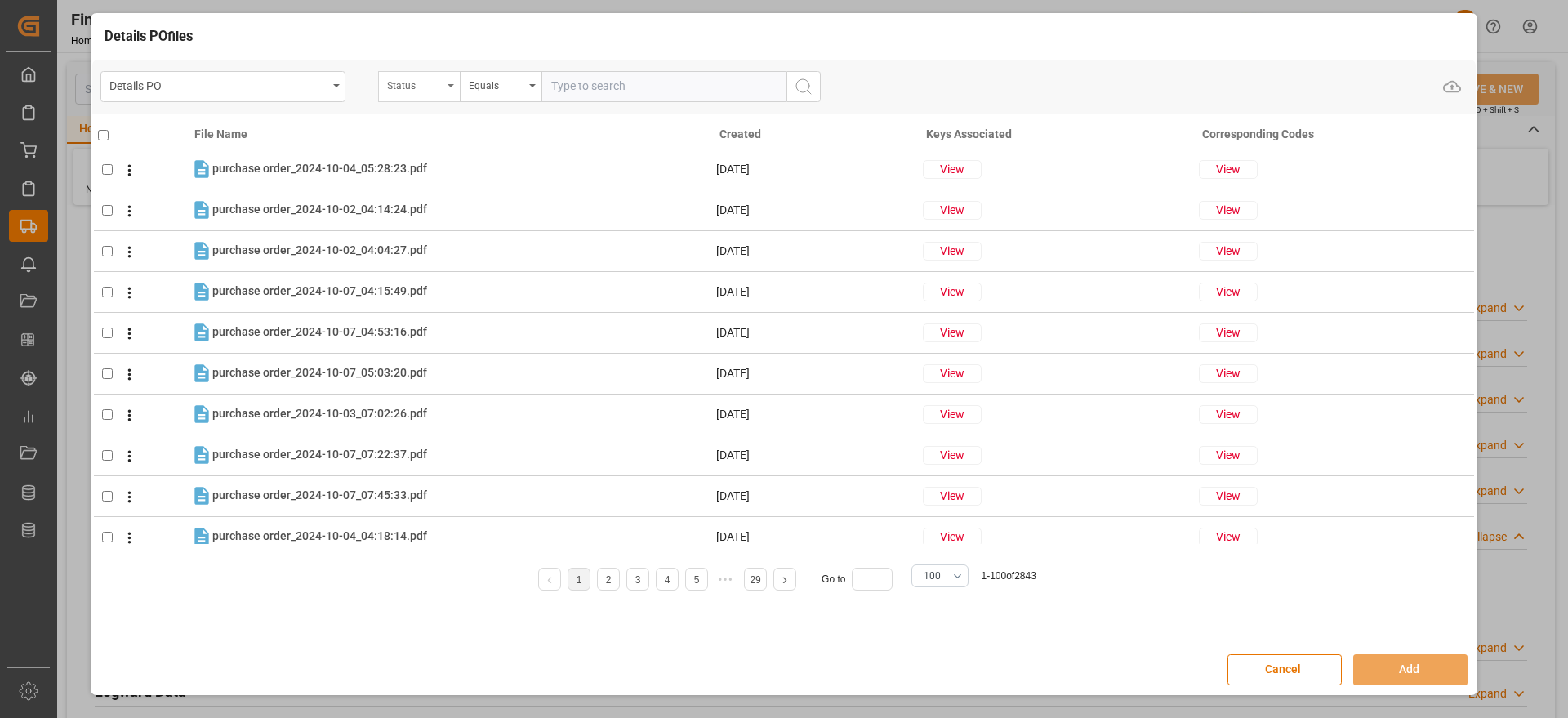
click at [414, 81] on div "Status" at bounding box center [415, 84] width 56 height 19
click at [408, 126] on input "text" at bounding box center [501, 124] width 231 height 26
type input "ord"
click at [496, 173] on div "Orden de Compra nuevo" at bounding box center [501, 162] width 243 height 35
click at [594, 74] on input "text" at bounding box center [664, 87] width 245 height 31
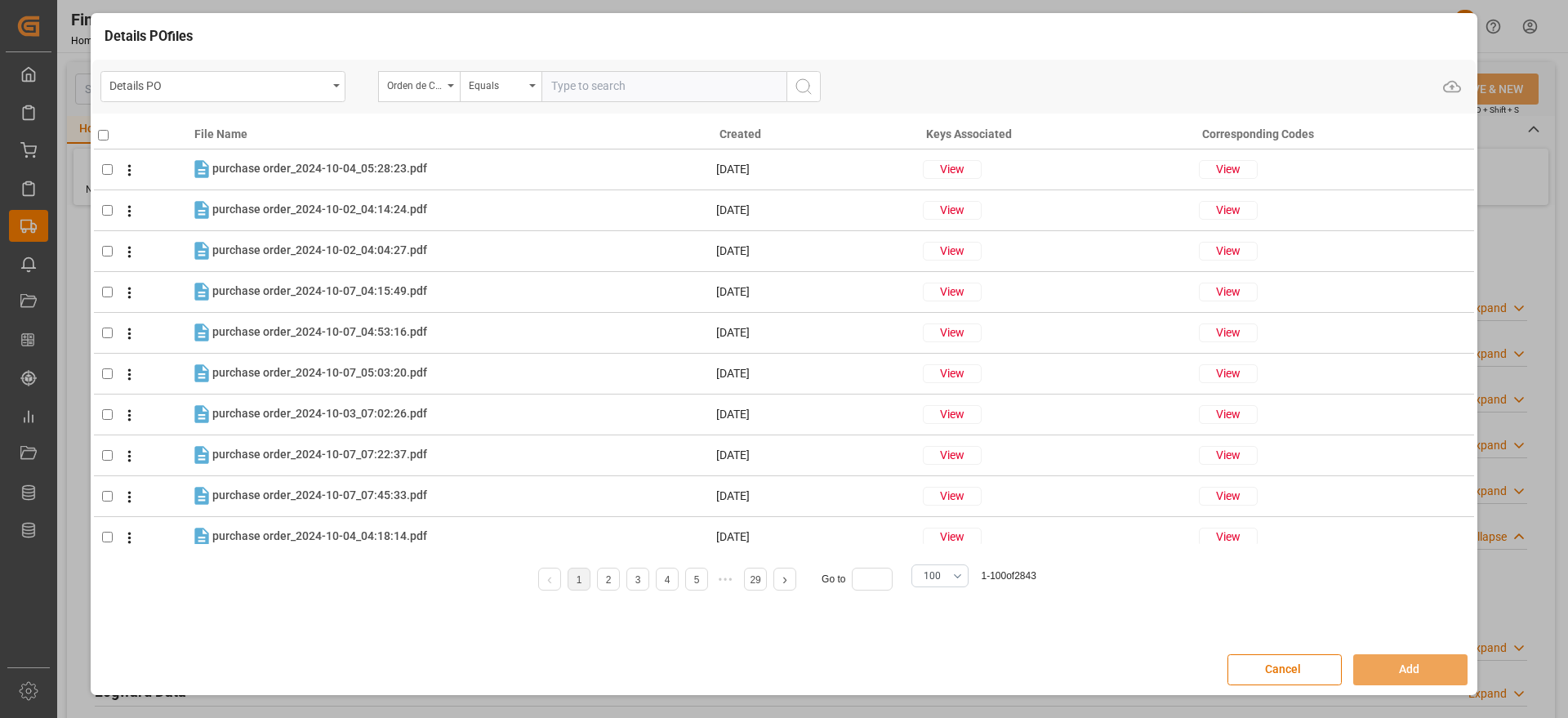
paste input "5000305846"
type input "5000305846"
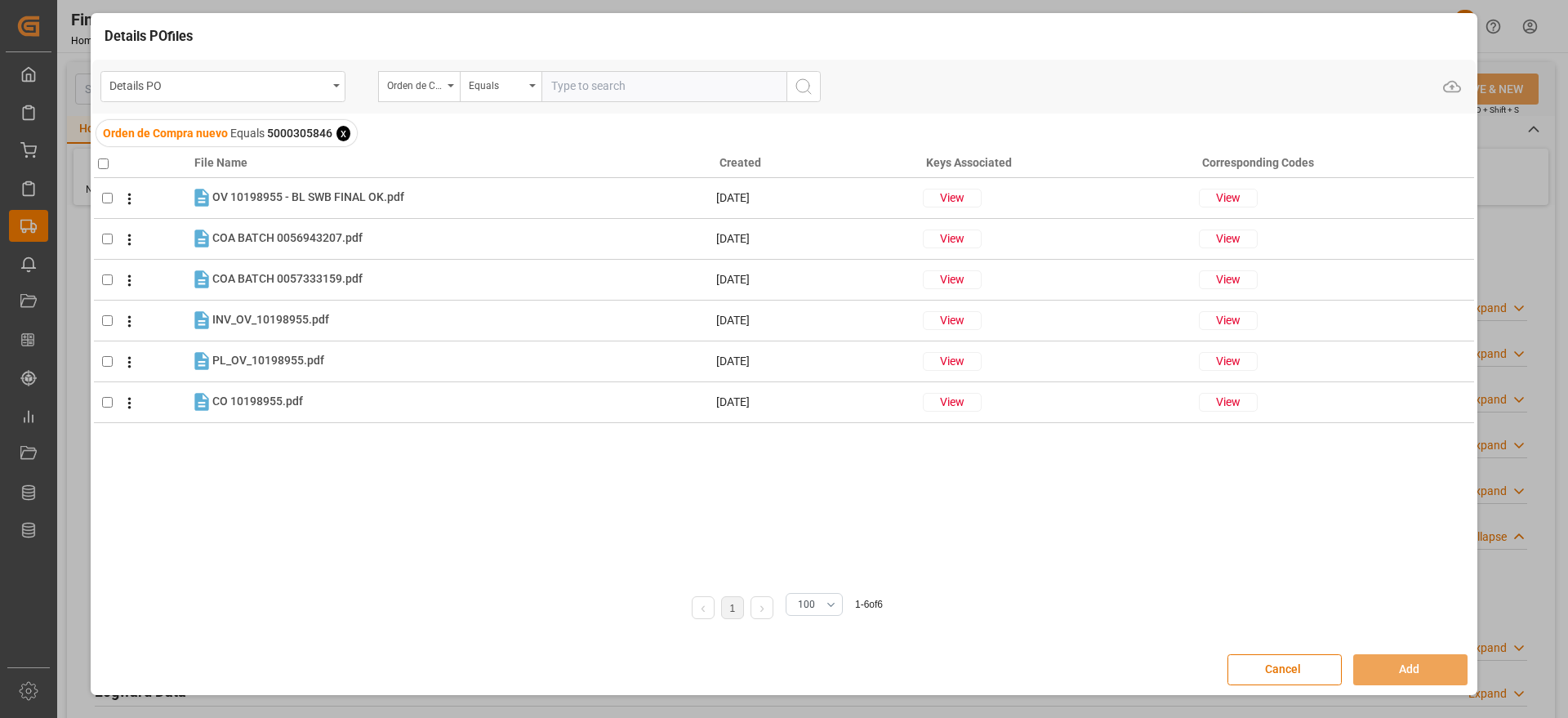
click at [99, 163] on input "checkbox" at bounding box center [103, 163] width 11 height 11
checkbox input "true"
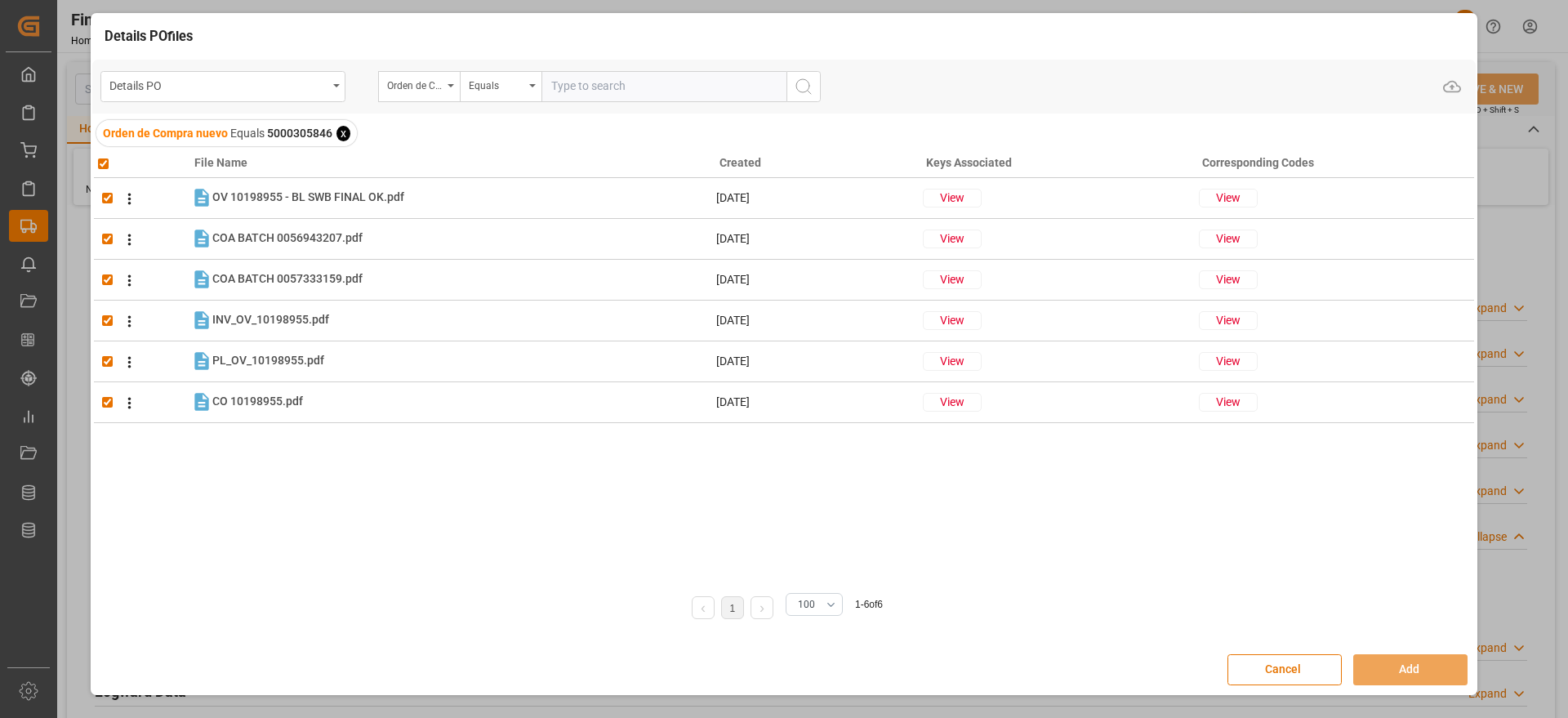
checkbox input "true"
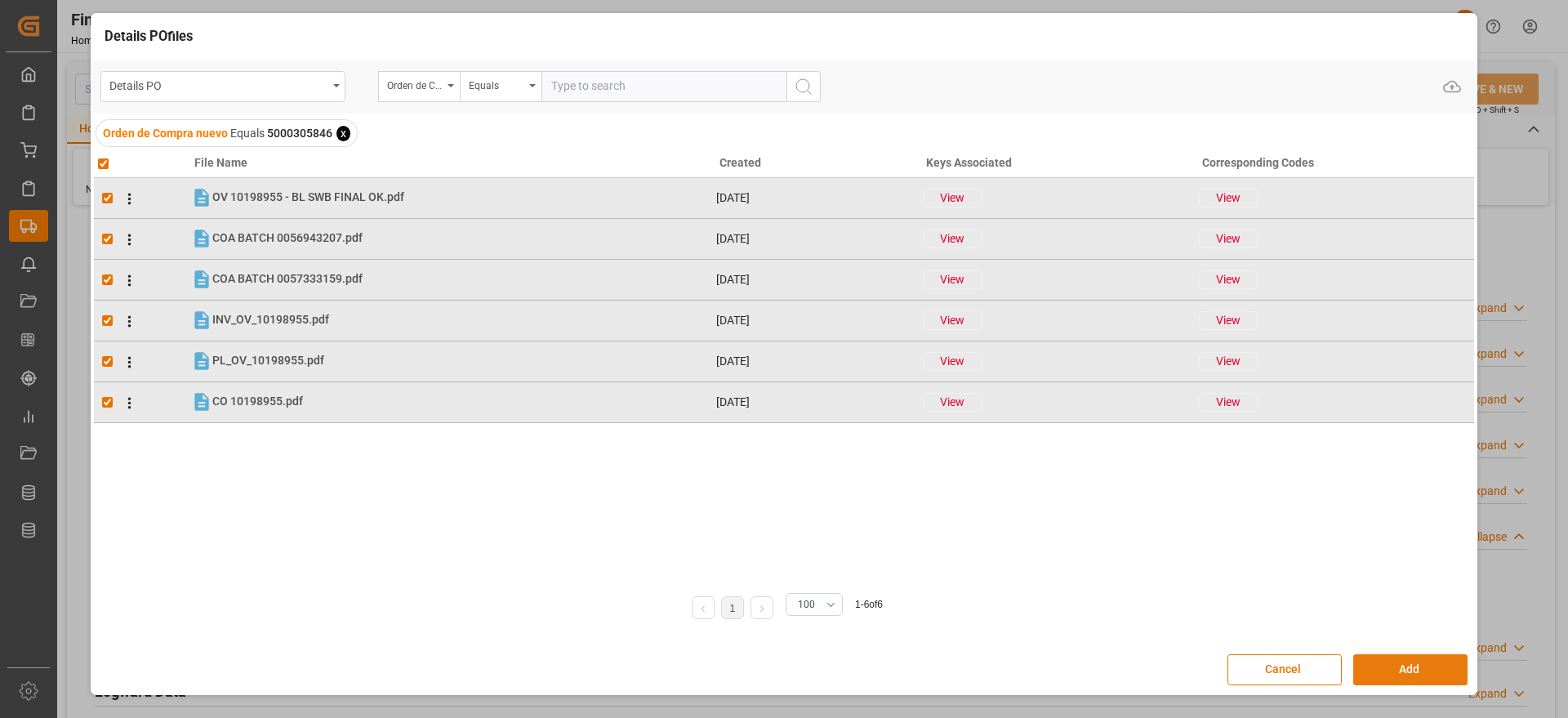
click at [1407, 666] on button "Add" at bounding box center [1410, 670] width 114 height 31
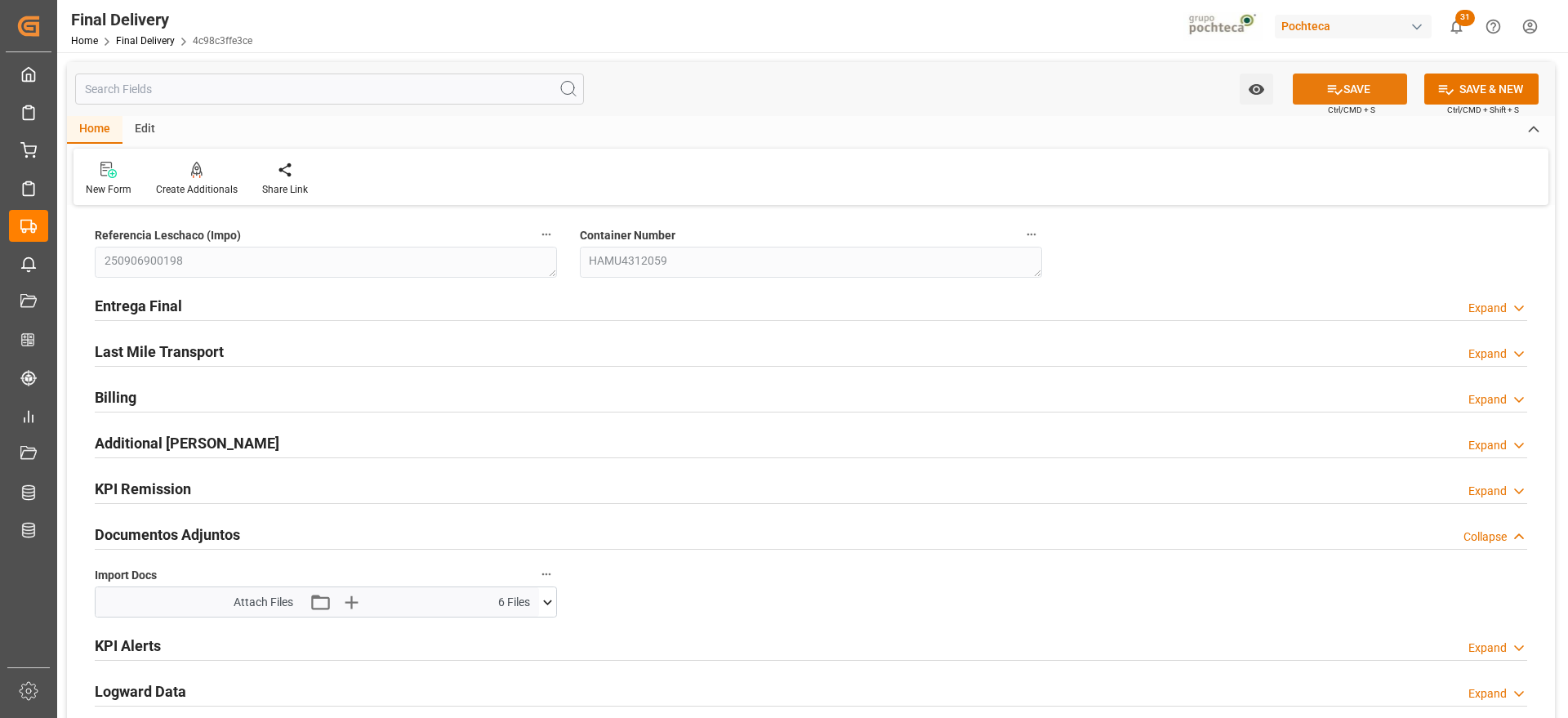
click at [1336, 97] on button "SAVE" at bounding box center [1350, 90] width 114 height 31
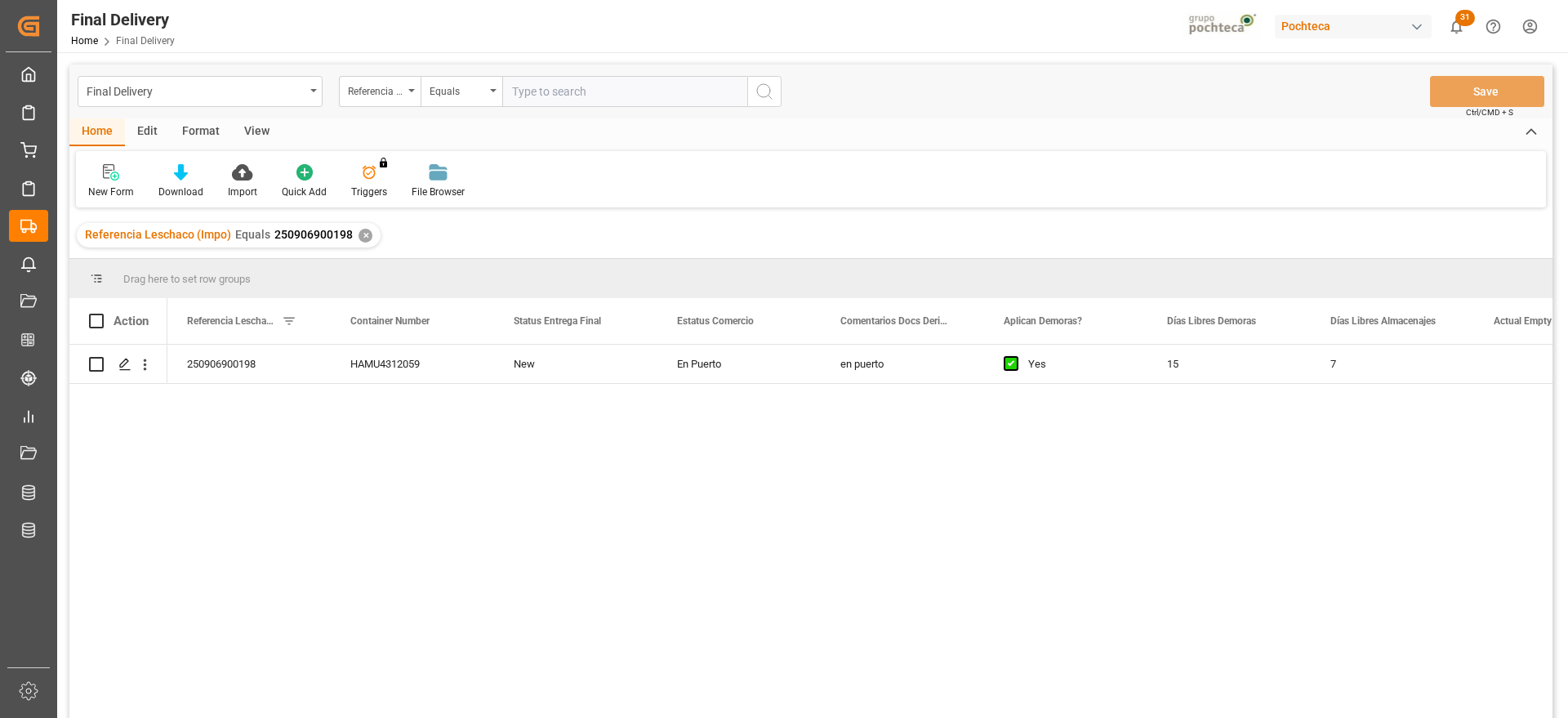
click at [362, 237] on div "✕" at bounding box center [365, 236] width 14 height 14
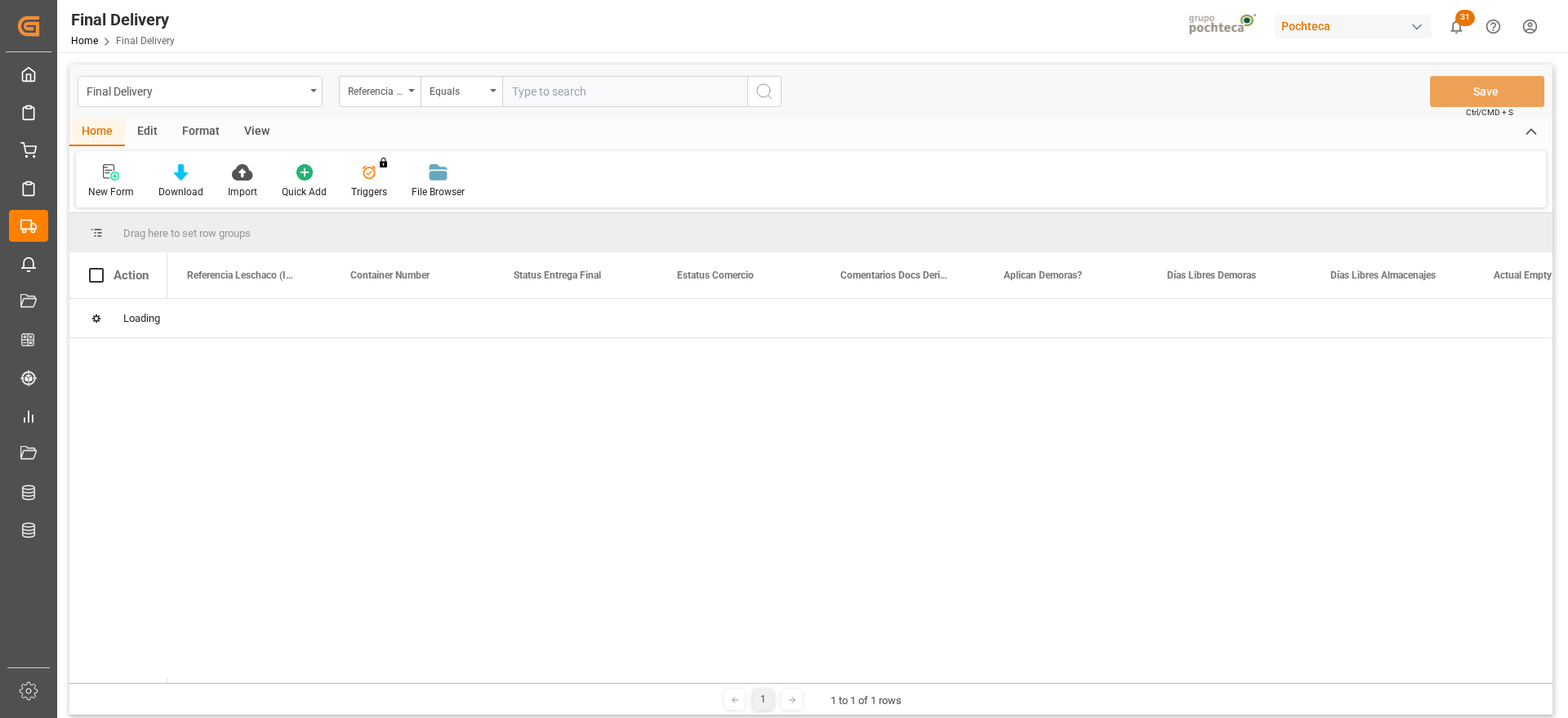
click at [585, 90] on input "text" at bounding box center [625, 92] width 245 height 31
paste input "250906900199"
type input "250906900199"
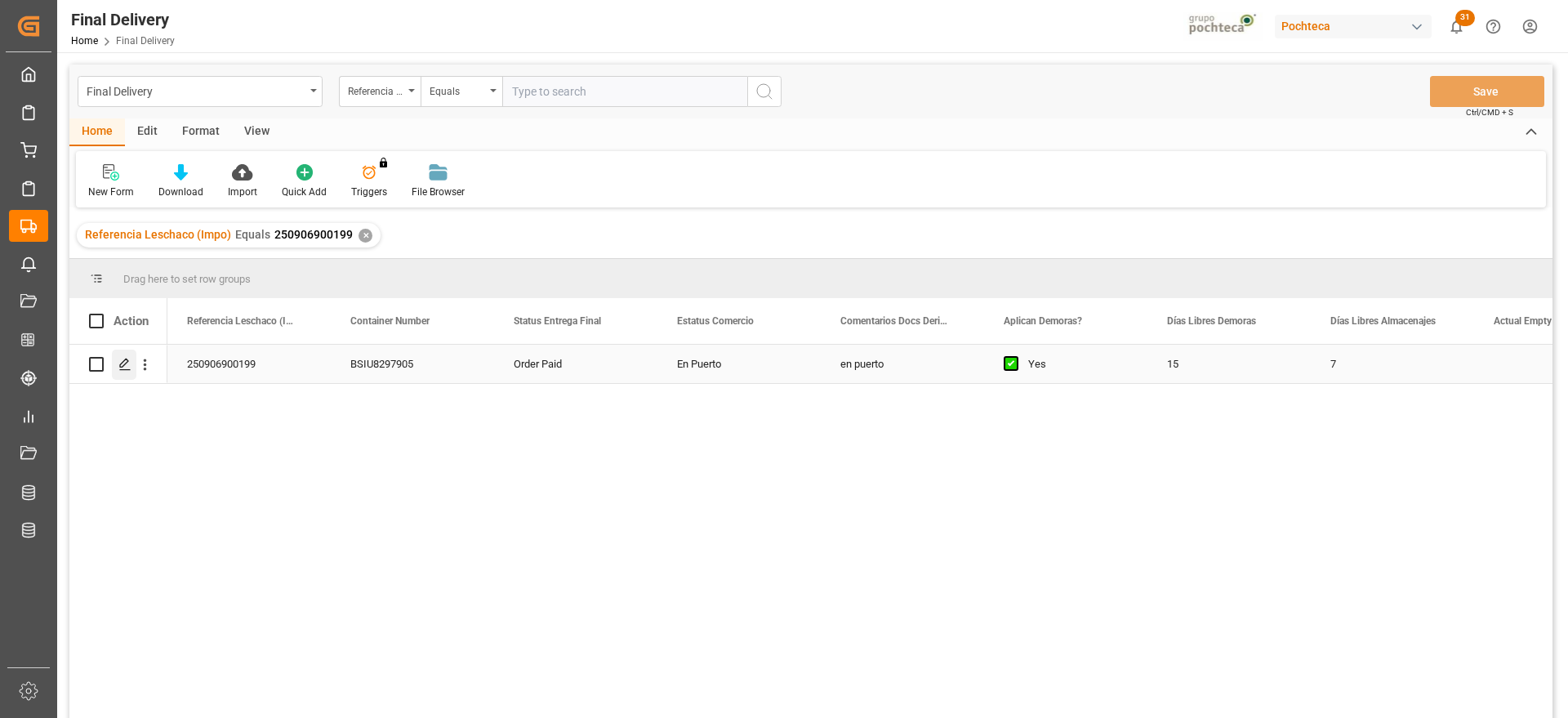
click at [122, 361] on icon "Press SPACE to select this row." at bounding box center [125, 365] width 13 height 13
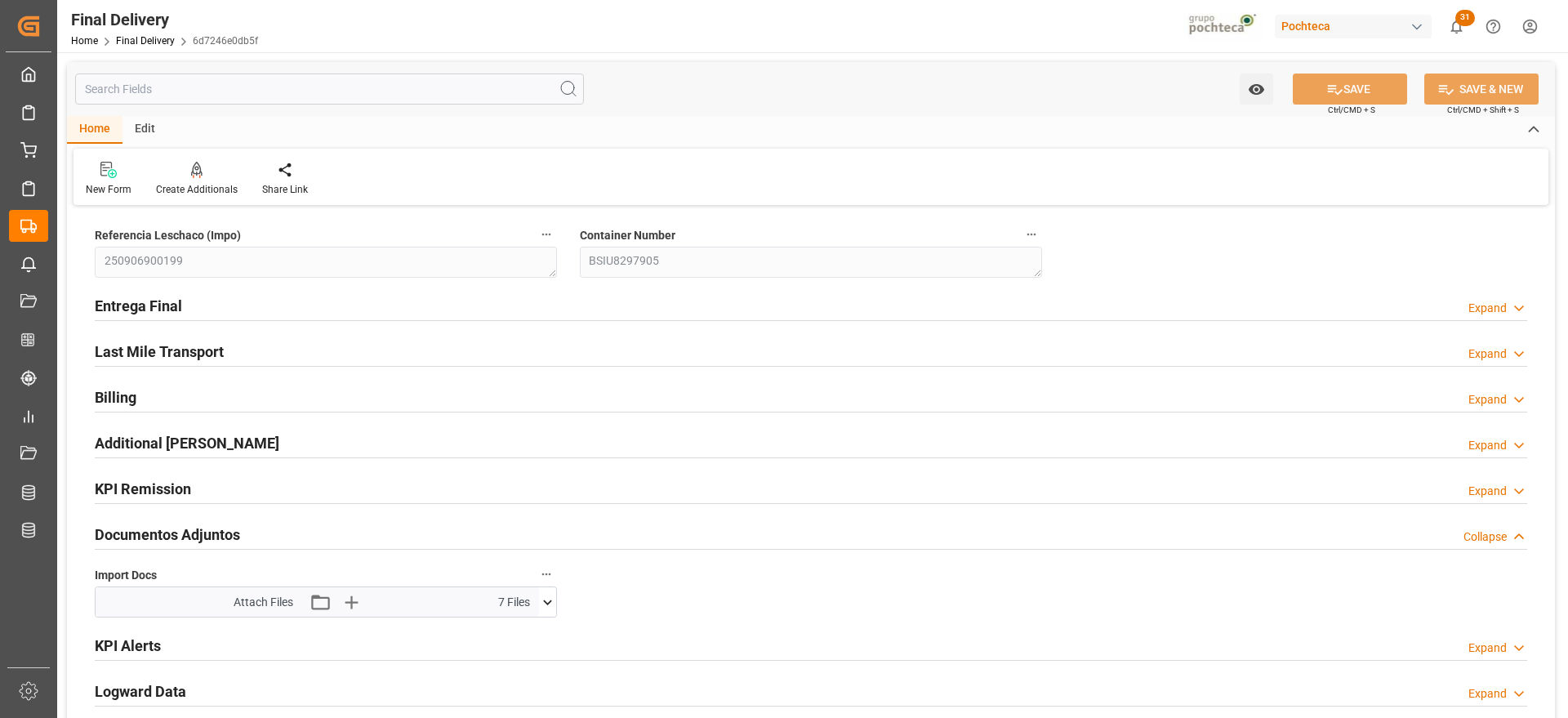
click at [542, 601] on icon at bounding box center [548, 602] width 17 height 17
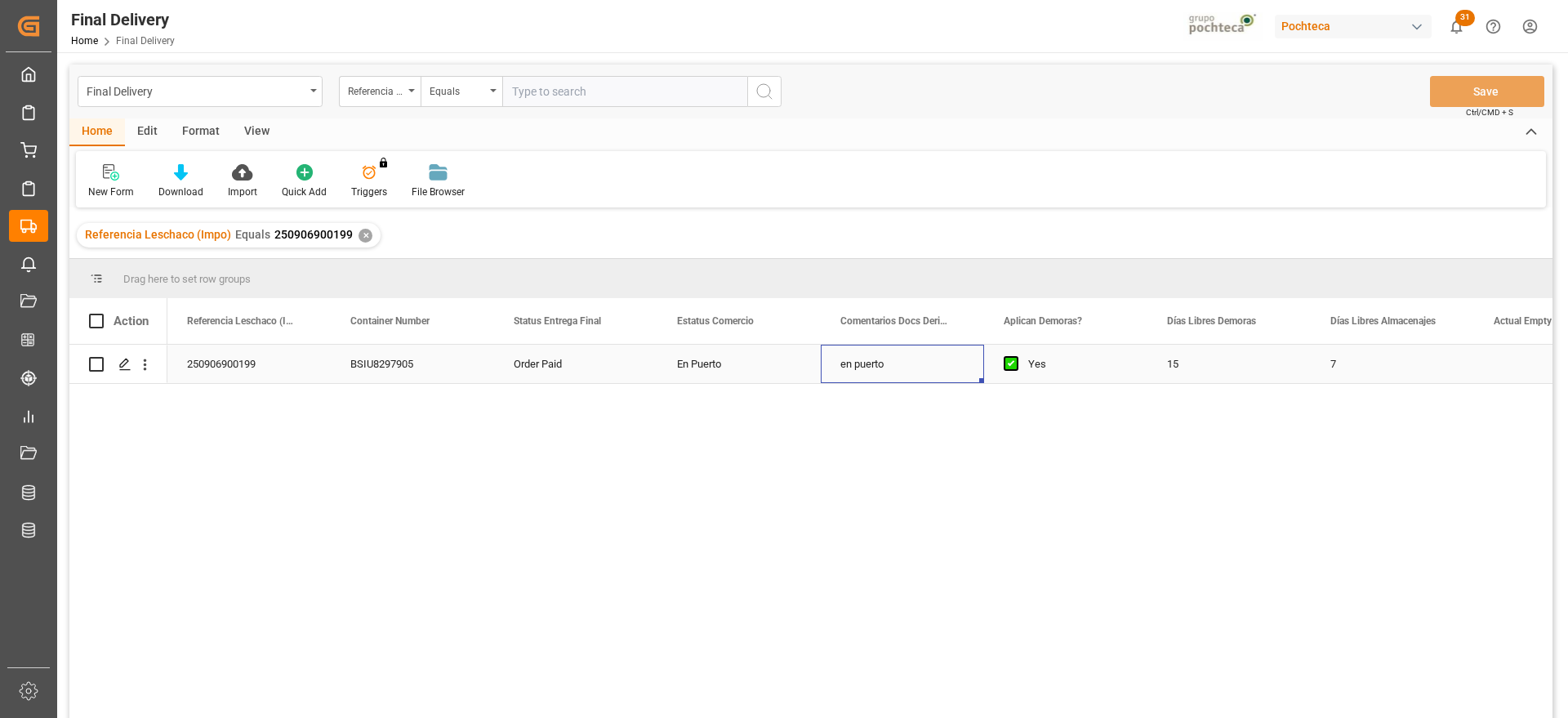
click at [895, 381] on div "en puerto" at bounding box center [902, 364] width 163 height 39
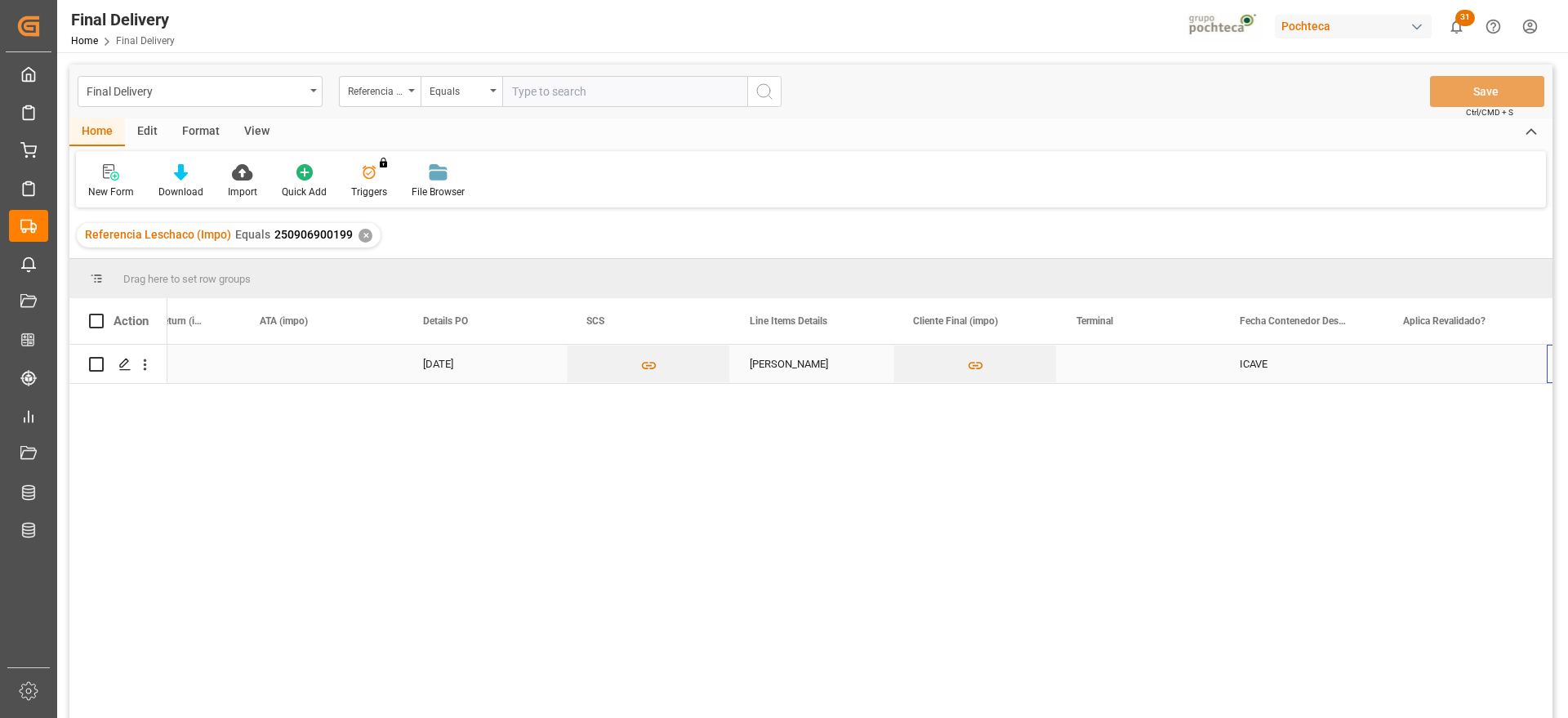
scroll to position [0, 1397]
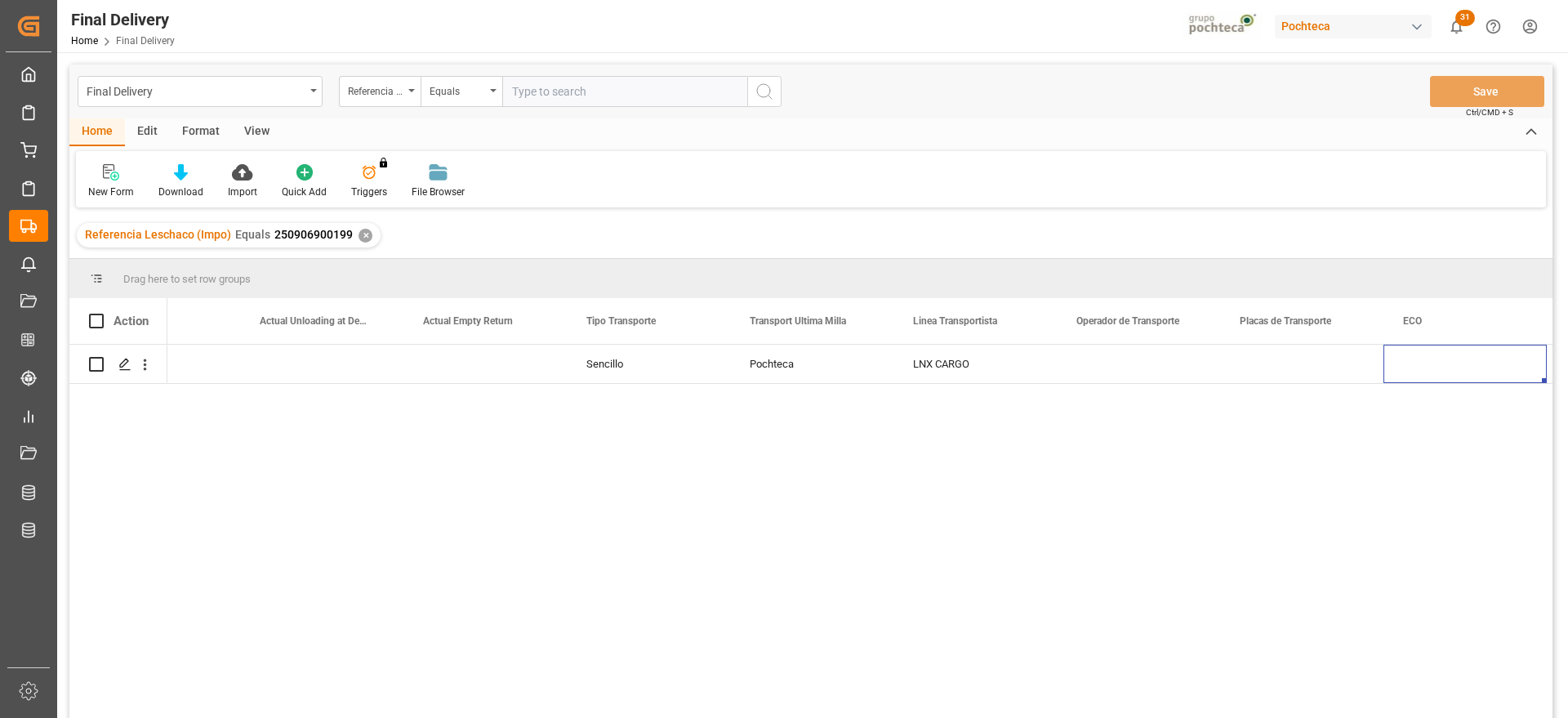
click at [362, 235] on div "✕" at bounding box center [365, 236] width 14 height 14
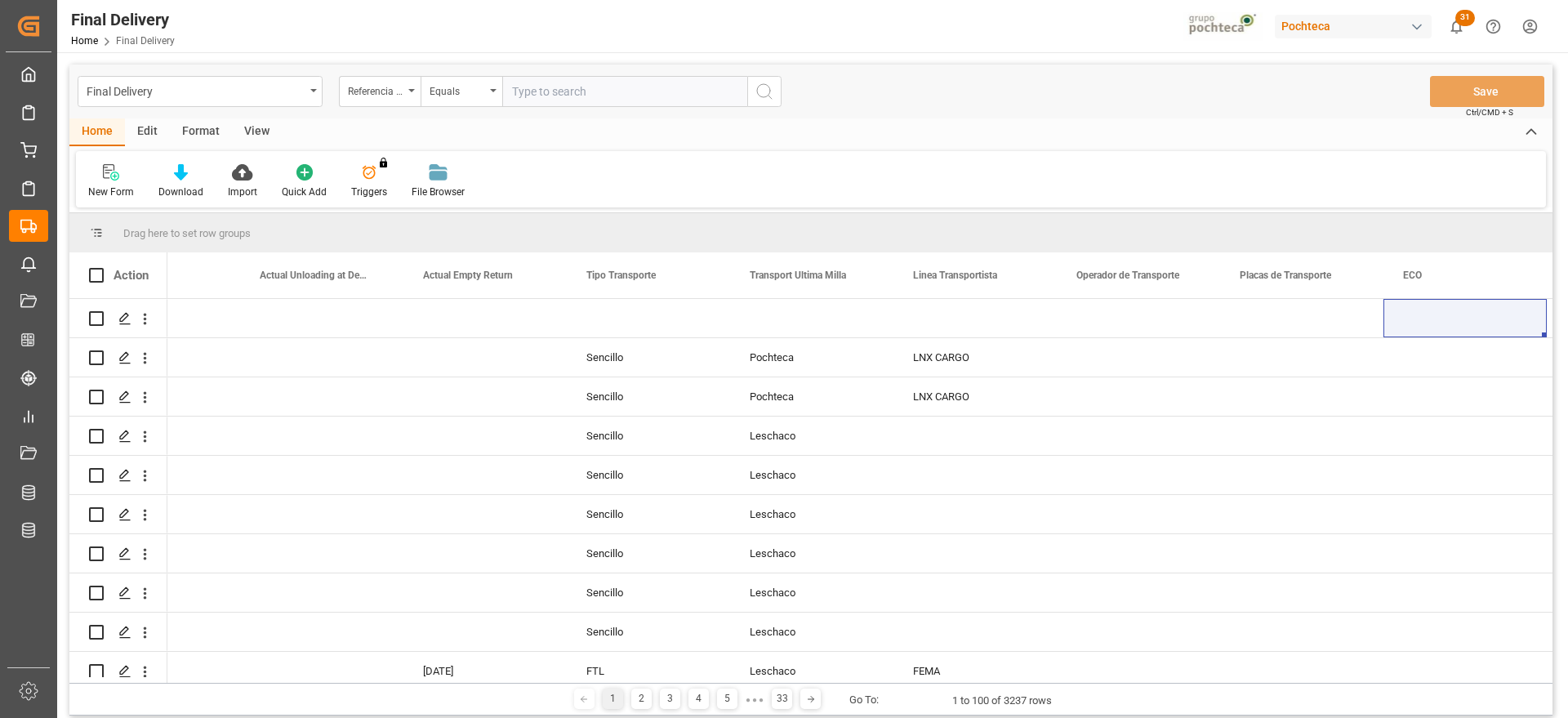
click at [565, 82] on input "text" at bounding box center [625, 92] width 245 height 31
paste input "250906900265"
type input "250906900265"
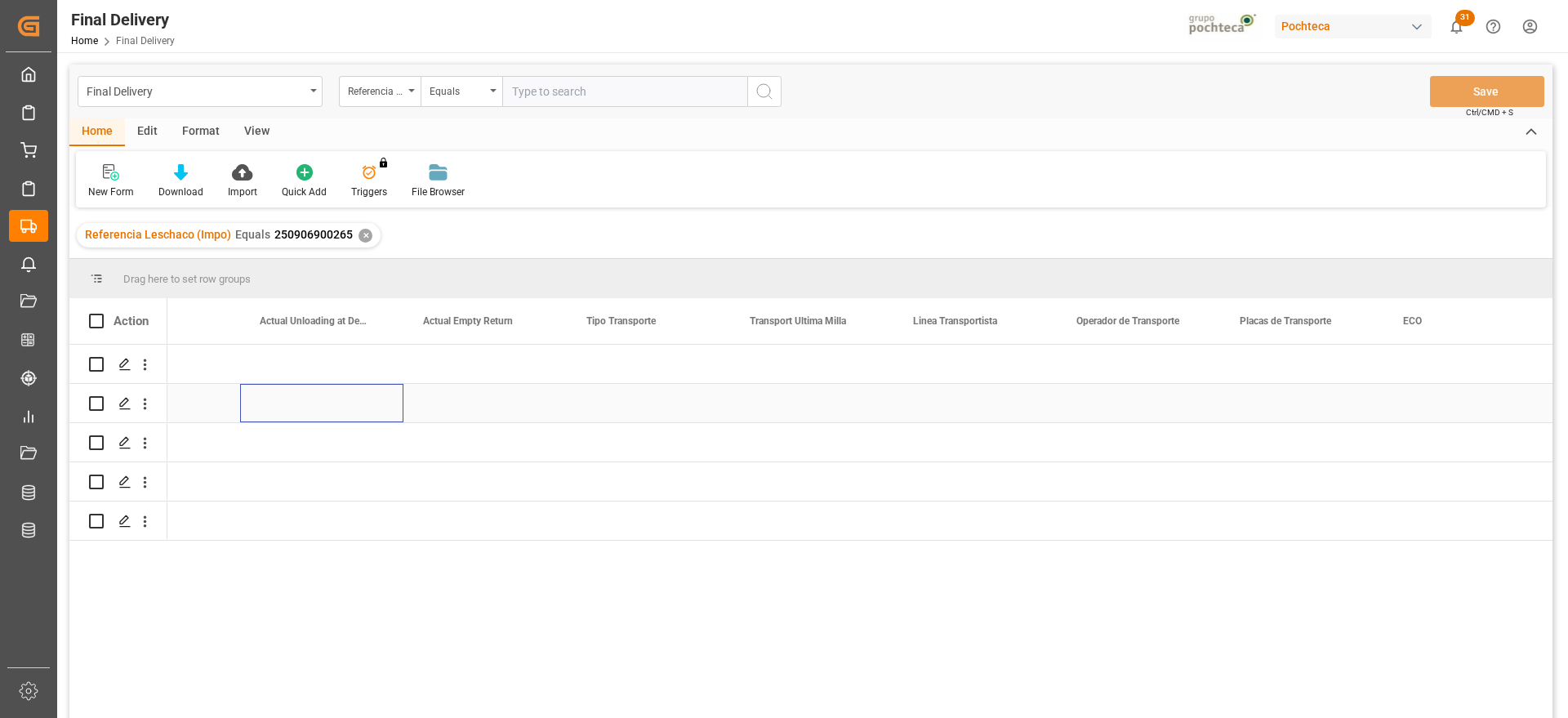
click at [364, 417] on div "Press SPACE to select this row." at bounding box center [321, 403] width 163 height 39
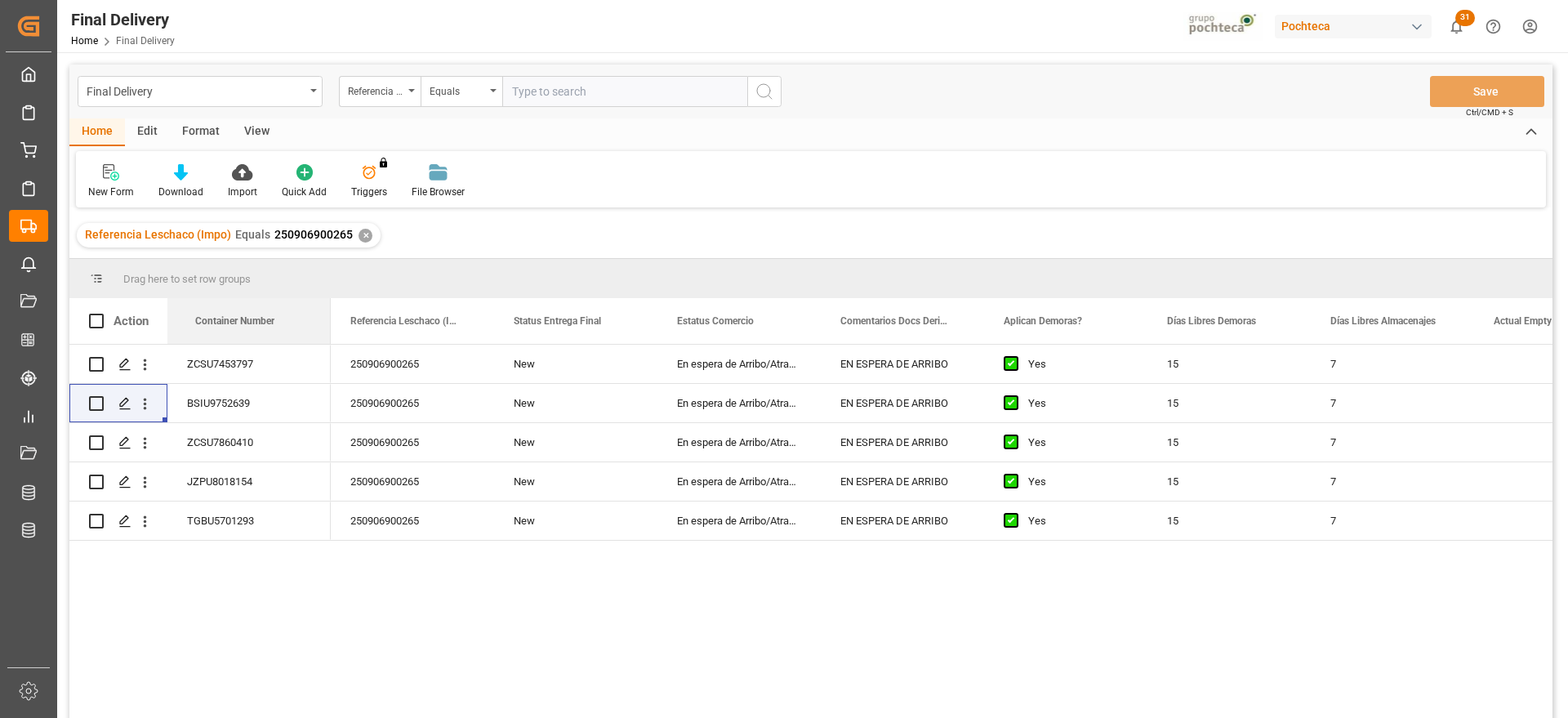
drag, startPoint x: 406, startPoint y: 322, endPoint x: 112, endPoint y: 324, distance: 294.0
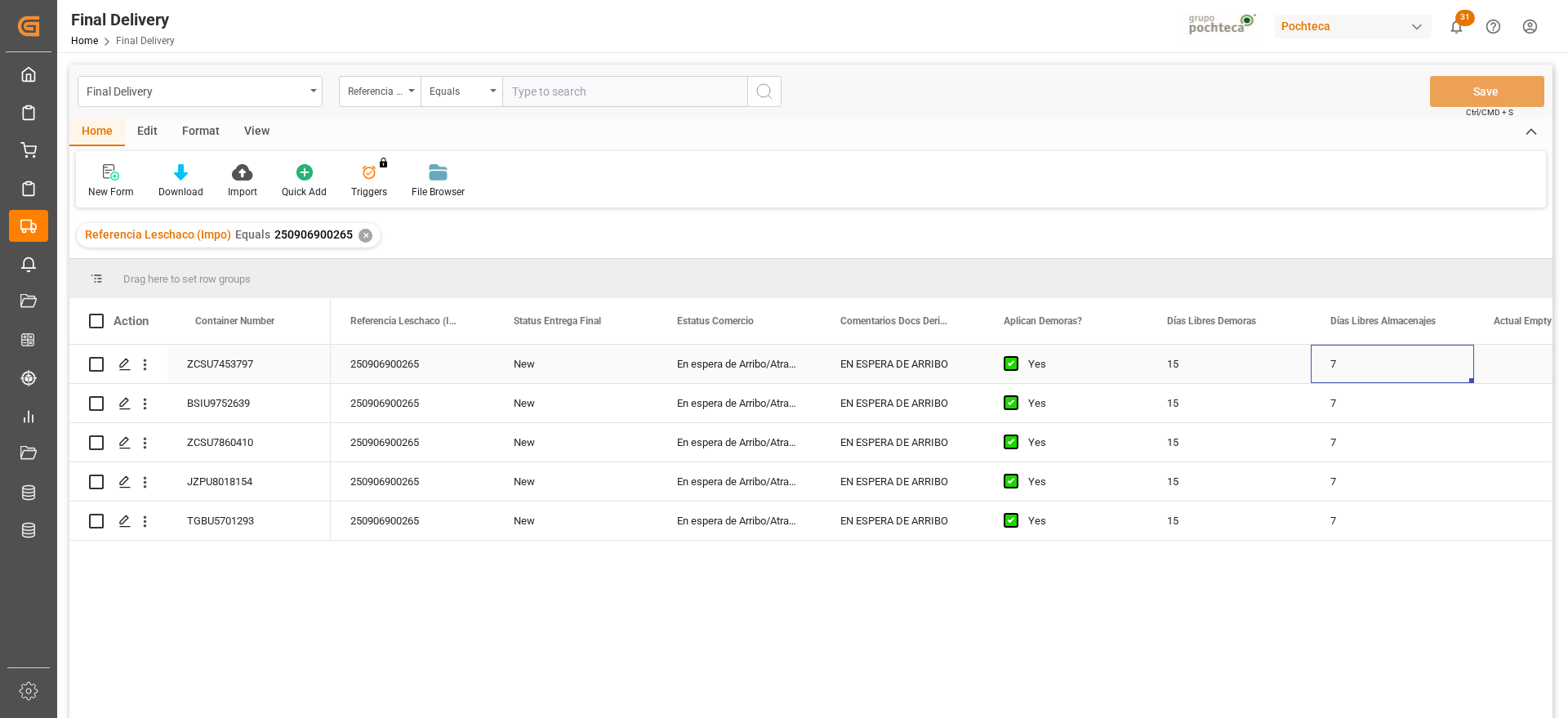
click at [1337, 366] on div "7" at bounding box center [1392, 364] width 163 height 39
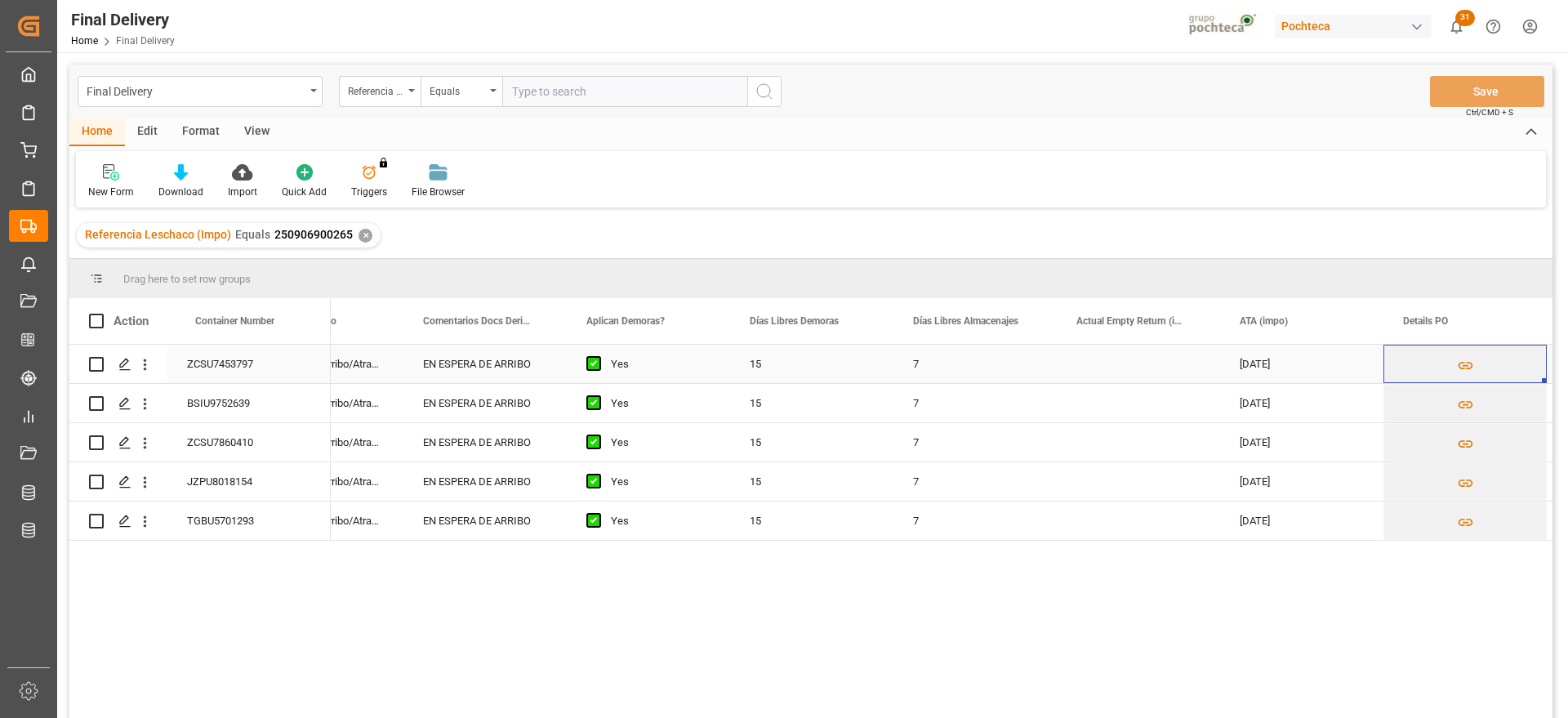
scroll to position [0, 580]
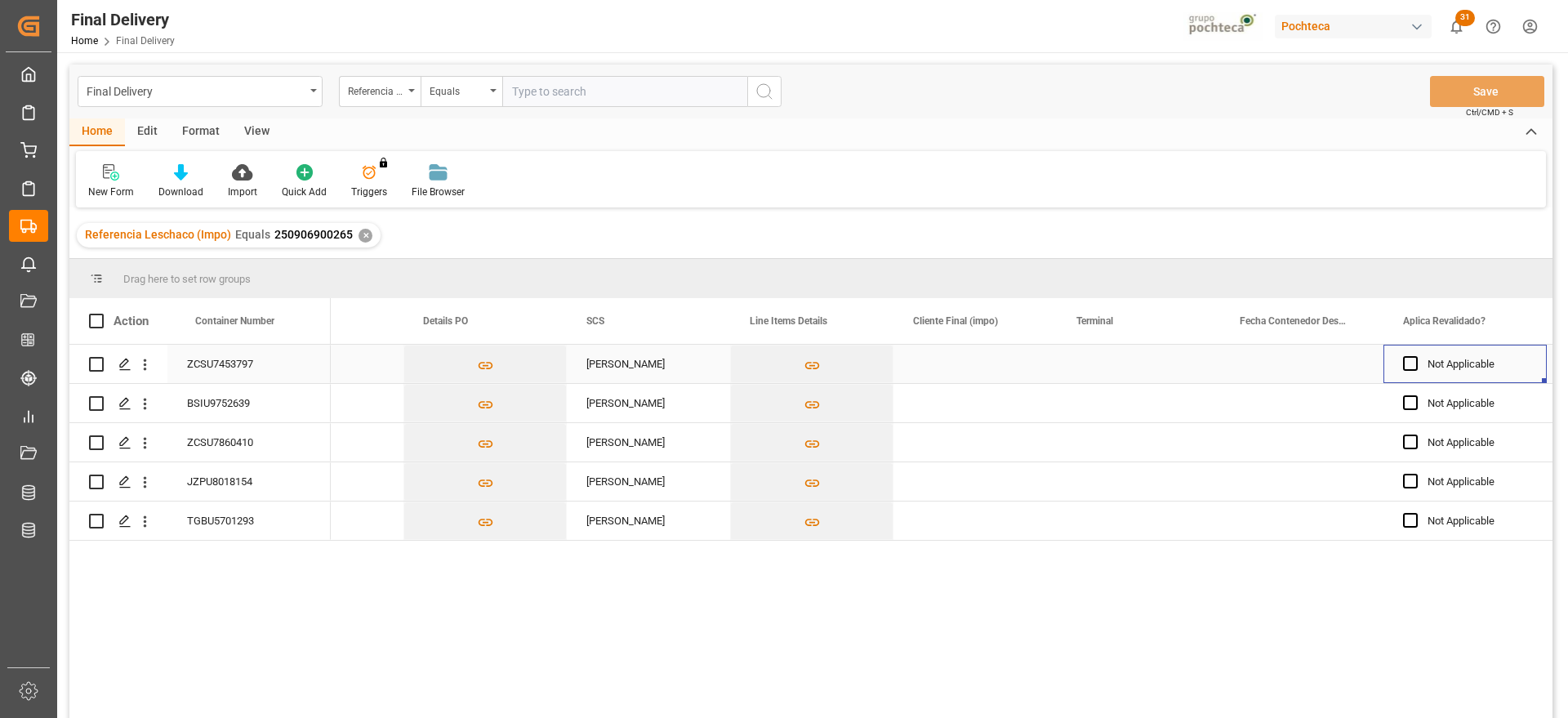
click at [1134, 372] on div "Press SPACE to select this row." at bounding box center [1138, 364] width 163 height 39
click at [1134, 372] on input "Press SPACE to select this row." at bounding box center [1138, 374] width 137 height 31
type input "CICE"
click at [1295, 358] on div "Press SPACE to select this row." at bounding box center [1301, 364] width 163 height 39
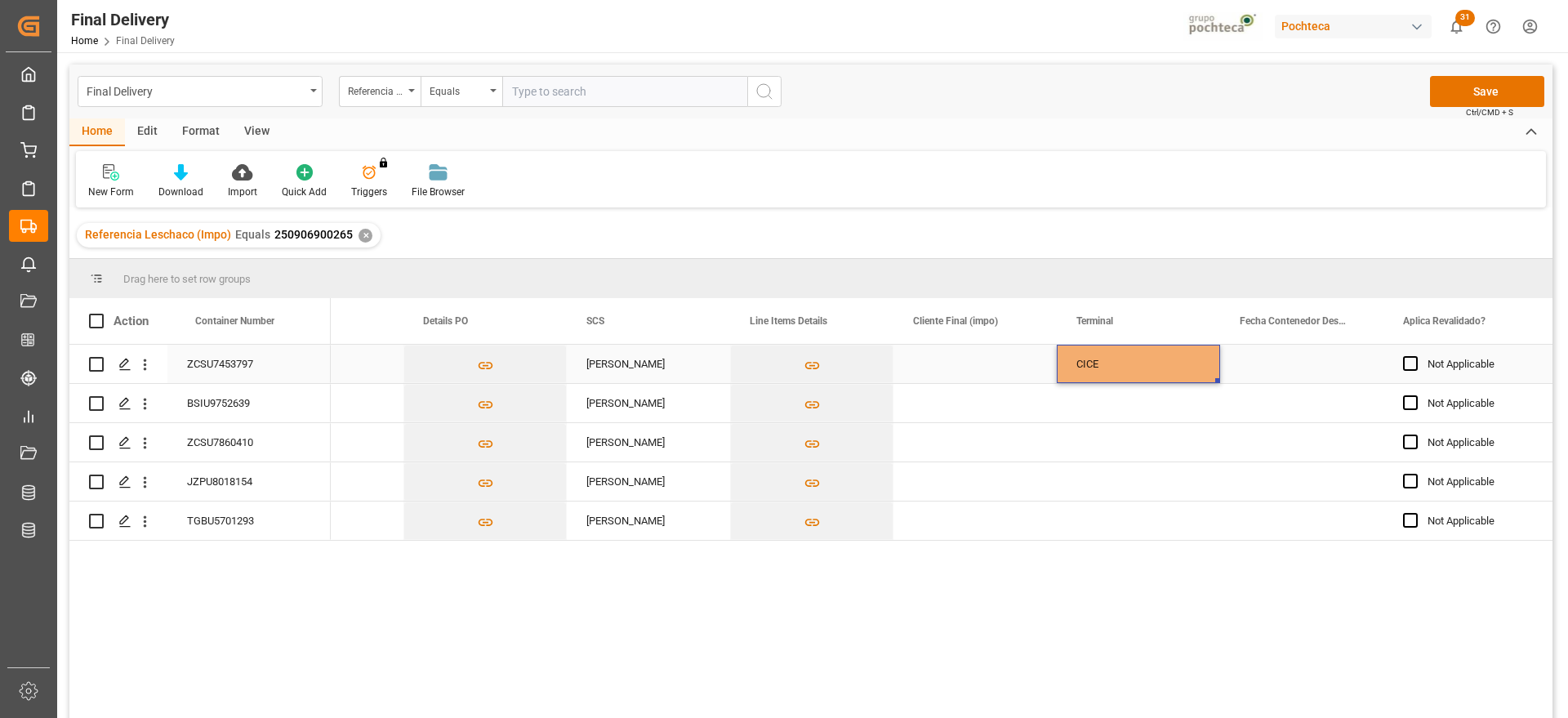
click at [1178, 364] on div "CICE" at bounding box center [1138, 365] width 124 height 38
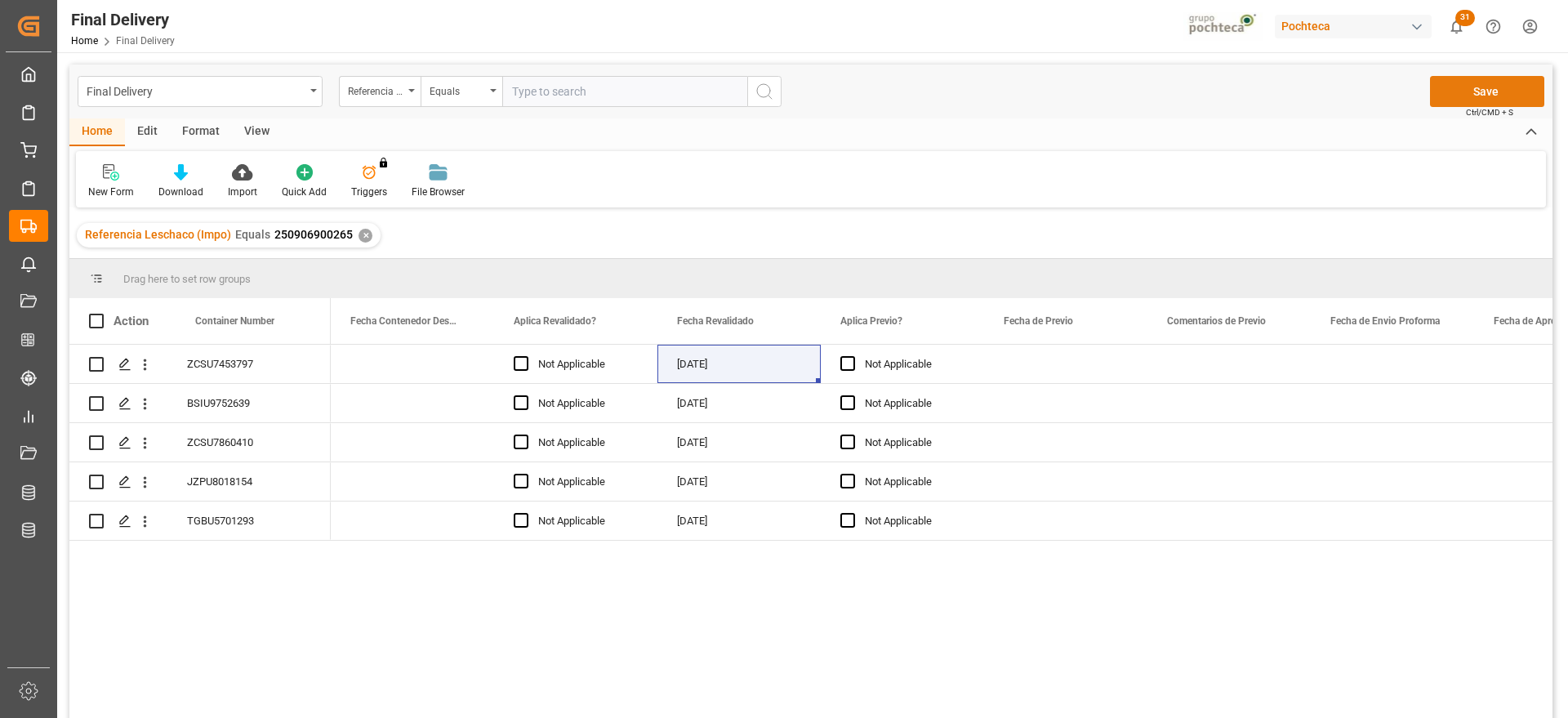
click at [1506, 91] on button "Save" at bounding box center [1487, 92] width 114 height 31
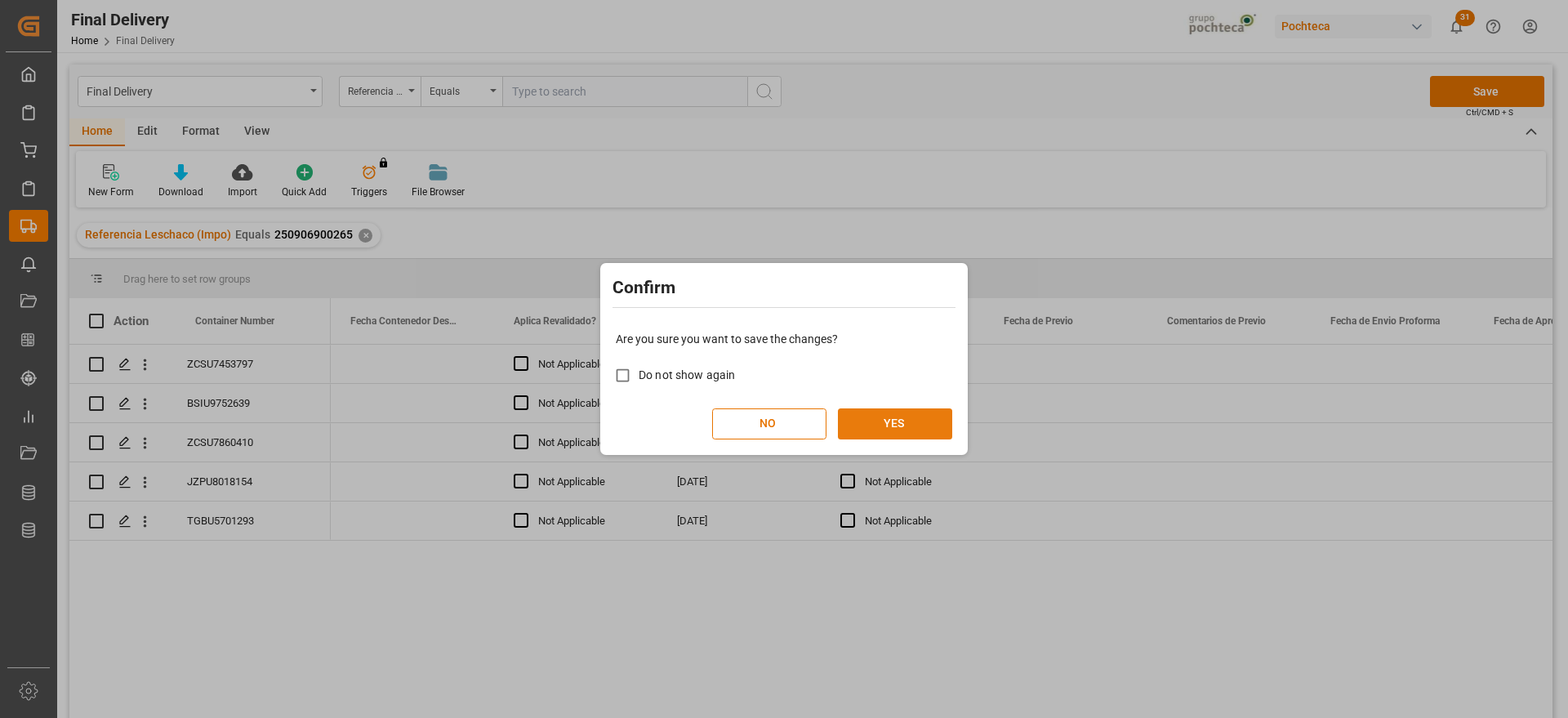
click at [931, 421] on button "YES" at bounding box center [895, 424] width 114 height 31
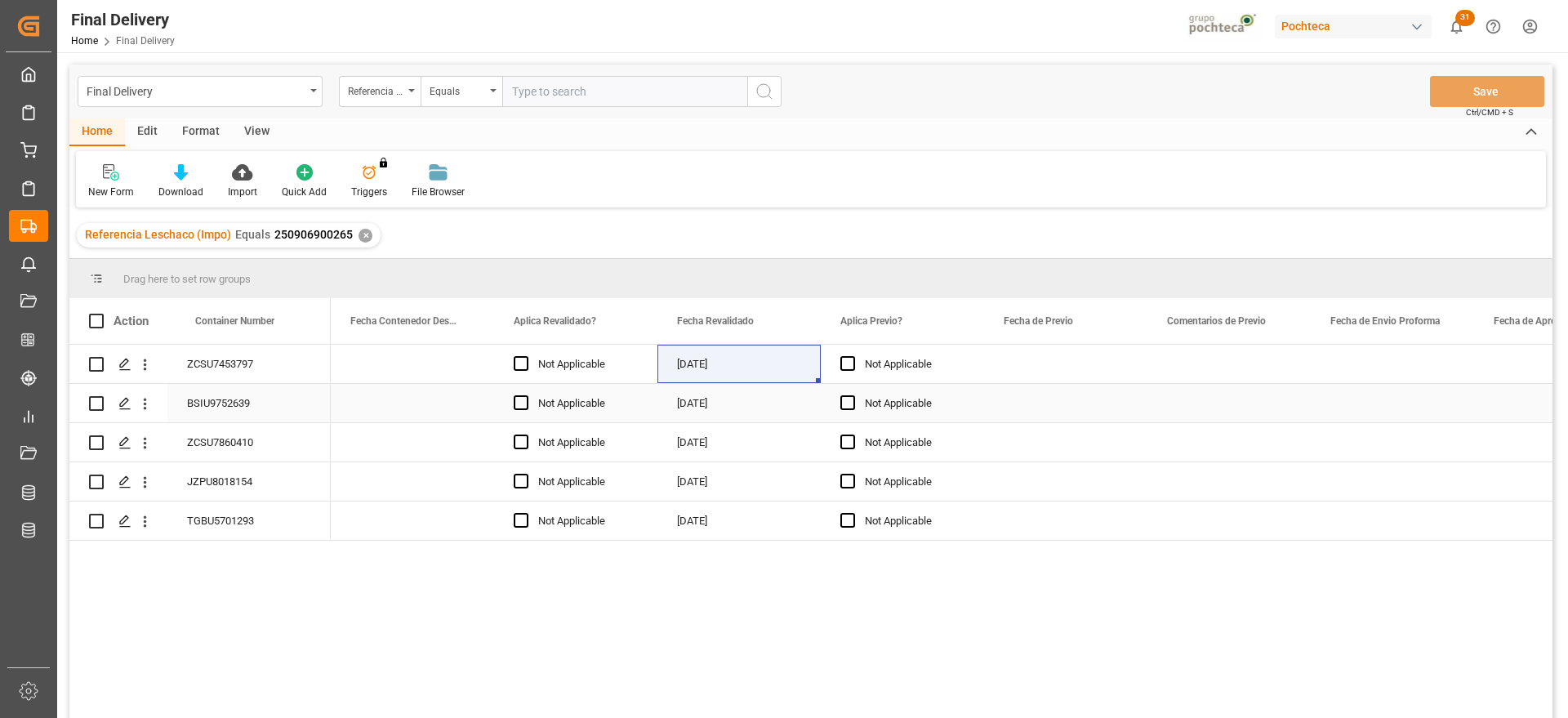
click at [220, 413] on div "BSIU9752639" at bounding box center [249, 403] width 163 height 39
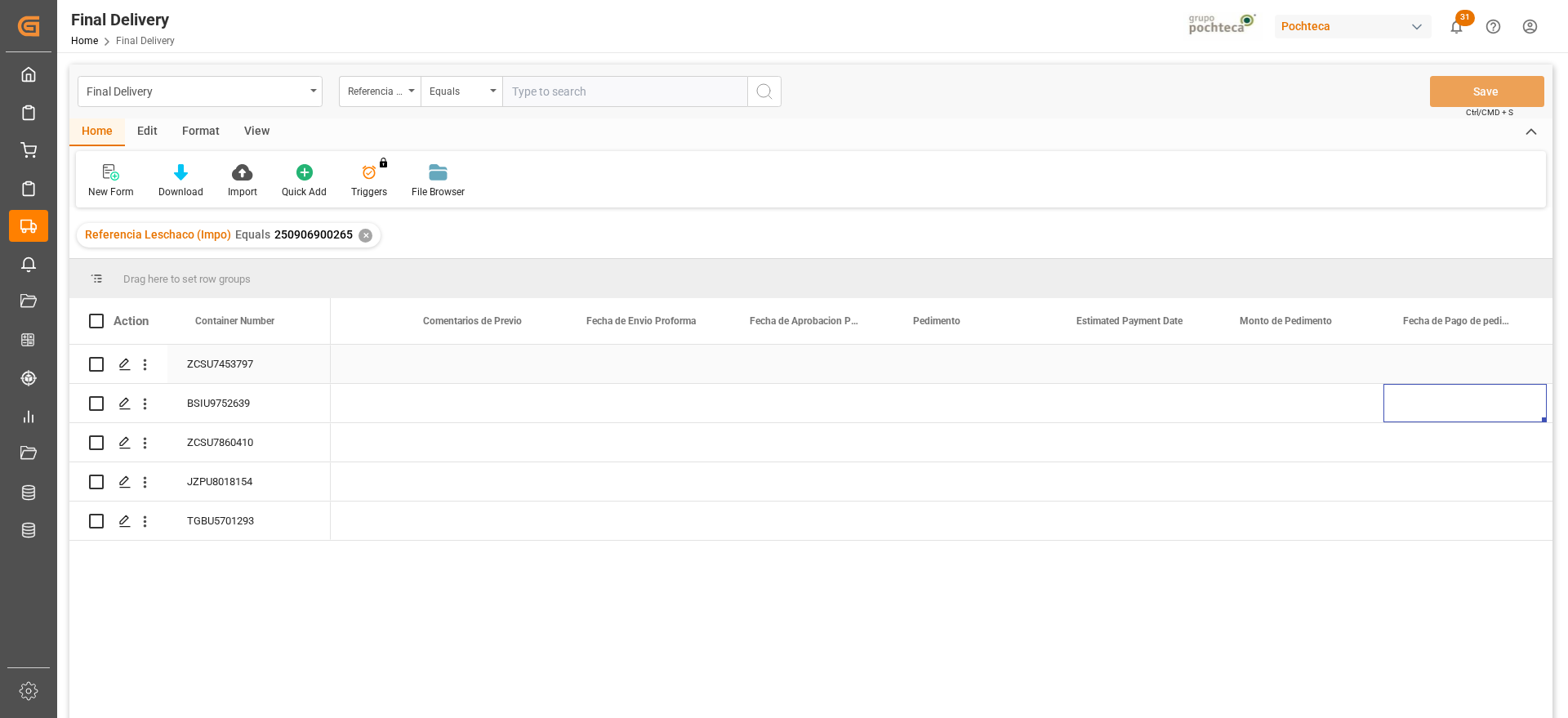
click at [547, 371] on div "Press SPACE to select this row." at bounding box center [484, 364] width 163 height 39
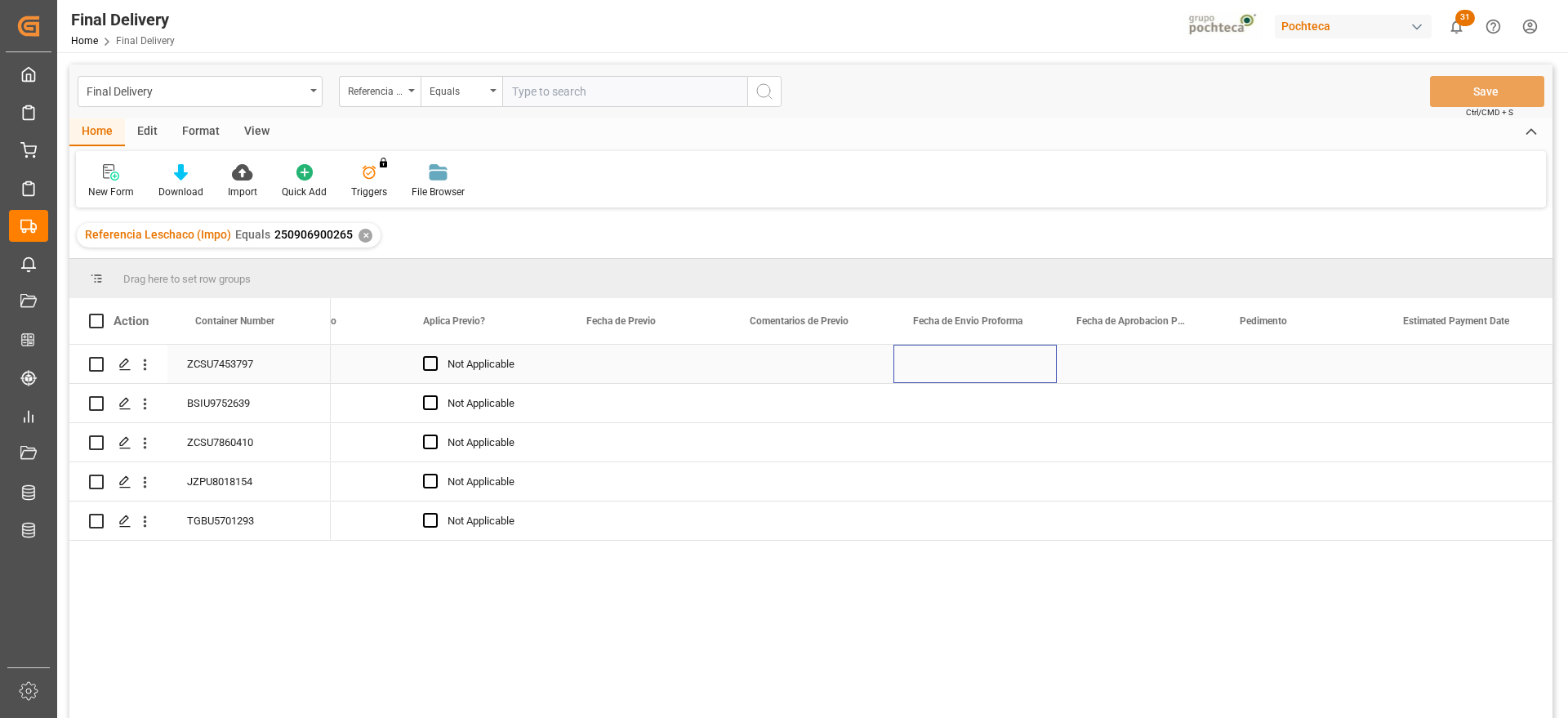
click at [1011, 366] on div "Press SPACE to select this row." at bounding box center [974, 364] width 163 height 39
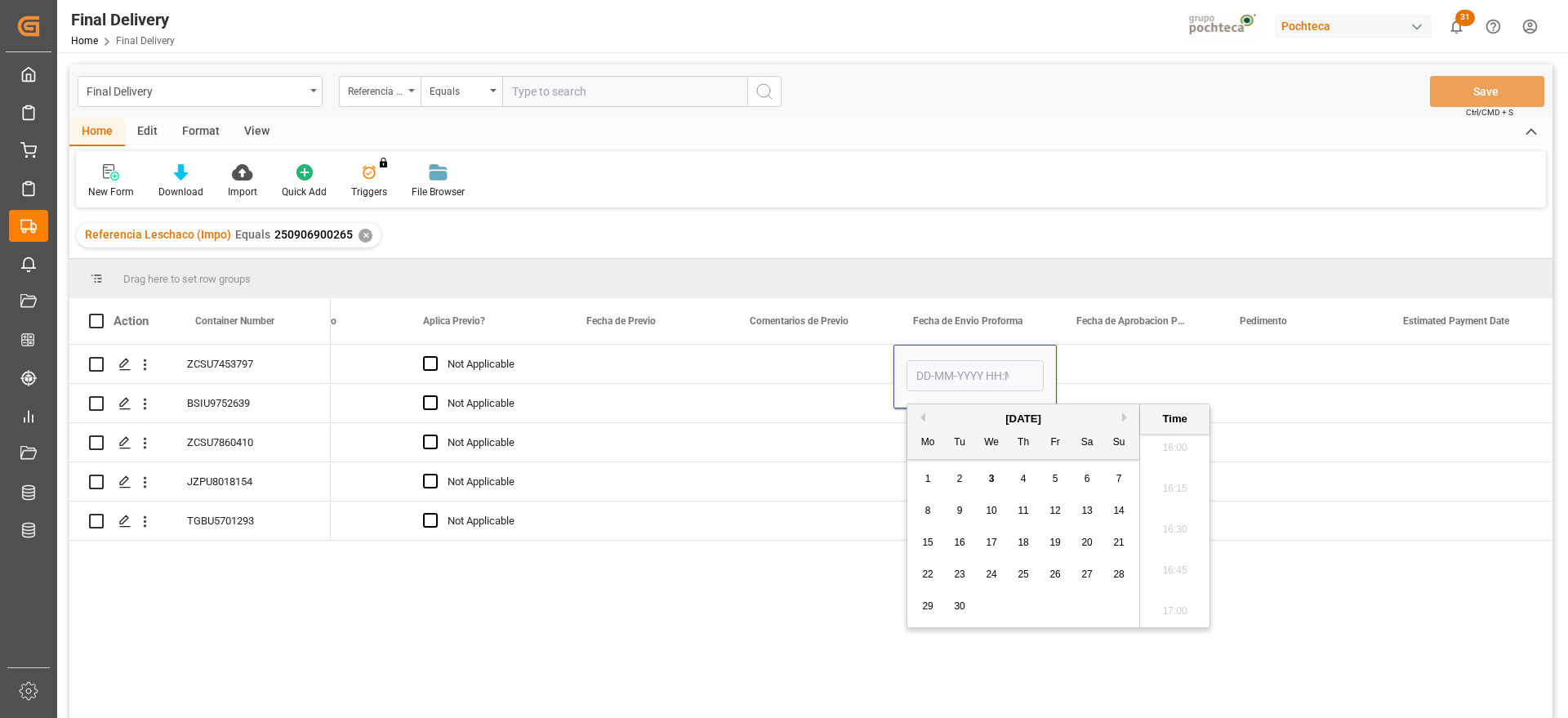
click at [952, 479] on div "2" at bounding box center [960, 480] width 21 height 20
type input "[DATE] 00:00"
drag, startPoint x: 1125, startPoint y: 357, endPoint x: 1072, endPoint y: 365, distance: 53.6
click at [1104, 362] on div "Press SPACE to select this row." at bounding box center [1138, 364] width 163 height 39
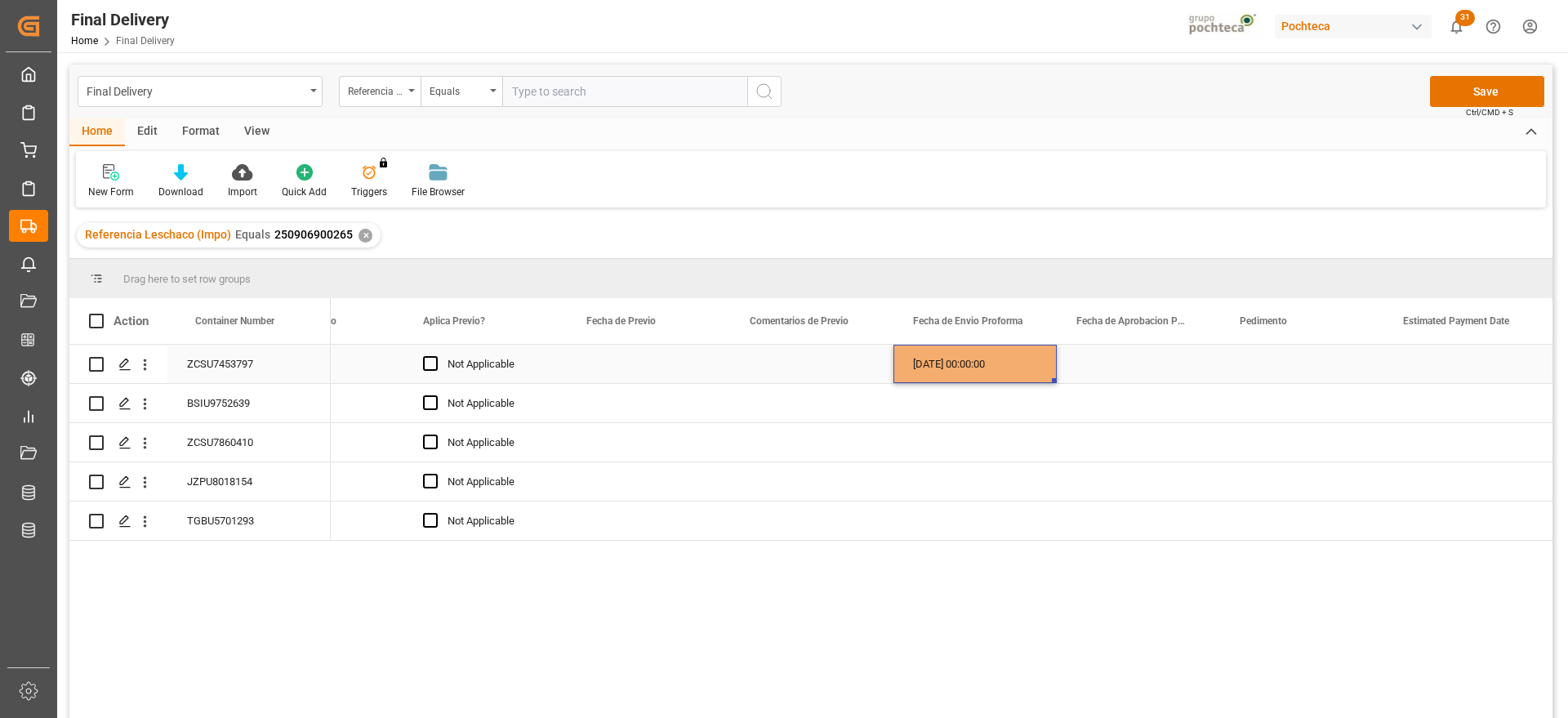
click at [1013, 363] on div "[DATE] 00:00:00" at bounding box center [974, 364] width 163 height 39
click at [1111, 362] on div "Press SPACE to select this row." at bounding box center [1138, 364] width 163 height 39
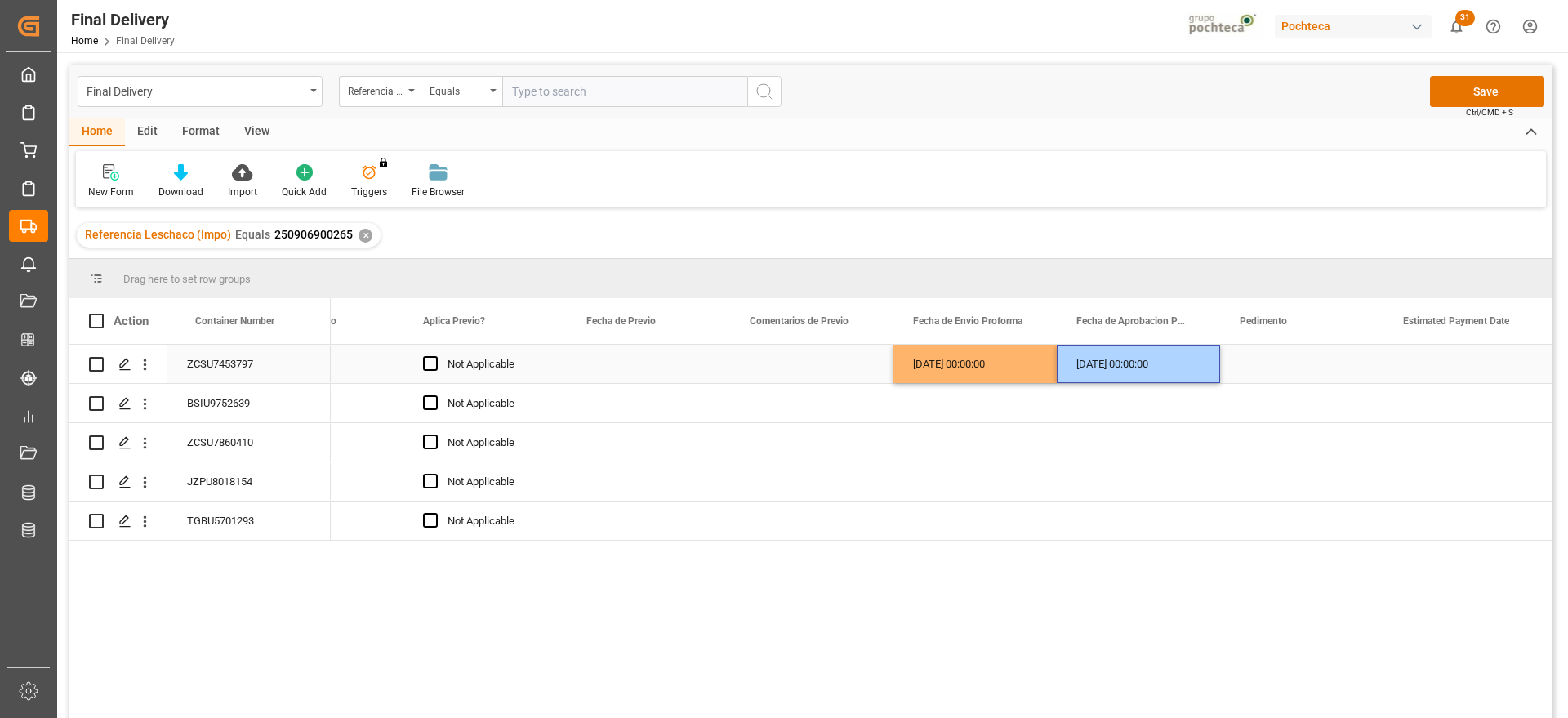
click at [989, 371] on div "[DATE] 00:00:00" at bounding box center [974, 364] width 163 height 39
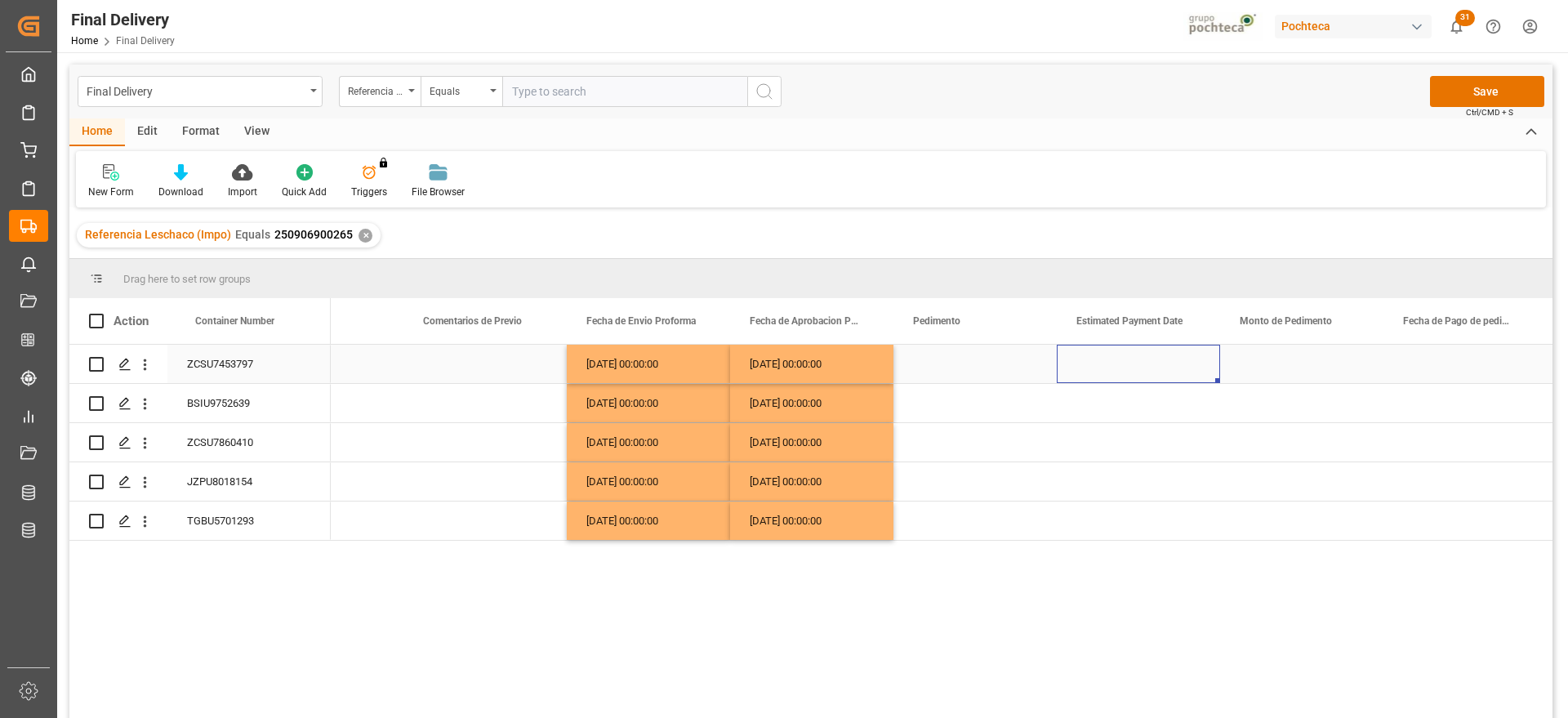
click at [1127, 364] on div "Press SPACE to select this row." at bounding box center [1138, 364] width 163 height 39
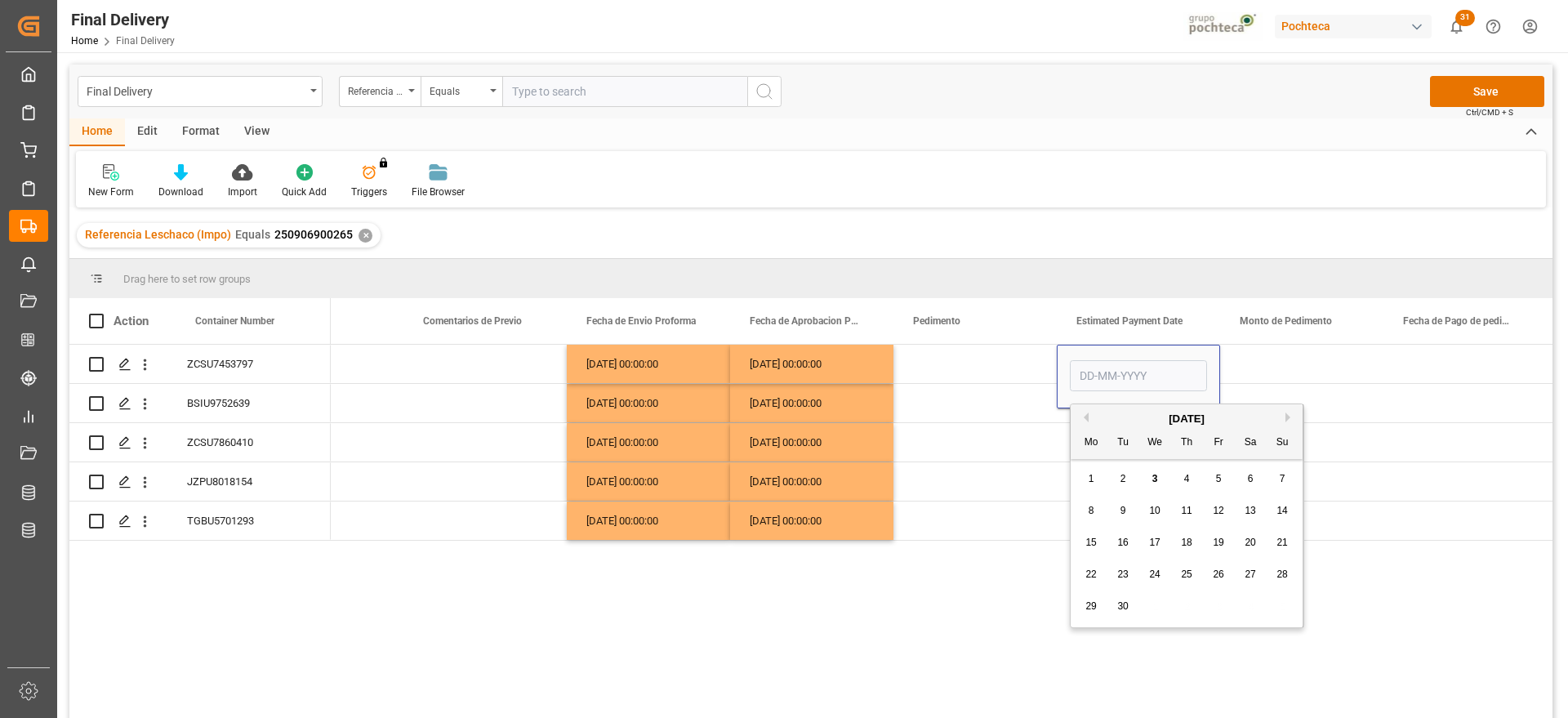
click at [1154, 476] on span "3" at bounding box center [1155, 479] width 6 height 12
type input "[DATE]"
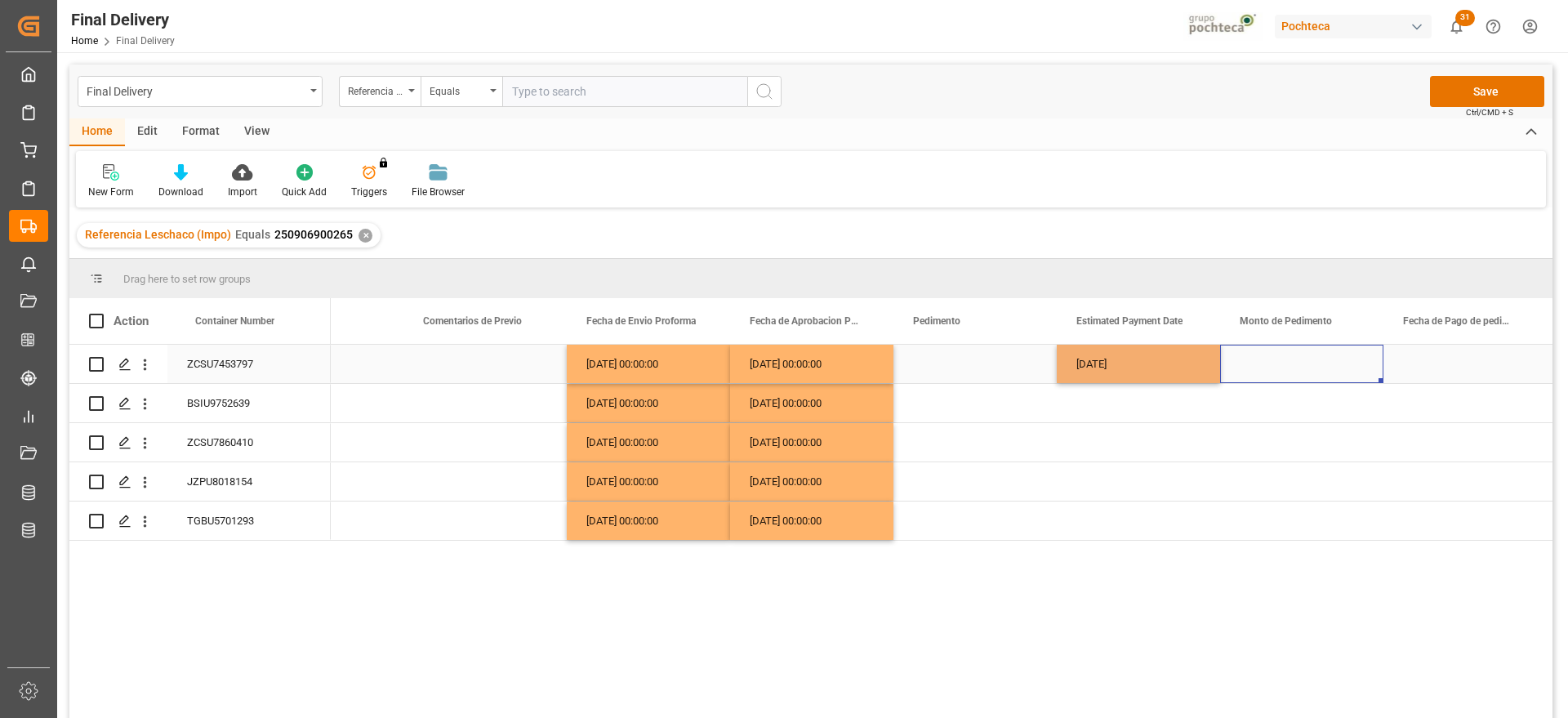
click at [1302, 366] on div "Press SPACE to select this row." at bounding box center [1301, 364] width 163 height 39
click at [1156, 365] on div "[DATE]" at bounding box center [1138, 364] width 163 height 39
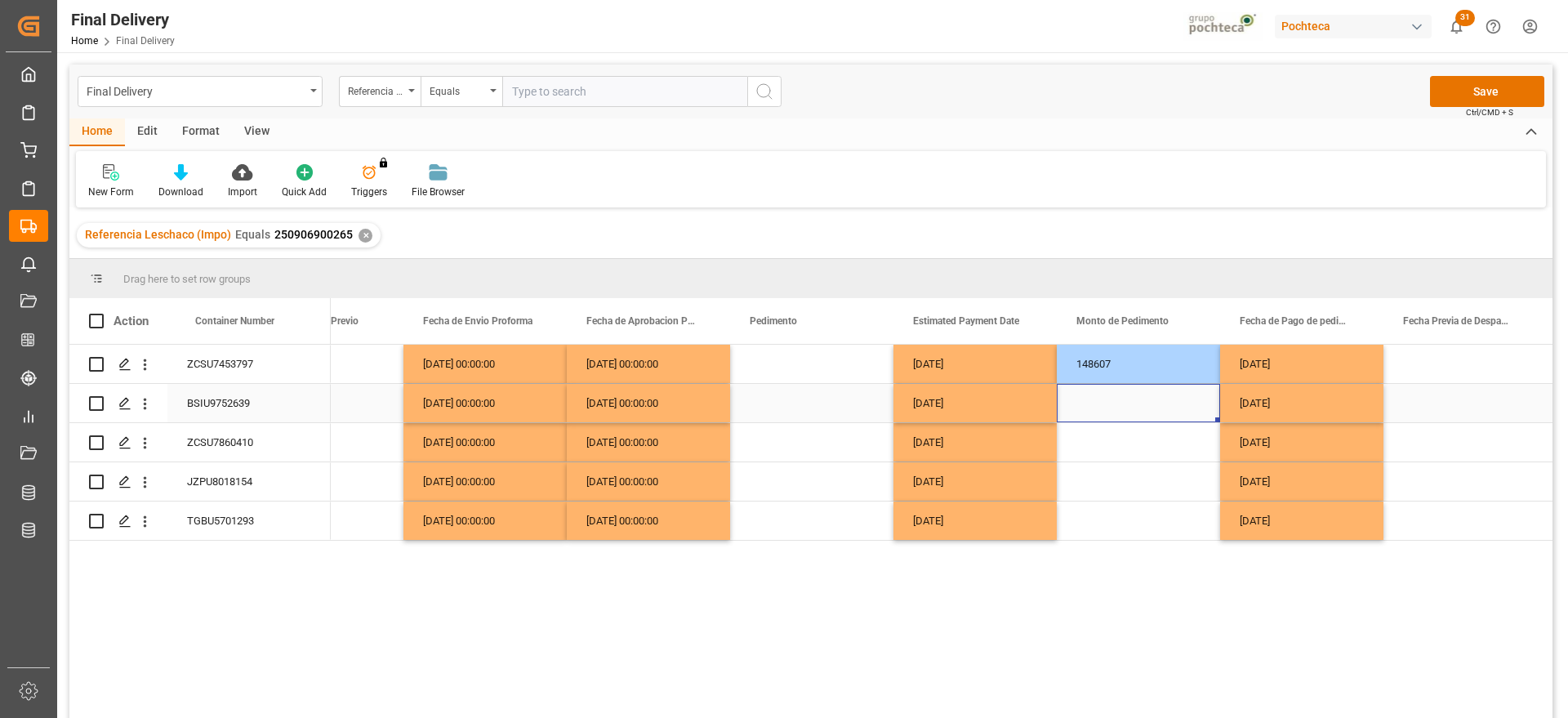
click at [1148, 396] on div "Press SPACE to select this row." at bounding box center [1138, 403] width 163 height 39
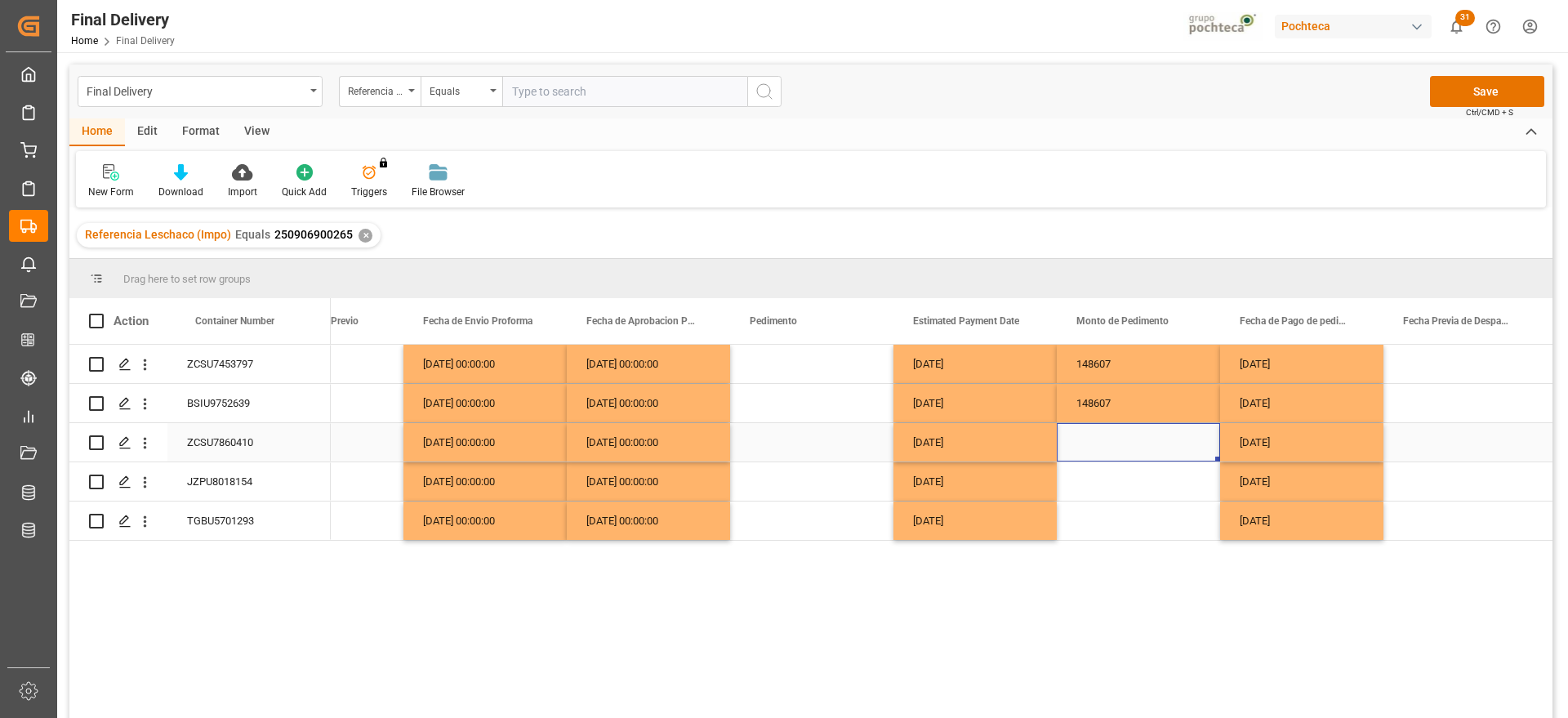
click at [1137, 451] on div "Press SPACE to select this row." at bounding box center [1138, 442] width 163 height 39
click at [1138, 481] on div "Press SPACE to select this row." at bounding box center [1138, 481] width 163 height 39
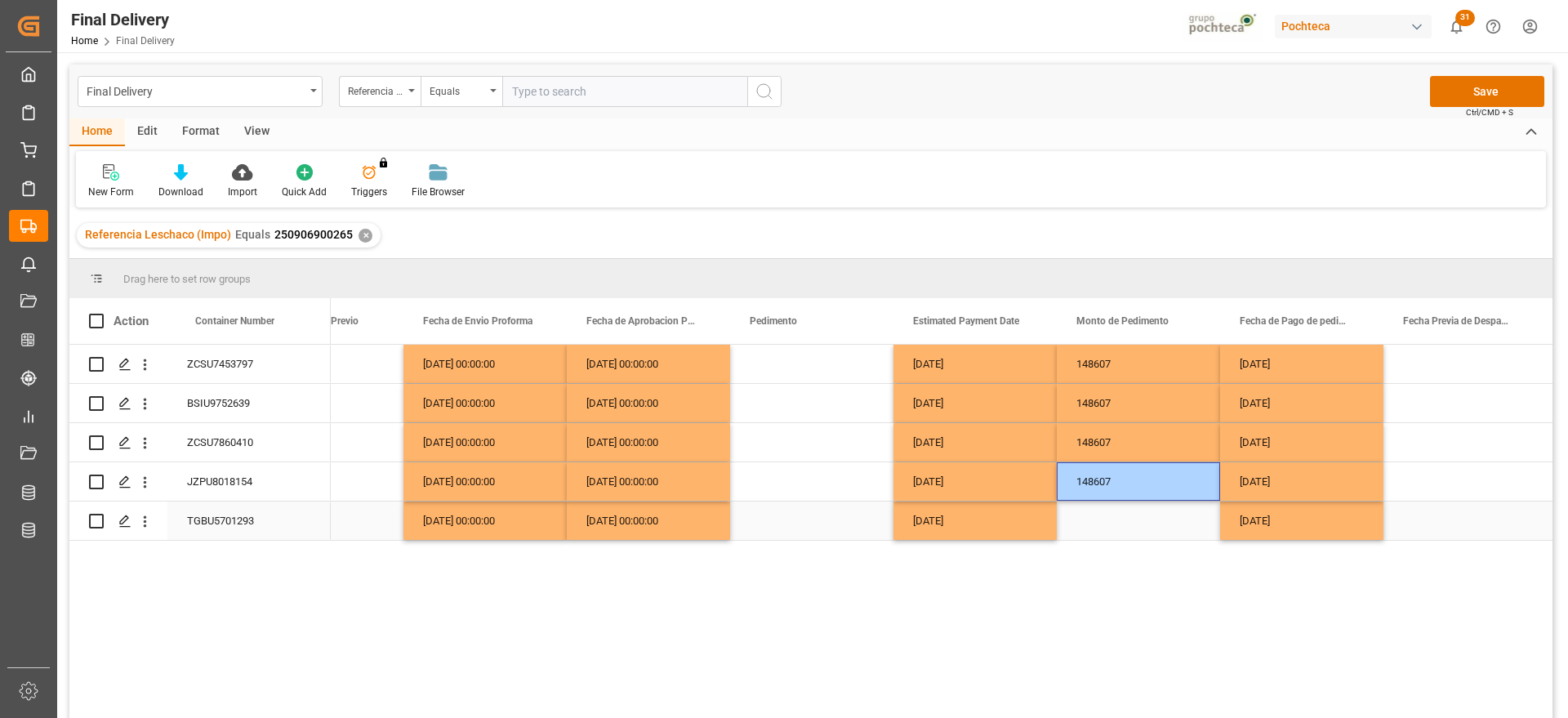
click at [1141, 513] on div "Press SPACE to select this row." at bounding box center [1138, 521] width 163 height 39
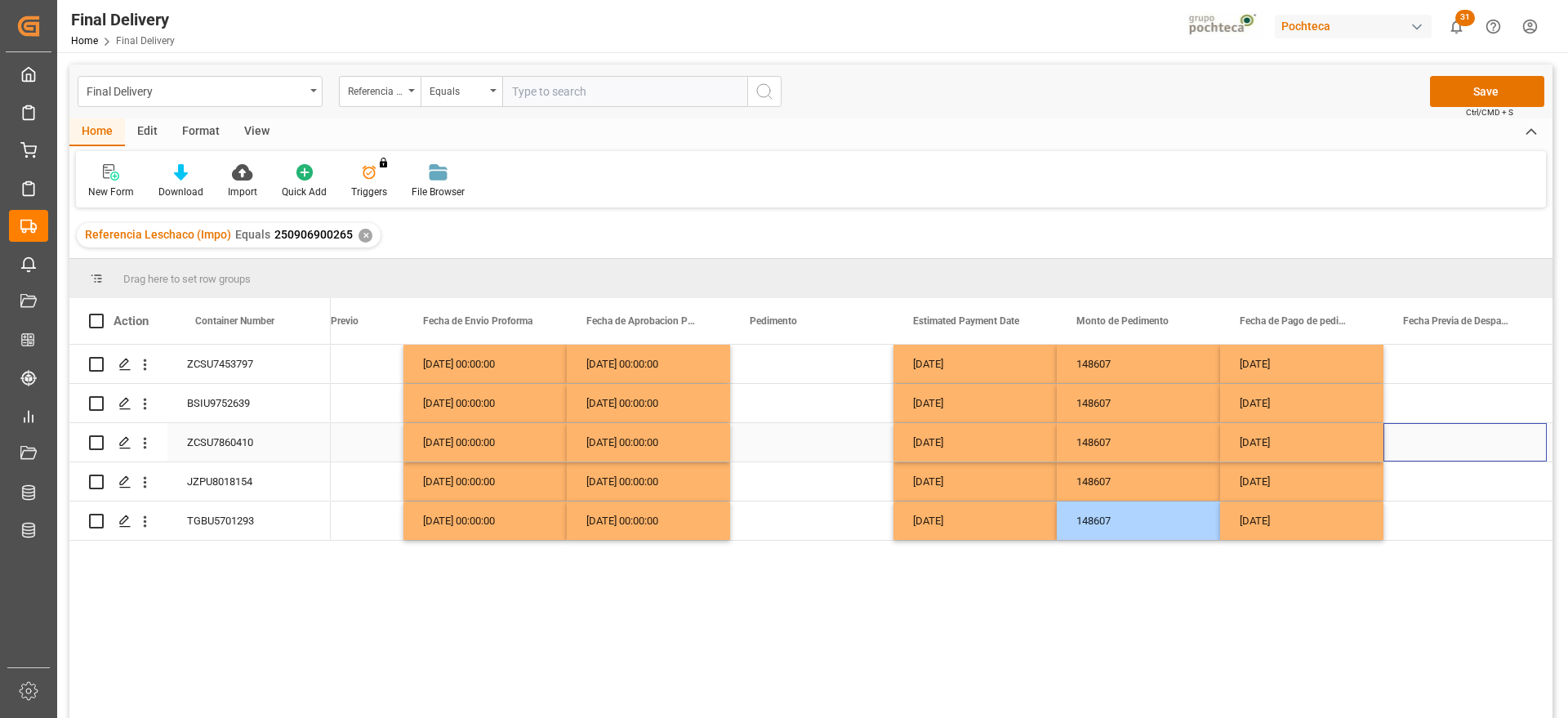
click at [1421, 430] on div "Press SPACE to select this row." at bounding box center [1465, 442] width 163 height 39
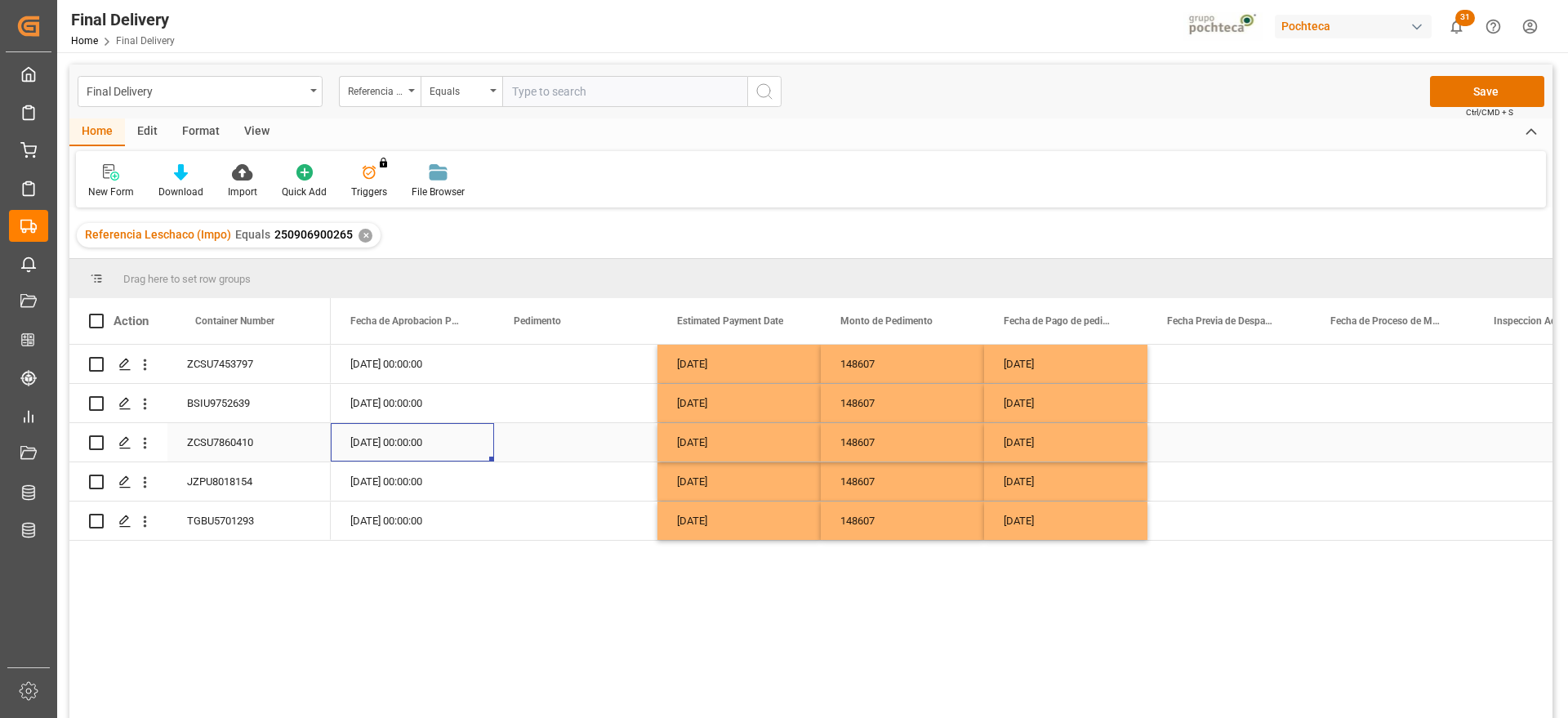
scroll to position [0, 3267]
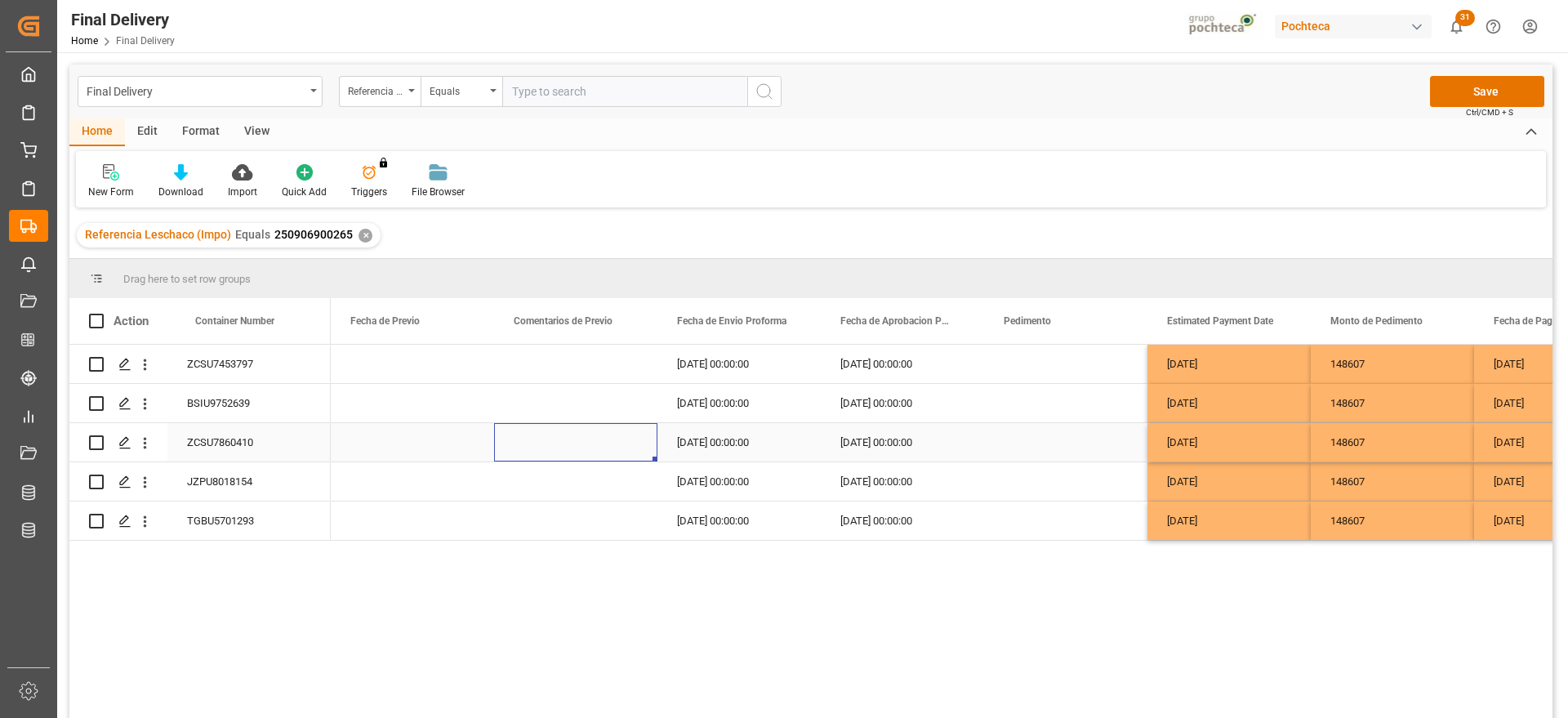
click at [592, 430] on div "Press SPACE to select this row." at bounding box center [575, 442] width 163 height 39
click at [1071, 445] on div "Press SPACE to select this row." at bounding box center [1066, 442] width 163 height 39
click at [1043, 477] on div "Press SPACE to select this row." at bounding box center [1066, 481] width 163 height 39
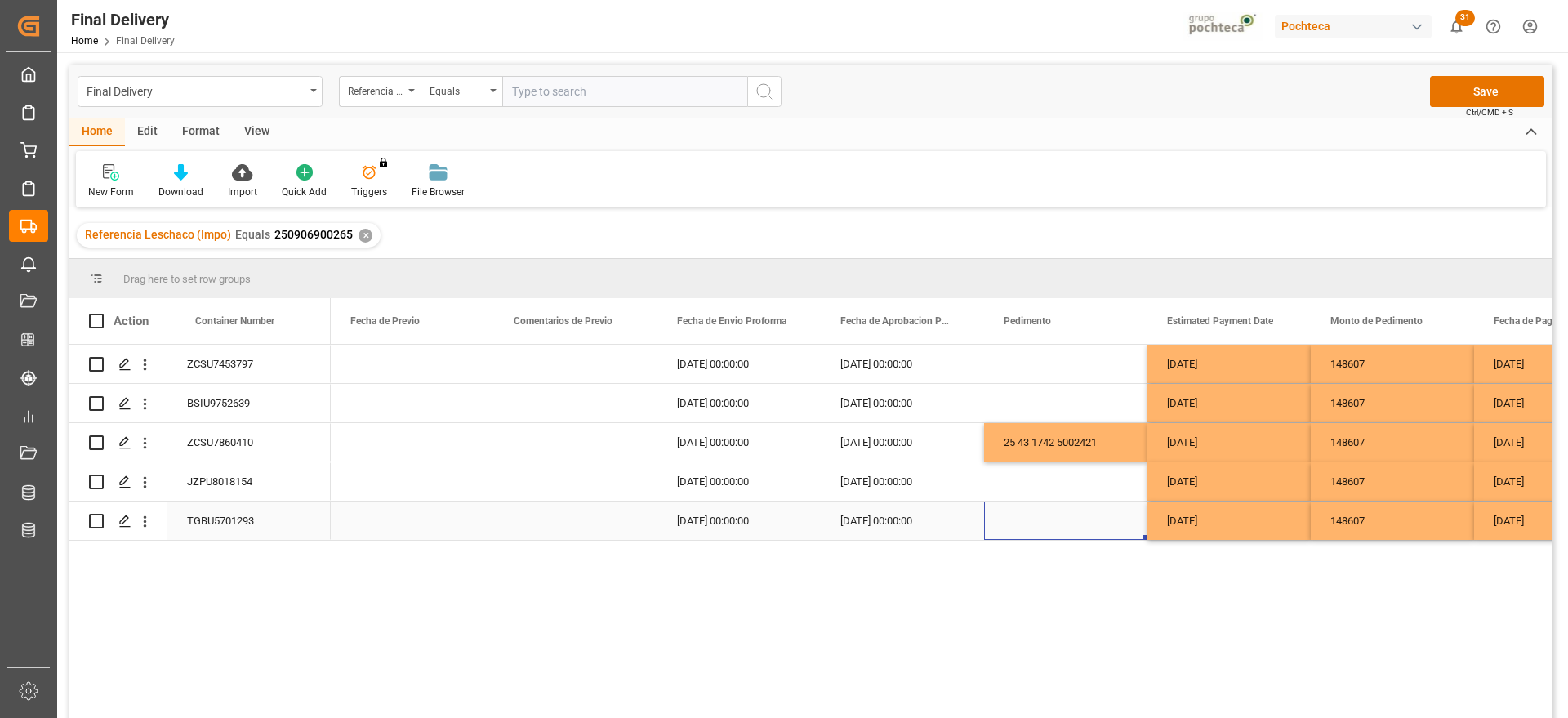
click at [1021, 531] on div "Press SPACE to select this row." at bounding box center [1066, 521] width 163 height 39
click at [436, 423] on div "Press SPACE to select this row." at bounding box center [412, 442] width 163 height 39
click at [1071, 529] on div "25 43 1742 5002430" at bounding box center [1066, 521] width 163 height 39
click at [1067, 366] on div "Press SPACE to select this row." at bounding box center [1066, 364] width 163 height 39
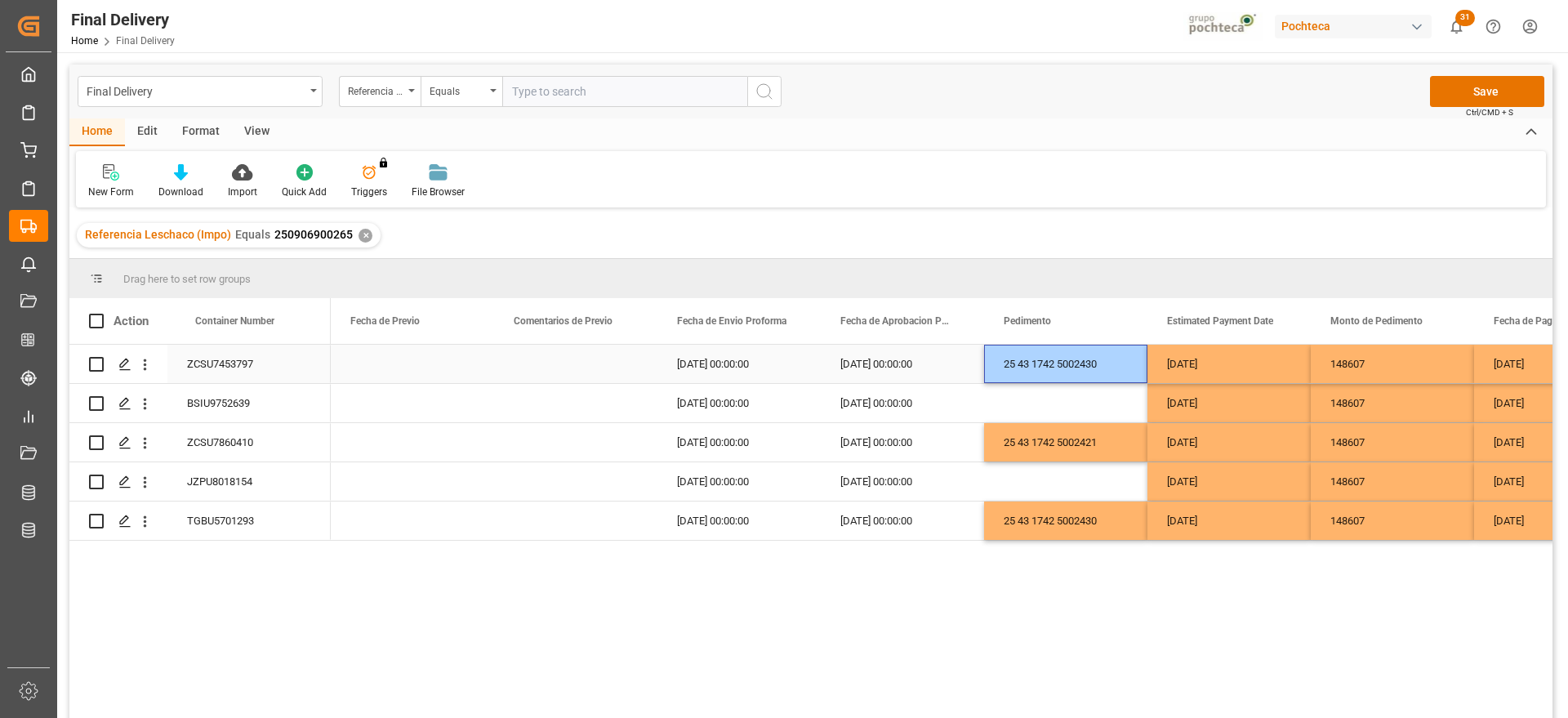
click at [1108, 364] on div "25 43 1742 5002430" at bounding box center [1066, 364] width 163 height 39
click at [1110, 369] on input "25 43 1742 5002430" at bounding box center [1066, 374] width 137 height 31
type input "25 43 1742 5002431"
click at [1089, 458] on div "25 43 1742 5002421" at bounding box center [1066, 442] width 163 height 39
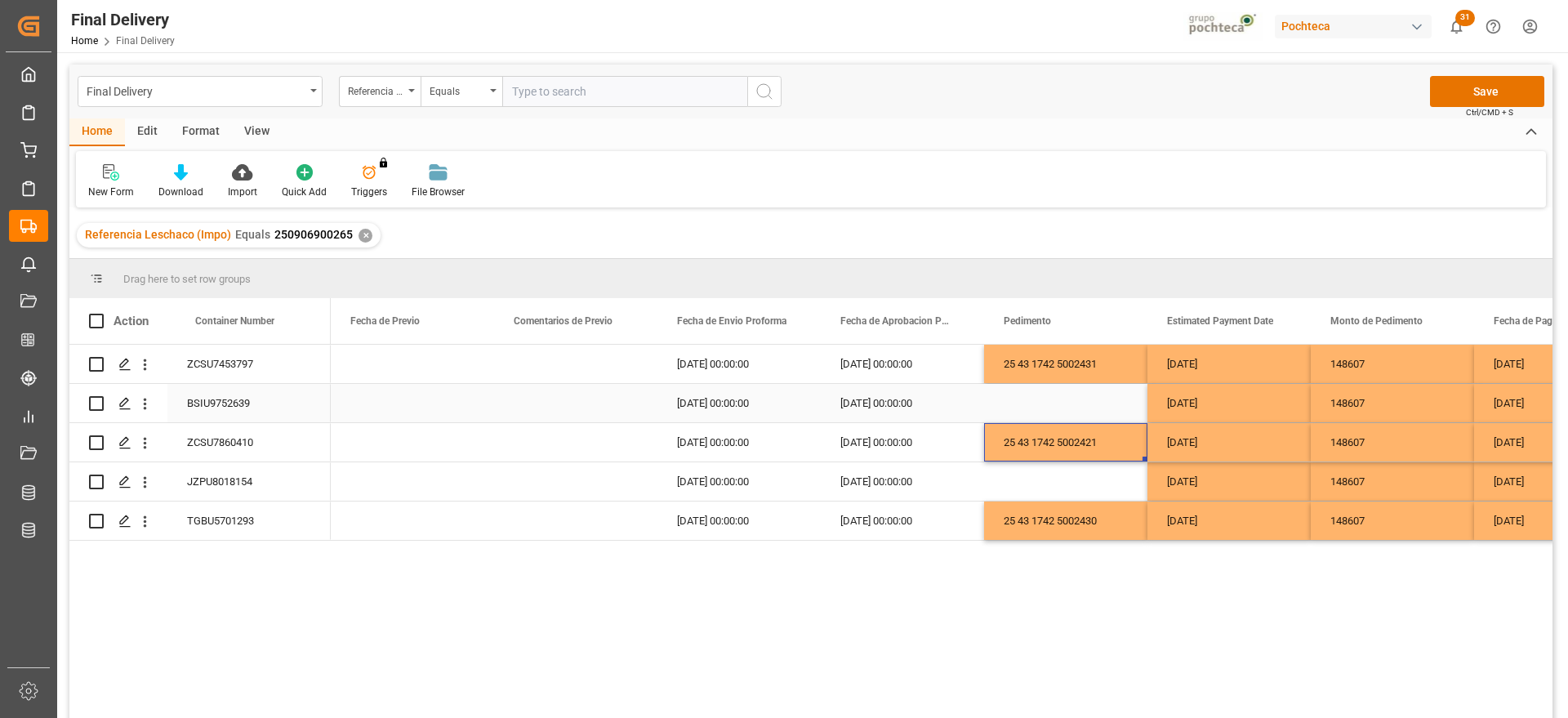
click at [1020, 398] on div "Press SPACE to select this row." at bounding box center [1066, 403] width 163 height 39
click at [1038, 407] on input "Press SPACE to select this row." at bounding box center [1066, 412] width 137 height 31
paste input "25 43 1742 5002430"
type input "25 43 1742 5002433"
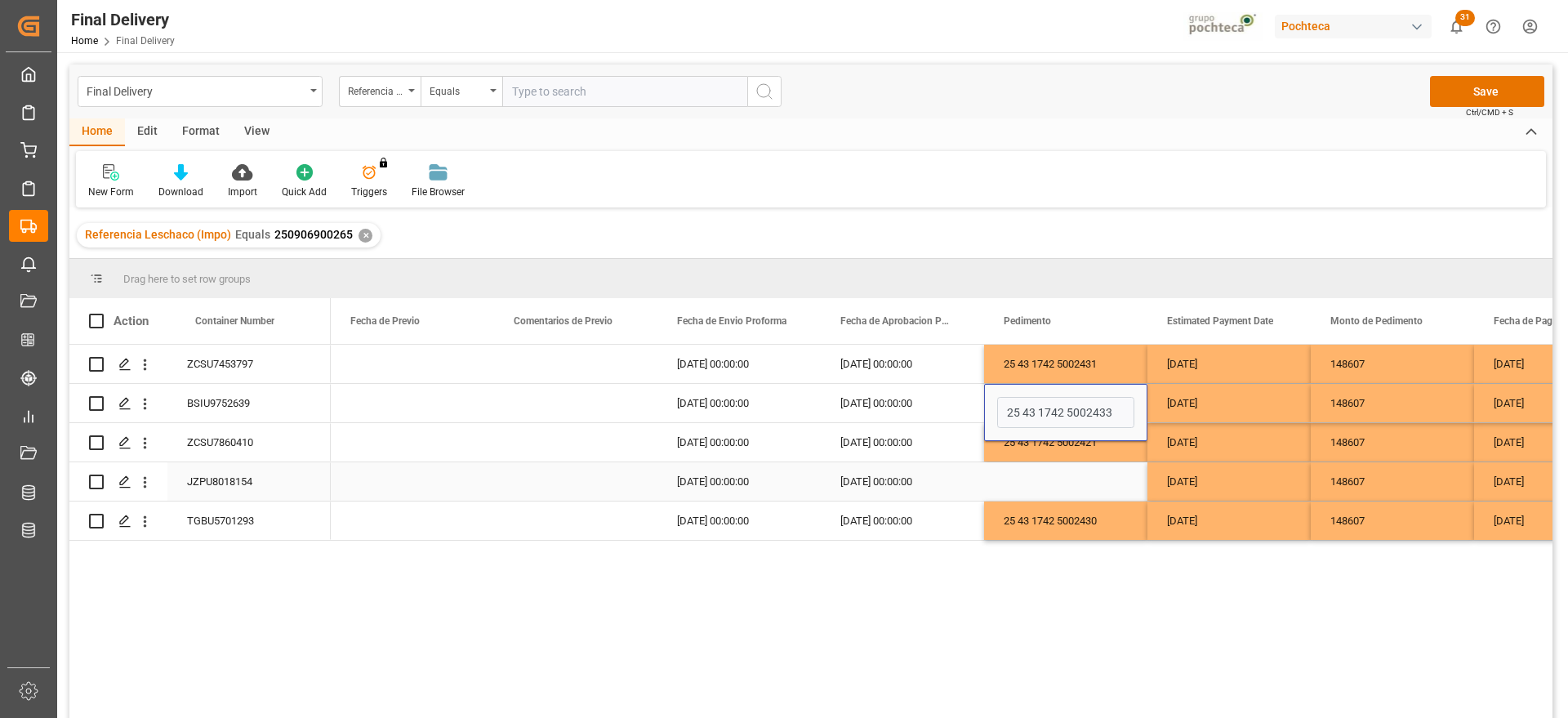
click at [1085, 500] on div "Press SPACE to select this row." at bounding box center [1066, 481] width 163 height 39
drag, startPoint x: 429, startPoint y: 428, endPoint x: 456, endPoint y: 454, distance: 37.5
click at [429, 428] on div "Press SPACE to select this row." at bounding box center [412, 442] width 163 height 39
click at [1049, 473] on div "Press SPACE to select this row." at bounding box center [1066, 481] width 163 height 39
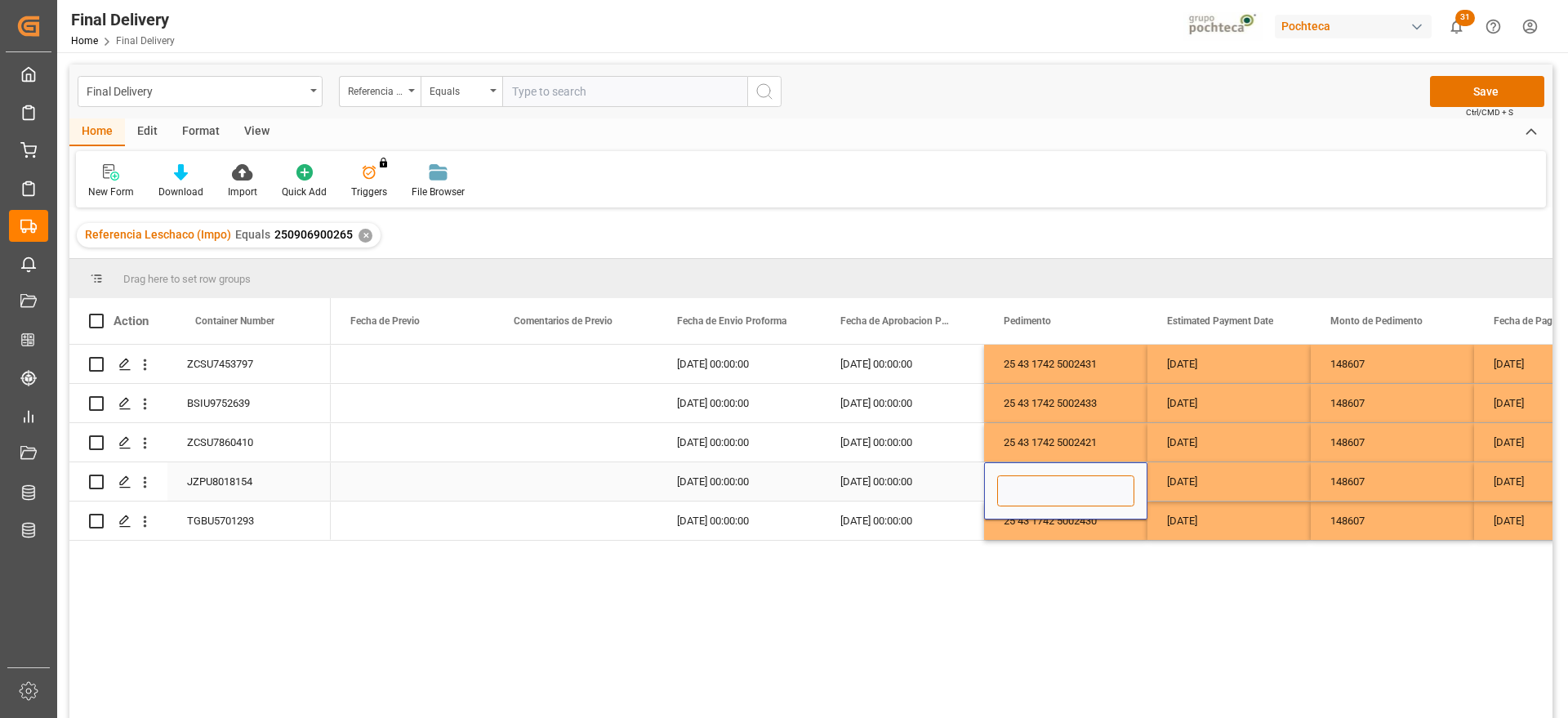
click at [1049, 478] on input "Press SPACE to select this row." at bounding box center [1066, 491] width 137 height 31
paste input "254317425002445"
type input "254317425002445"
click at [1184, 486] on div "[DATE]" at bounding box center [1229, 481] width 163 height 39
click at [1028, 475] on div "254317425002445" at bounding box center [1066, 481] width 163 height 39
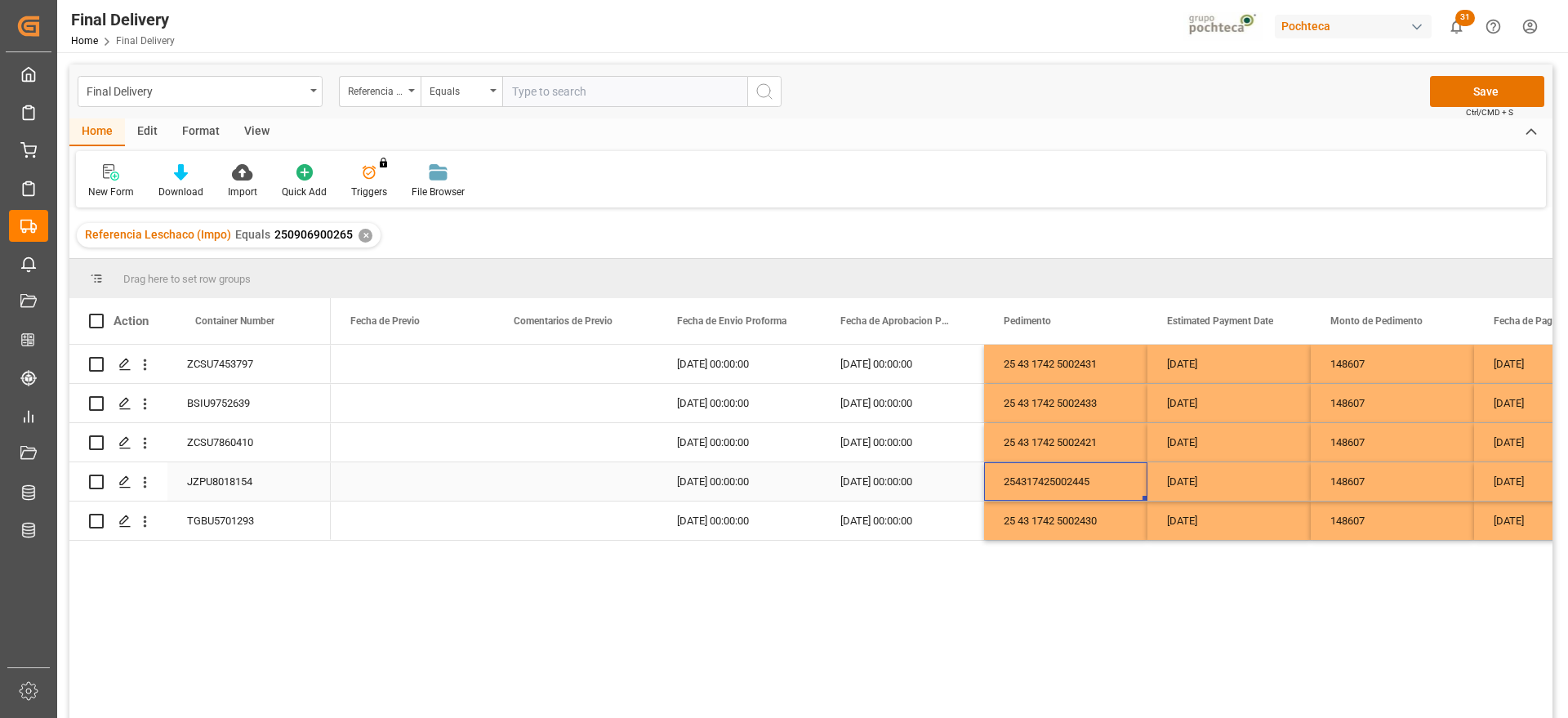
click at [1026, 480] on div "254317425002445" at bounding box center [1066, 481] width 163 height 39
click at [1018, 480] on div "254317425002445" at bounding box center [1066, 481] width 163 height 39
click at [1017, 481] on input "254317425002445" at bounding box center [1066, 491] width 137 height 31
type input "25 43 1742 5002445"
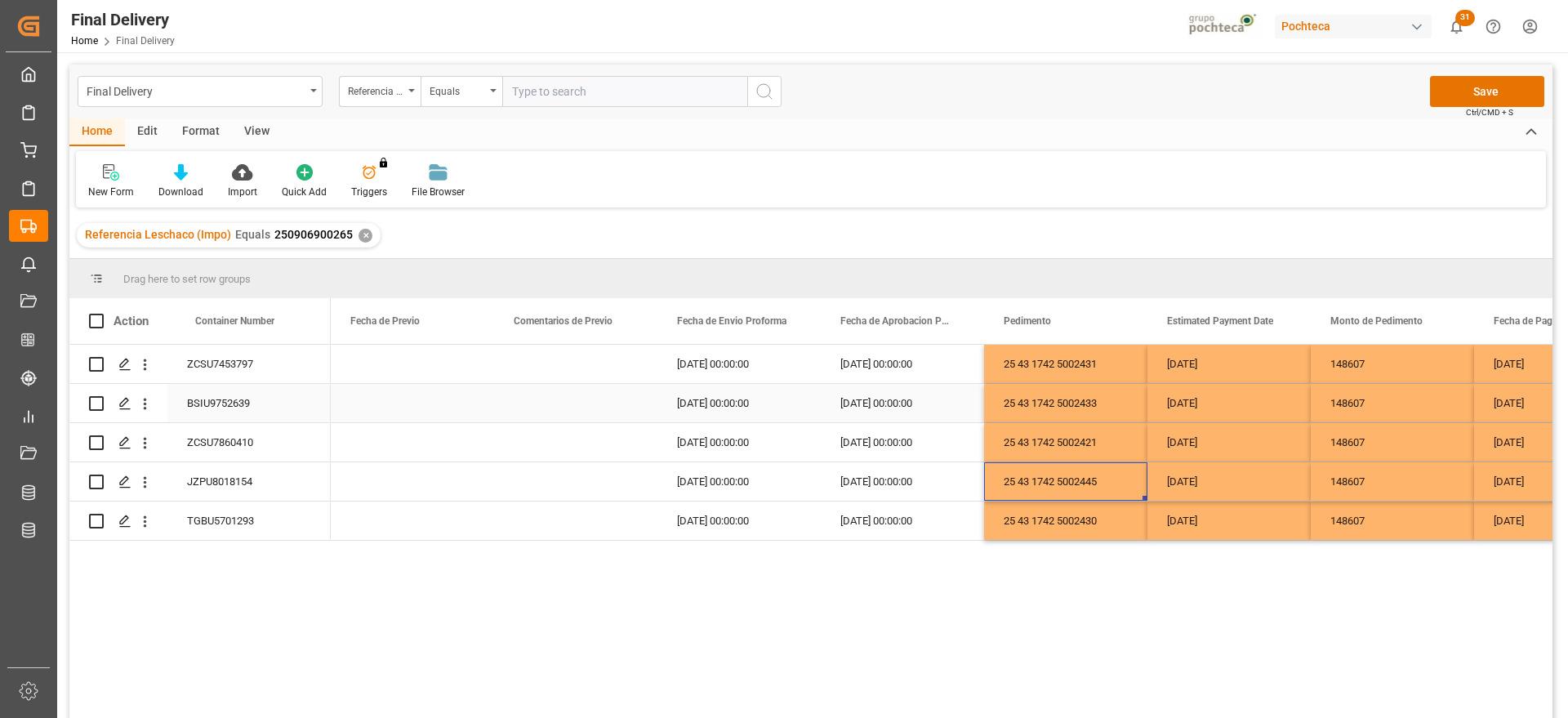
click at [1300, 407] on div "[DATE]" at bounding box center [1229, 403] width 163 height 39
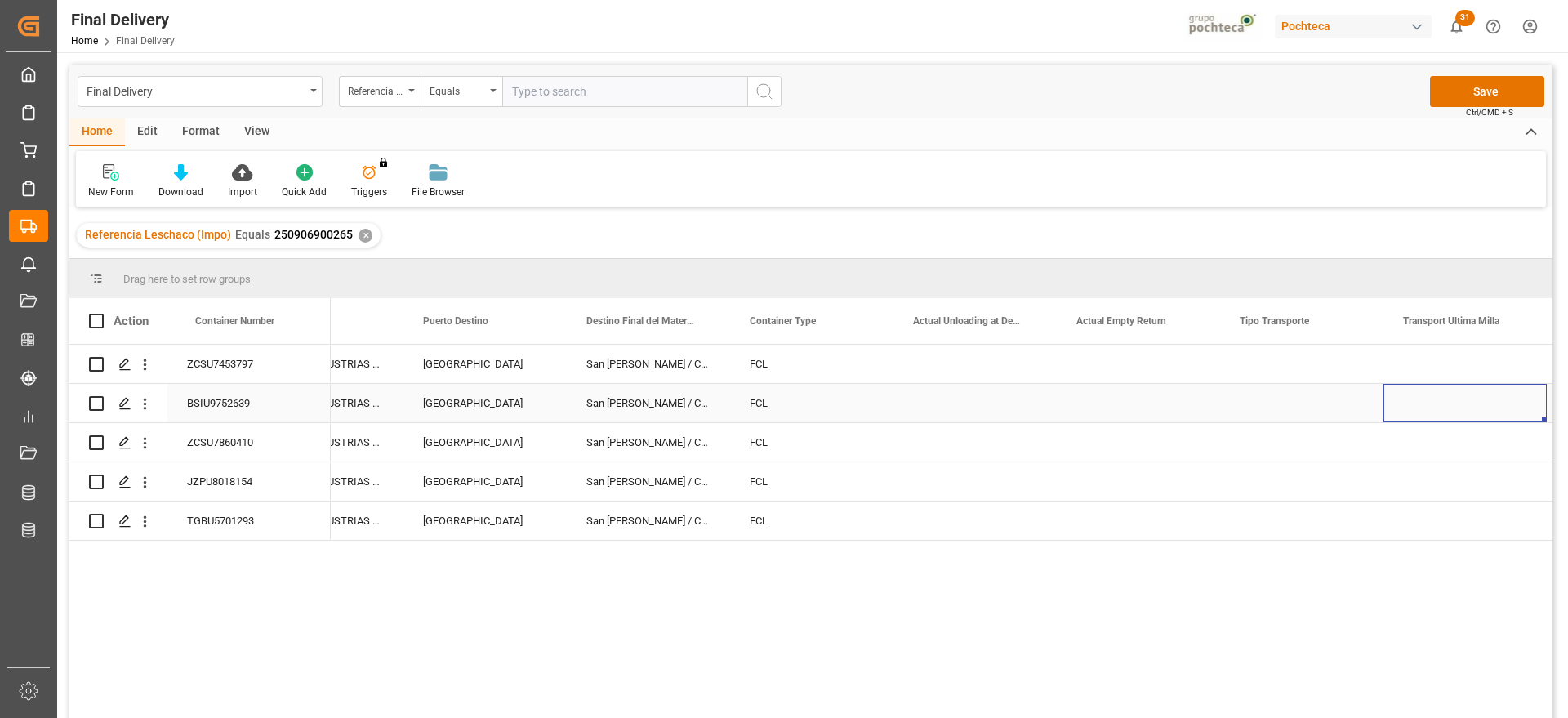
scroll to position [0, 5481]
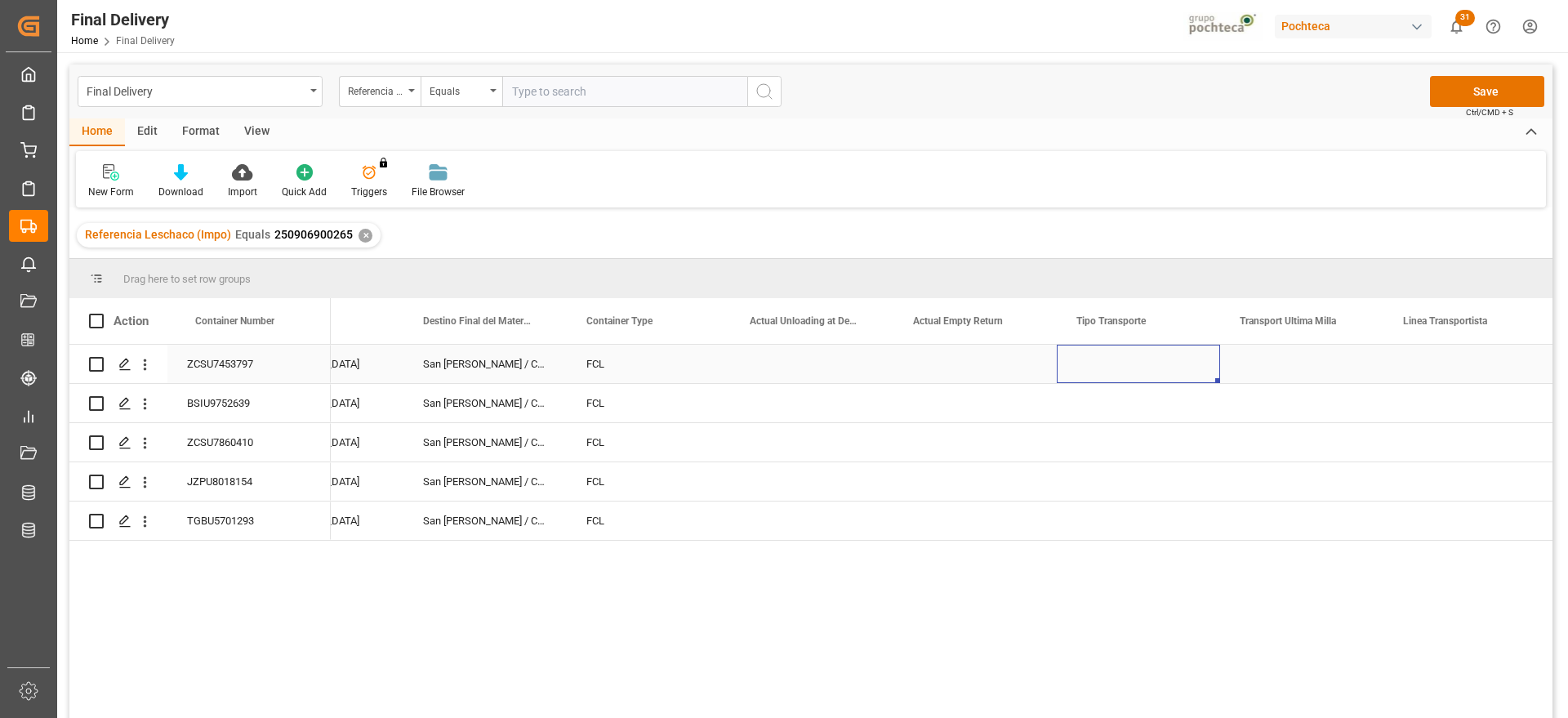
click at [1157, 367] on div "Press SPACE to select this row." at bounding box center [1138, 364] width 163 height 39
click at [1190, 372] on button "Select" at bounding box center [1138, 374] width 137 height 31
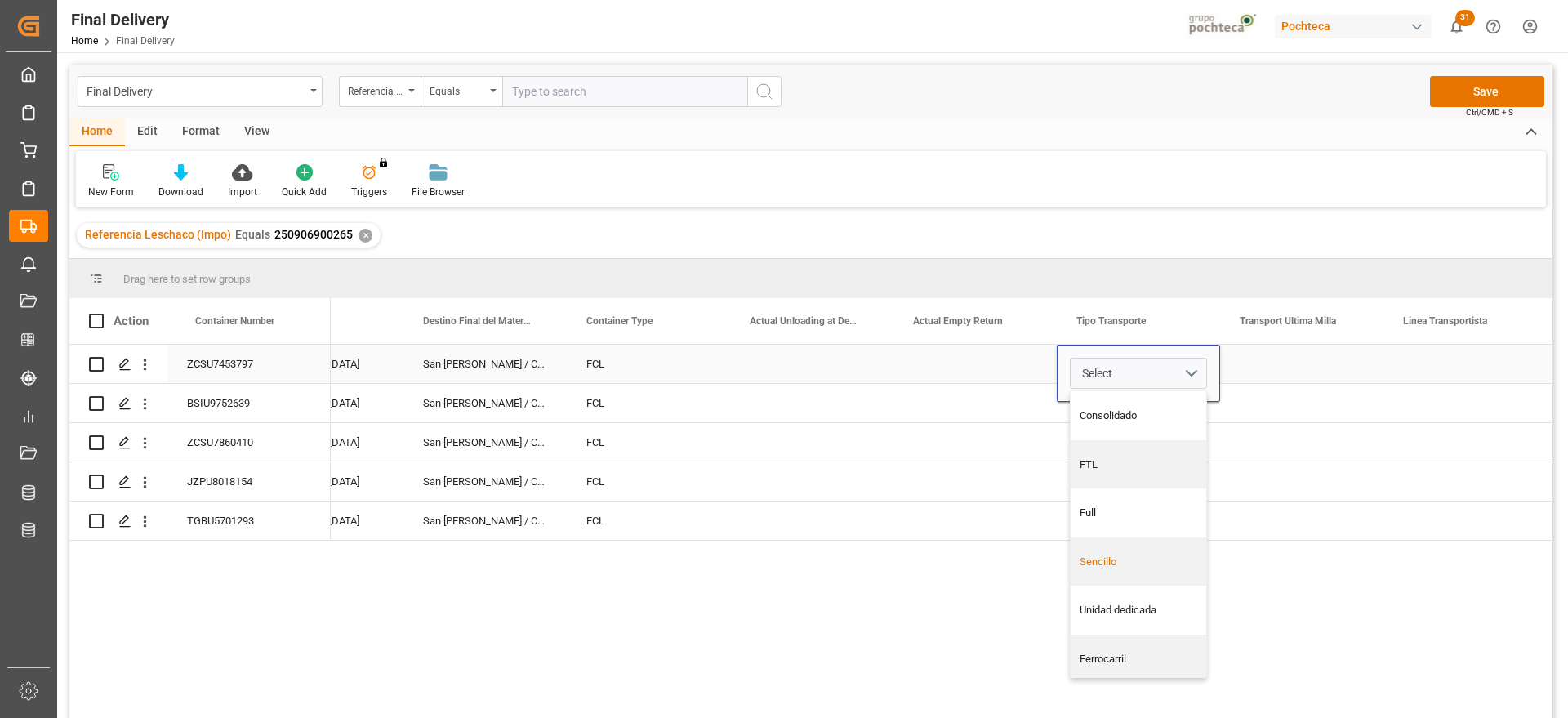
click at [1136, 567] on div "Sencillo" at bounding box center [1139, 562] width 118 height 16
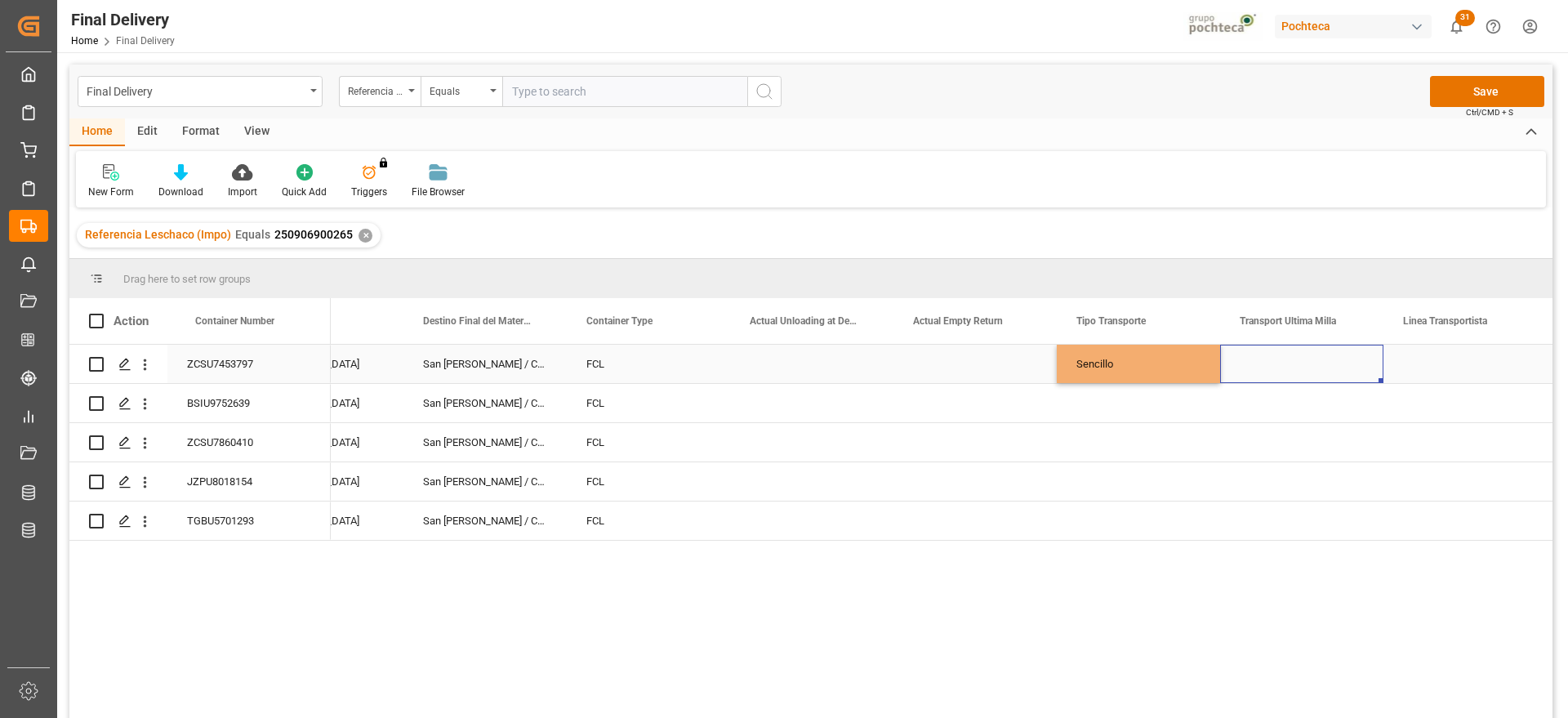
click at [1318, 364] on div "Press SPACE to select this row." at bounding box center [1301, 364] width 163 height 39
click at [1363, 370] on button "Select" at bounding box center [1301, 374] width 137 height 31
click at [1328, 452] on div "Pochteca" at bounding box center [1301, 465] width 135 height 49
click at [1457, 358] on div "Press SPACE to select this row." at bounding box center [1465, 364] width 163 height 39
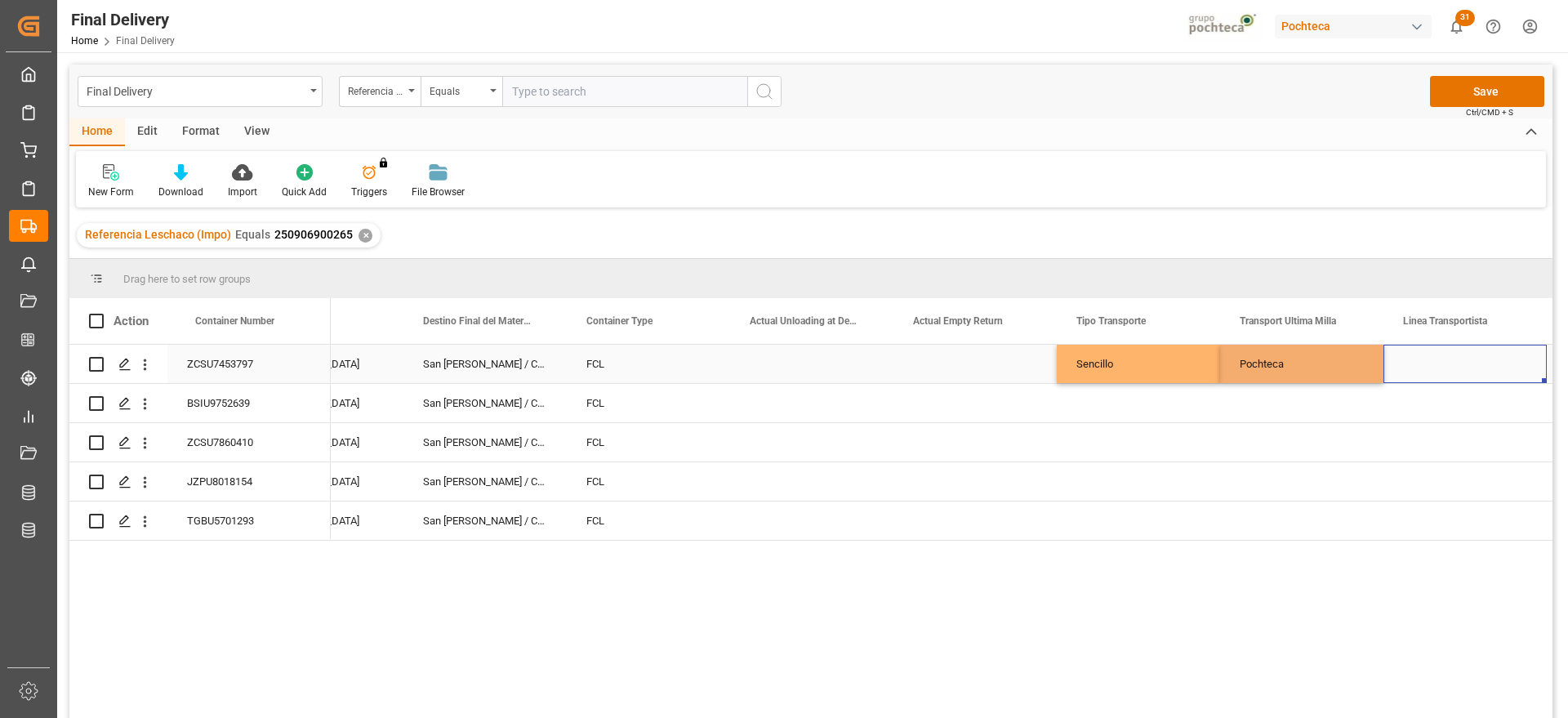
click at [1457, 358] on div "Press SPACE to select this row." at bounding box center [1465, 364] width 163 height 39
click at [1440, 365] on input "Press SPACE to select this row." at bounding box center [1465, 374] width 137 height 31
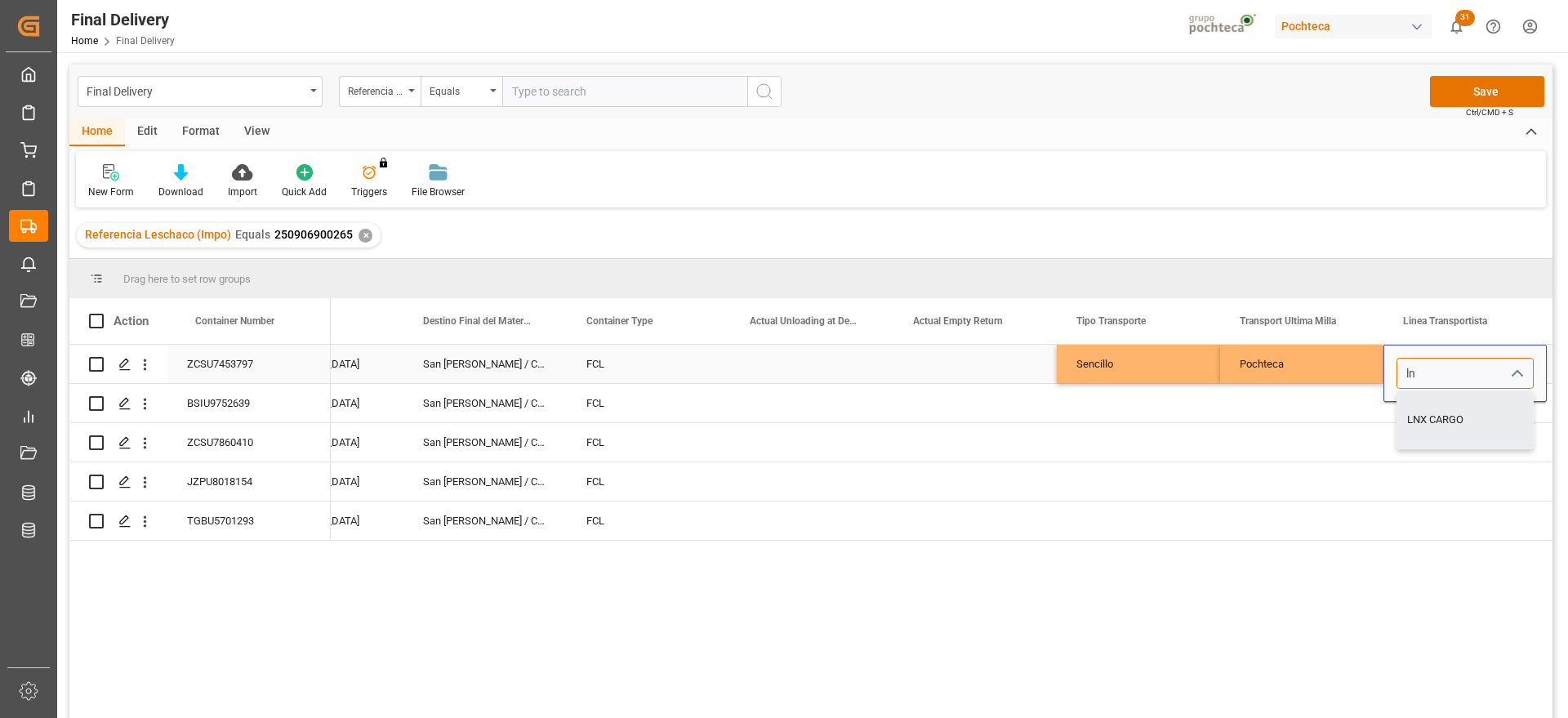
type input "LNX CARGO"
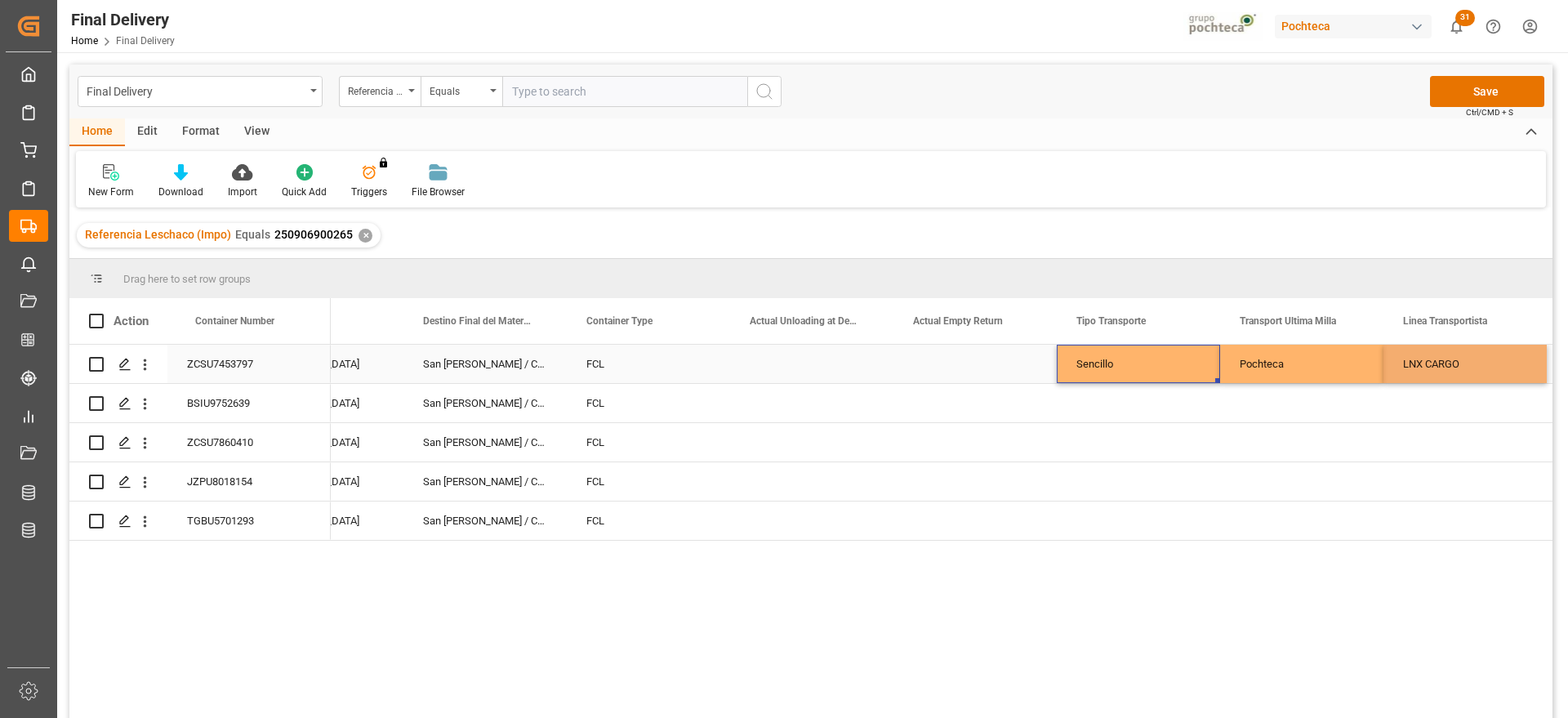
click at [1082, 365] on div "Sencillo" at bounding box center [1138, 364] width 163 height 39
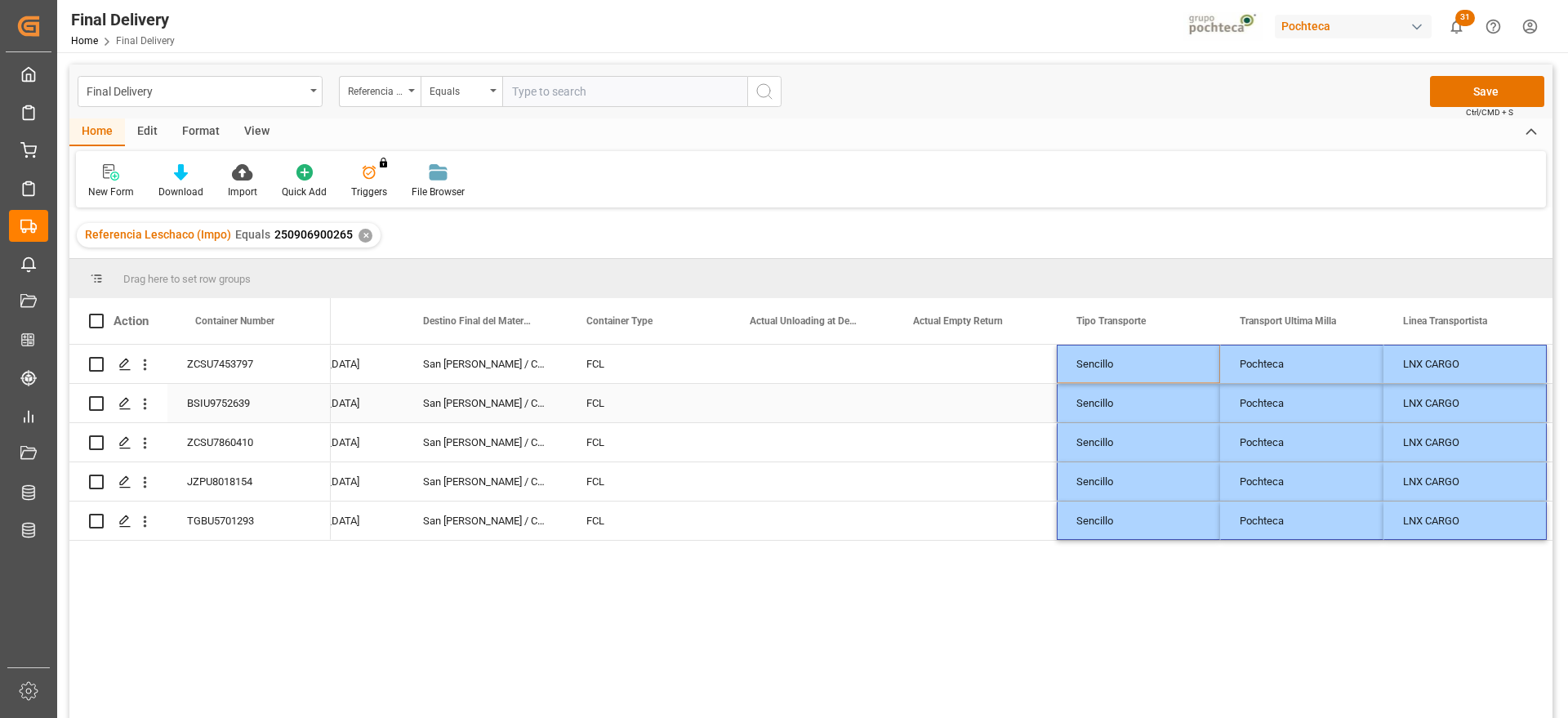
click at [1190, 398] on div "Sencillo" at bounding box center [1138, 403] width 163 height 39
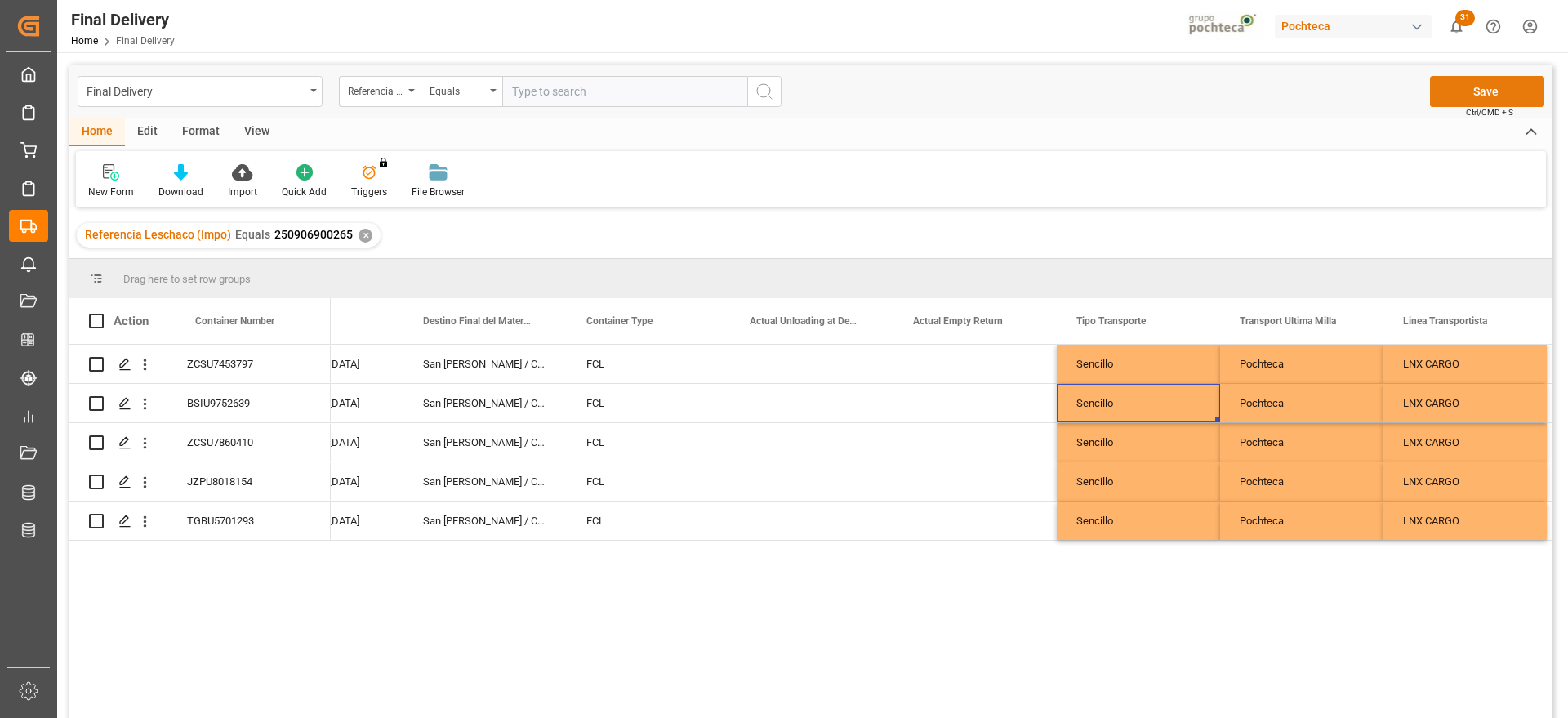
click at [1479, 84] on button "Save" at bounding box center [1487, 92] width 114 height 31
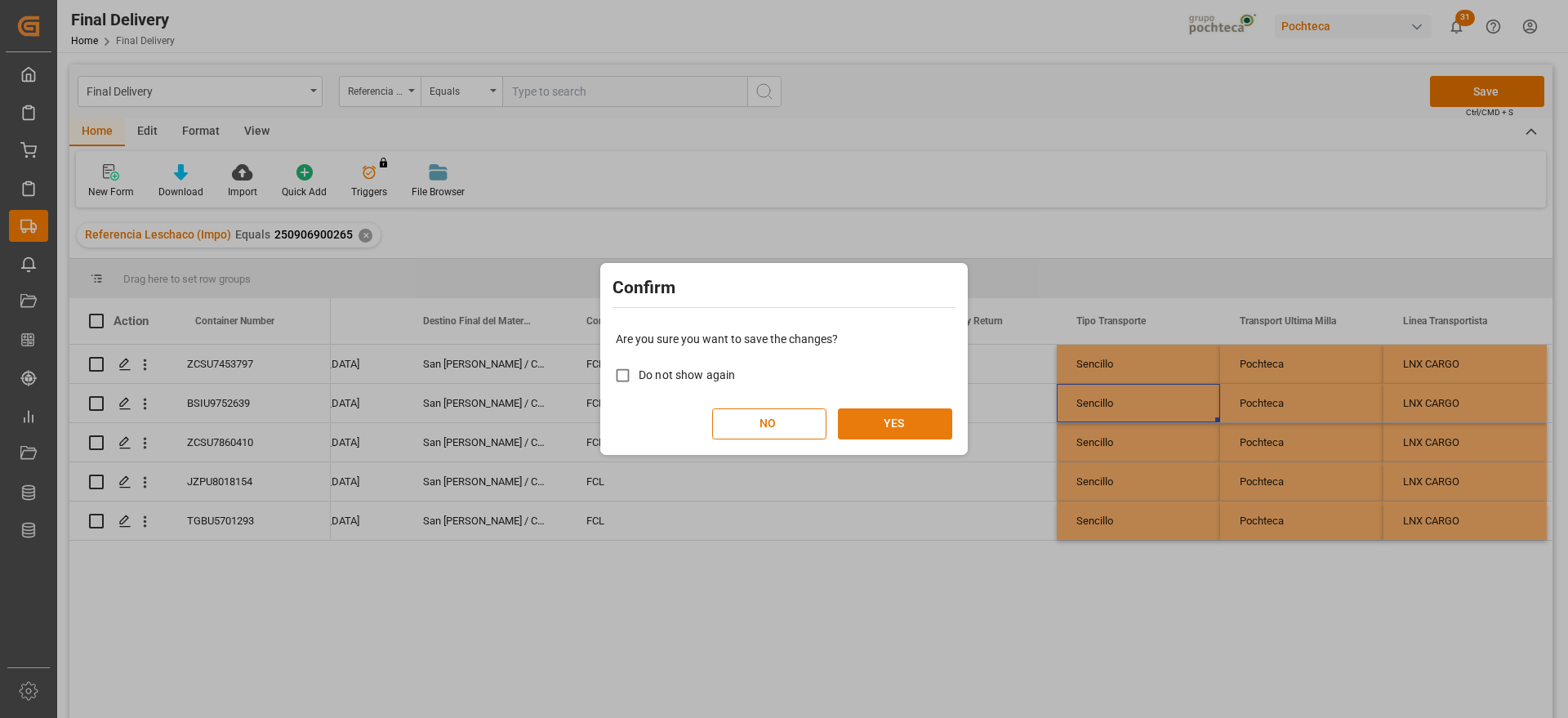
click at [880, 424] on button "YES" at bounding box center [895, 424] width 114 height 31
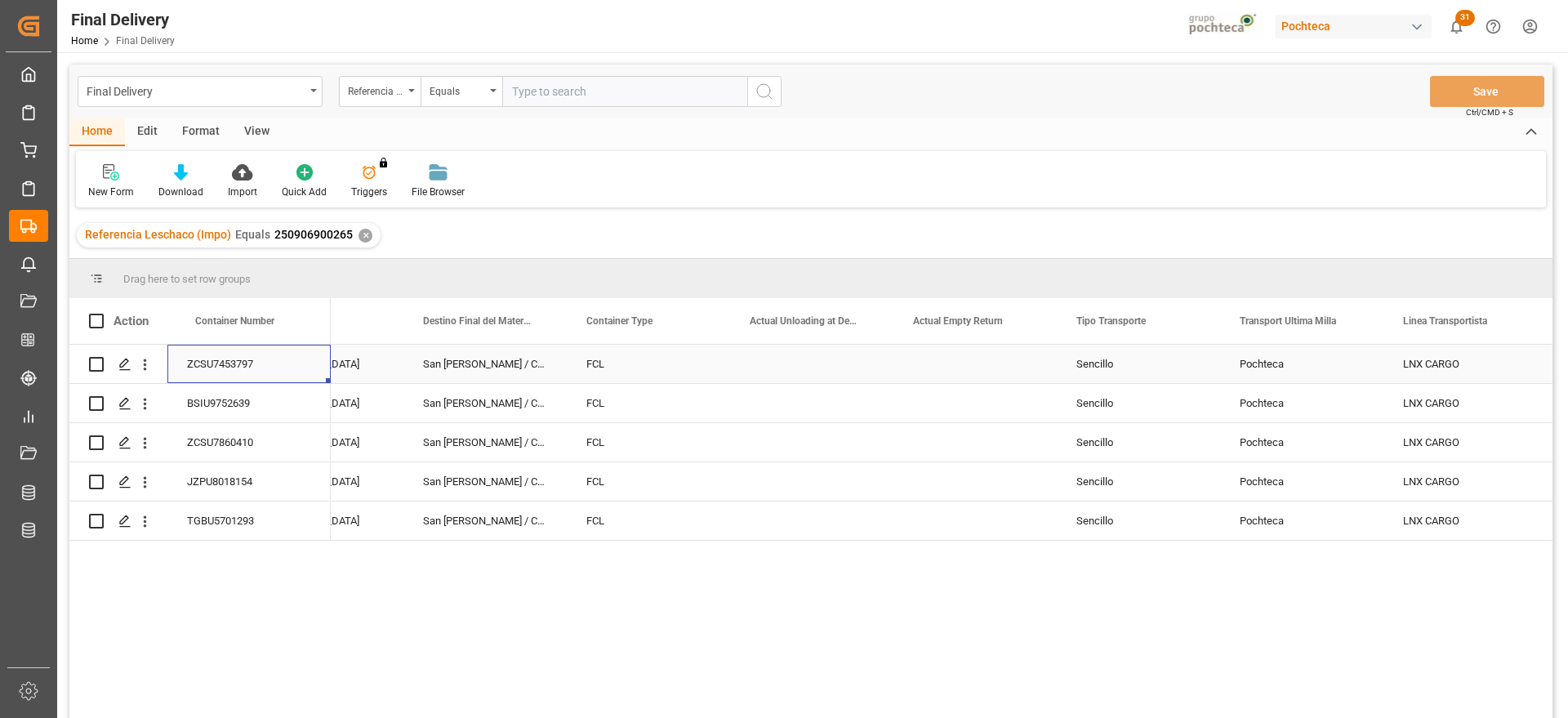
click at [268, 364] on div "ZCSU7453797" at bounding box center [249, 364] width 163 height 39
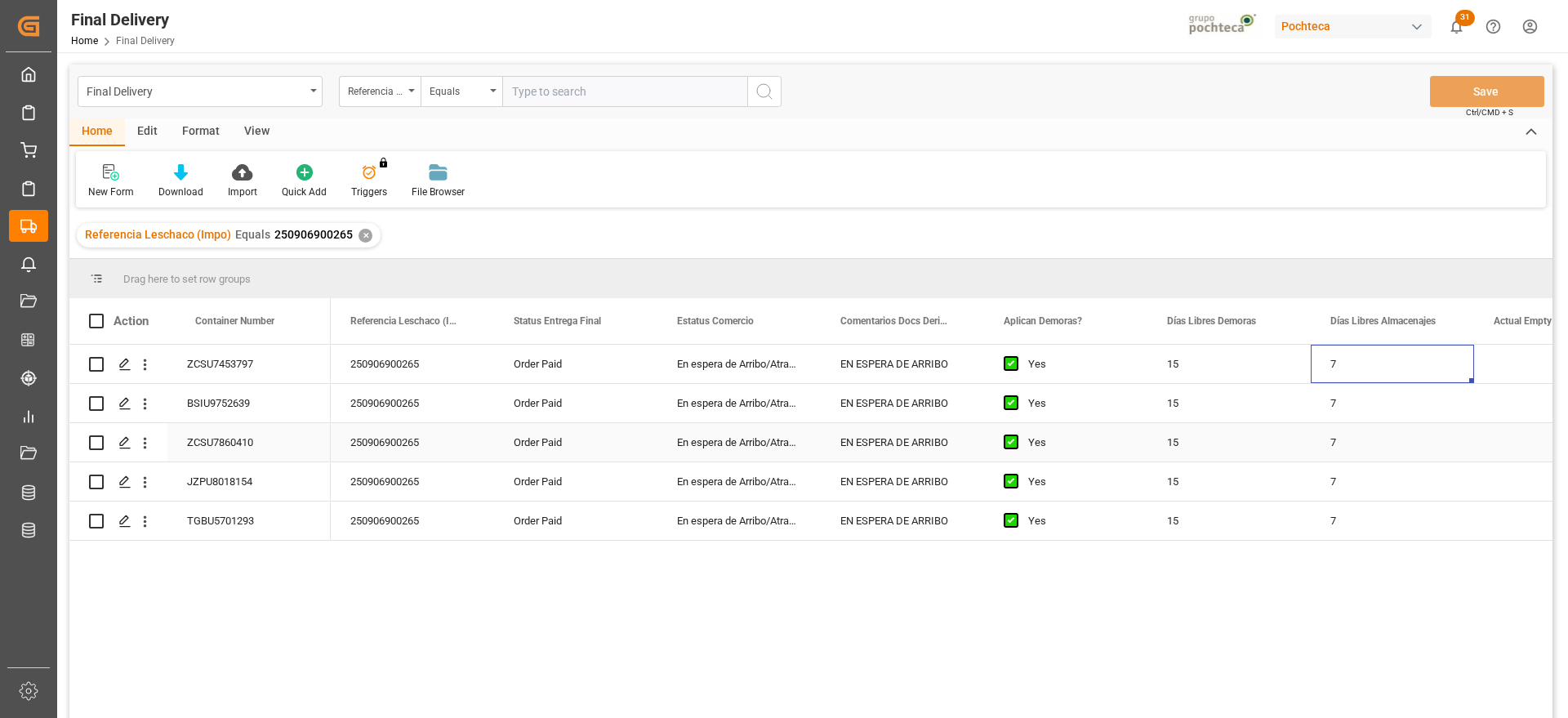
click at [729, 361] on div "En espera de Arribo/Atraque" at bounding box center [739, 364] width 163 height 39
click at [796, 365] on div "En espera de Arribo/Atraque" at bounding box center [739, 364] width 163 height 39
click at [961, 377] on div "EN ESPERA DE ARRIBO" at bounding box center [902, 364] width 163 height 39
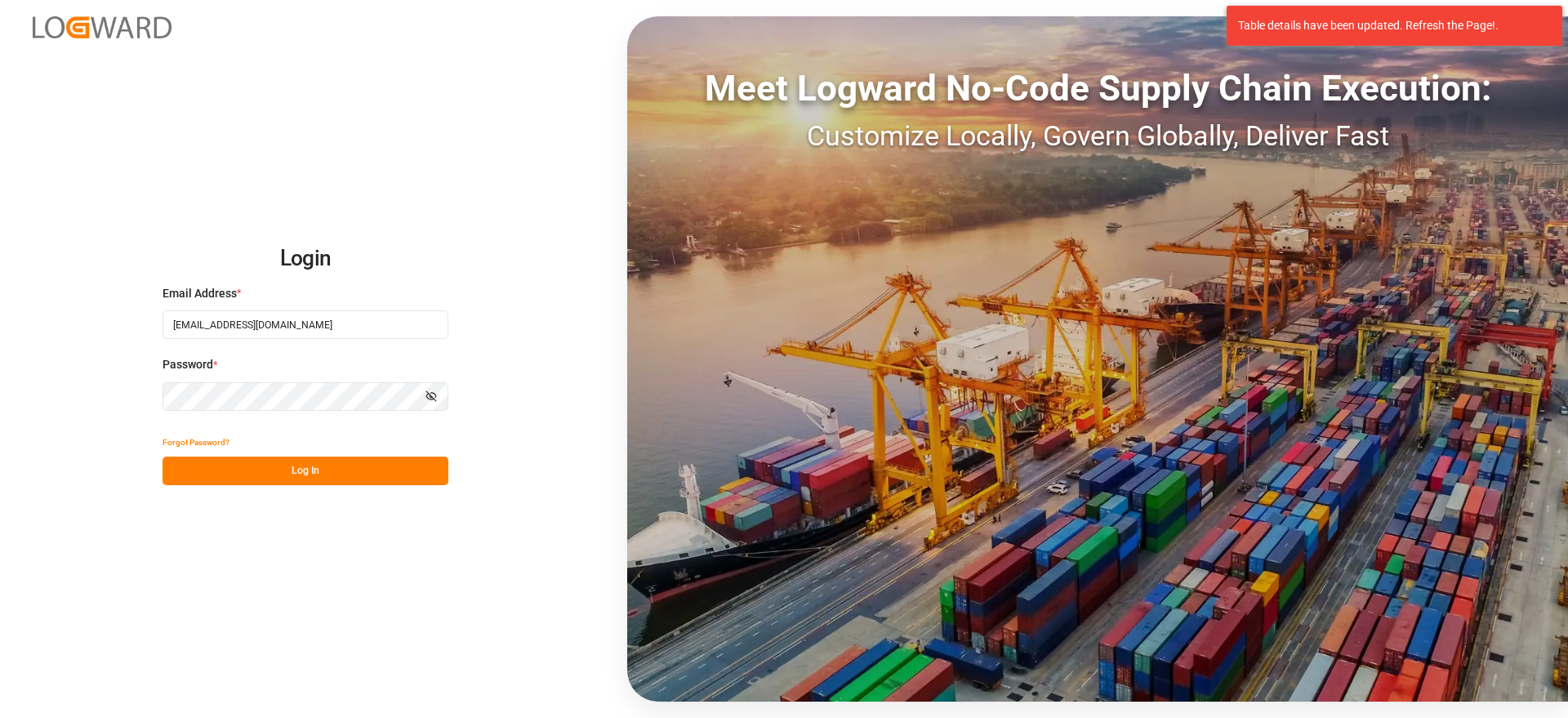
click at [346, 460] on button "Log In" at bounding box center [305, 471] width 286 height 29
